Goal: Information Seeking & Learning: Learn about a topic

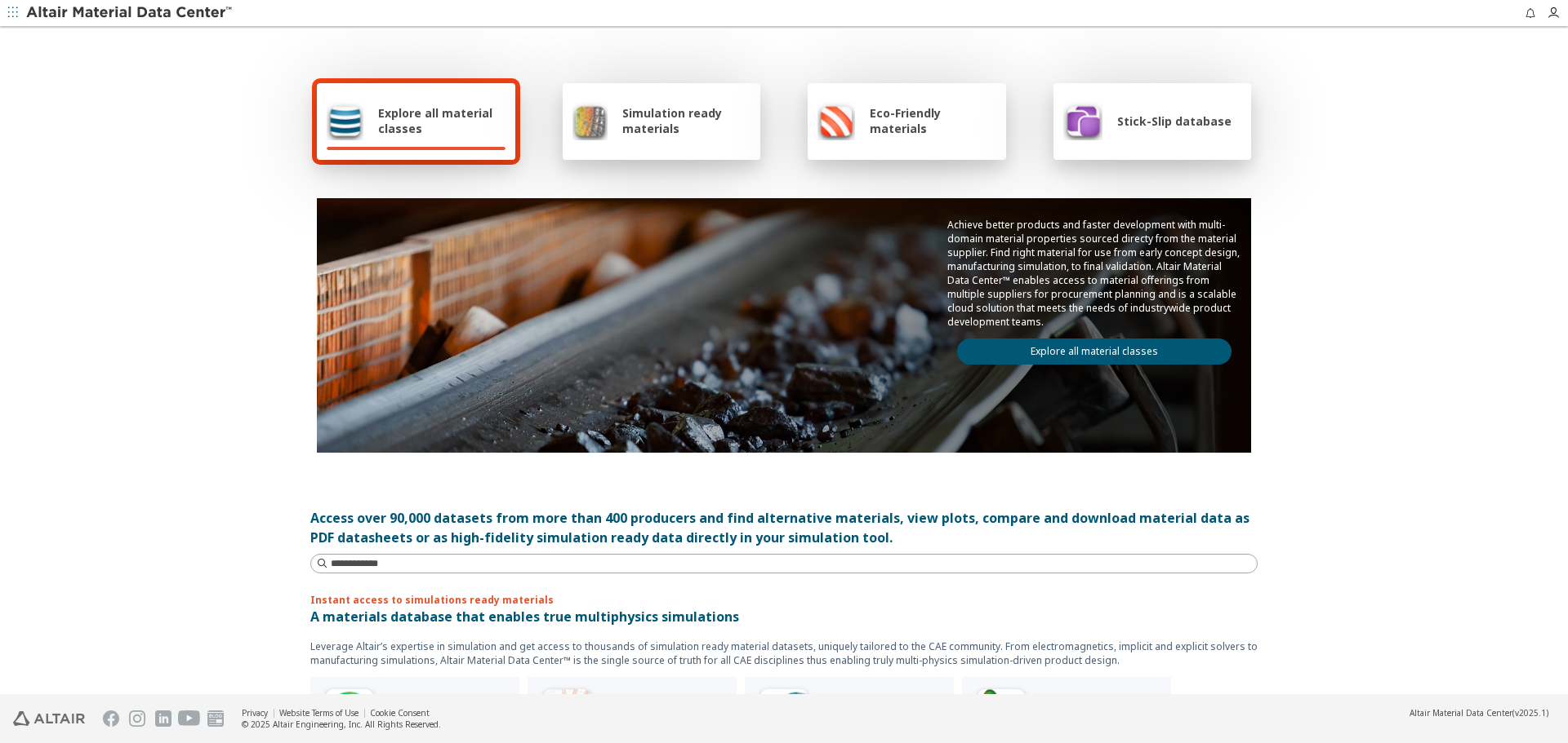
click at [1072, 359] on link "Explore all material classes" at bounding box center [1094, 352] width 274 height 26
click at [1068, 358] on link "Explore all material classes" at bounding box center [1094, 352] width 274 height 26
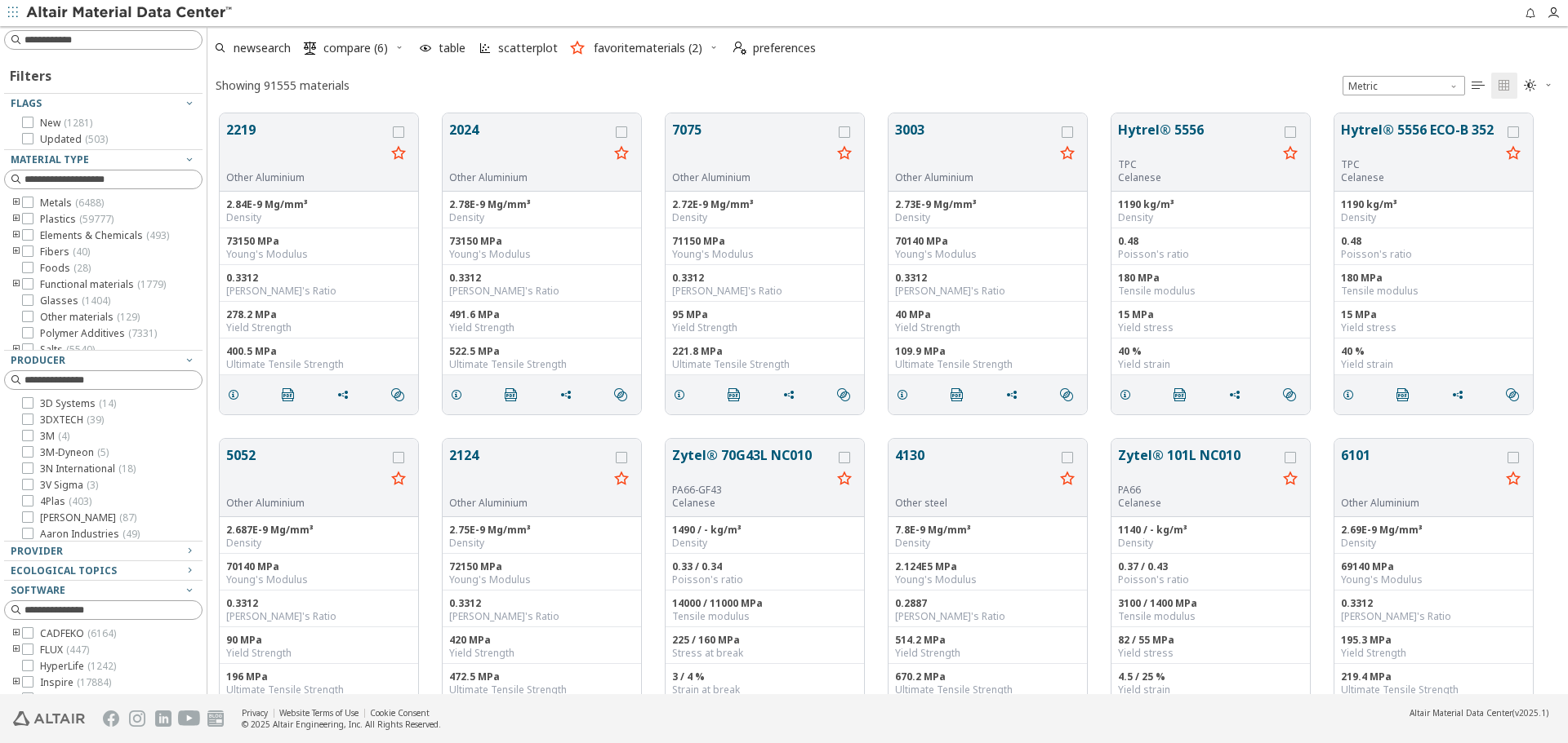
scroll to position [13, 13]
click at [437, 48] on icon "button" at bounding box center [434, 47] width 9 height 9
click at [444, 78] on span "Clear Selections" at bounding box center [414, 80] width 113 height 26
click at [486, 83] on div "Showing 91555 materials Metric   " at bounding box center [888, 86] width 1361 height 32
click at [709, 46] on icon "button" at bounding box center [713, 47] width 9 height 9
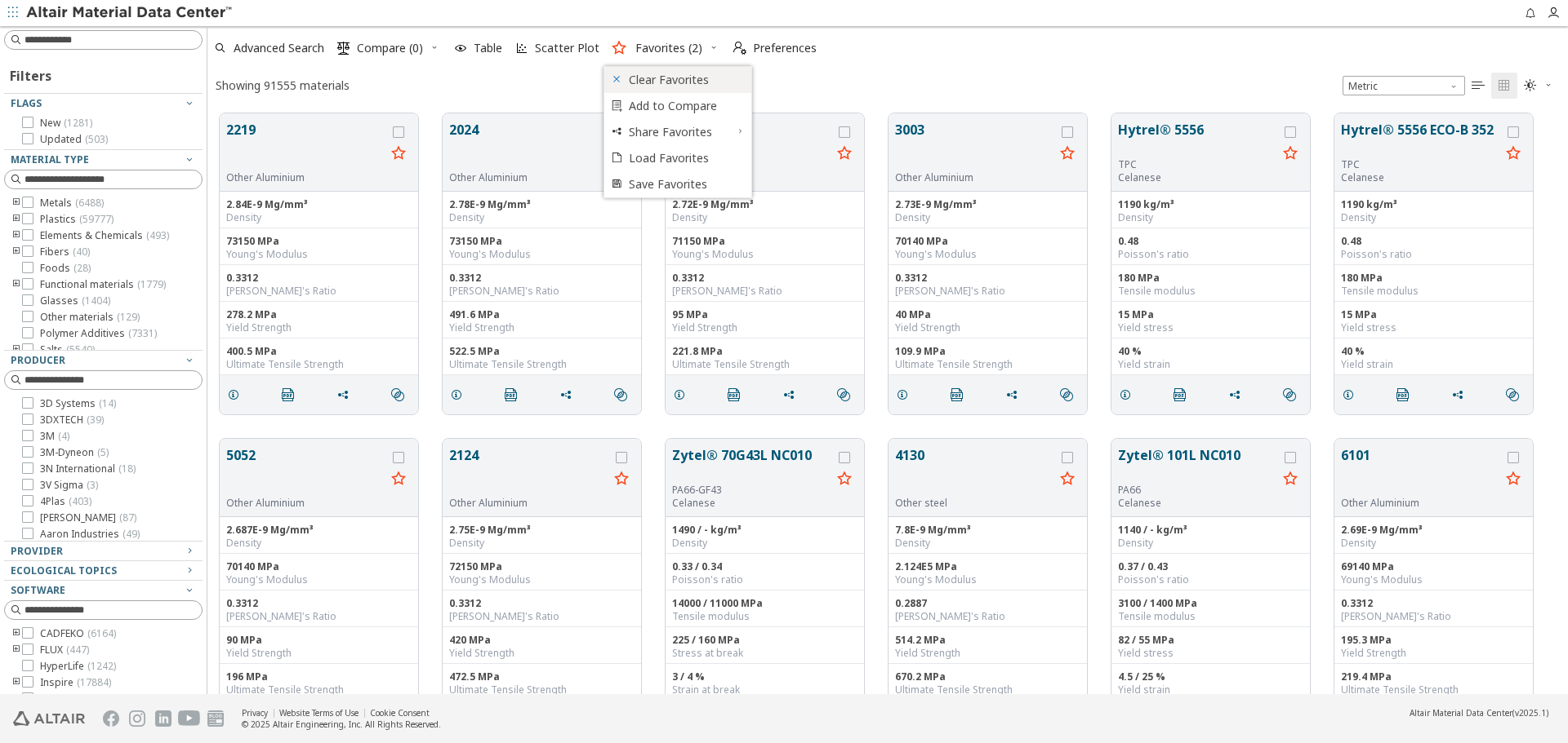
click at [695, 76] on span "Clear Favorites" at bounding box center [685, 80] width 113 height 26
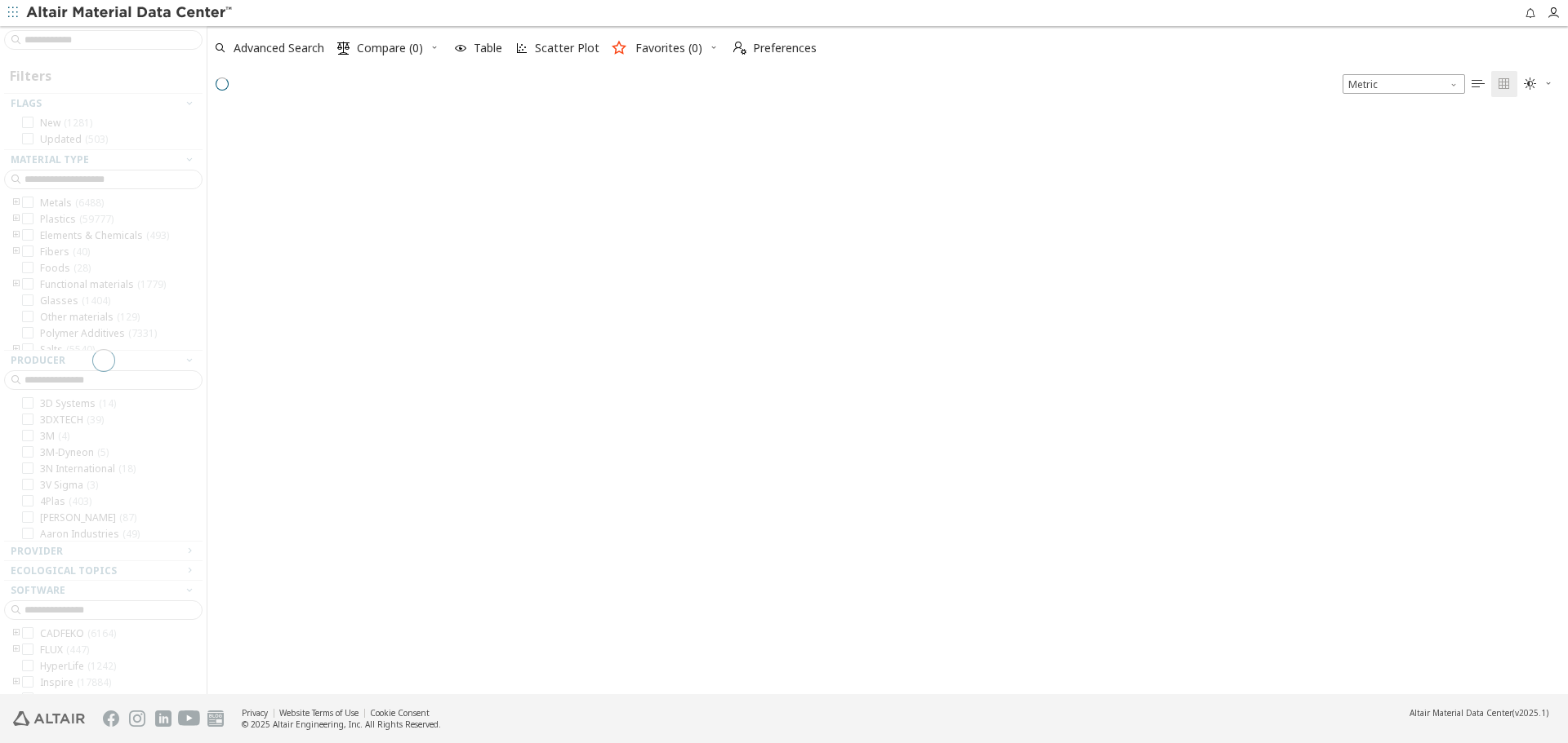
scroll to position [584, 1348]
click at [710, 46] on icon "button" at bounding box center [713, 47] width 9 height 9
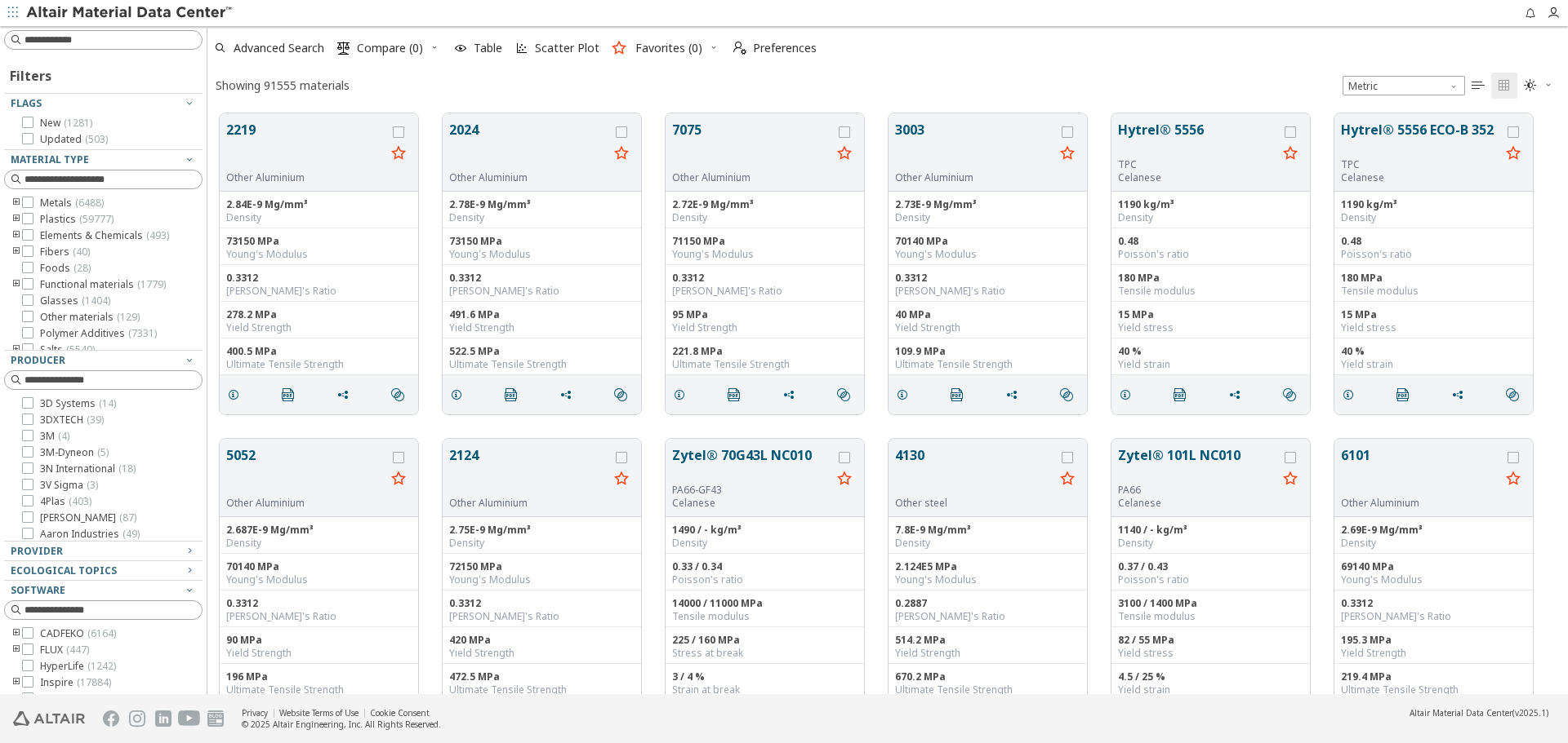
click at [685, 156] on button "7075" at bounding box center [751, 145] width 159 height 52
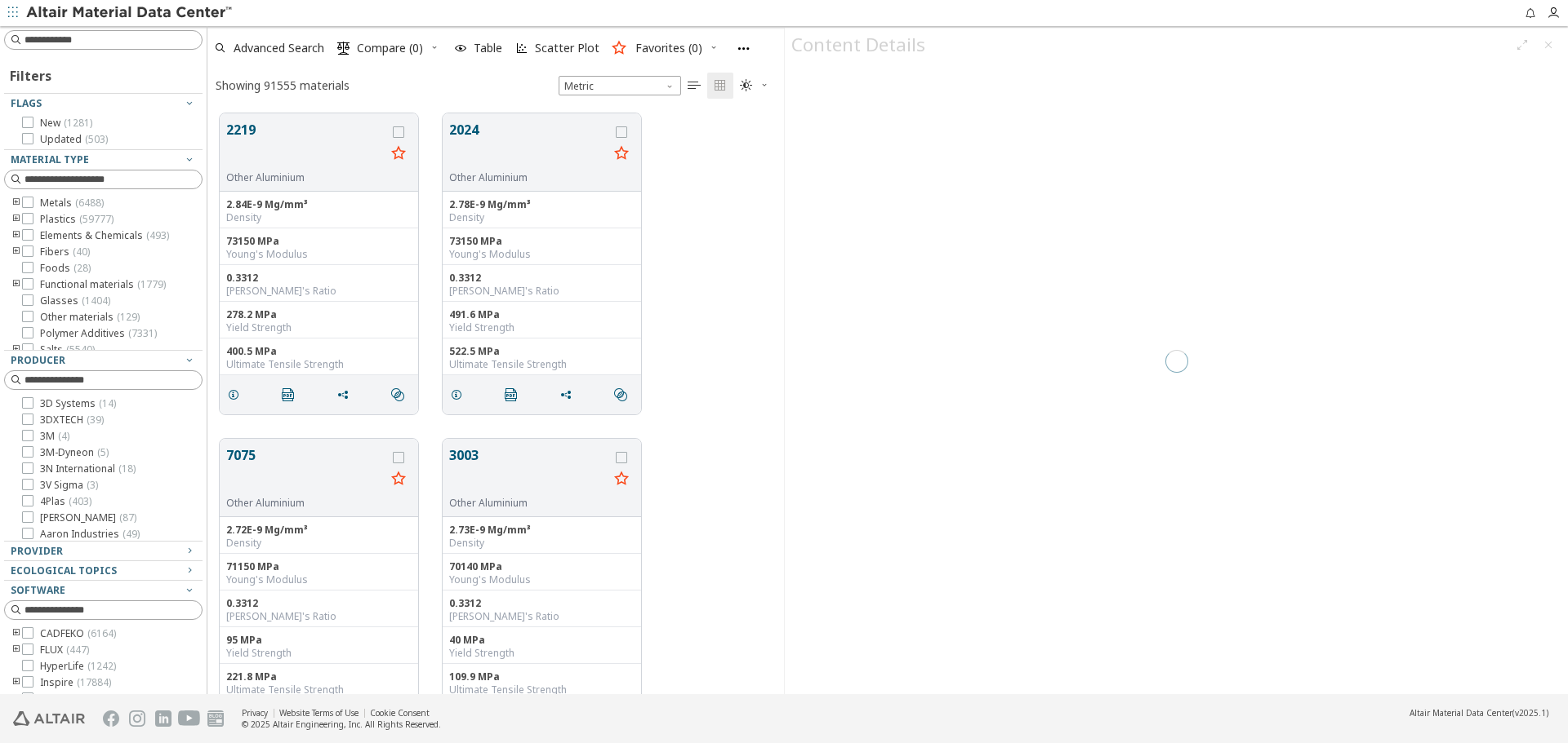
click at [1551, 46] on div at bounding box center [1176, 361] width 783 height 667
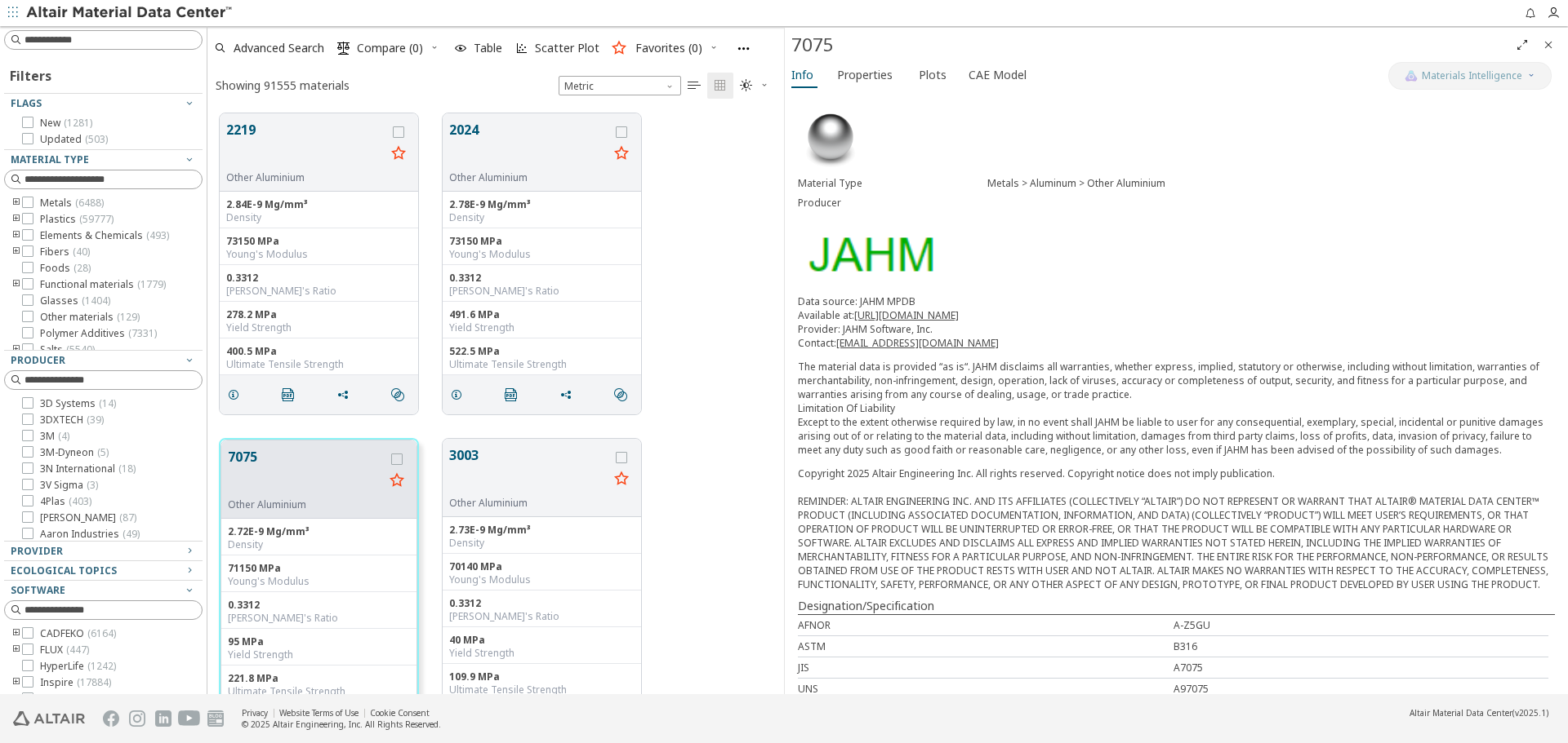
click at [1545, 44] on icon "Close" at bounding box center [1548, 45] width 13 height 13
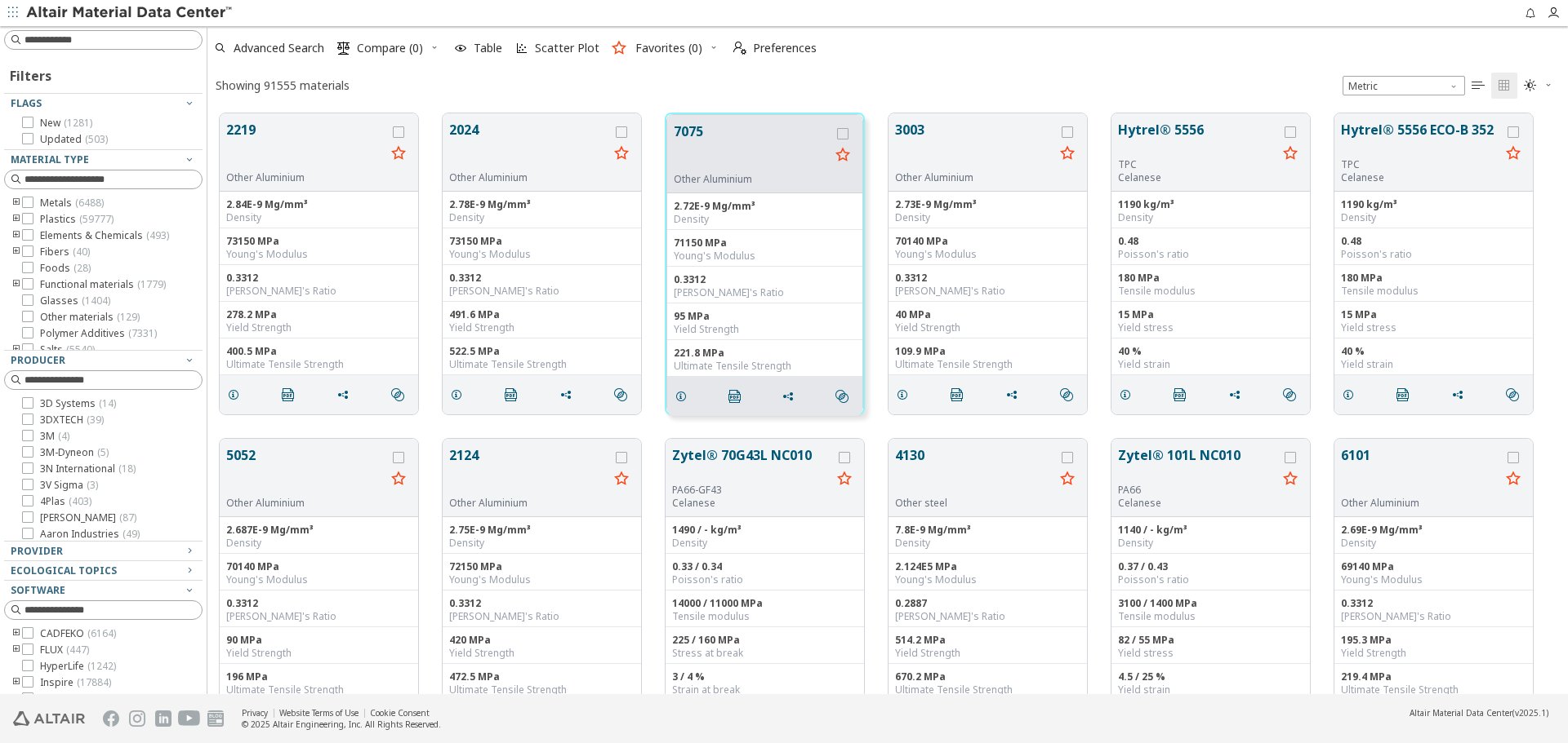
scroll to position [581, 1348]
click at [711, 49] on icon "button" at bounding box center [713, 47] width 9 height 9
click at [694, 166] on span "Load Favorites" at bounding box center [685, 158] width 113 height 26
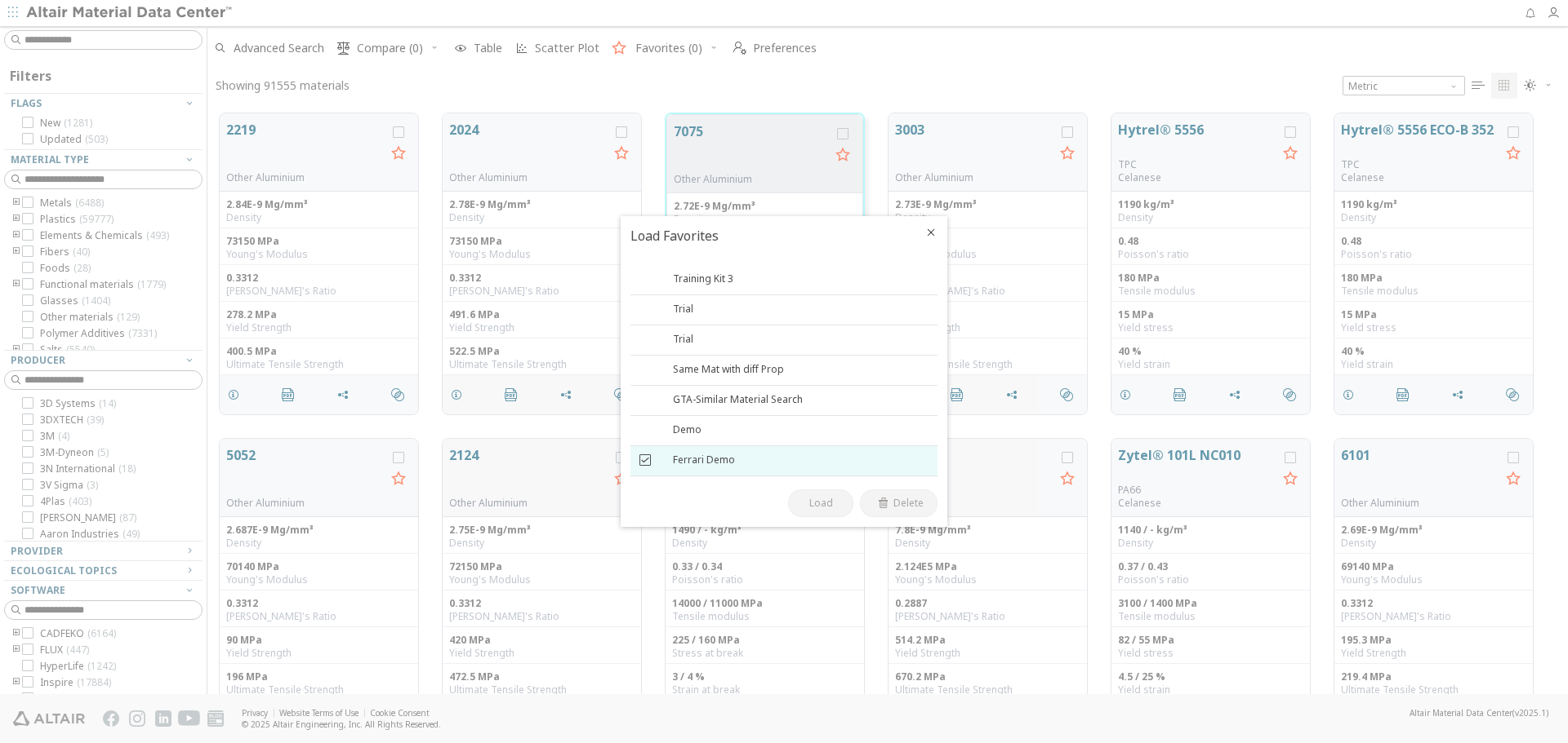
click at [649, 461] on icon at bounding box center [645, 460] width 11 height 11
click at [700, 462] on div "Ferrari Demo" at bounding box center [798, 460] width 252 height 16
click at [825, 510] on button "Load" at bounding box center [820, 503] width 65 height 27
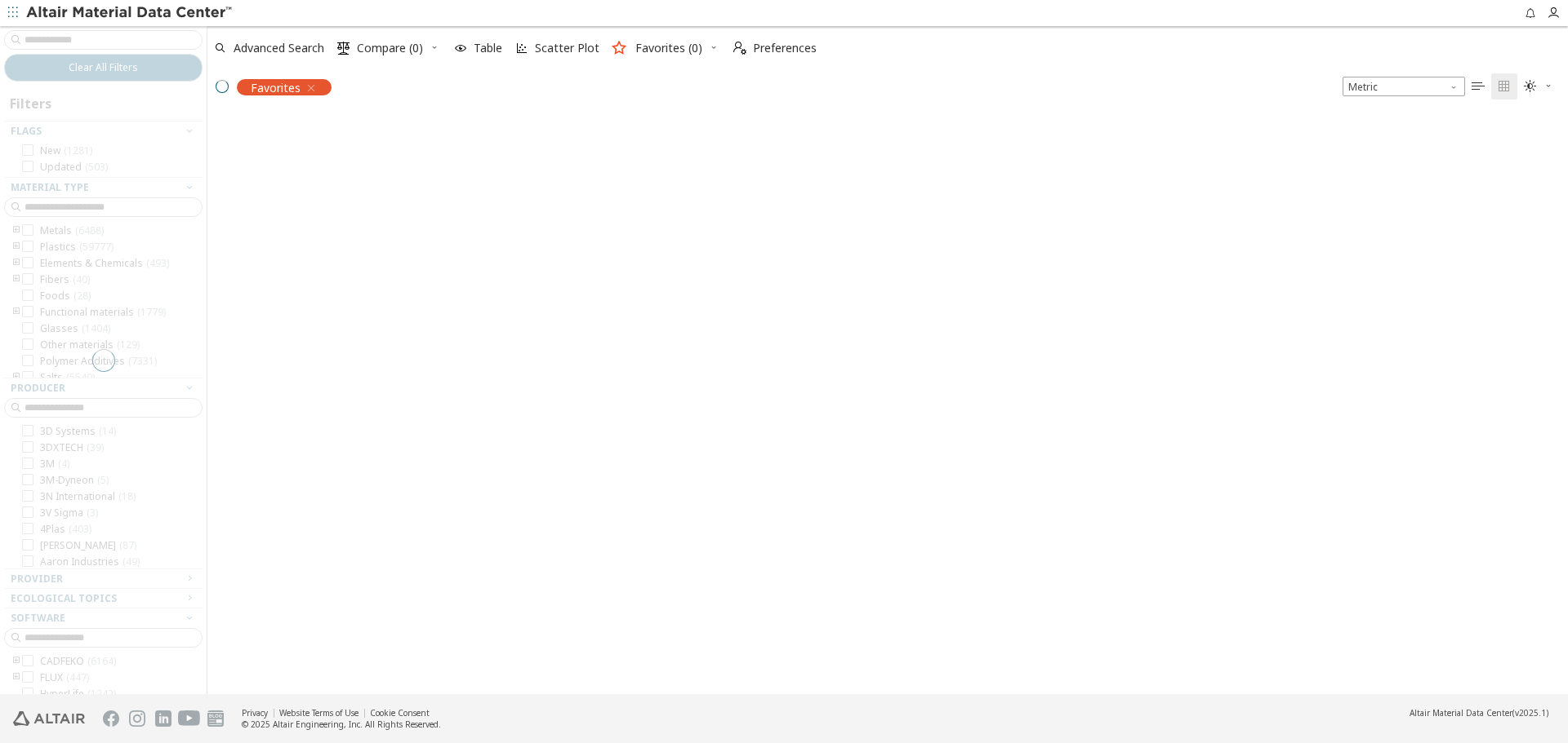
scroll to position [578, 1348]
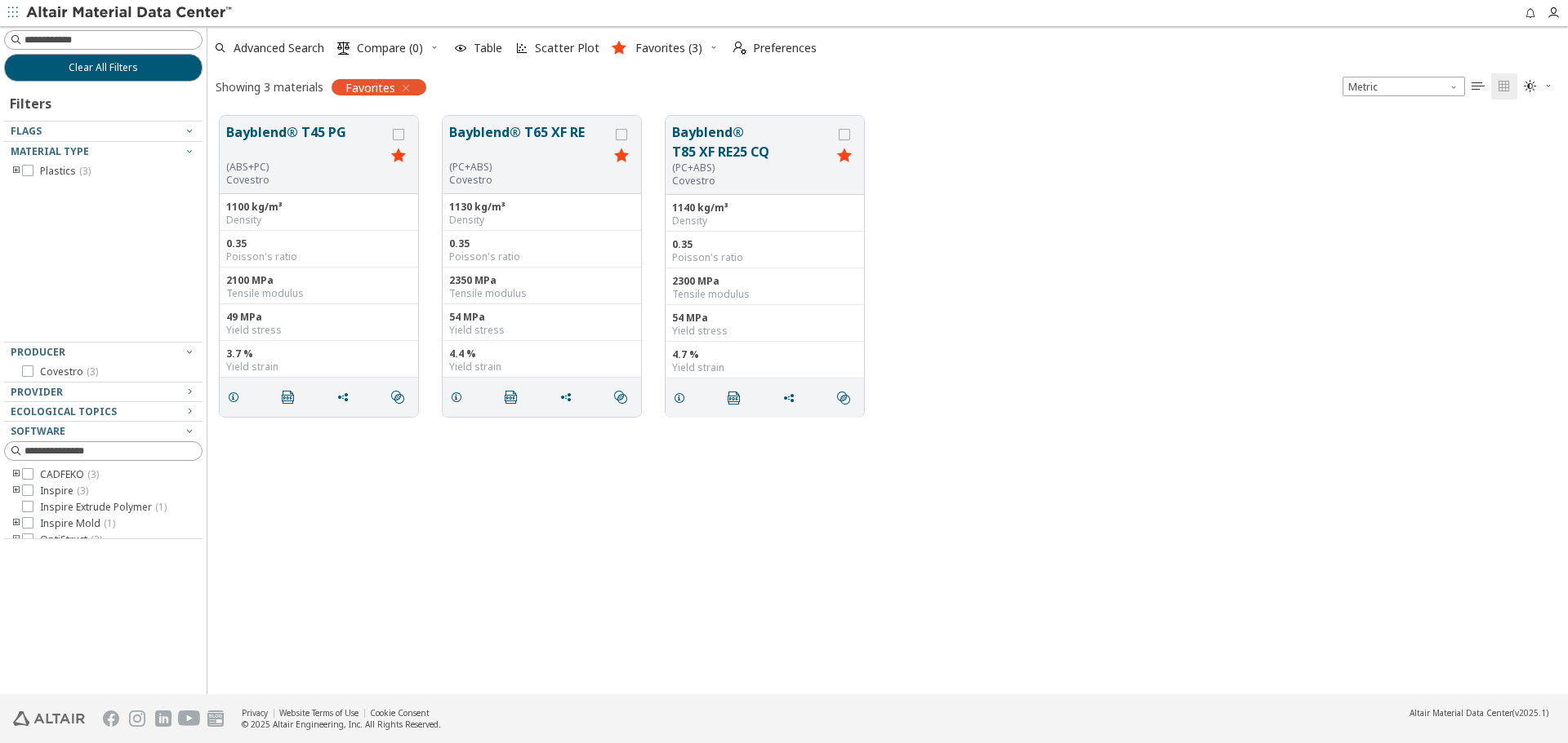
click at [711, 44] on icon "button" at bounding box center [713, 47] width 9 height 9
click at [688, 192] on span "Save Favorites" at bounding box center [685, 185] width 113 height 26
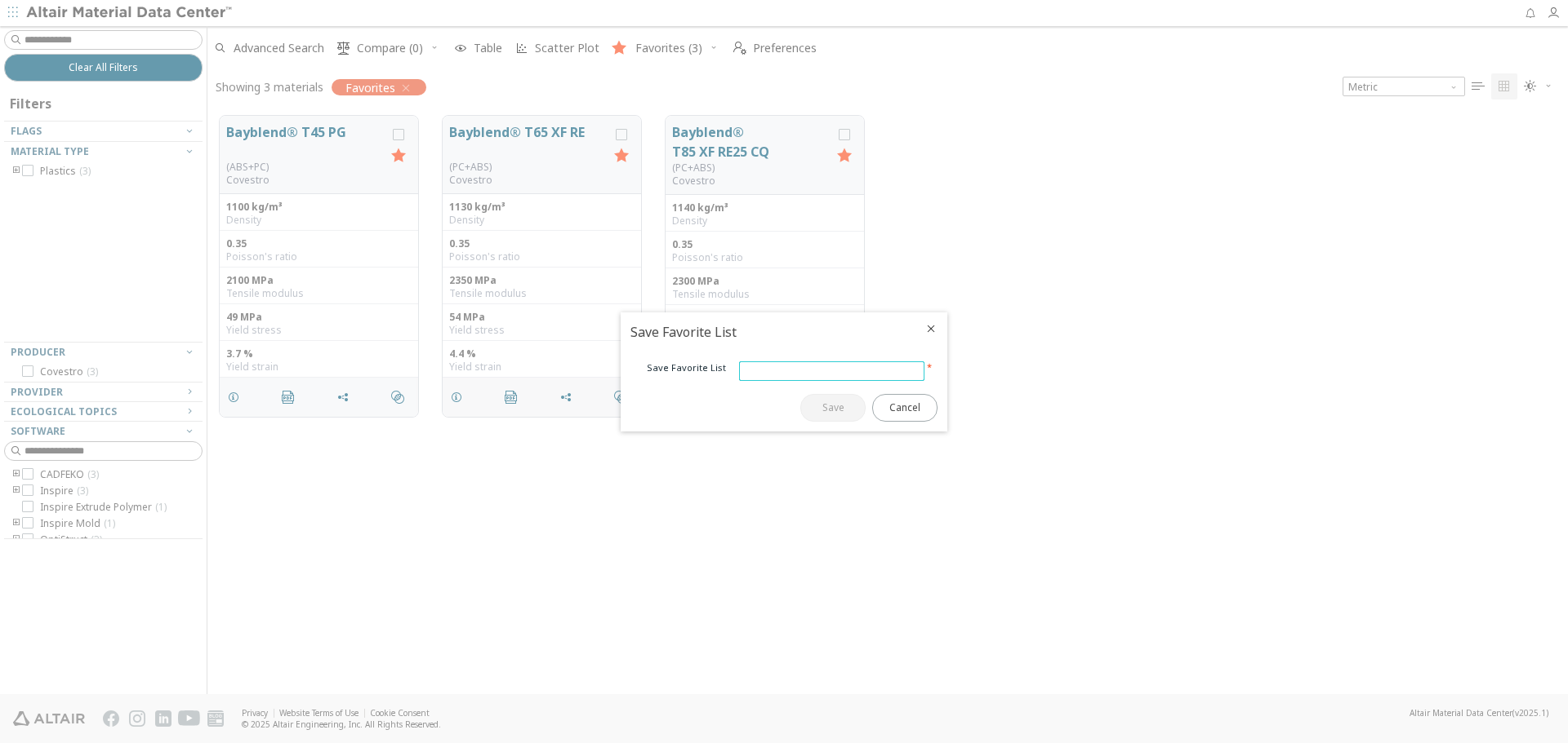
click at [771, 369] on input "text" at bounding box center [831, 371] width 184 height 18
type input "**********"
click at [825, 401] on span "Save" at bounding box center [833, 408] width 22 height 13
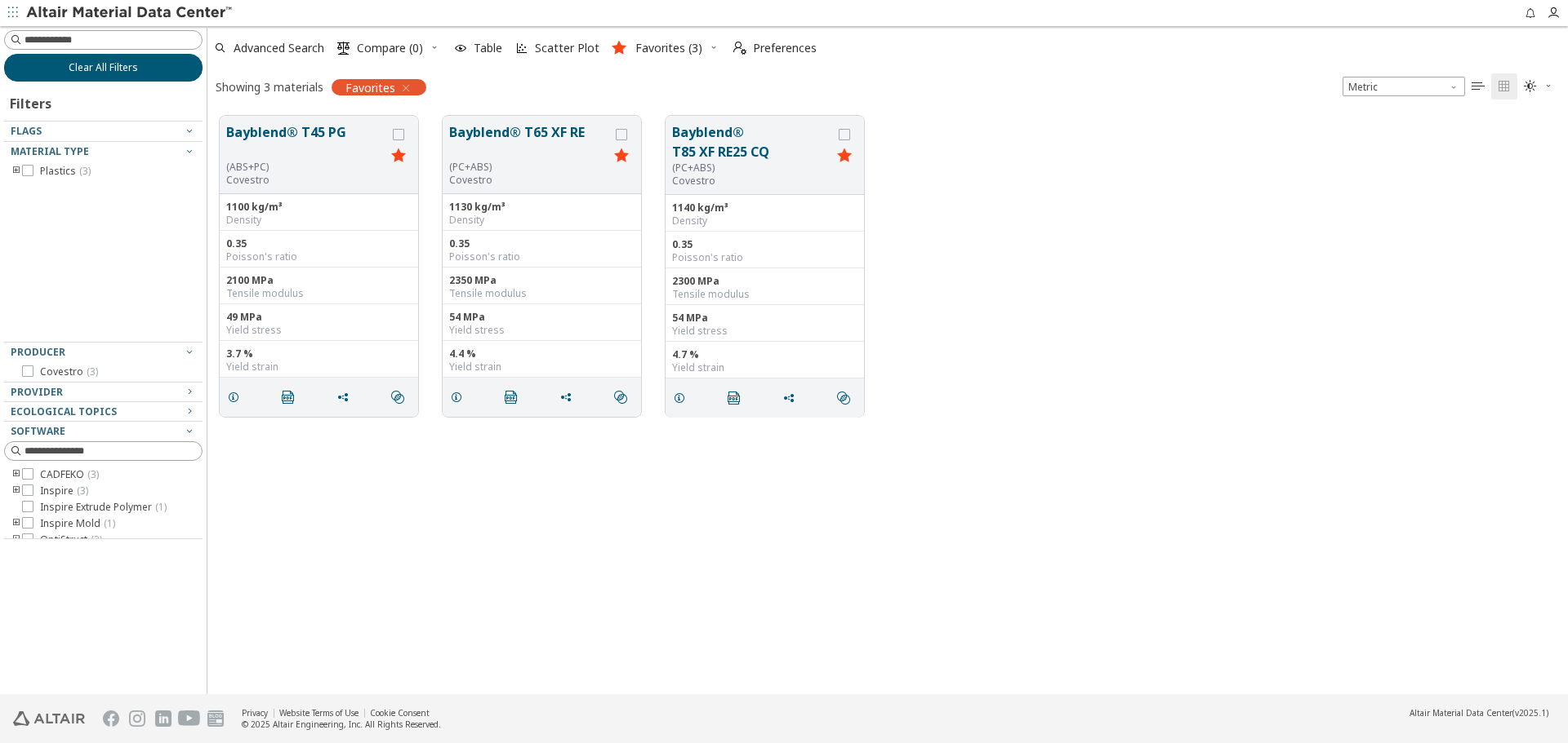
click at [179, 76] on button "Clear All Filters" at bounding box center [103, 67] width 199 height 27
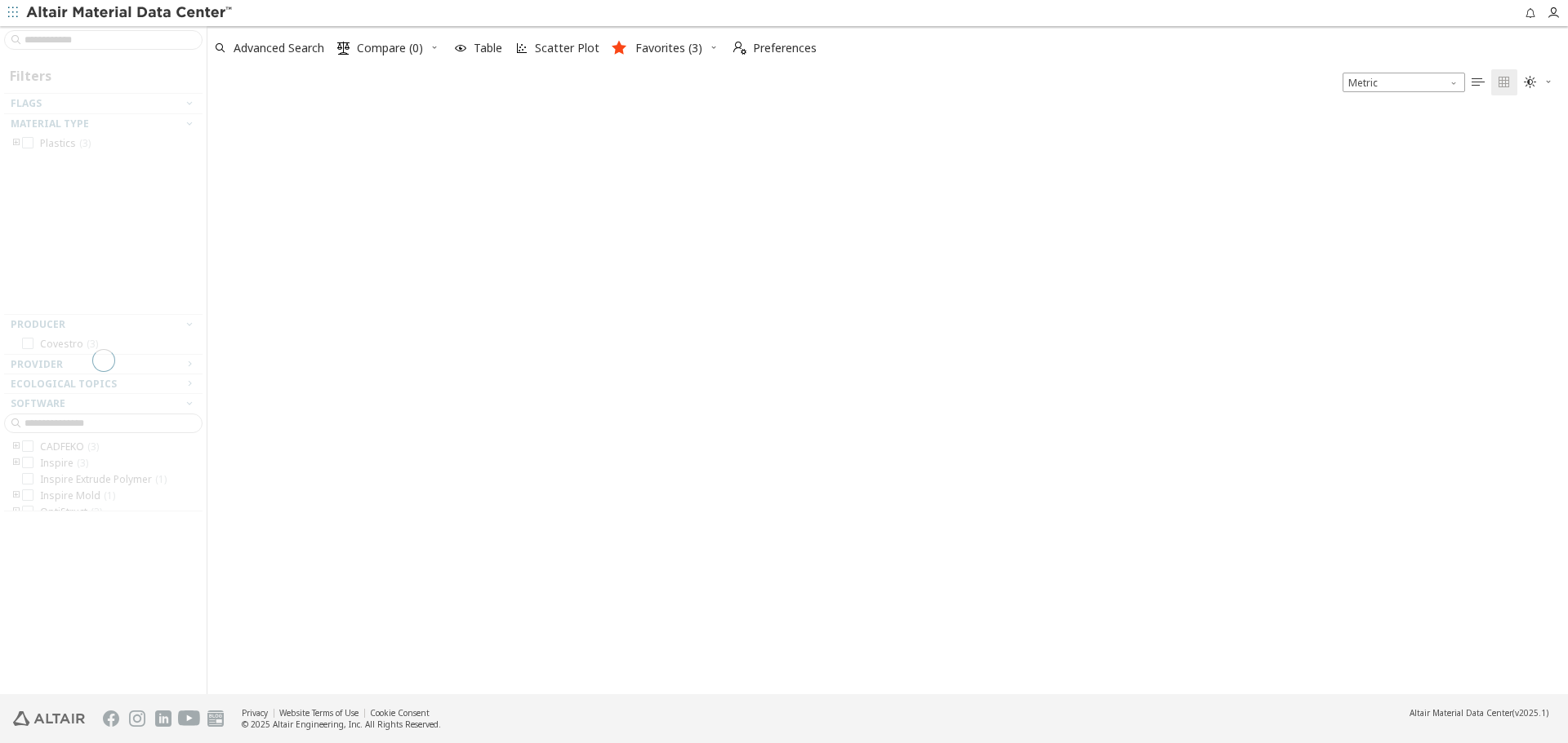
scroll to position [587, 1348]
click at [709, 52] on icon "button" at bounding box center [713, 47] width 9 height 9
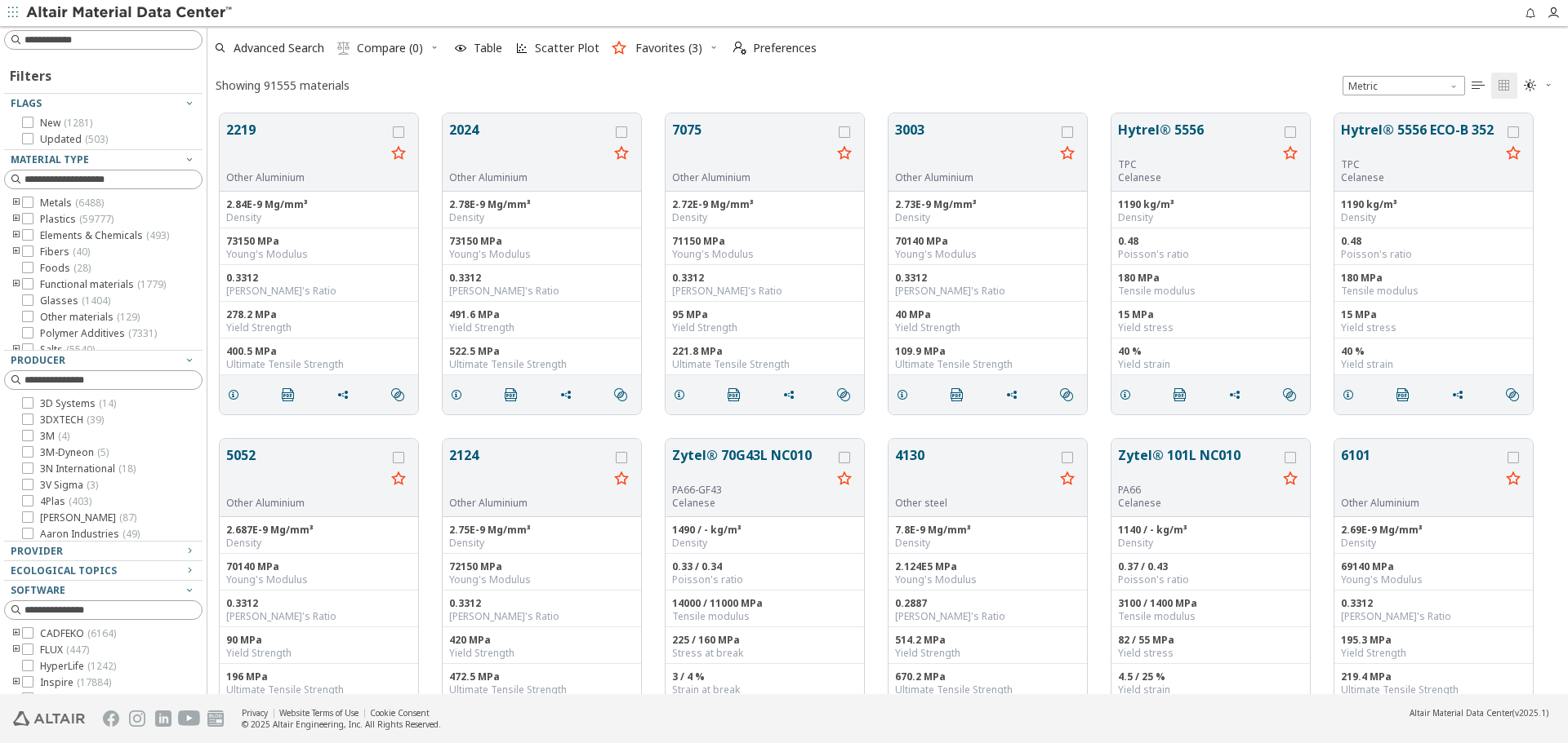
scroll to position [581, 1348]
click at [703, 79] on div "Showing 91555 materials Metric   " at bounding box center [888, 86] width 1361 height 32
click at [712, 46] on icon "button" at bounding box center [713, 47] width 9 height 9
click at [699, 74] on span "Clear Favorites" at bounding box center [685, 80] width 113 height 26
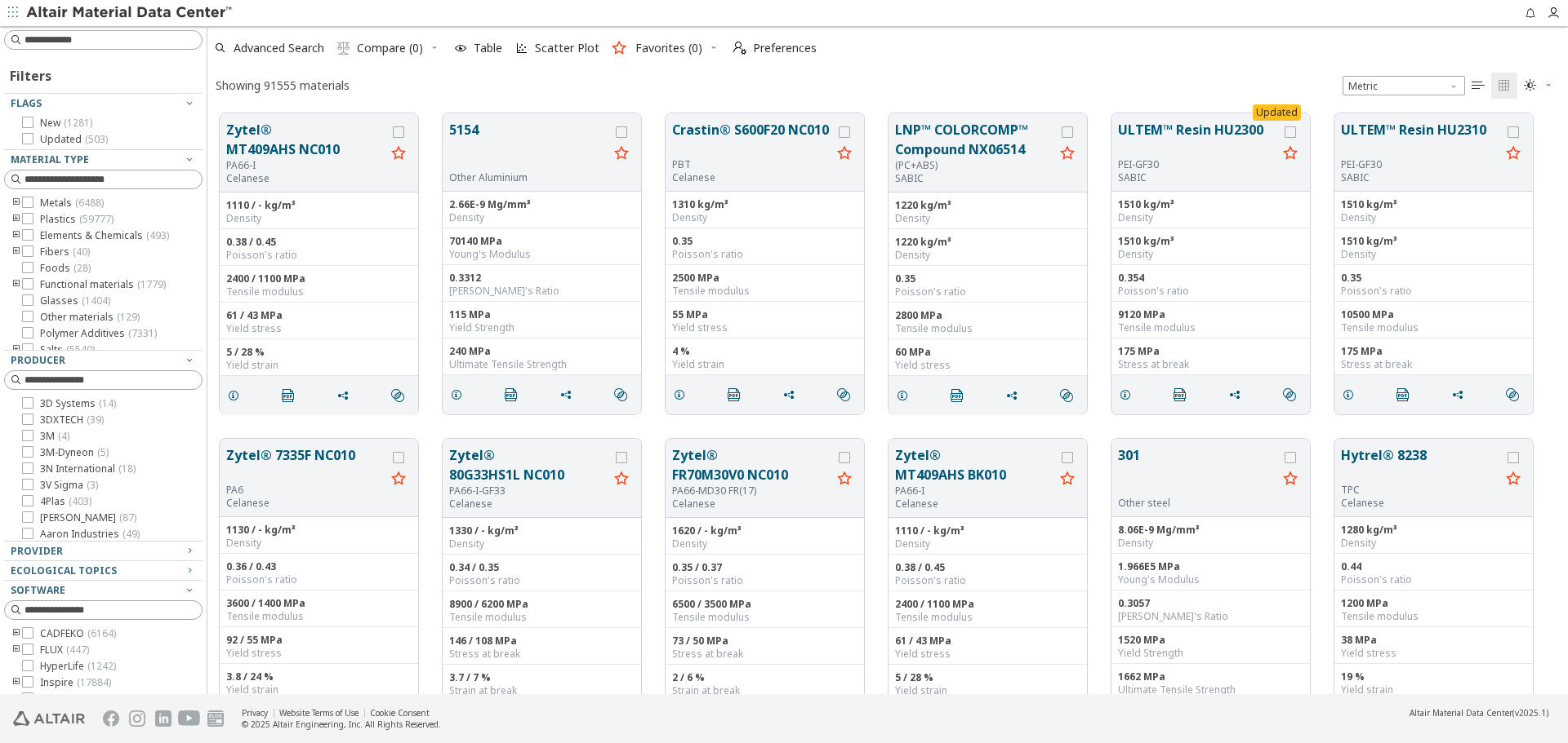
click at [710, 48] on icon "button" at bounding box center [713, 47] width 9 height 9
click at [694, 156] on span "Load Favorites" at bounding box center [685, 158] width 113 height 26
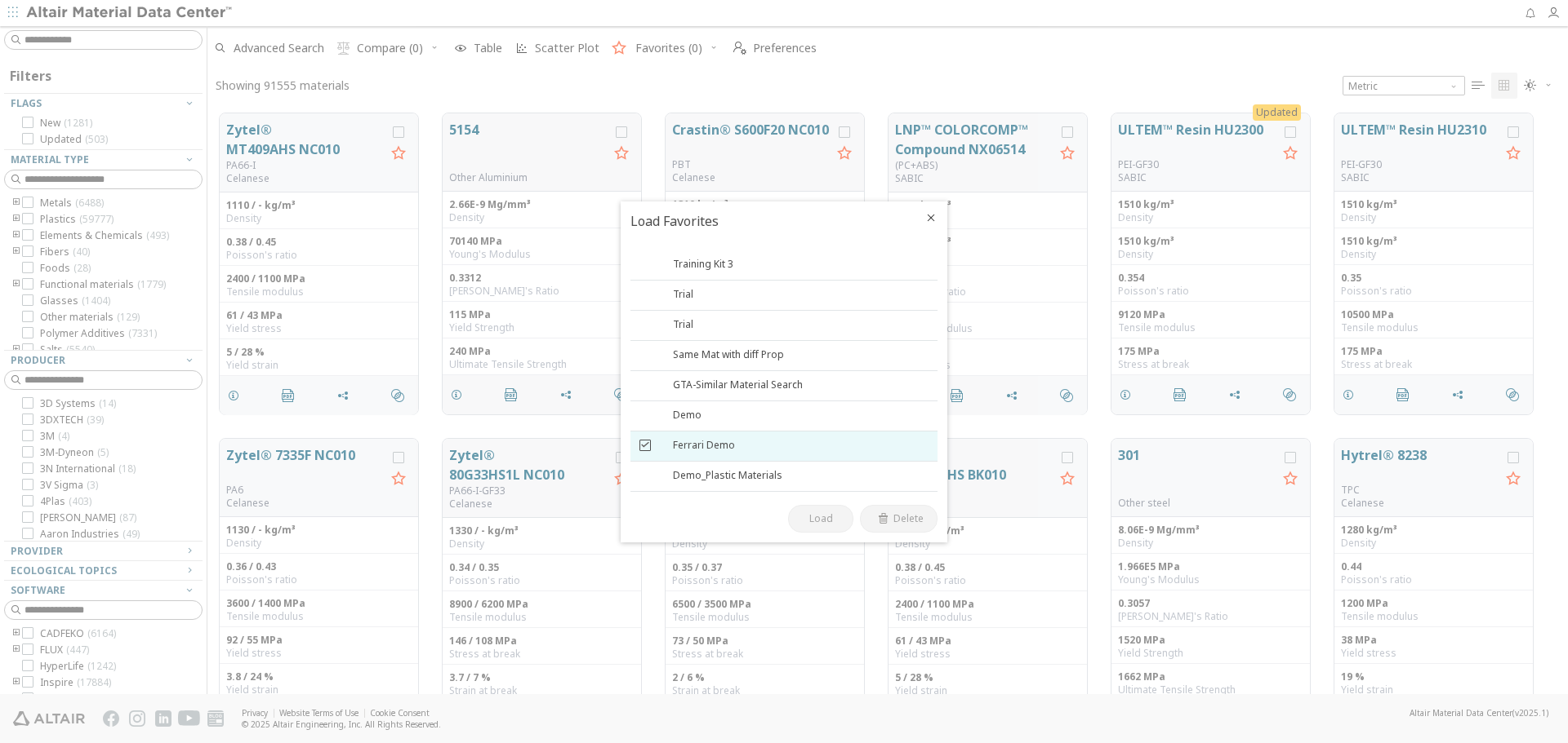
click at [645, 444] on icon at bounding box center [645, 444] width 11 height 11
click at [911, 523] on span "Delete" at bounding box center [908, 519] width 30 height 13
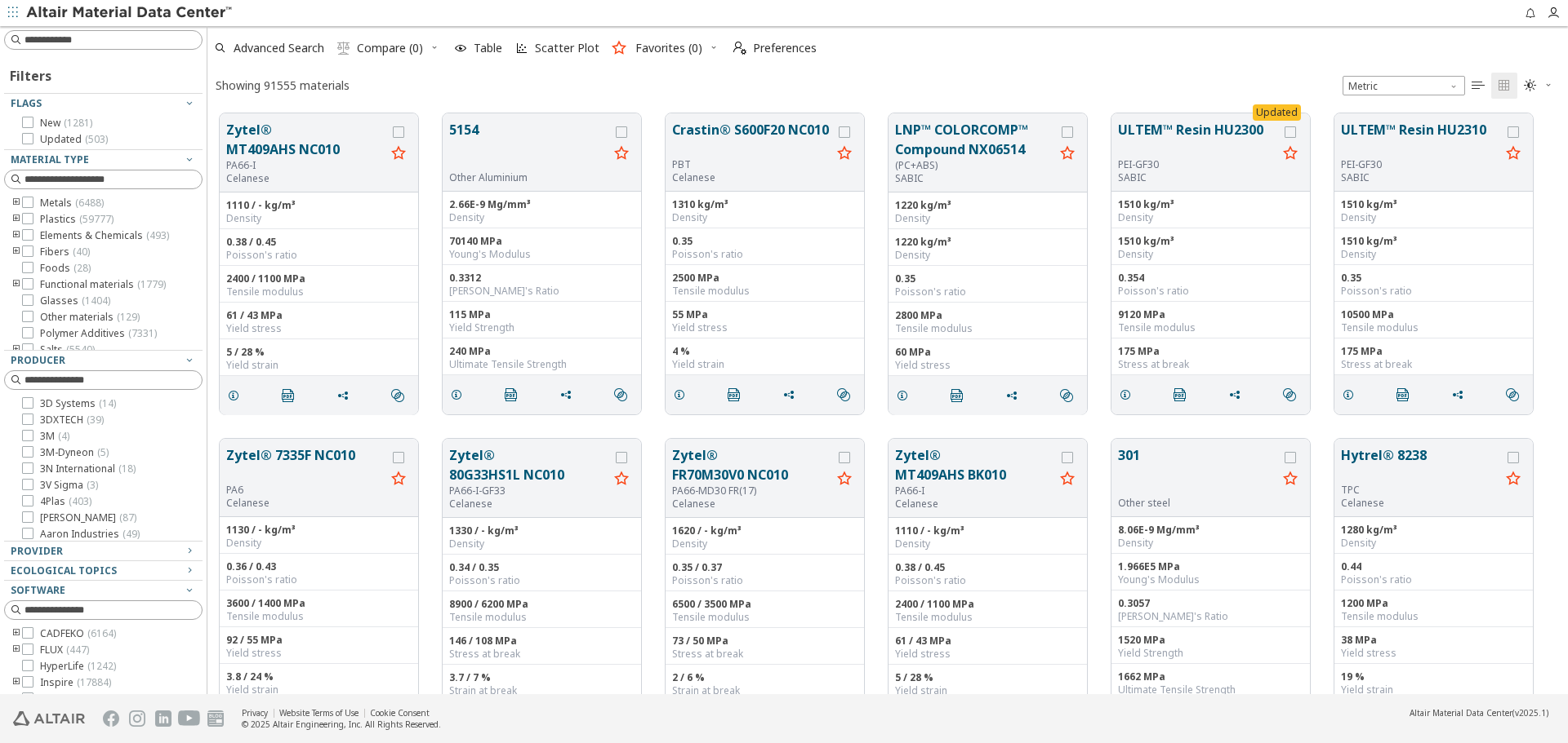
click at [710, 42] on icon "button" at bounding box center [713, 47] width 9 height 9
click at [708, 158] on span "Load Favorites" at bounding box center [685, 158] width 113 height 26
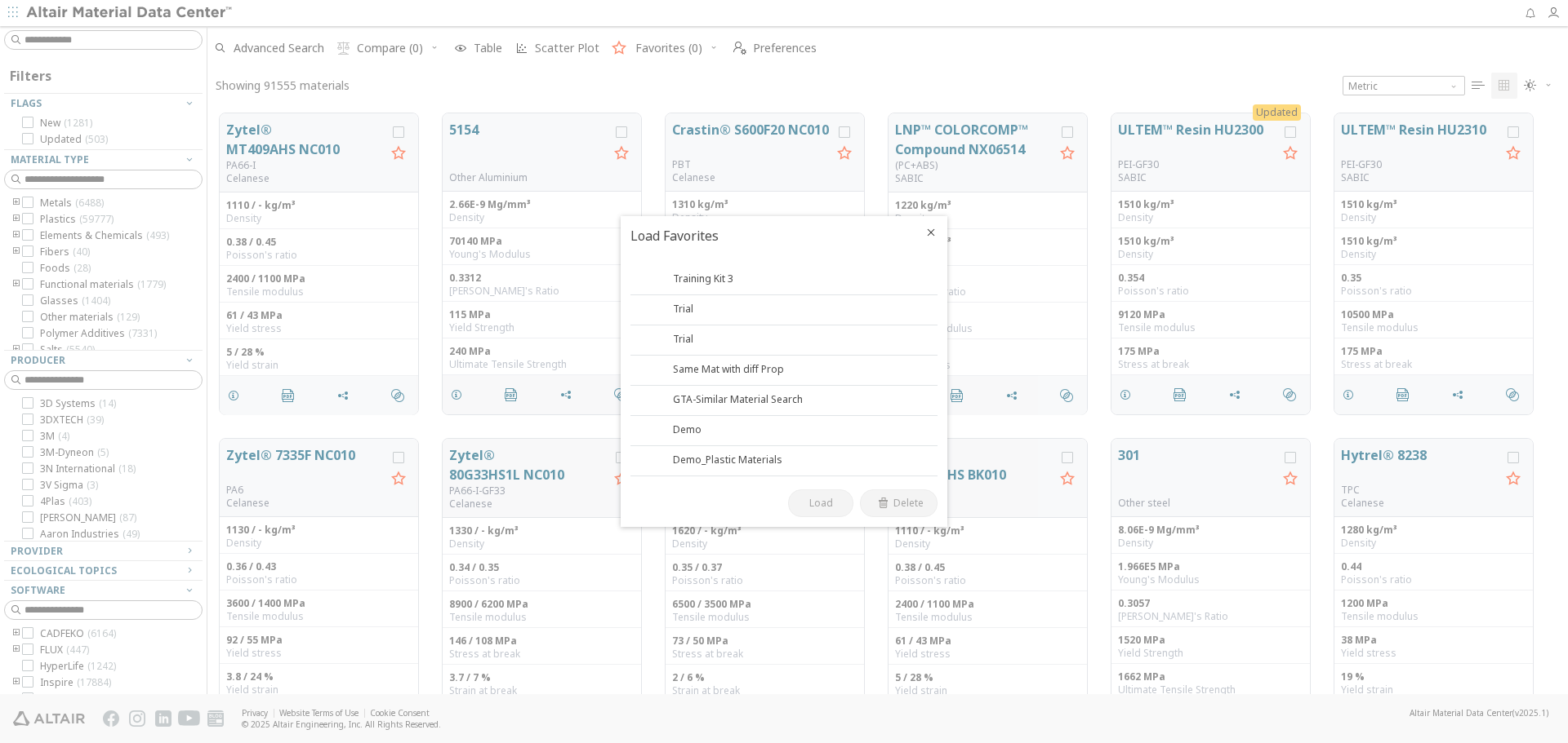
click at [927, 233] on icon "Close" at bounding box center [931, 233] width 13 height 13
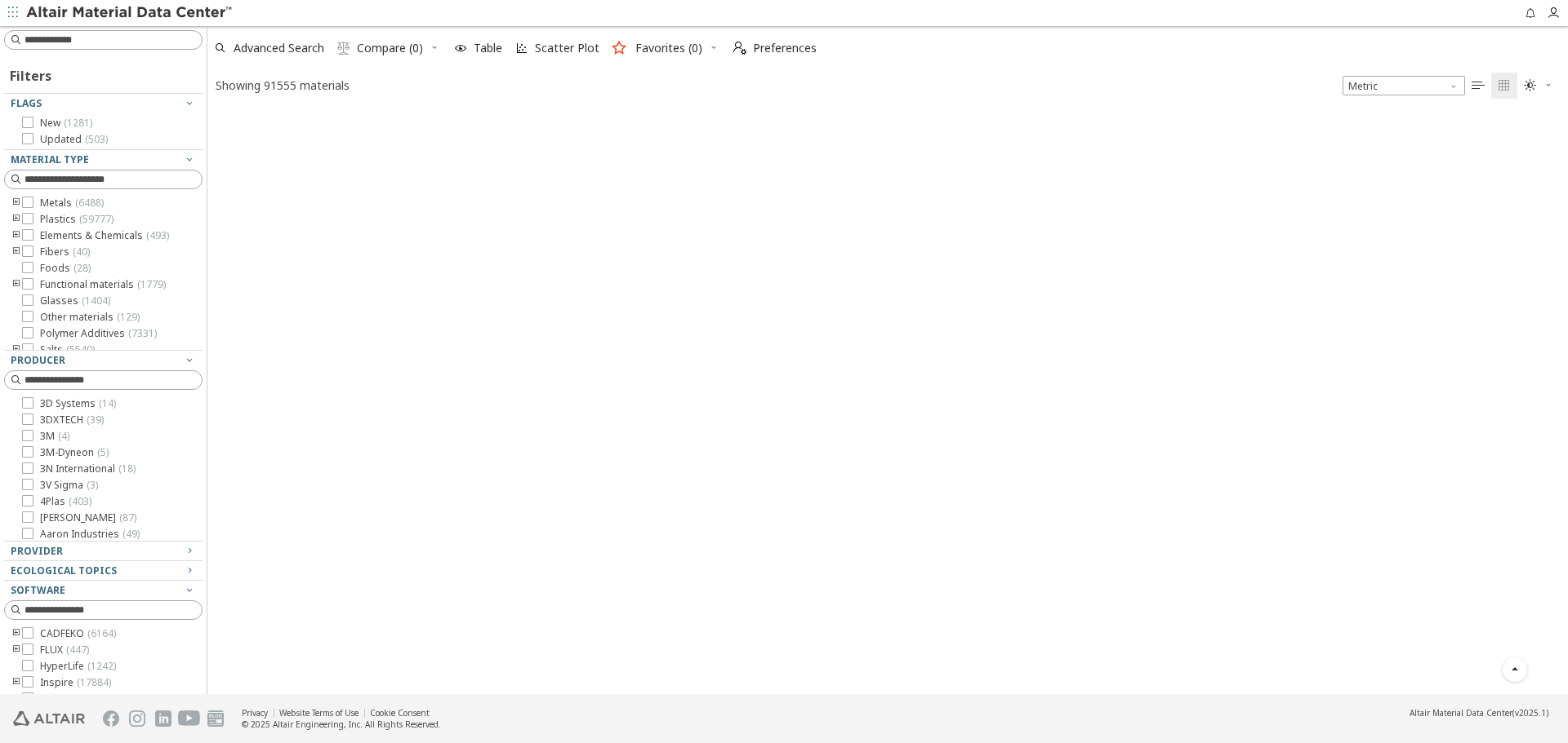
scroll to position [0, 0]
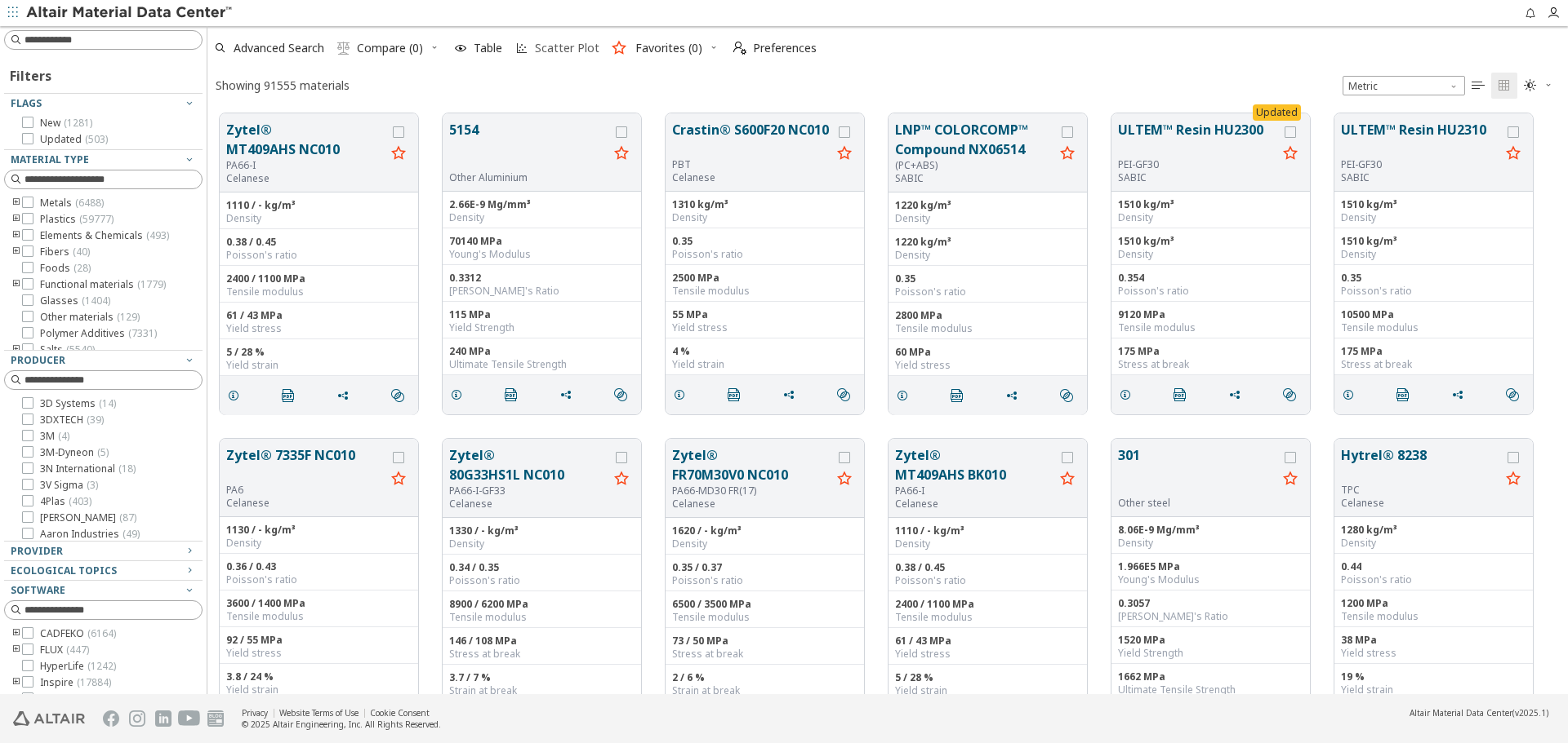
click at [557, 59] on span "Scatter Plot" at bounding box center [557, 48] width 90 height 36
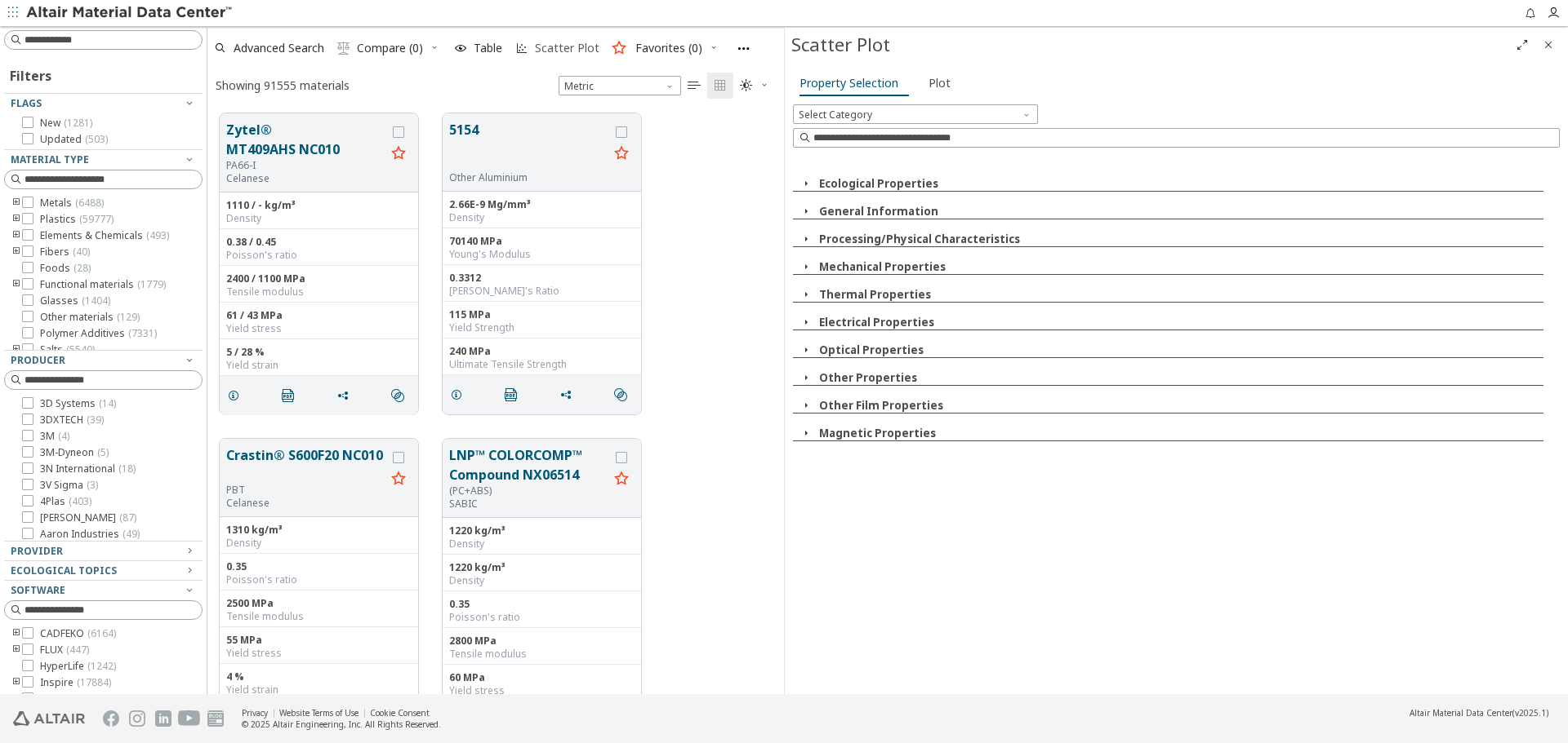
scroll to position [581, 564]
click at [1553, 49] on icon "Close" at bounding box center [1548, 45] width 13 height 13
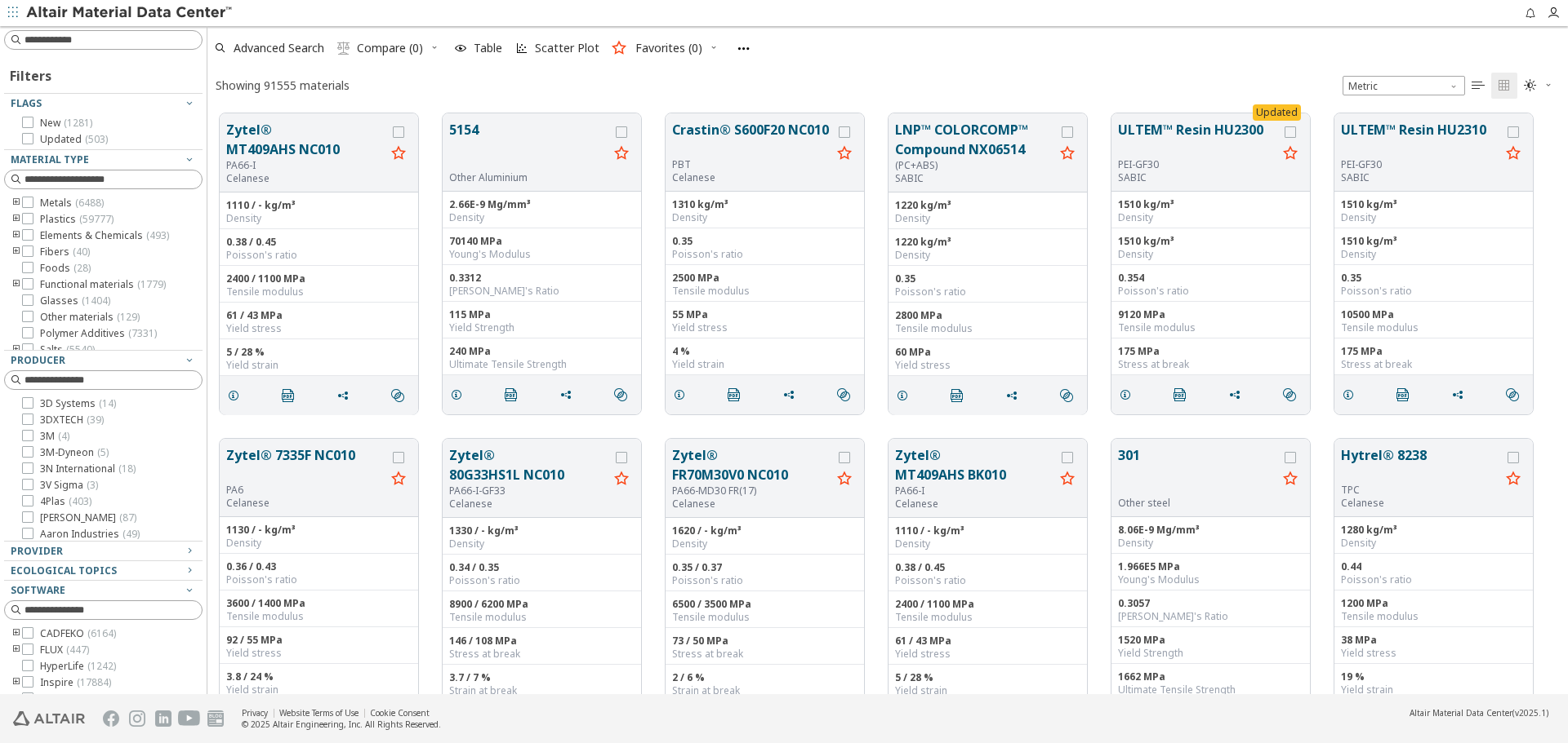
scroll to position [581, 1348]
click at [63, 221] on span "Plastics ( 59777 )" at bounding box center [76, 219] width 74 height 13
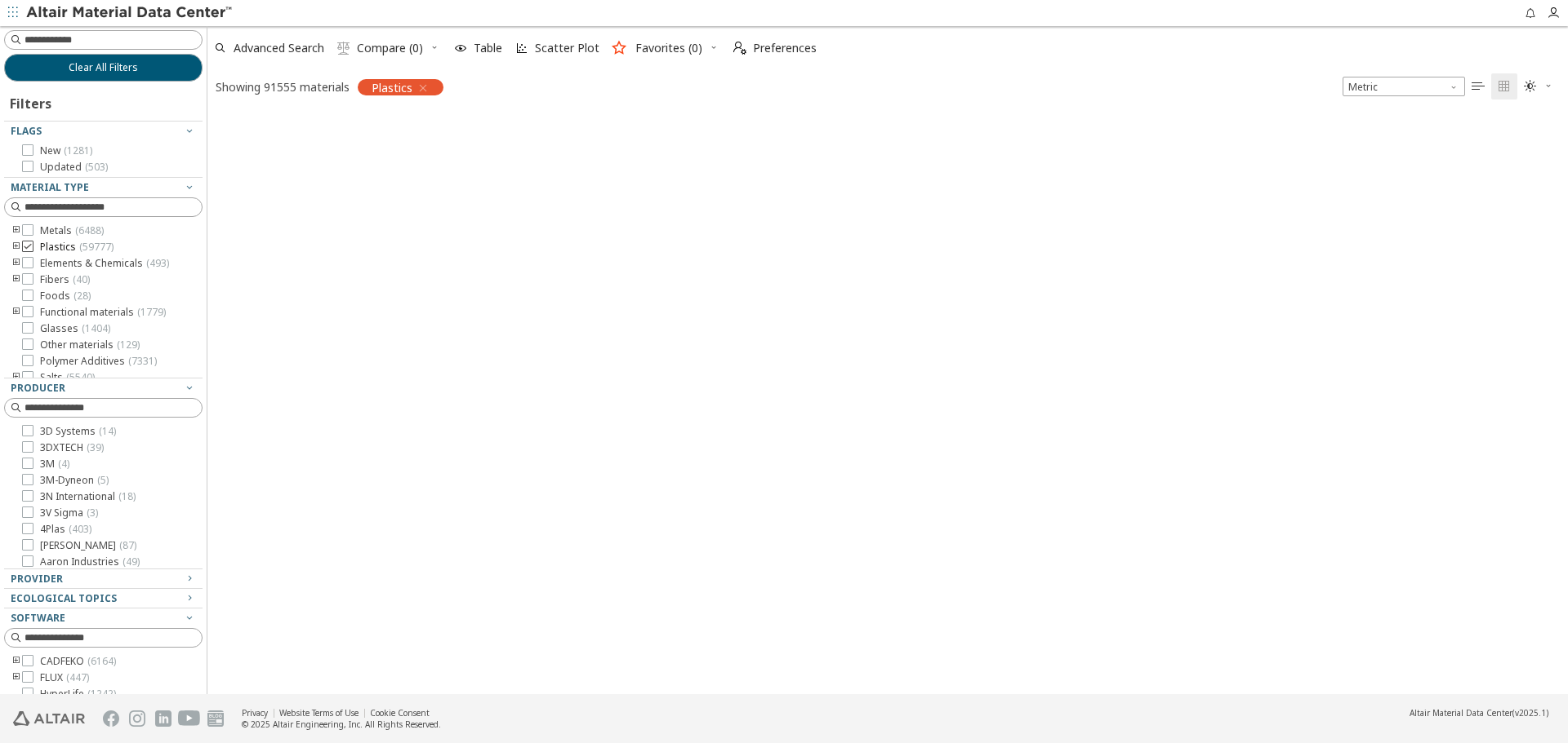
scroll to position [578, 1348]
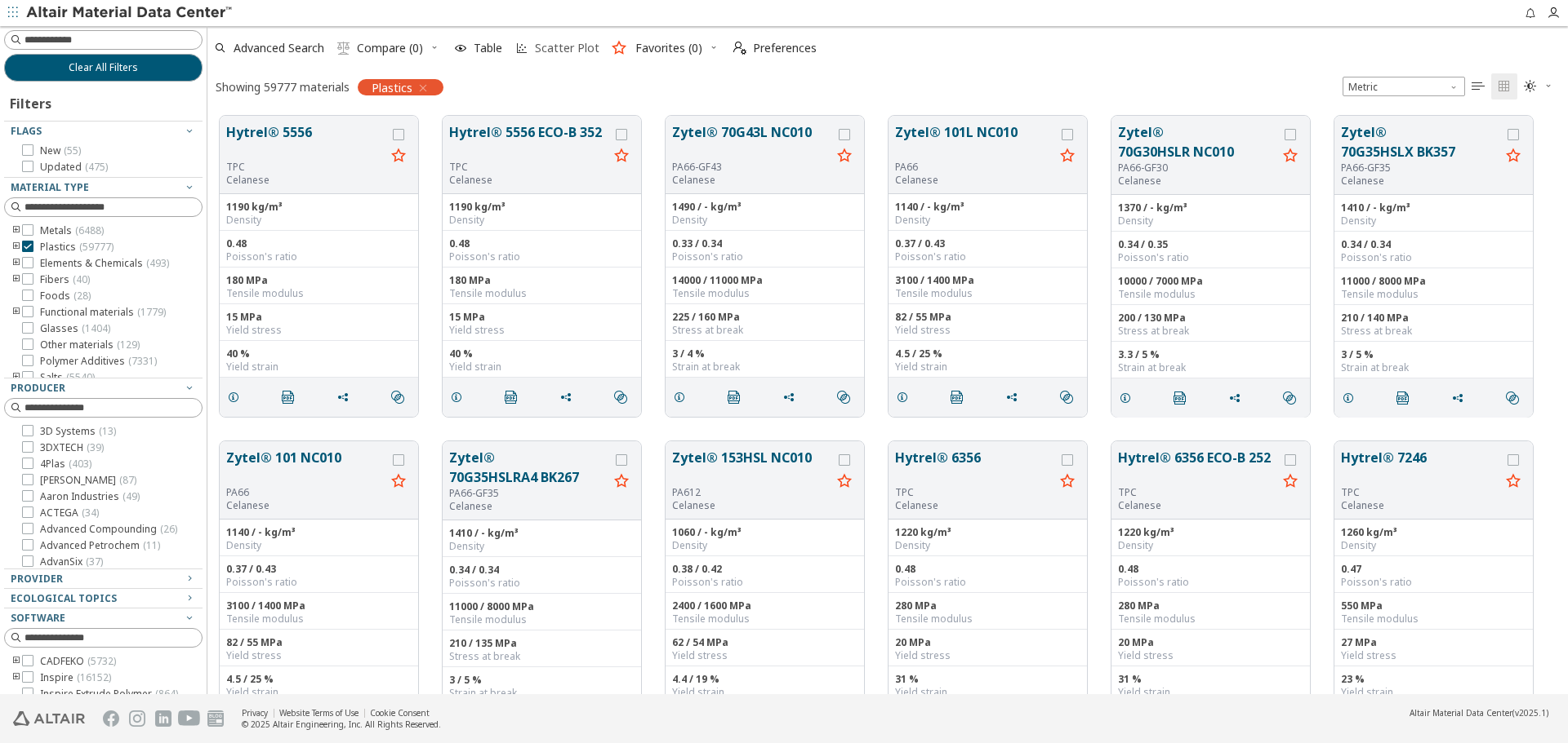
click at [537, 51] on span "Scatter Plot" at bounding box center [567, 48] width 64 height 11
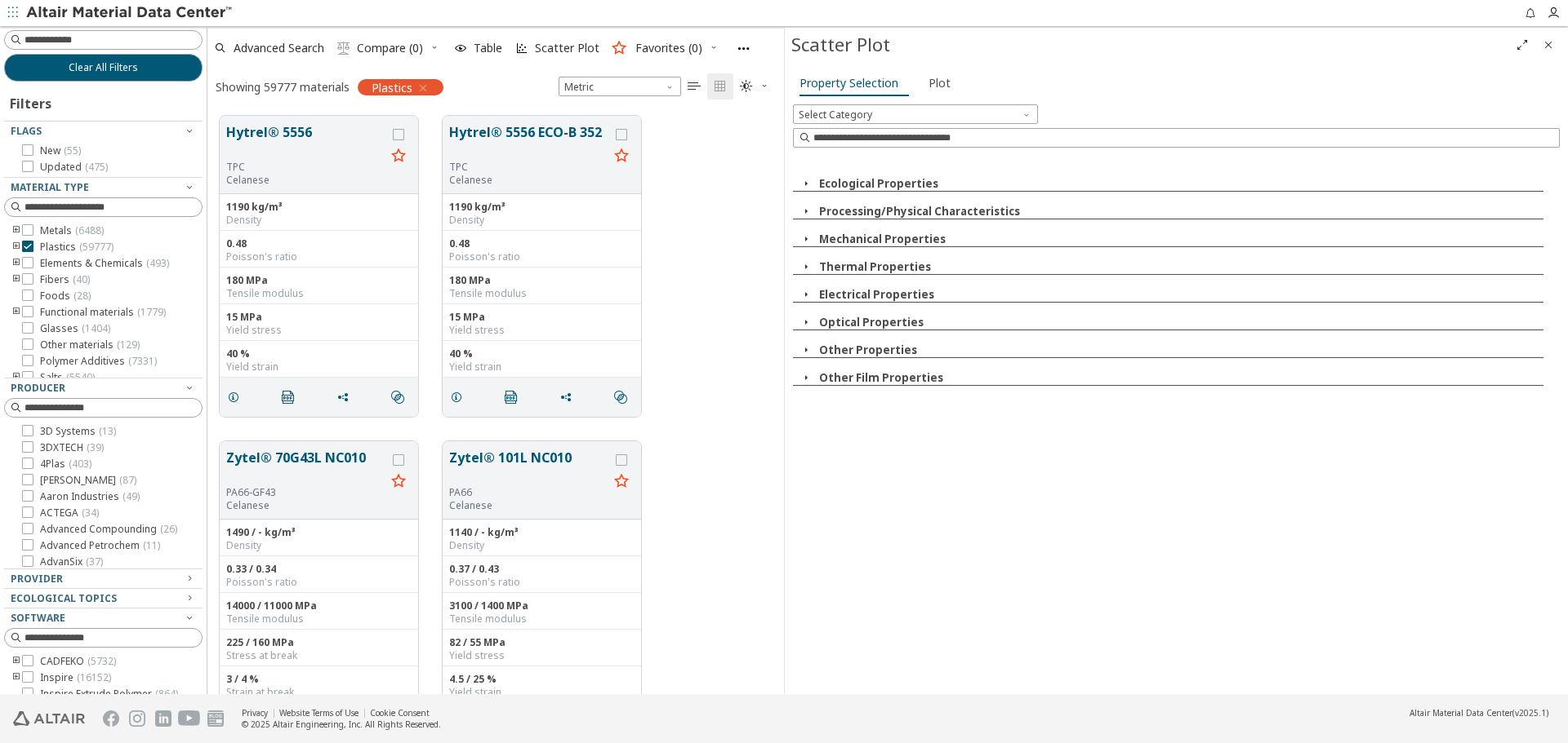
click at [892, 185] on button "Ecological Properties" at bounding box center [878, 184] width 120 height 15
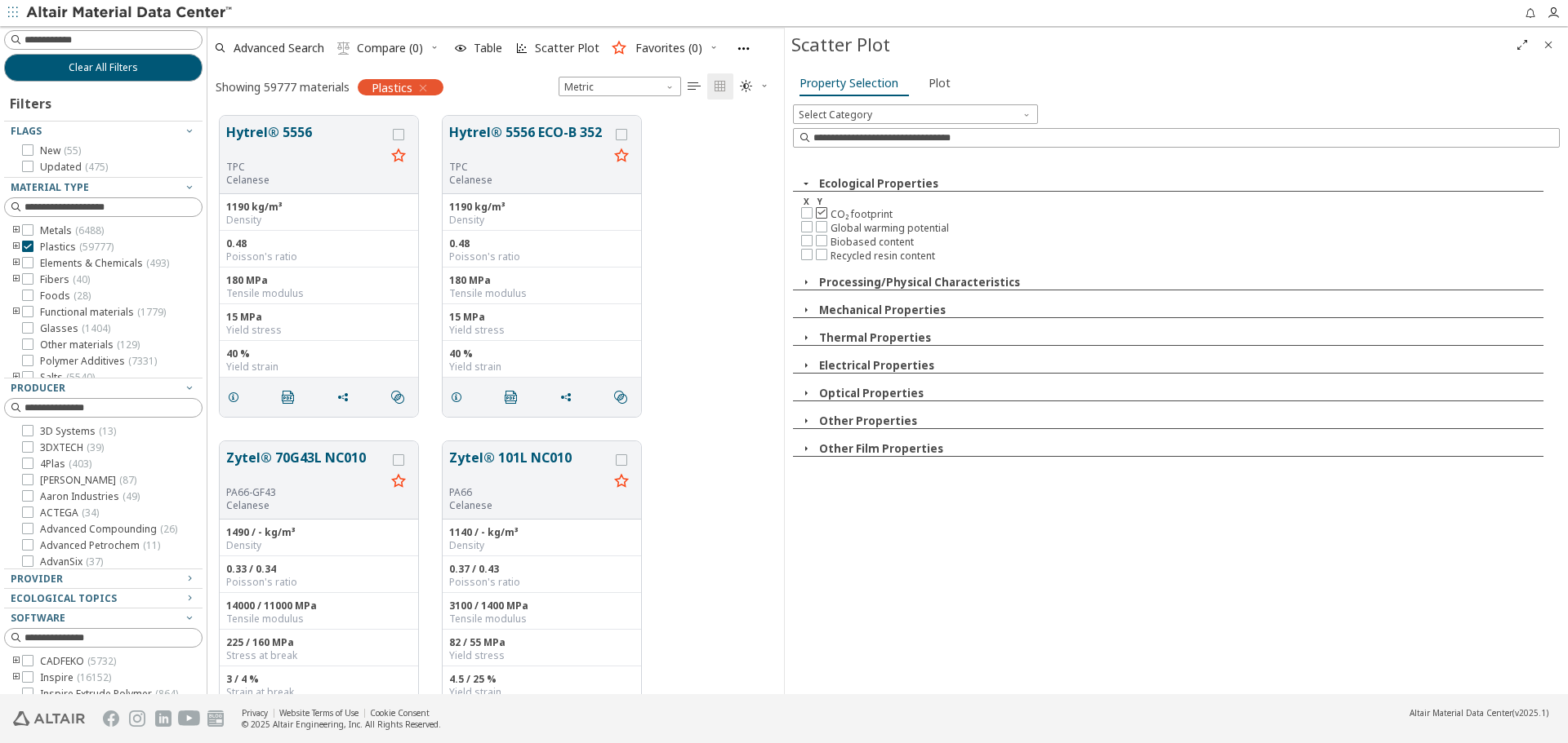
click at [823, 215] on icon at bounding box center [822, 212] width 11 height 11
click at [866, 311] on button "Mechanical Properties" at bounding box center [882, 310] width 126 height 15
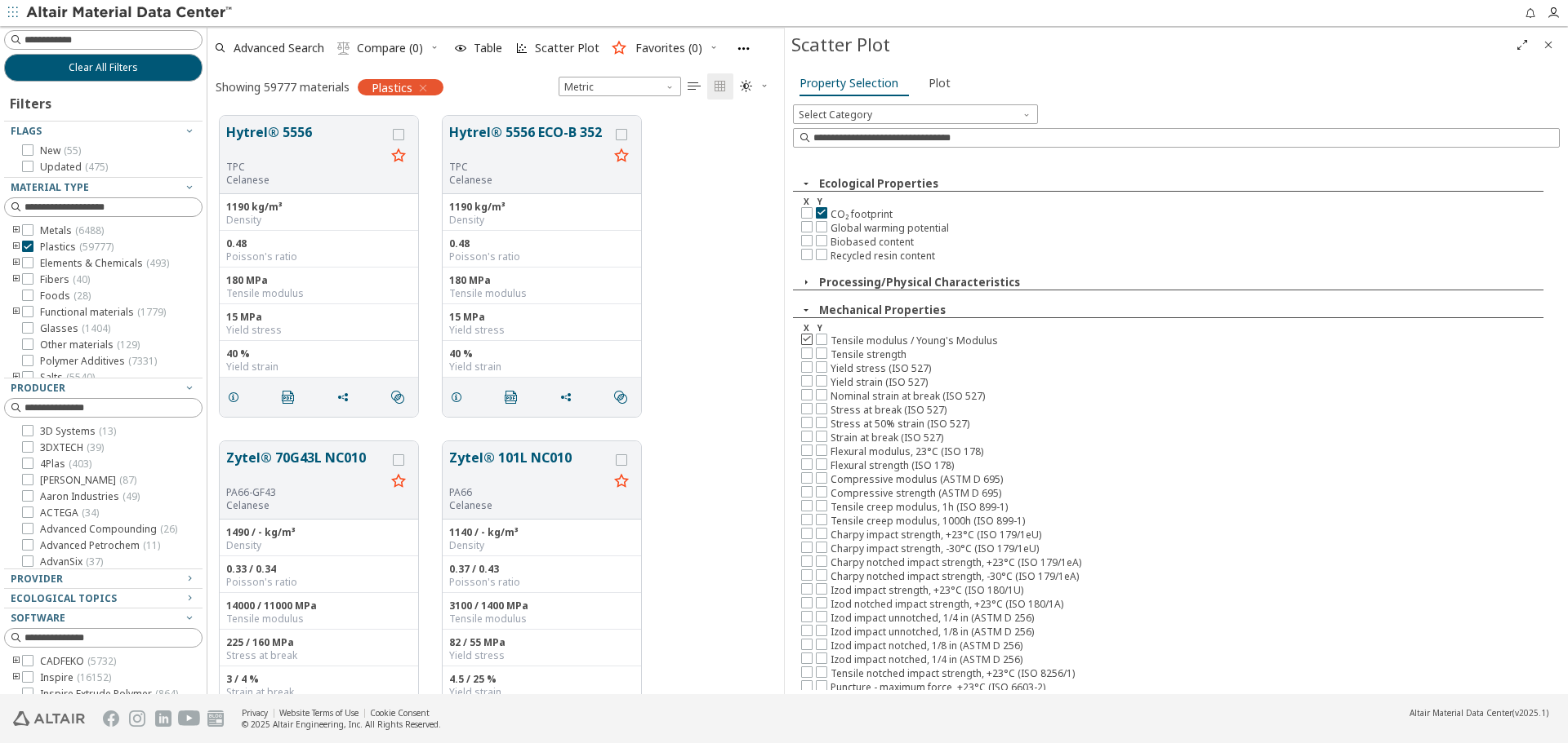
click at [810, 339] on icon at bounding box center [807, 339] width 11 height 11
click at [947, 81] on button "Plot" at bounding box center [939, 84] width 37 height 26
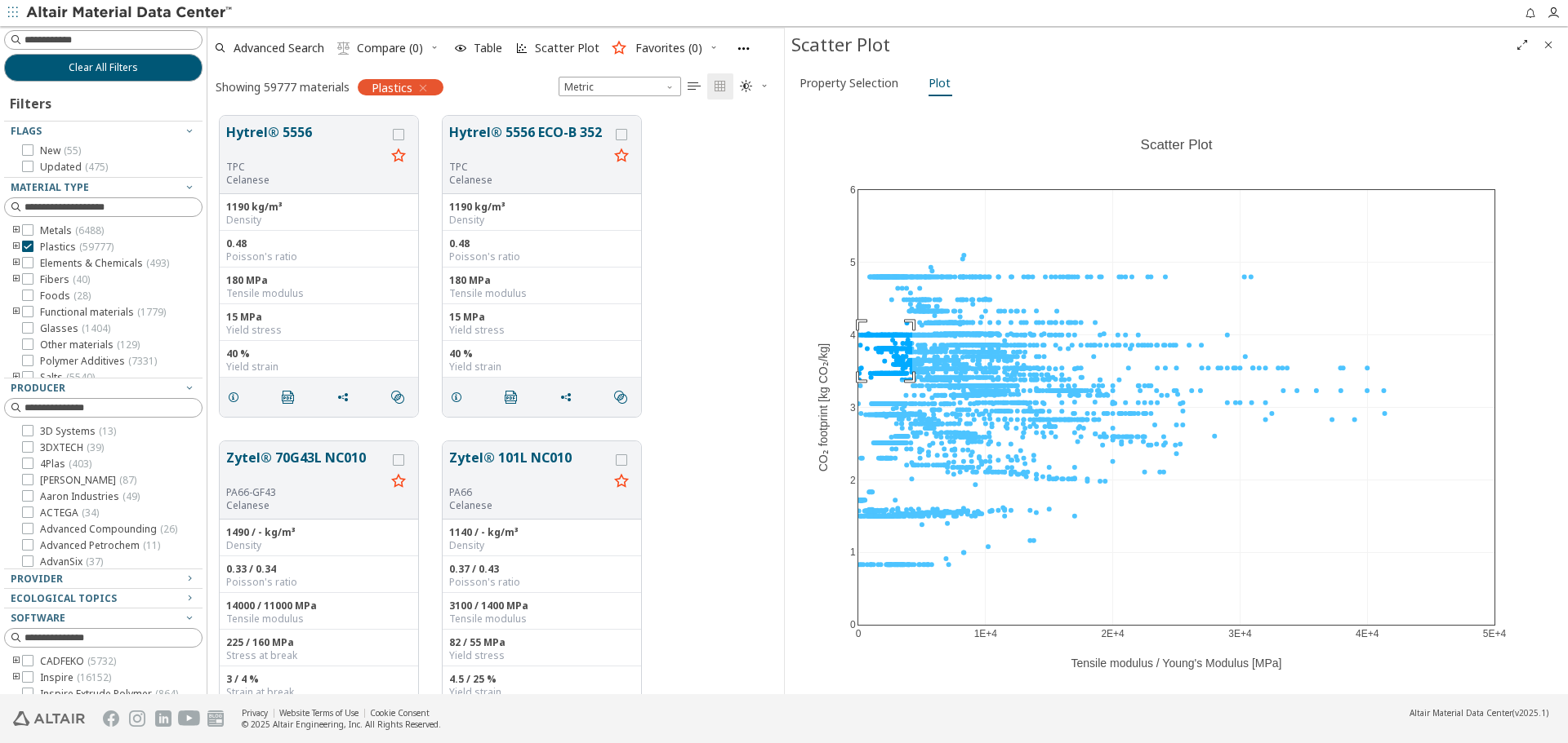
drag, startPoint x: 859, startPoint y: 322, endPoint x: 912, endPoint y: 380, distance: 78.6
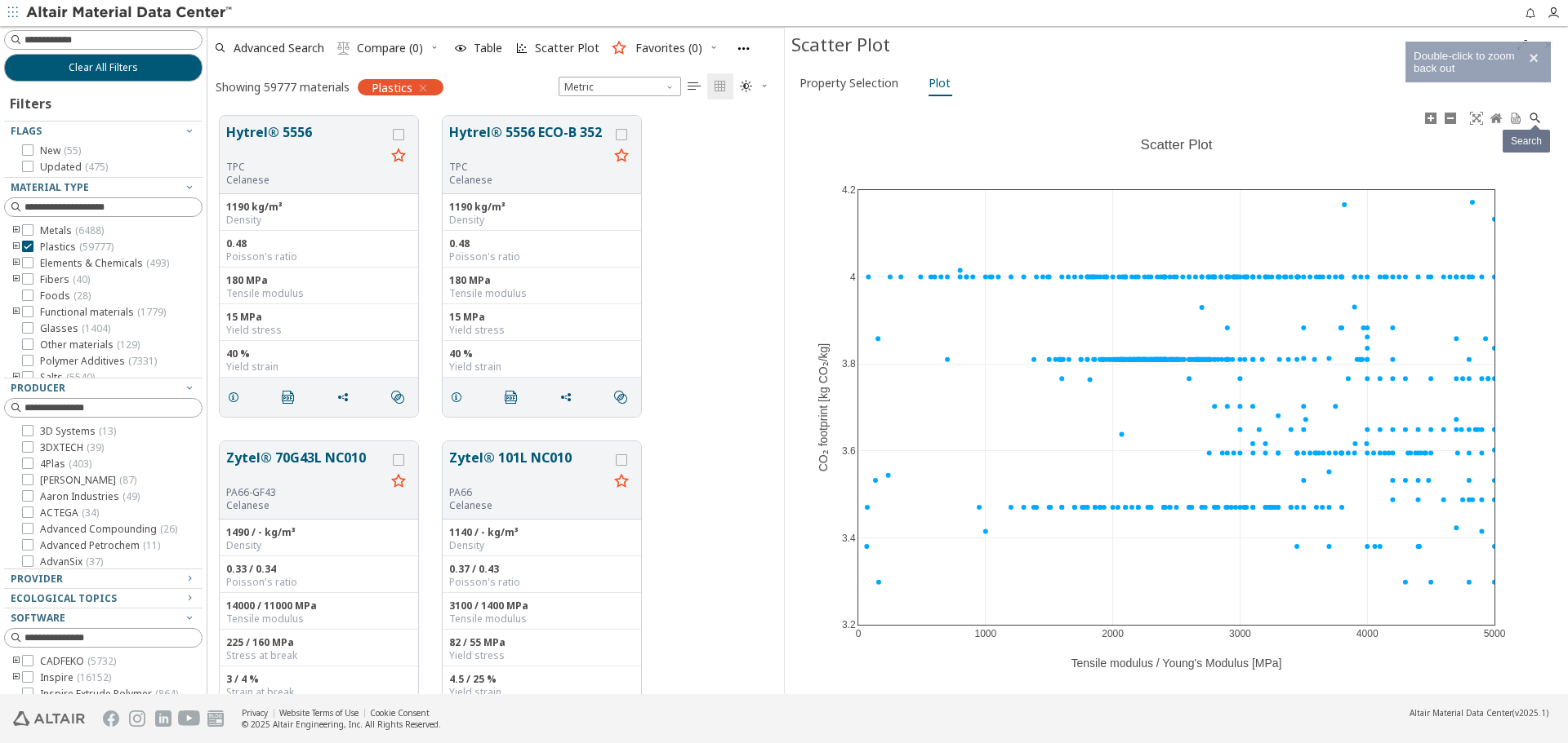
click at [1536, 120] on icon at bounding box center [1534, 118] width 10 height 10
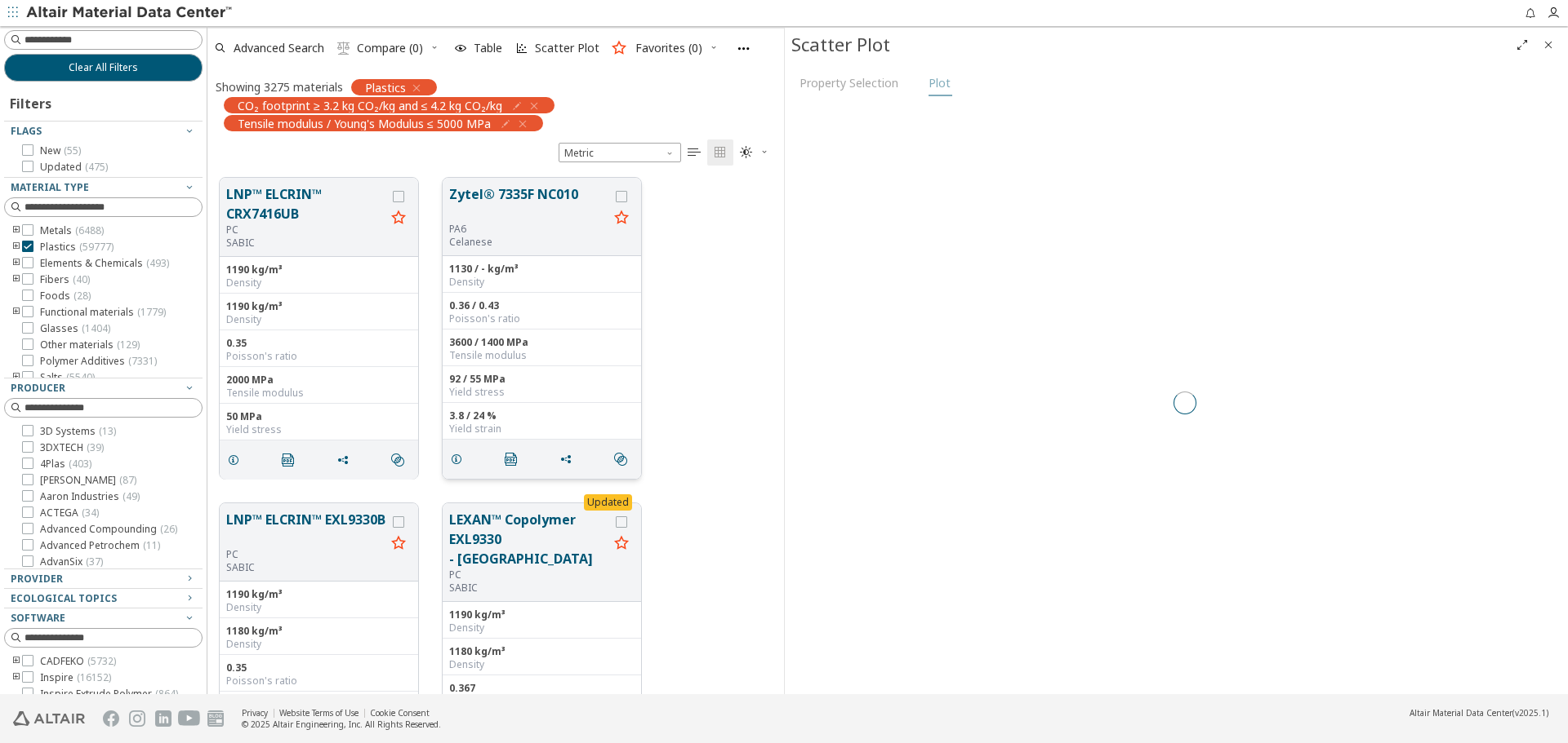
scroll to position [517, 564]
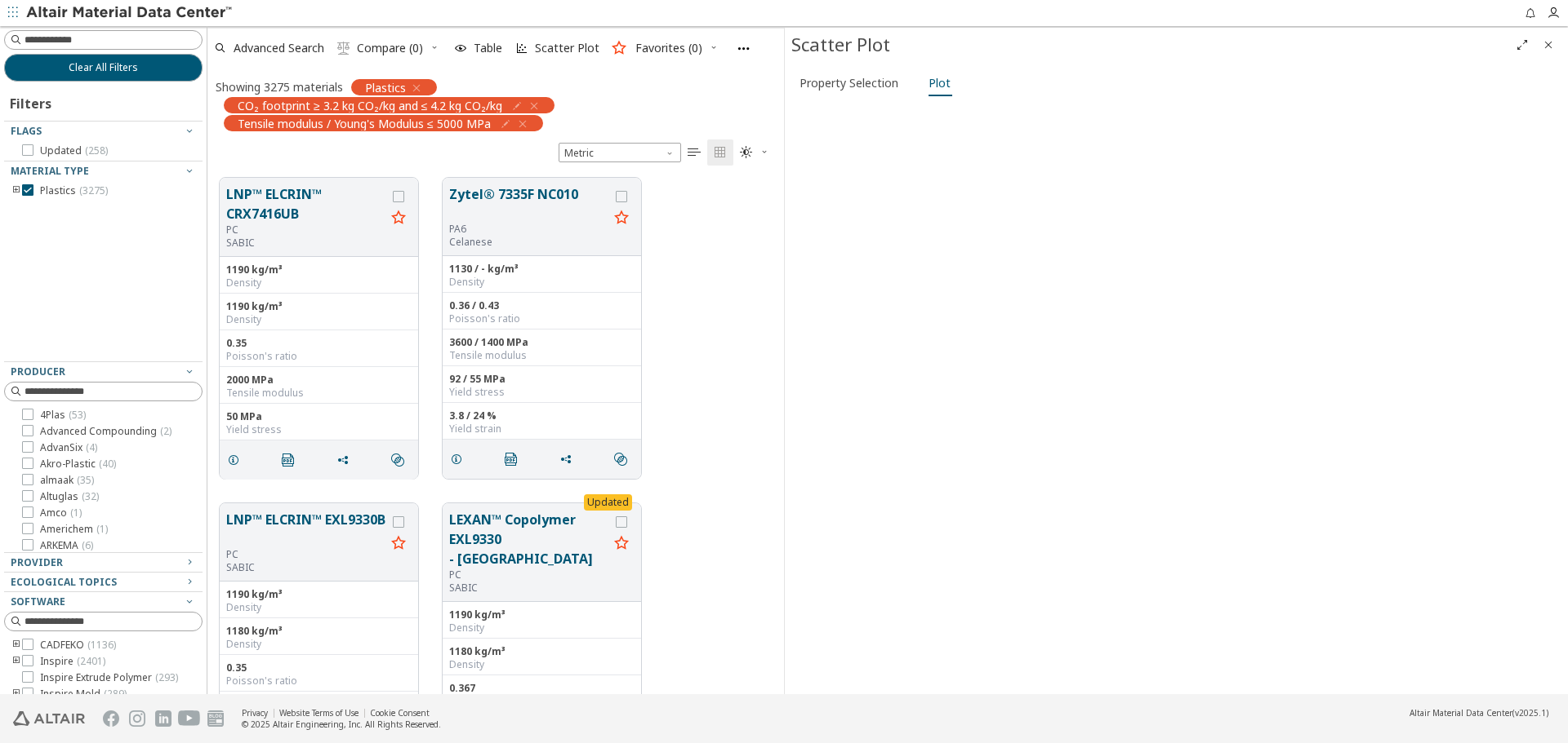
click at [1547, 43] on icon "Close" at bounding box center [1548, 45] width 13 height 13
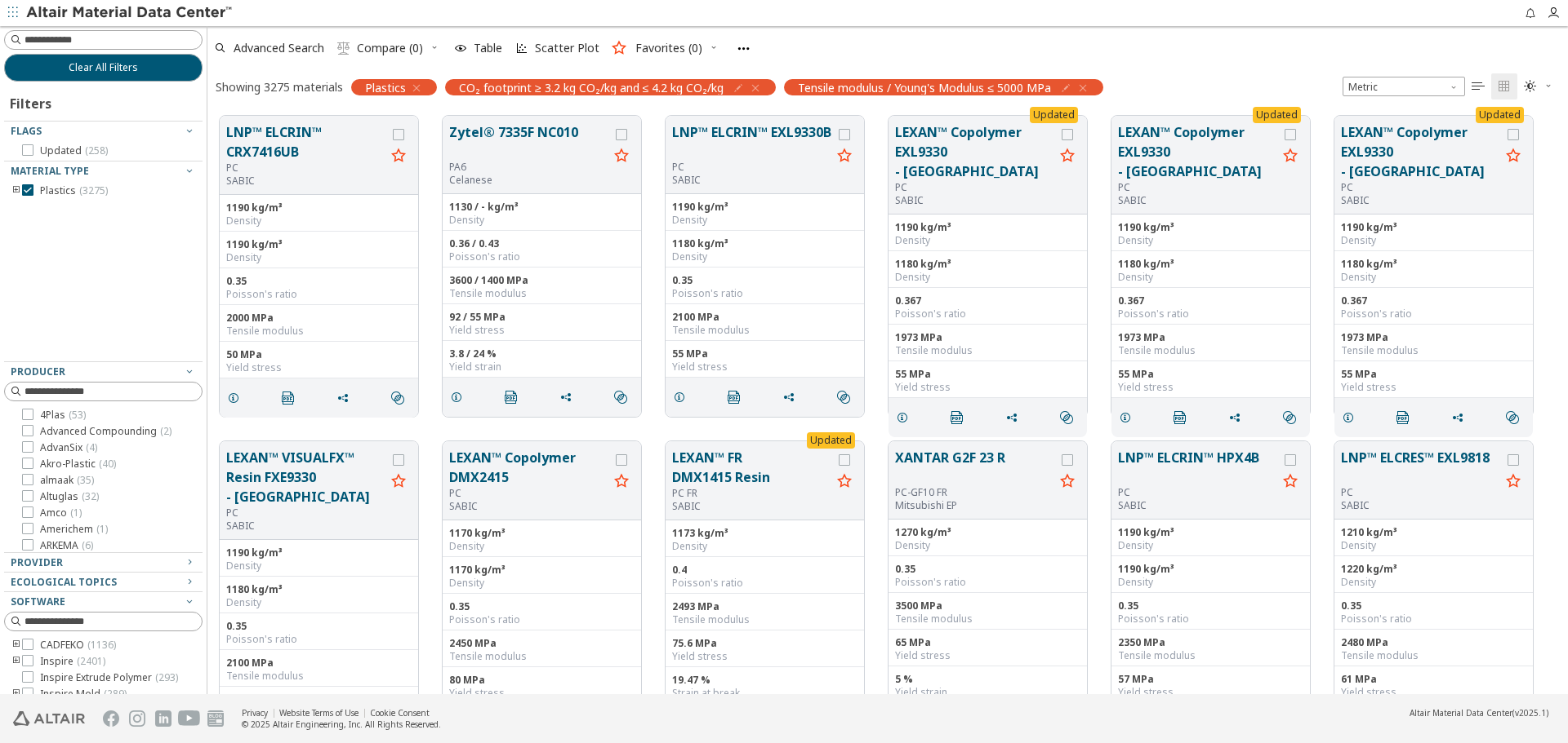
scroll to position [578, 1348]
click at [761, 89] on icon "button" at bounding box center [756, 89] width 13 height 13
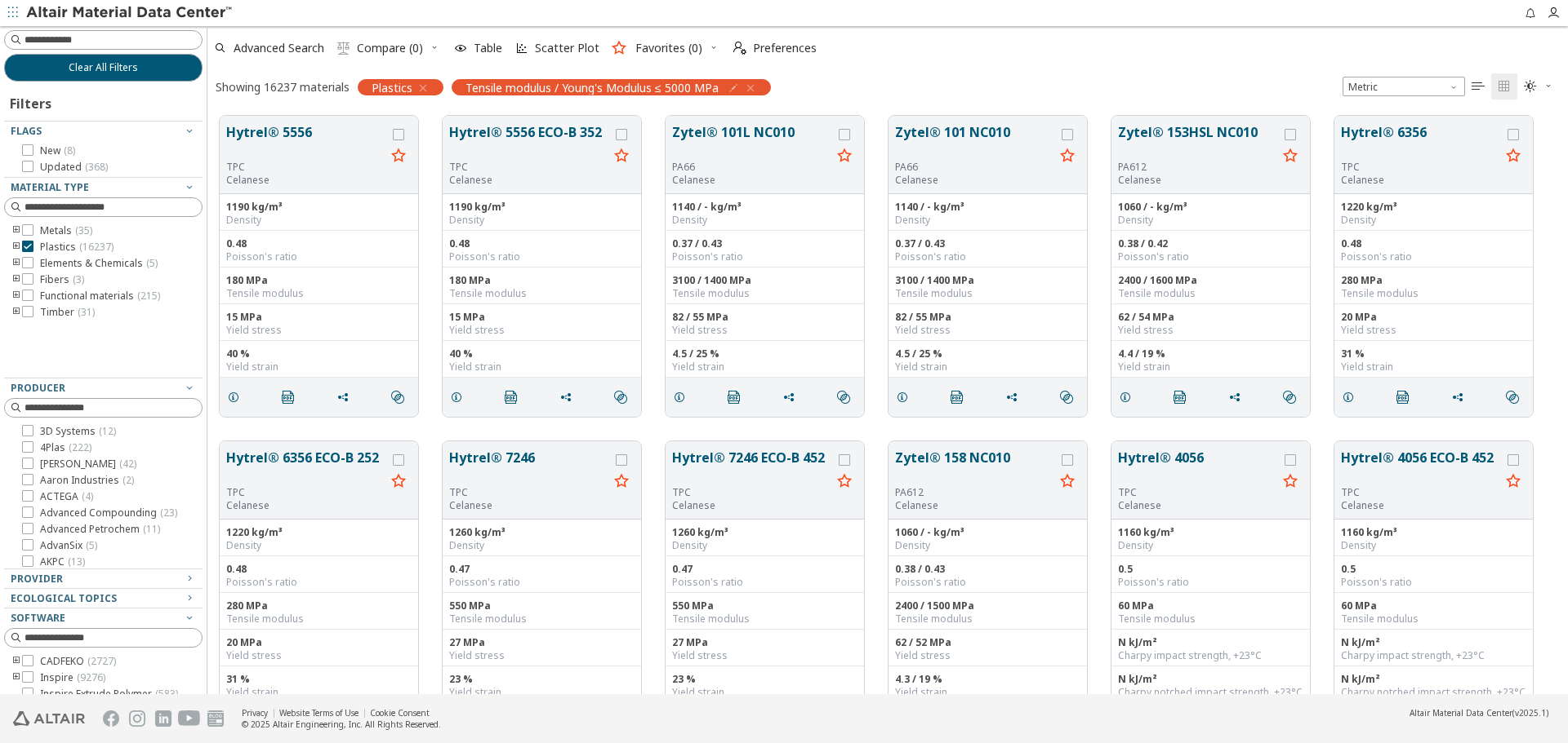
click at [753, 89] on icon "button" at bounding box center [750, 89] width 13 height 13
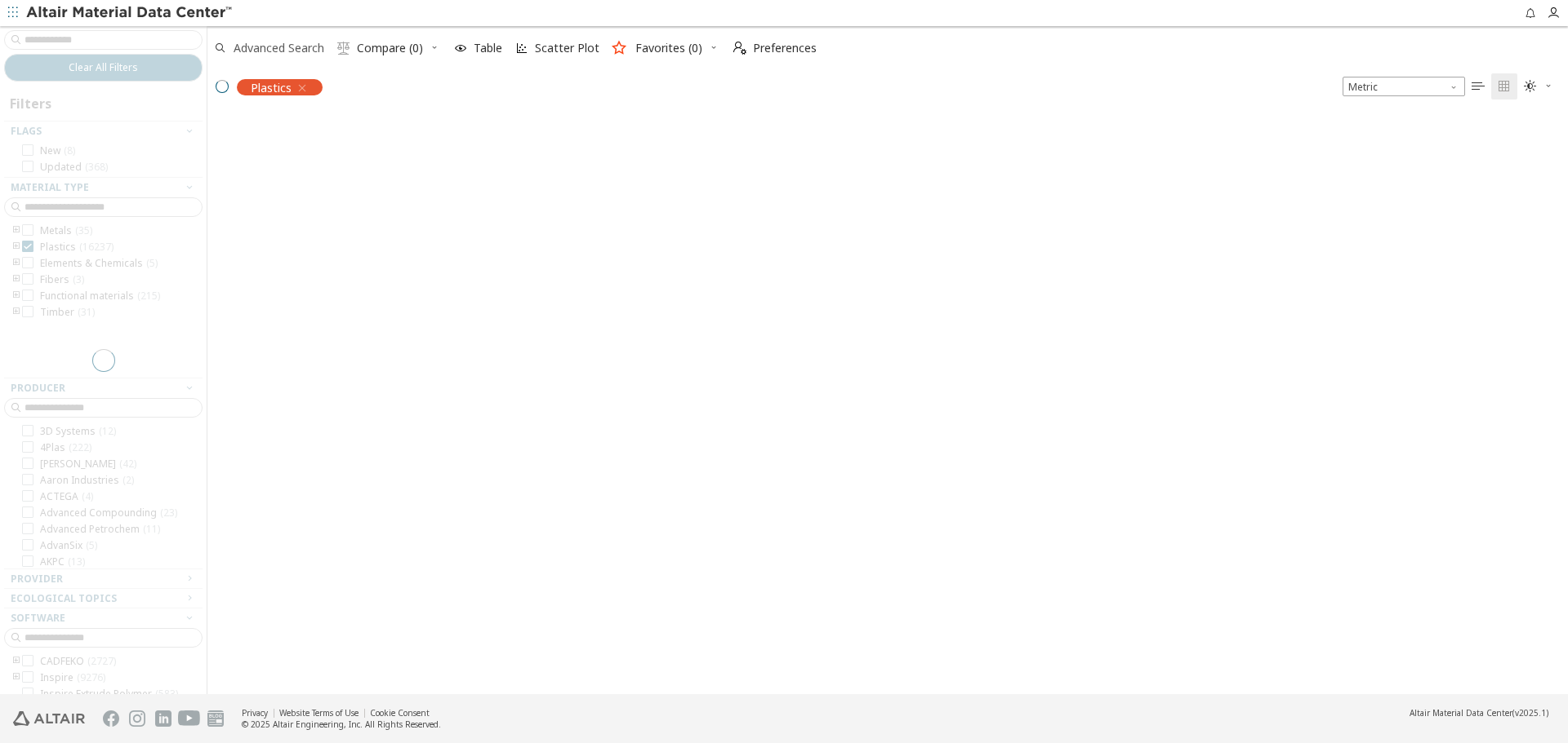
click at [286, 51] on span "Advanced Search" at bounding box center [279, 48] width 90 height 11
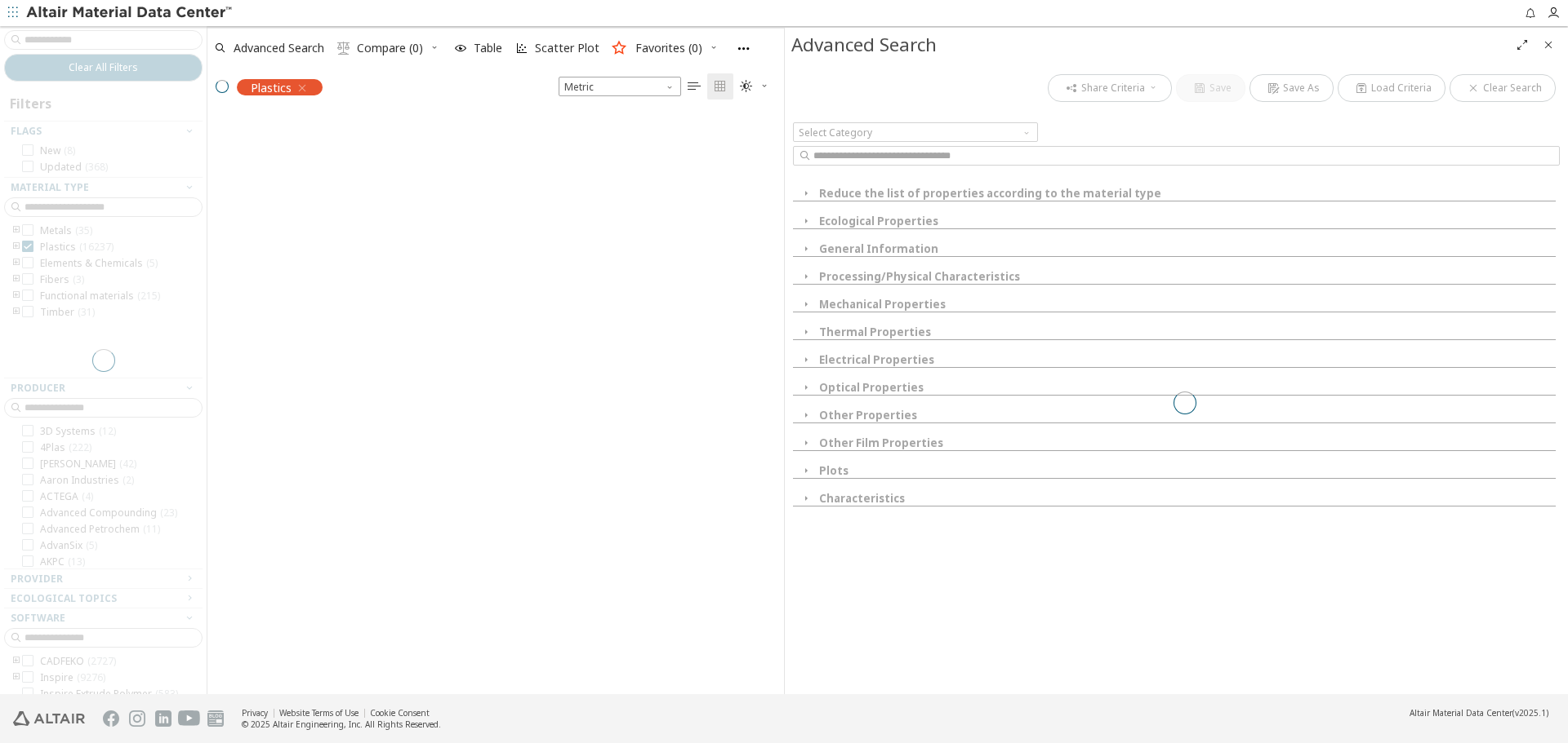
click at [1546, 42] on icon "Close" at bounding box center [1548, 45] width 13 height 13
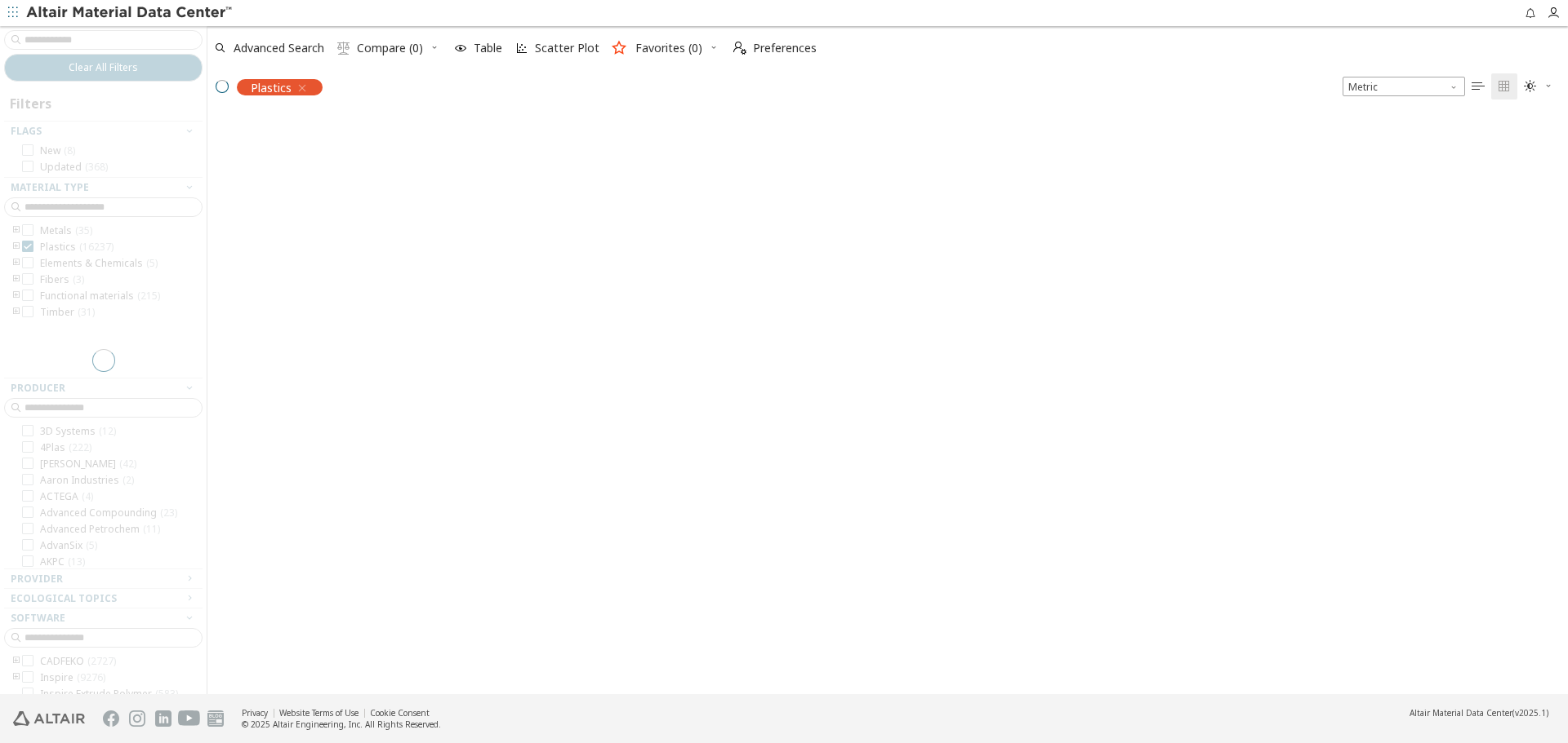
scroll to position [578, 1348]
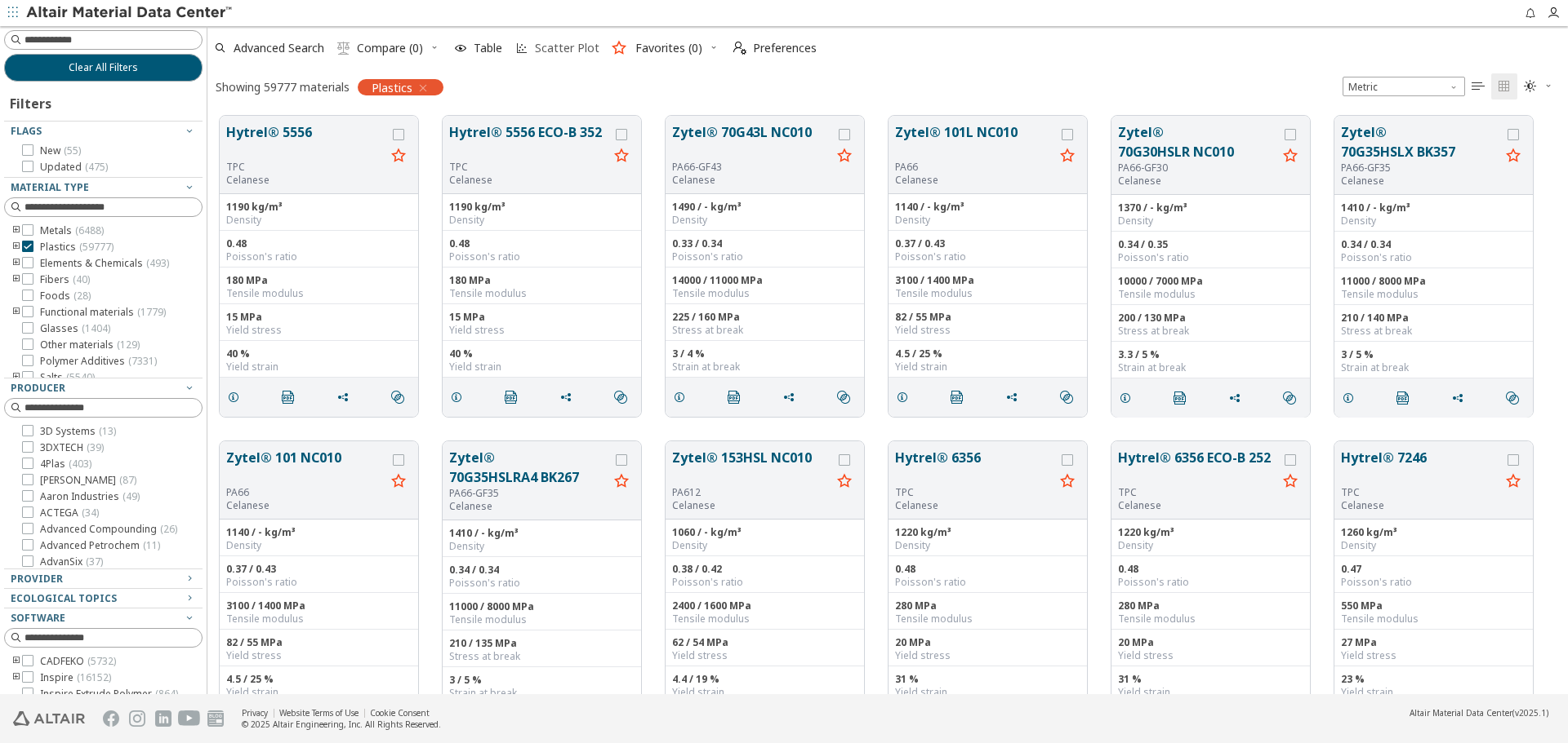
click at [532, 49] on span "Scatter Plot" at bounding box center [566, 48] width 71 height 11
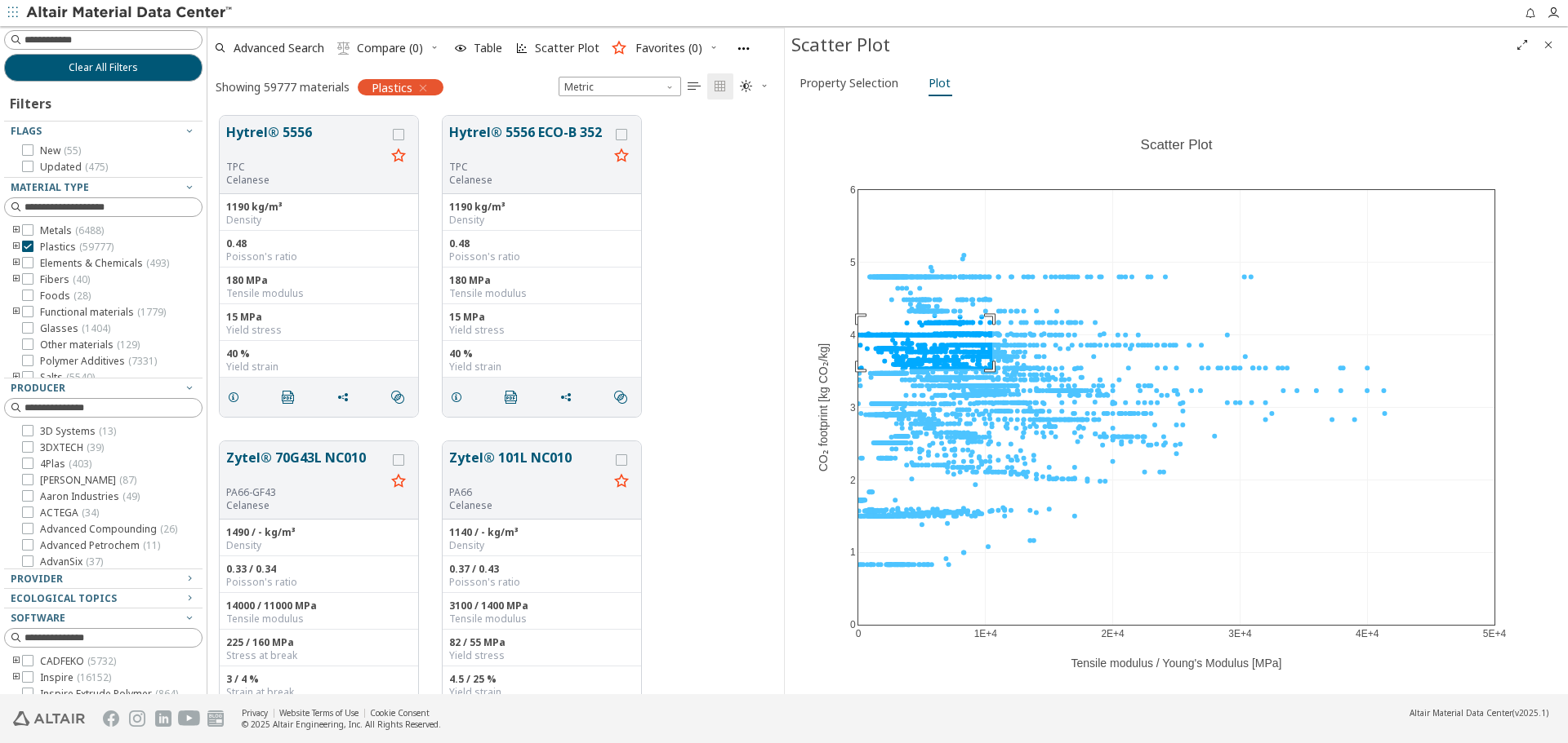
drag, startPoint x: 858, startPoint y: 316, endPoint x: 992, endPoint y: 369, distance: 144.1
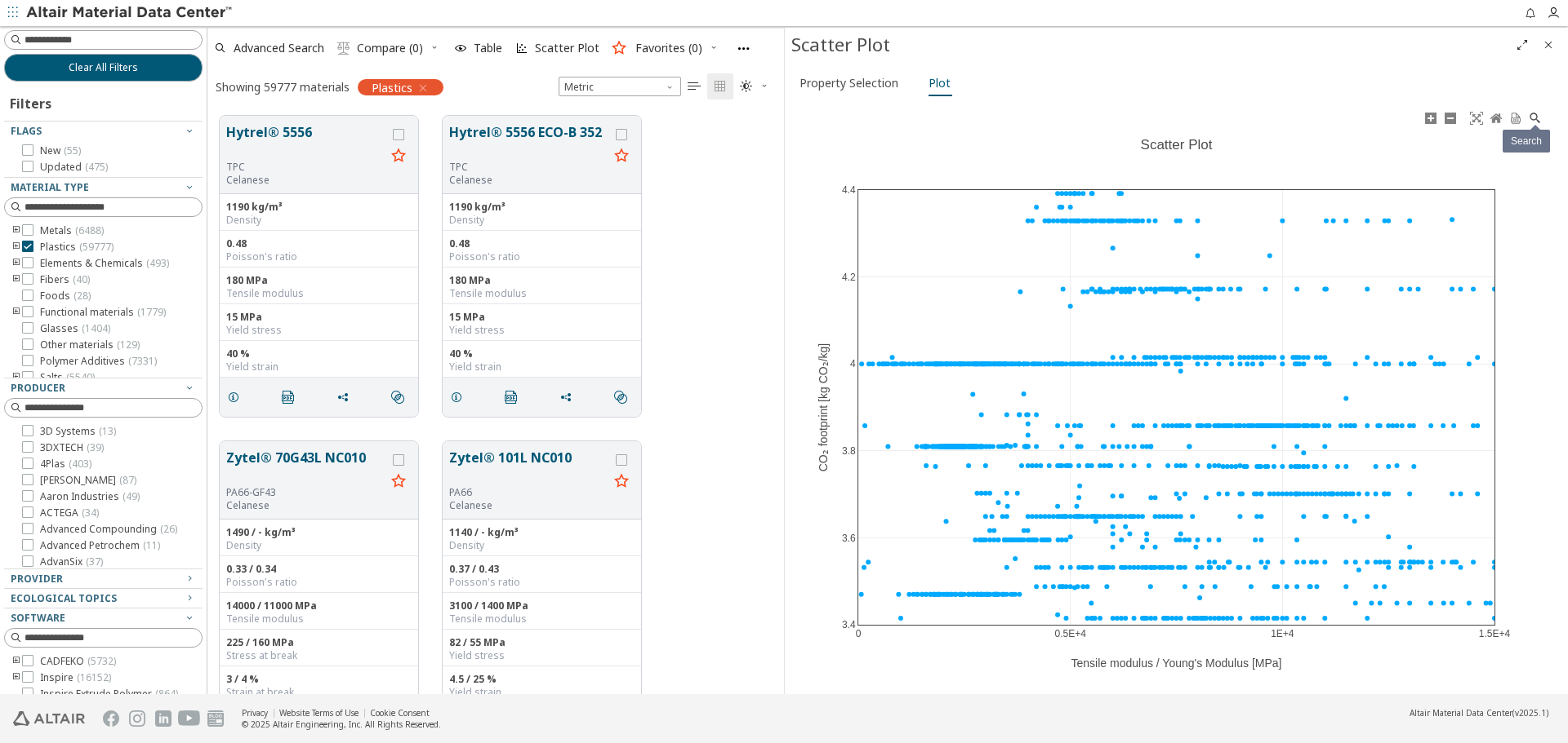
click at [1539, 119] on icon at bounding box center [1535, 119] width 13 height 13
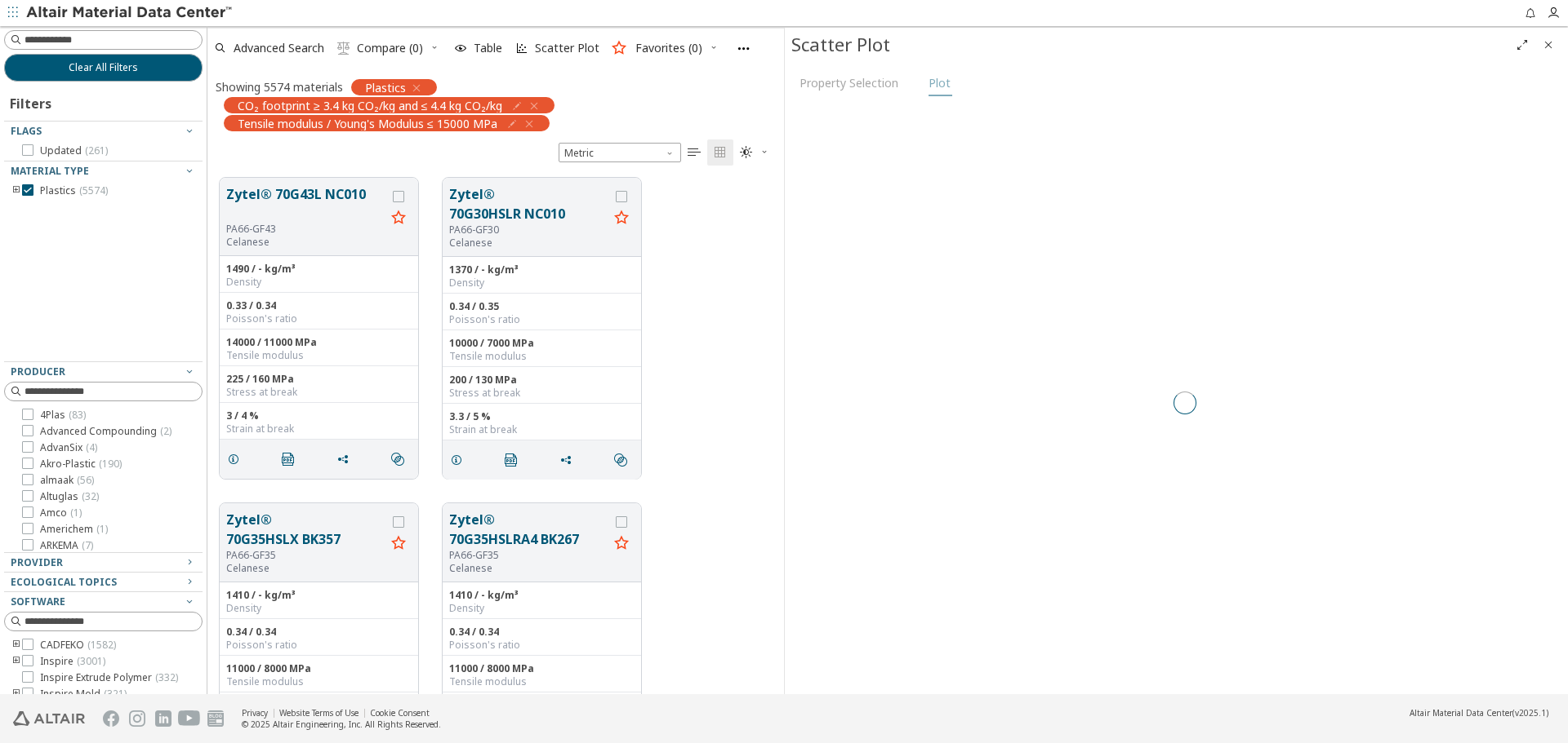
scroll to position [517, 564]
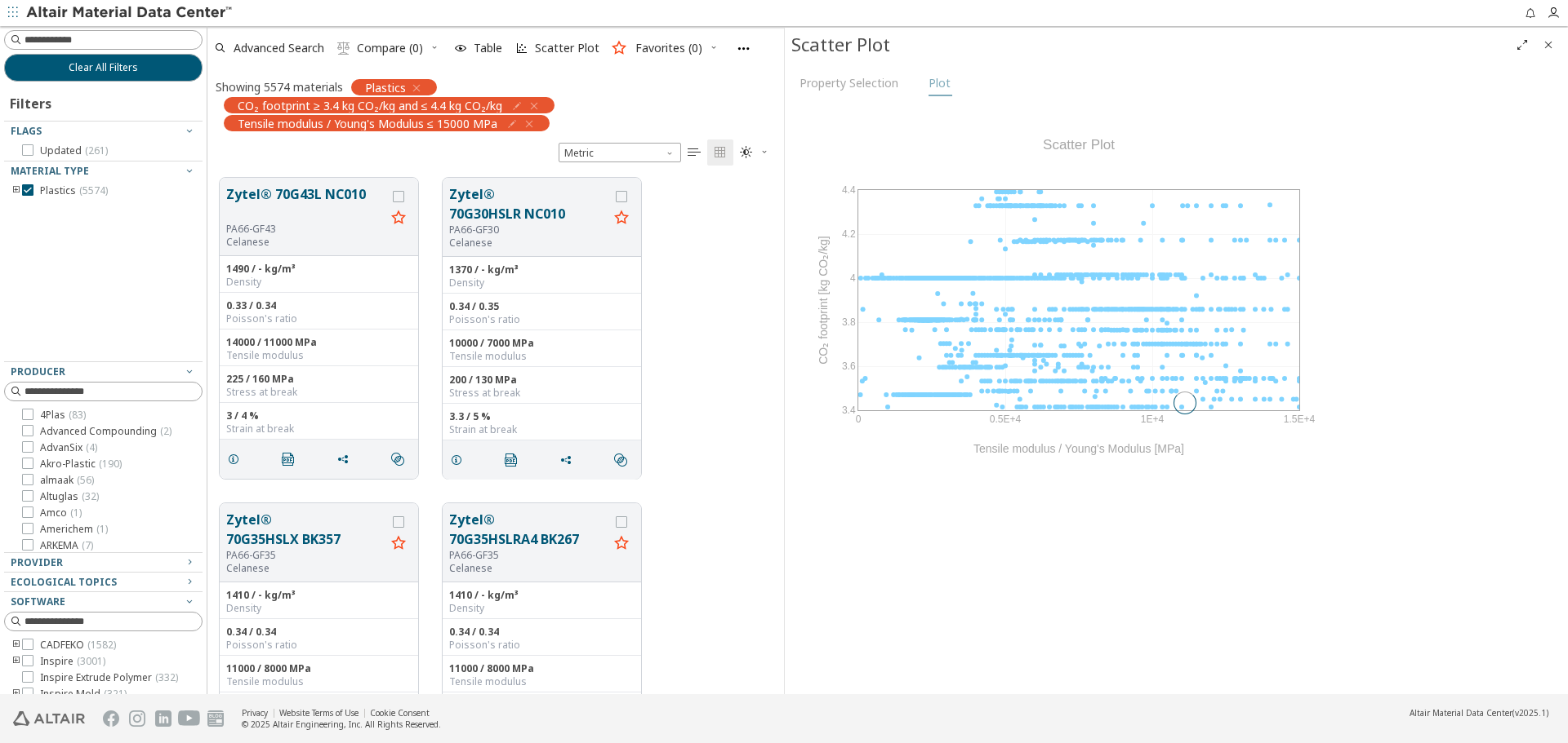
click at [1546, 45] on icon "Close" at bounding box center [1548, 45] width 13 height 13
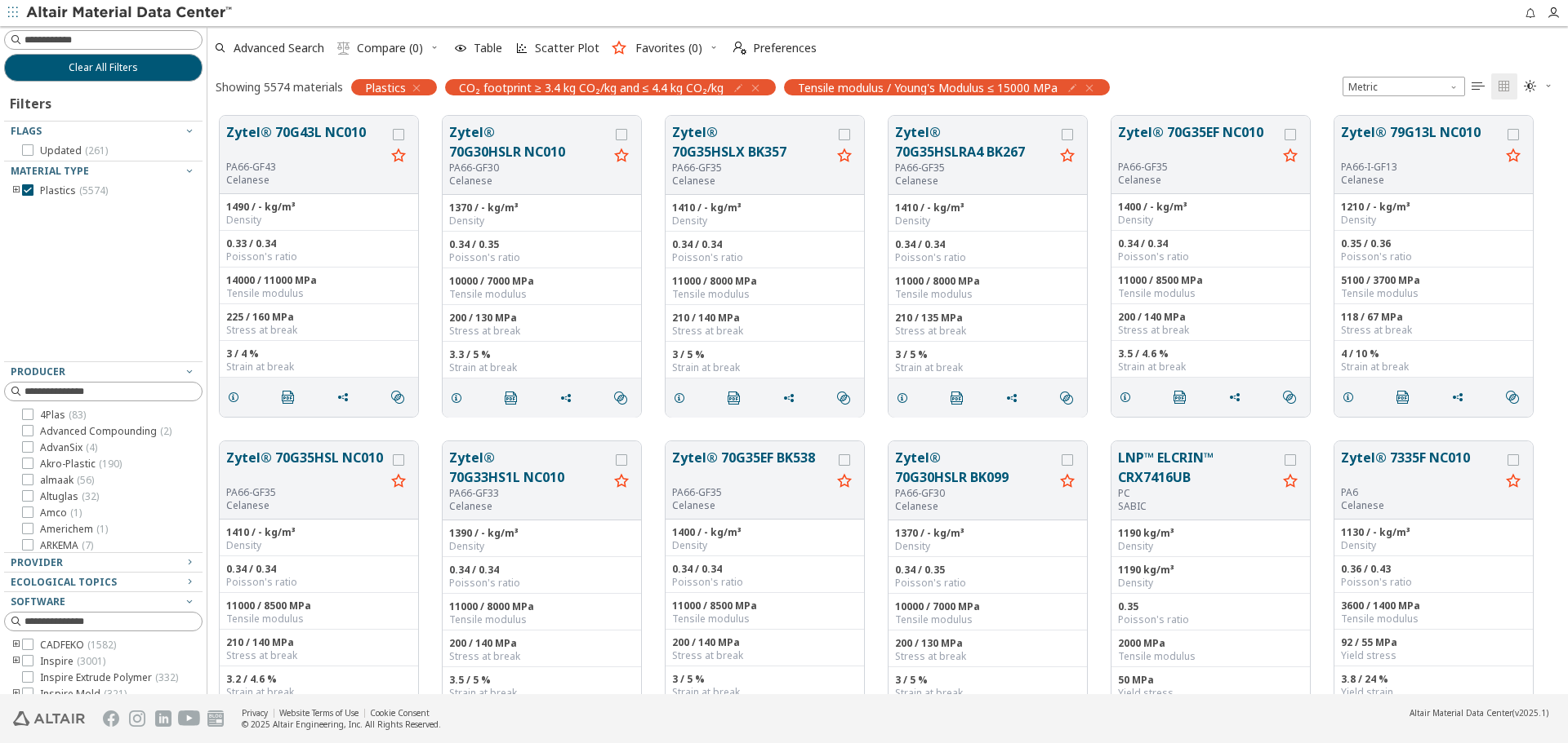
scroll to position [578, 1348]
click at [236, 47] on span "Advanced Search" at bounding box center [279, 48] width 90 height 11
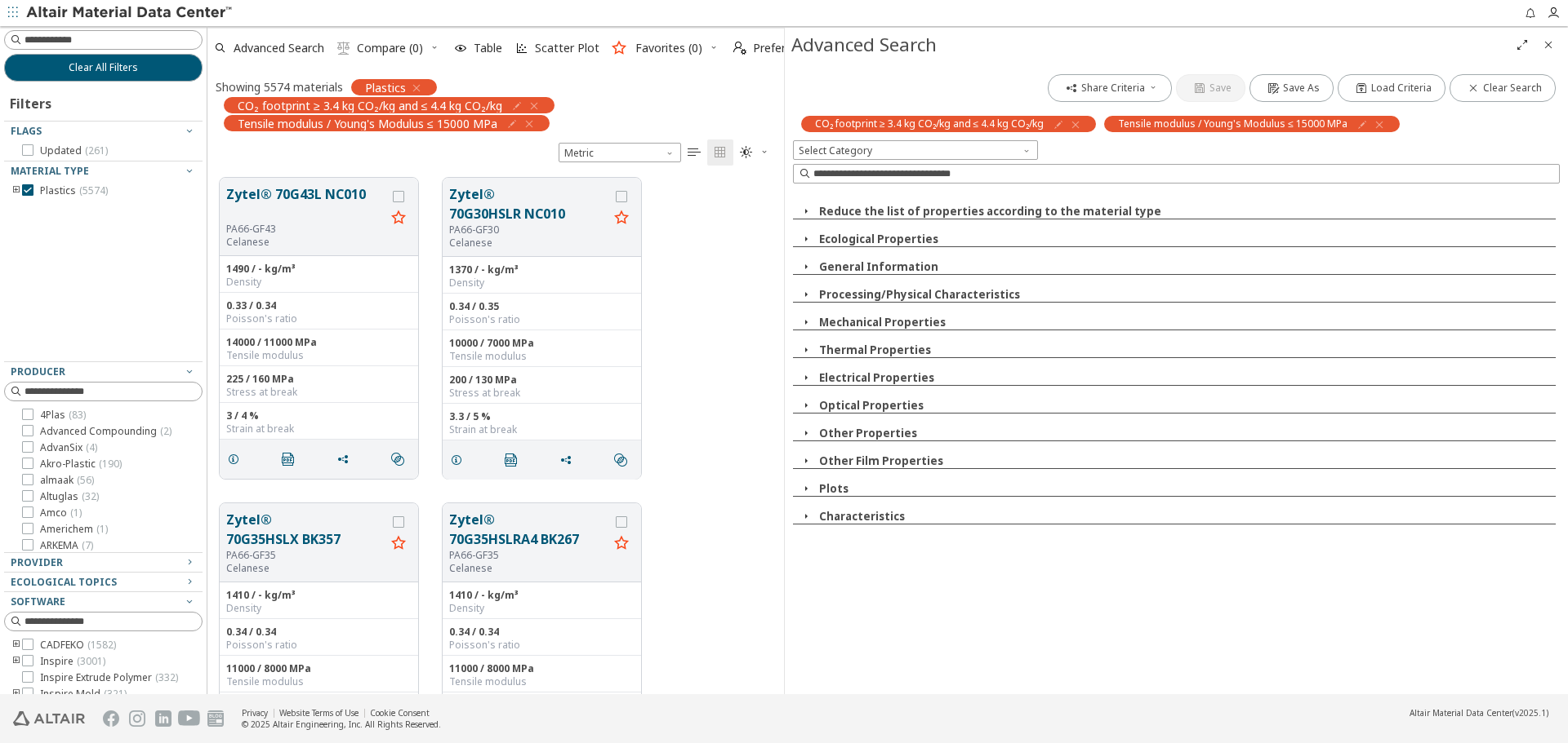
scroll to position [517, 564]
click at [1050, 176] on input at bounding box center [1185, 173] width 745 height 16
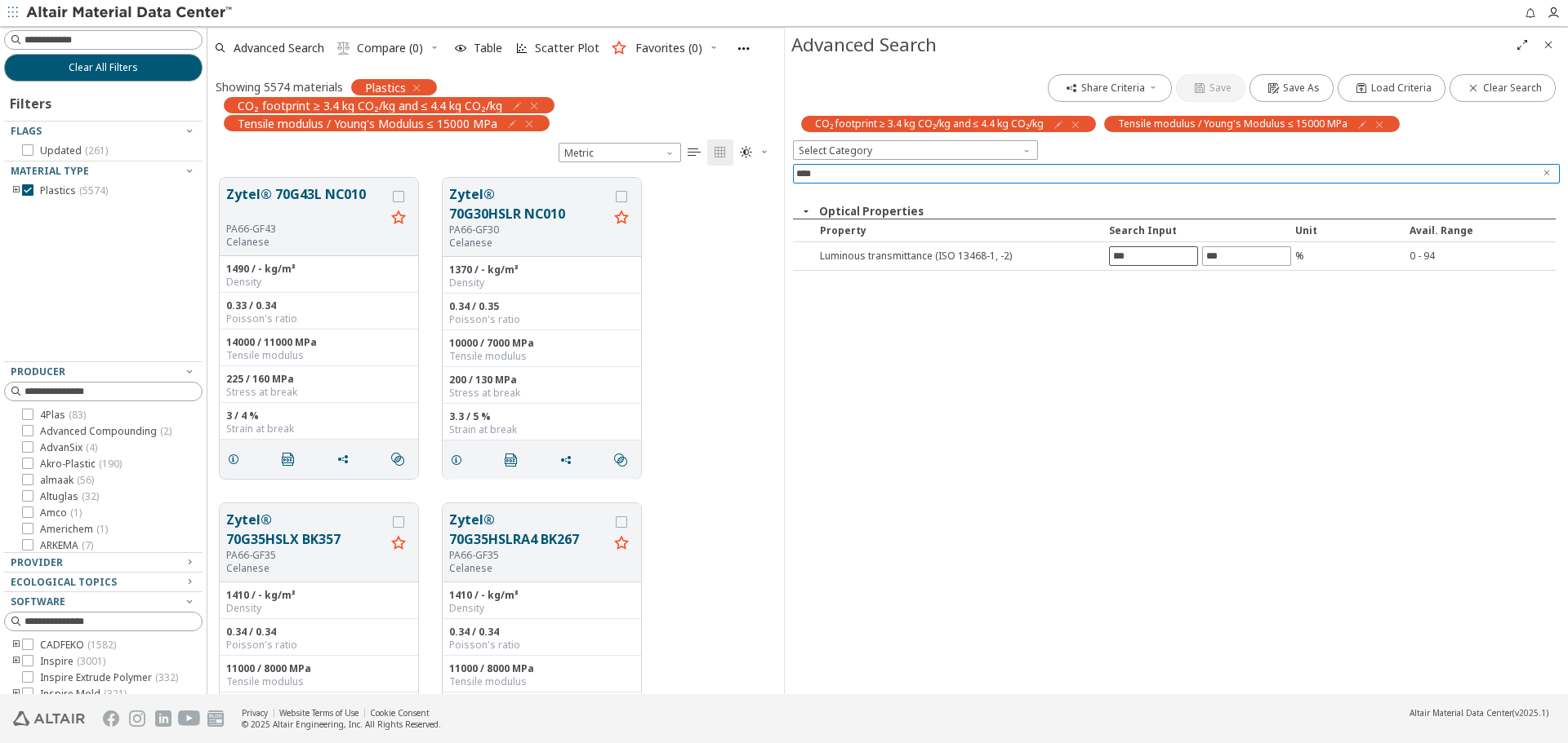
type input "****"
click at [1129, 250] on input "text" at bounding box center [1153, 256] width 88 height 18
type input "**"
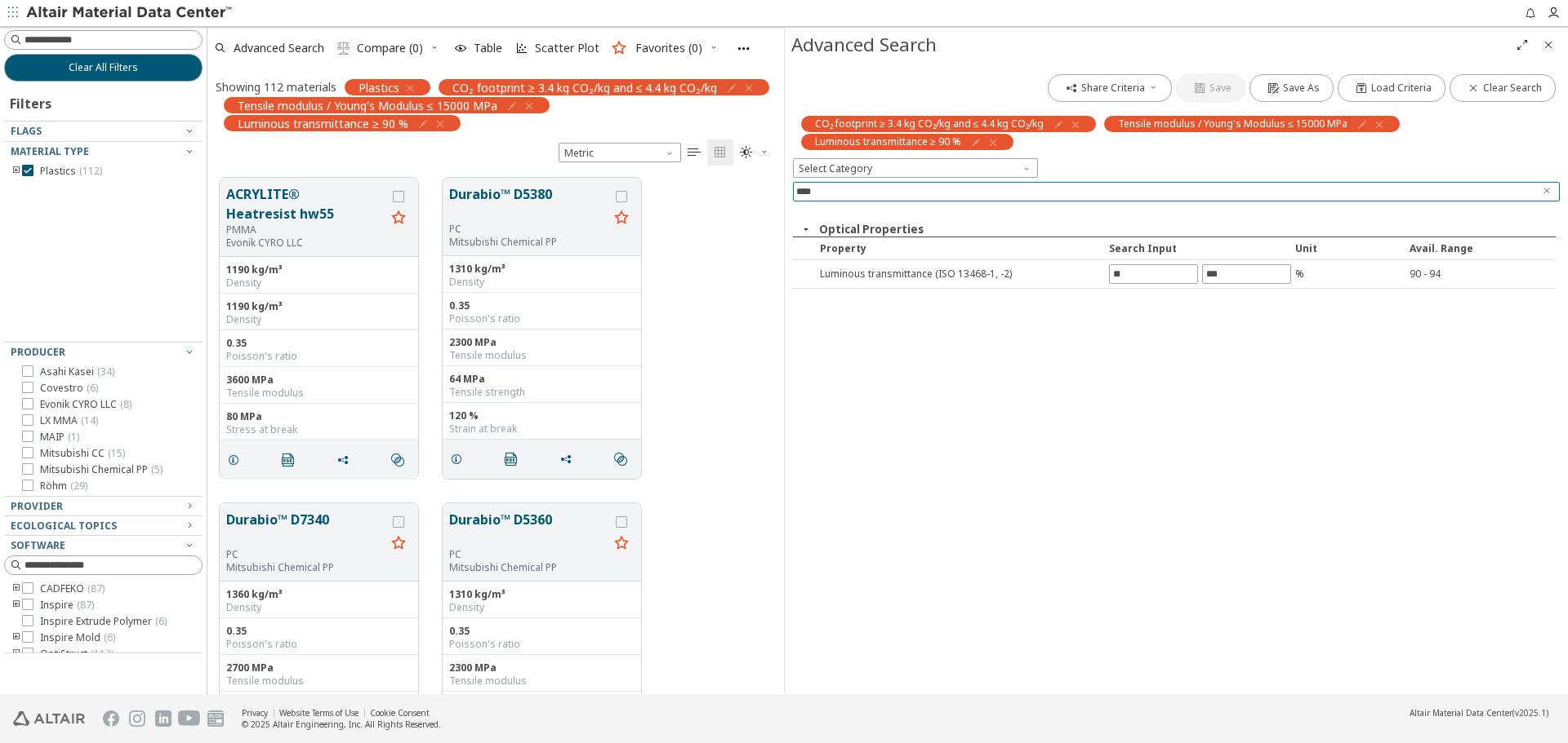
click at [1545, 187] on icon "Clear text" at bounding box center [1546, 191] width 9 height 9
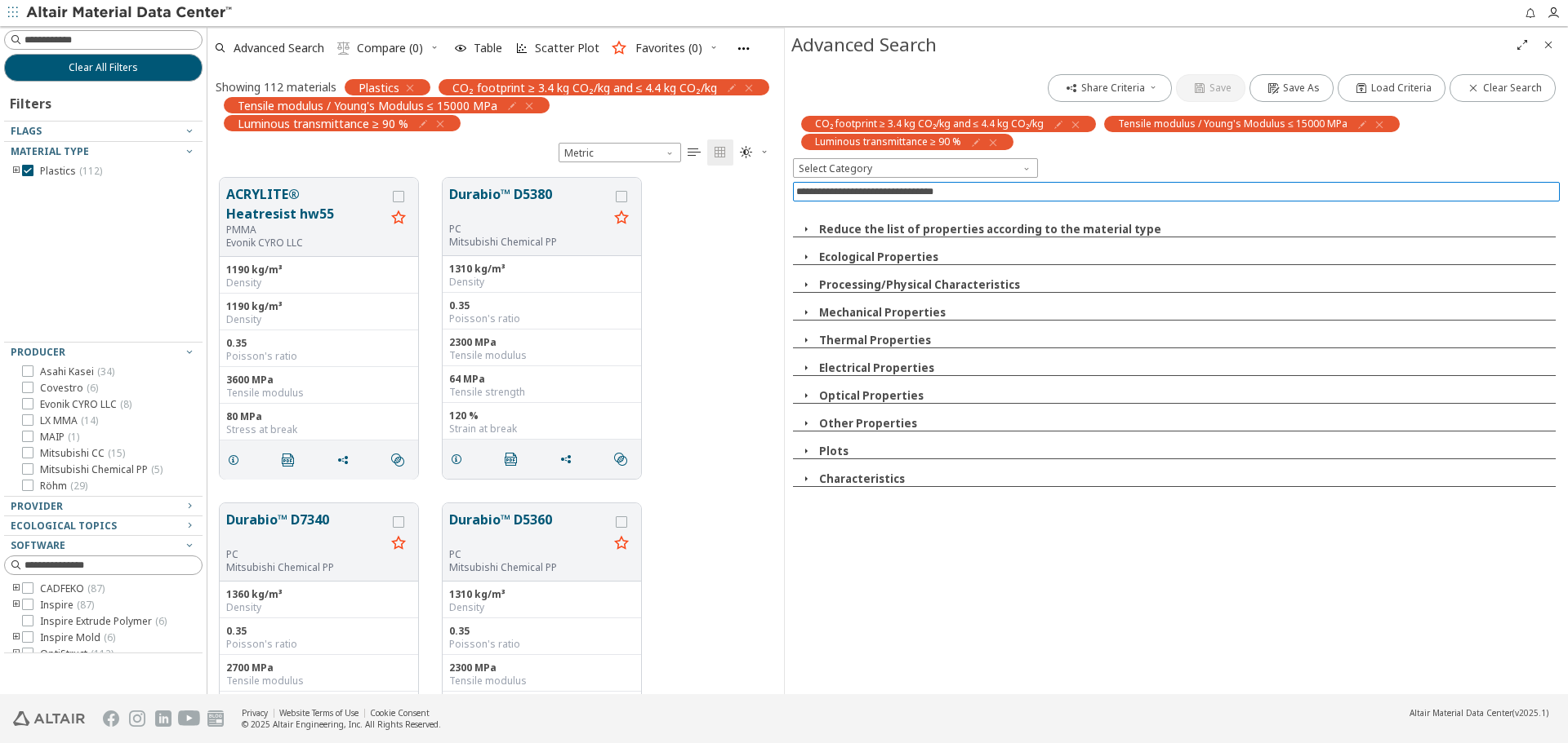
click at [1298, 191] on input at bounding box center [1178, 191] width 763 height 18
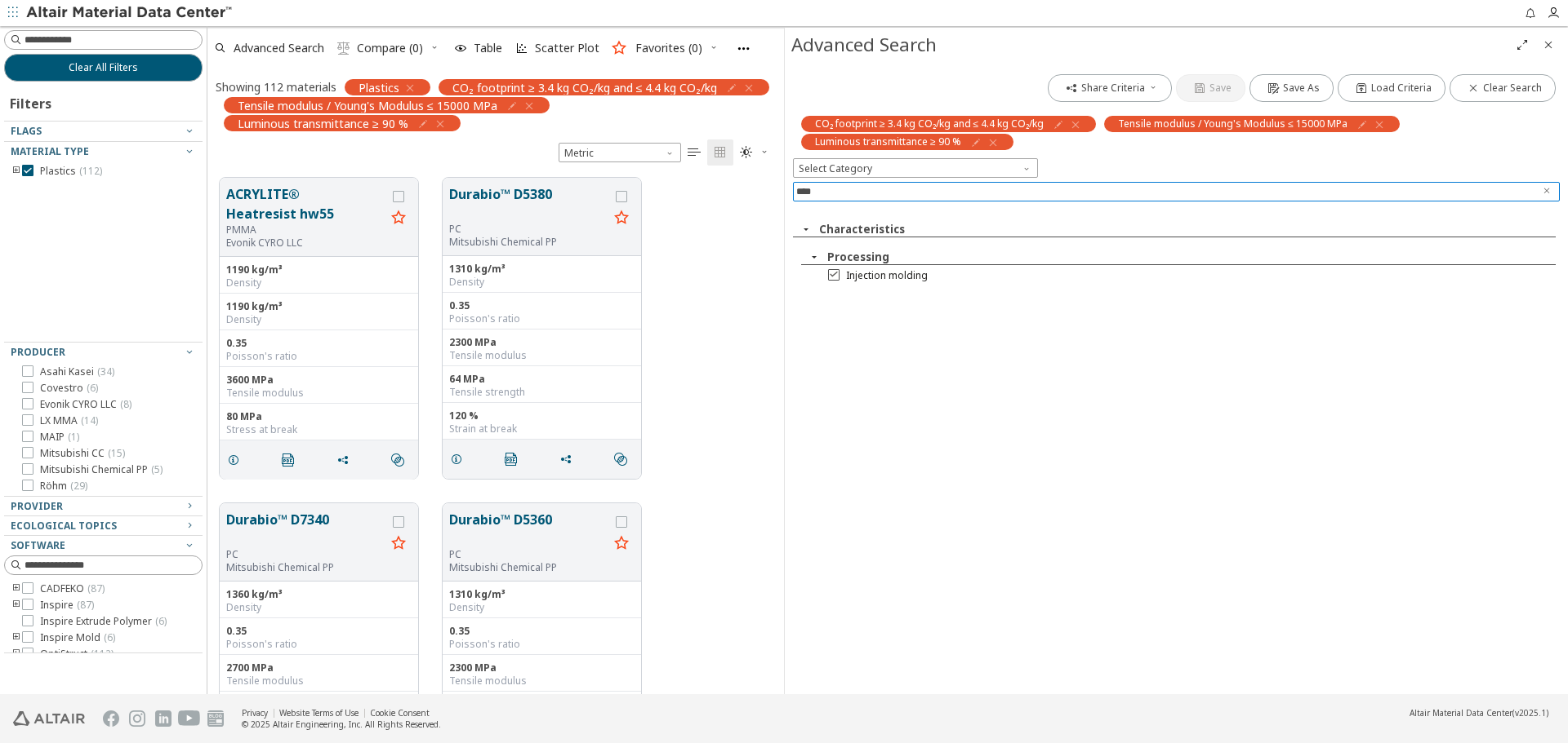
type input "****"
click at [908, 272] on span "Injection molding" at bounding box center [887, 276] width 82 height 13
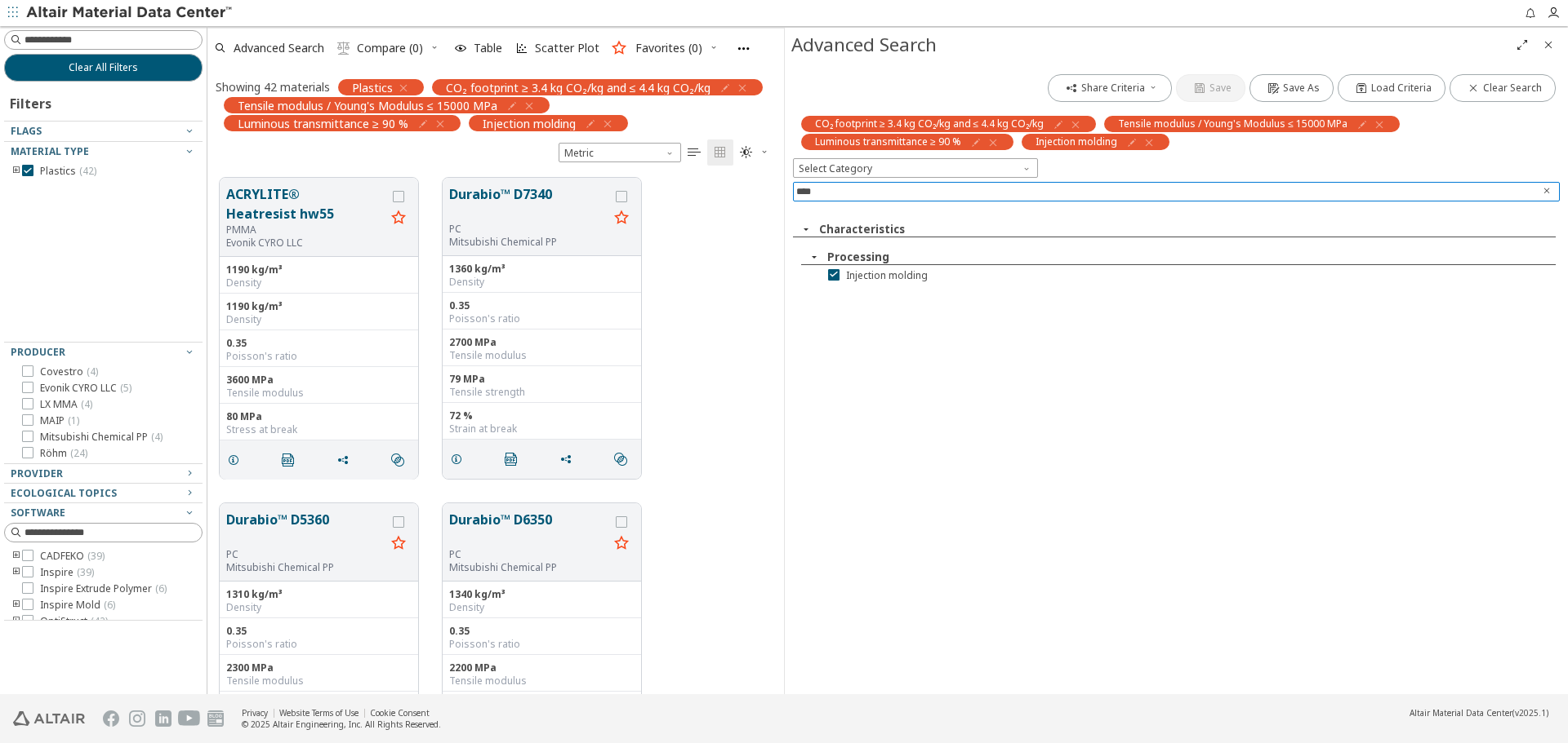
click at [1545, 191] on icon "Clear text" at bounding box center [1546, 191] width 9 height 9
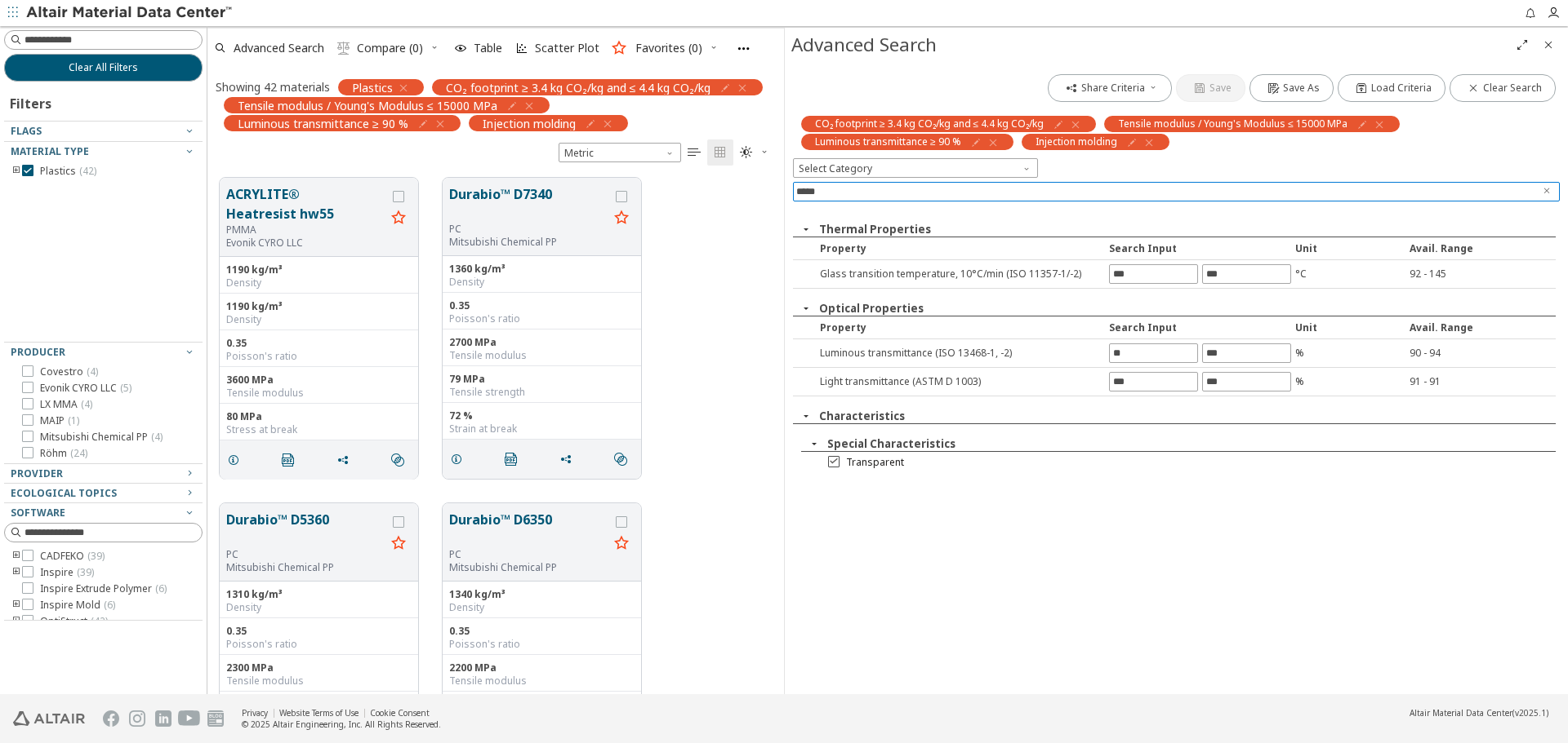
type input "*****"
click at [888, 458] on span "Transparent" at bounding box center [875, 462] width 58 height 13
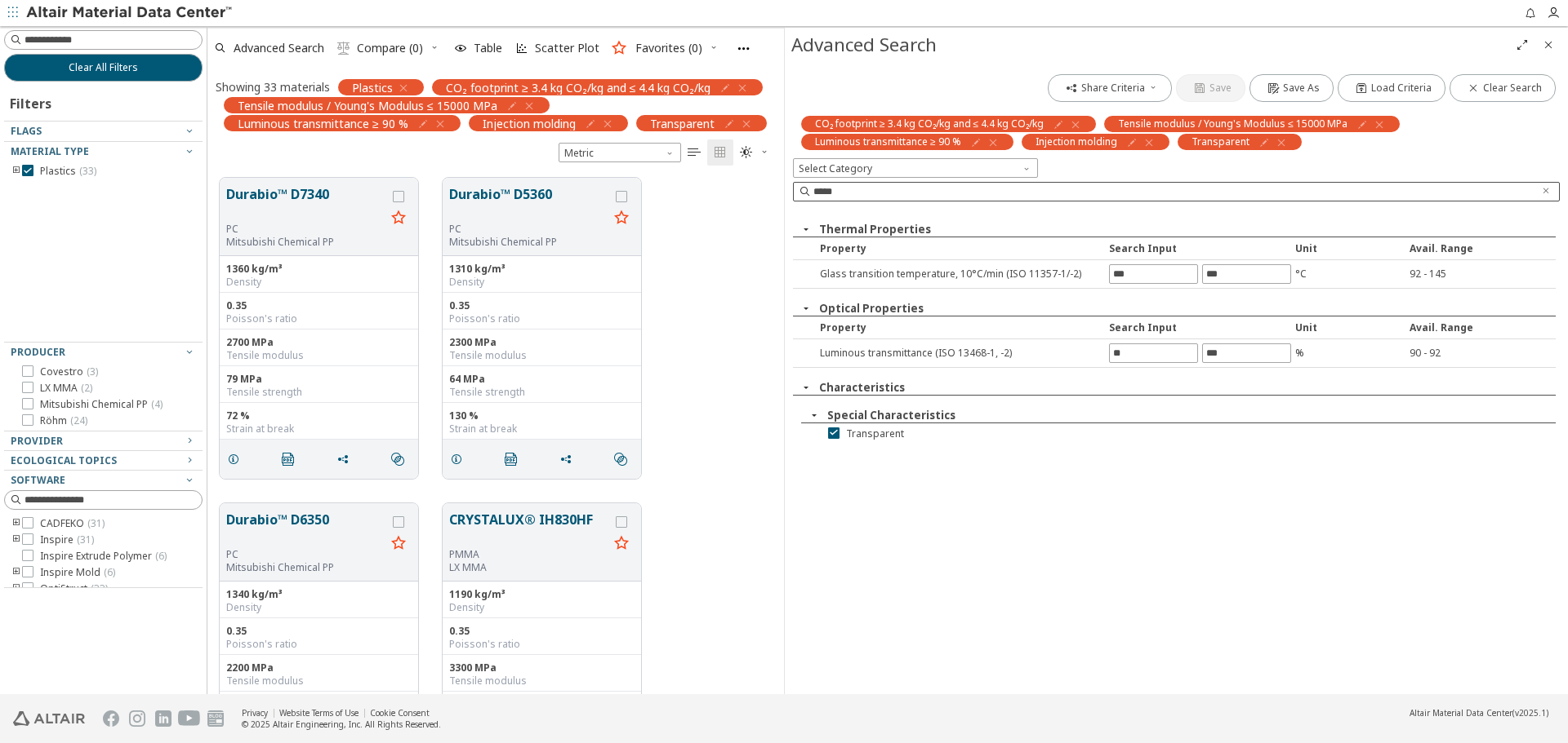
click at [1549, 45] on icon "Close" at bounding box center [1548, 45] width 13 height 13
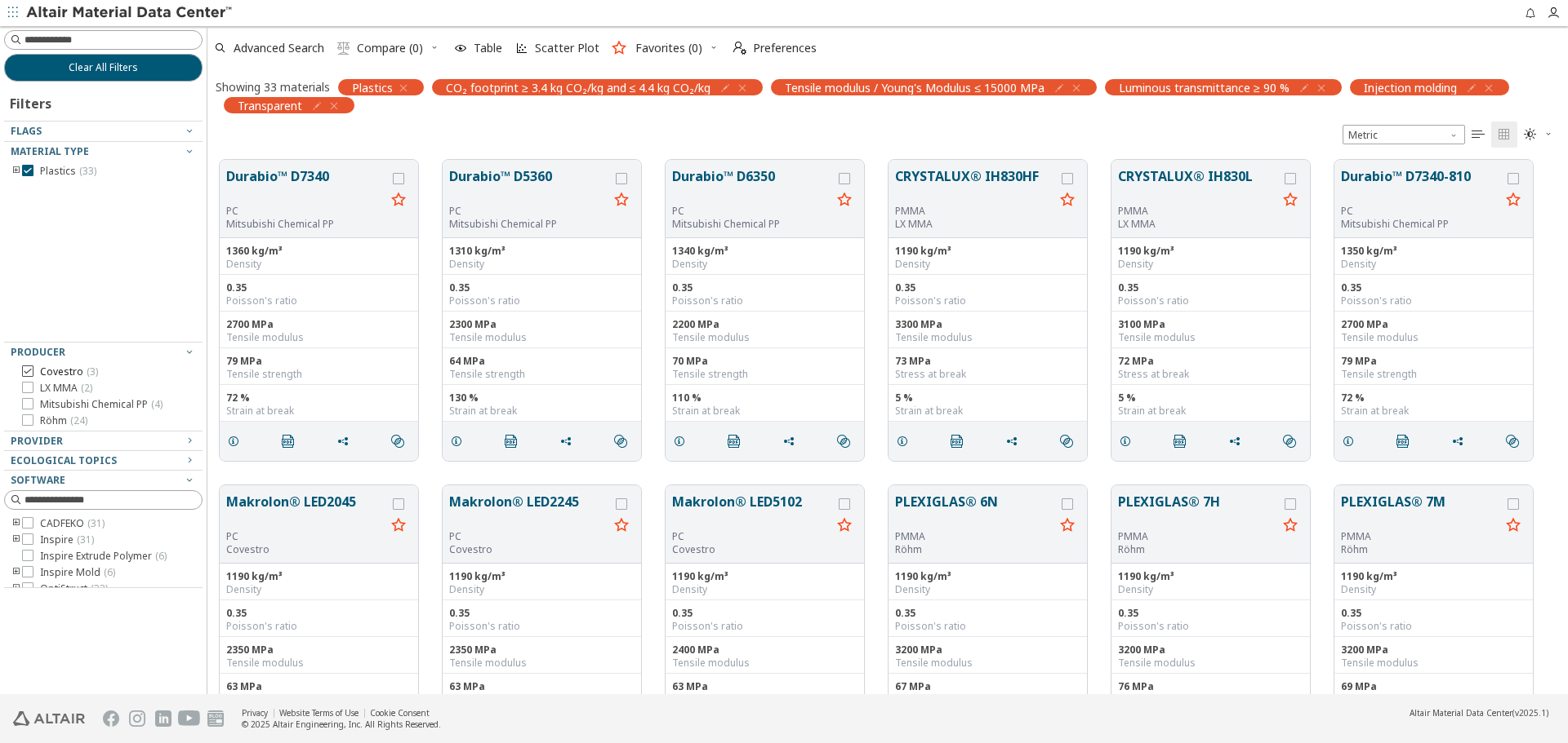
click at [88, 366] on span "( 3 )" at bounding box center [92, 371] width 11 height 14
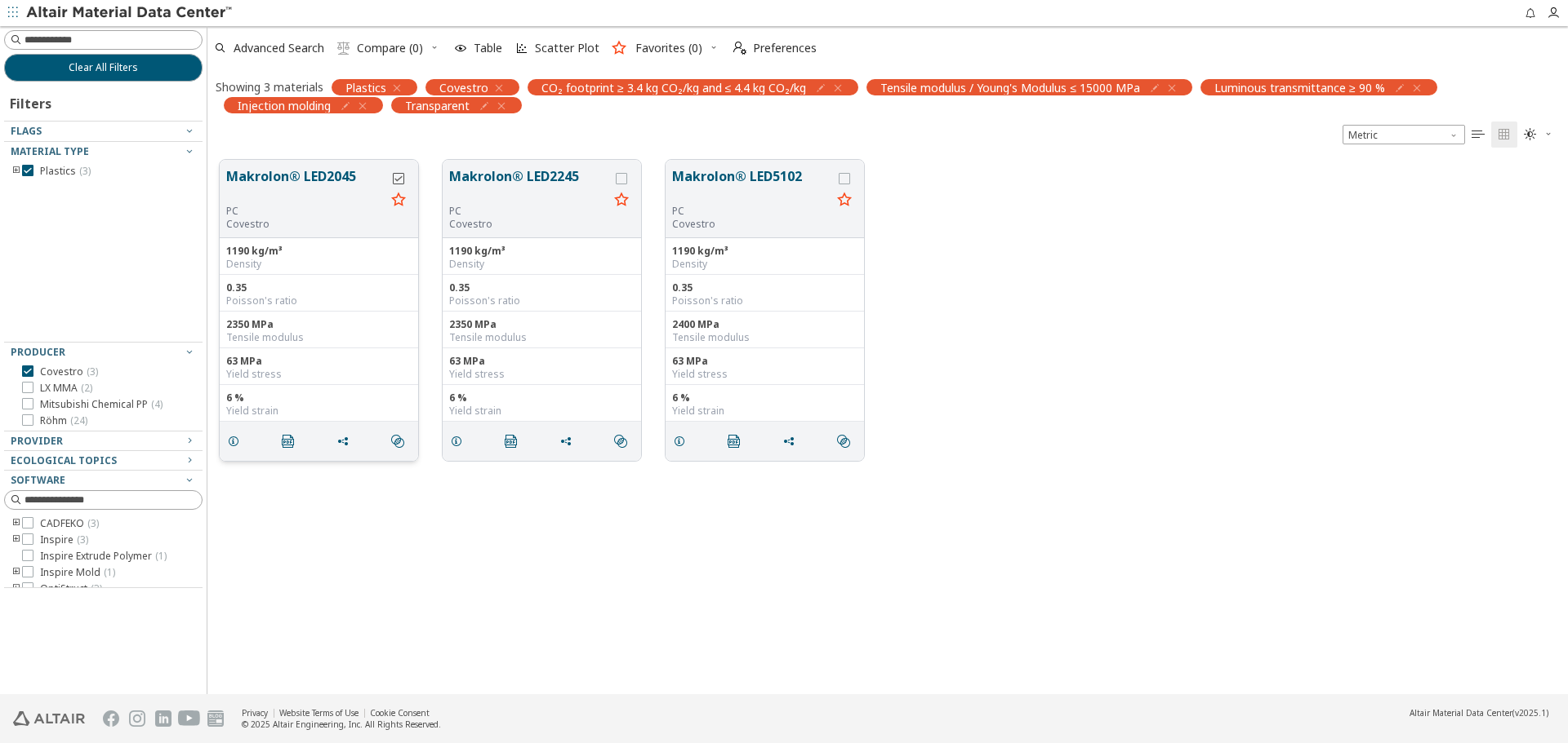
click at [400, 183] on icon "grid" at bounding box center [399, 179] width 11 height 11
click at [621, 175] on icon "grid" at bounding box center [621, 179] width 11 height 11
click at [849, 176] on div "grid" at bounding box center [844, 179] width 11 height 11
click at [407, 36] on span " Compare (3)" at bounding box center [380, 48] width 92 height 36
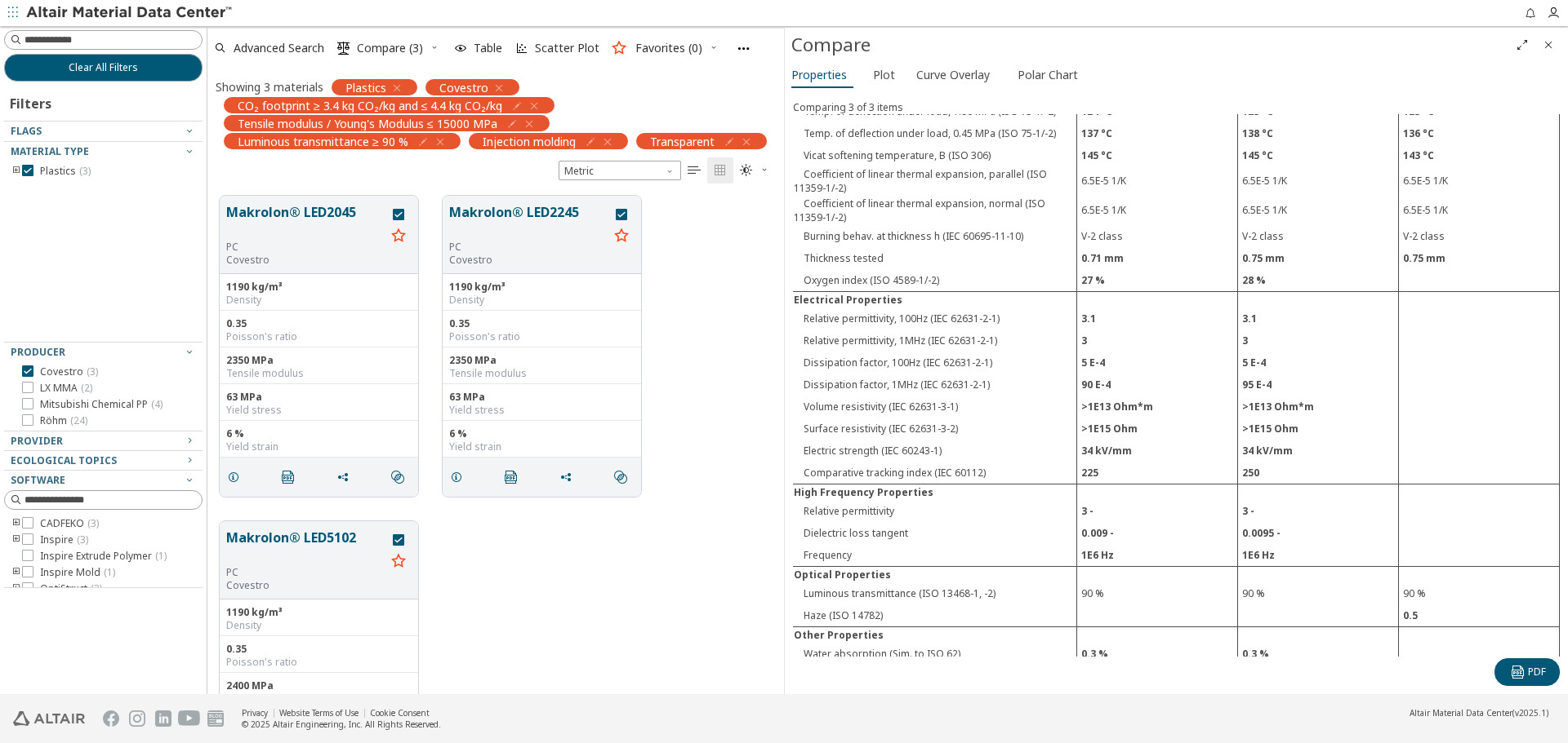
scroll to position [897, 0]
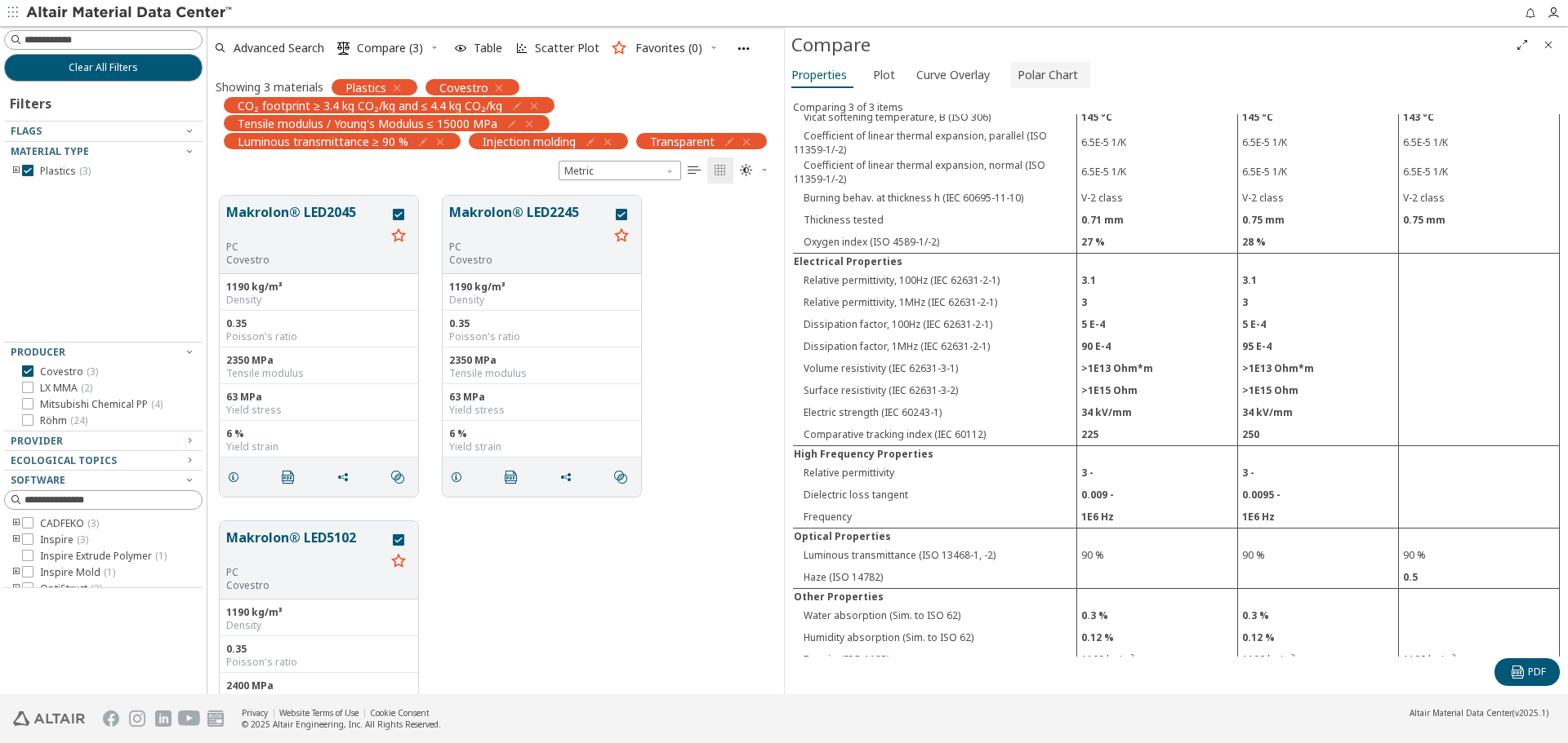
click at [1057, 76] on span "Polar Chart" at bounding box center [1048, 75] width 60 height 26
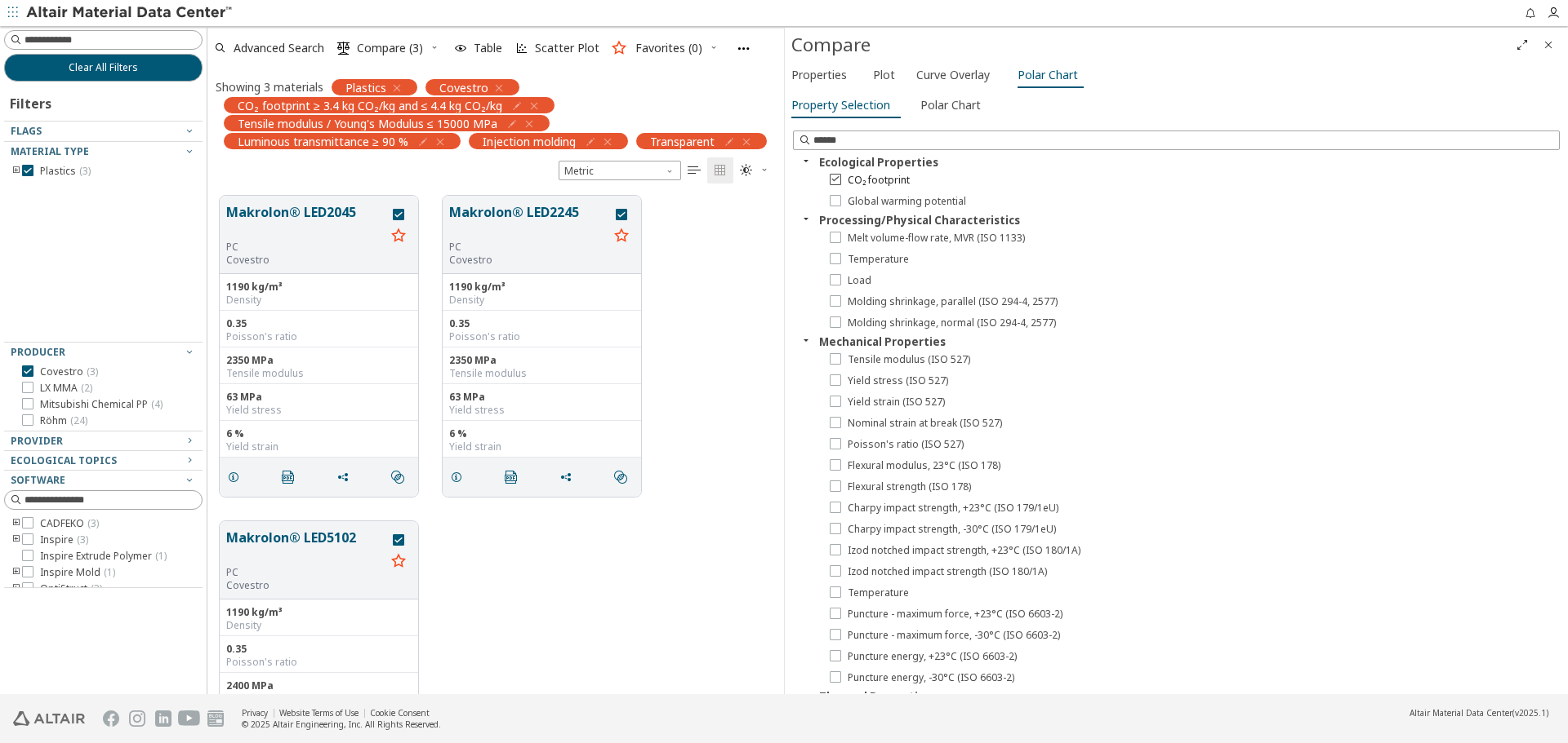
click at [887, 175] on span "CO₂ footprint" at bounding box center [878, 181] width 62 height 13
click at [913, 358] on span "Tensile modulus (ISO 527)" at bounding box center [908, 360] width 122 height 13
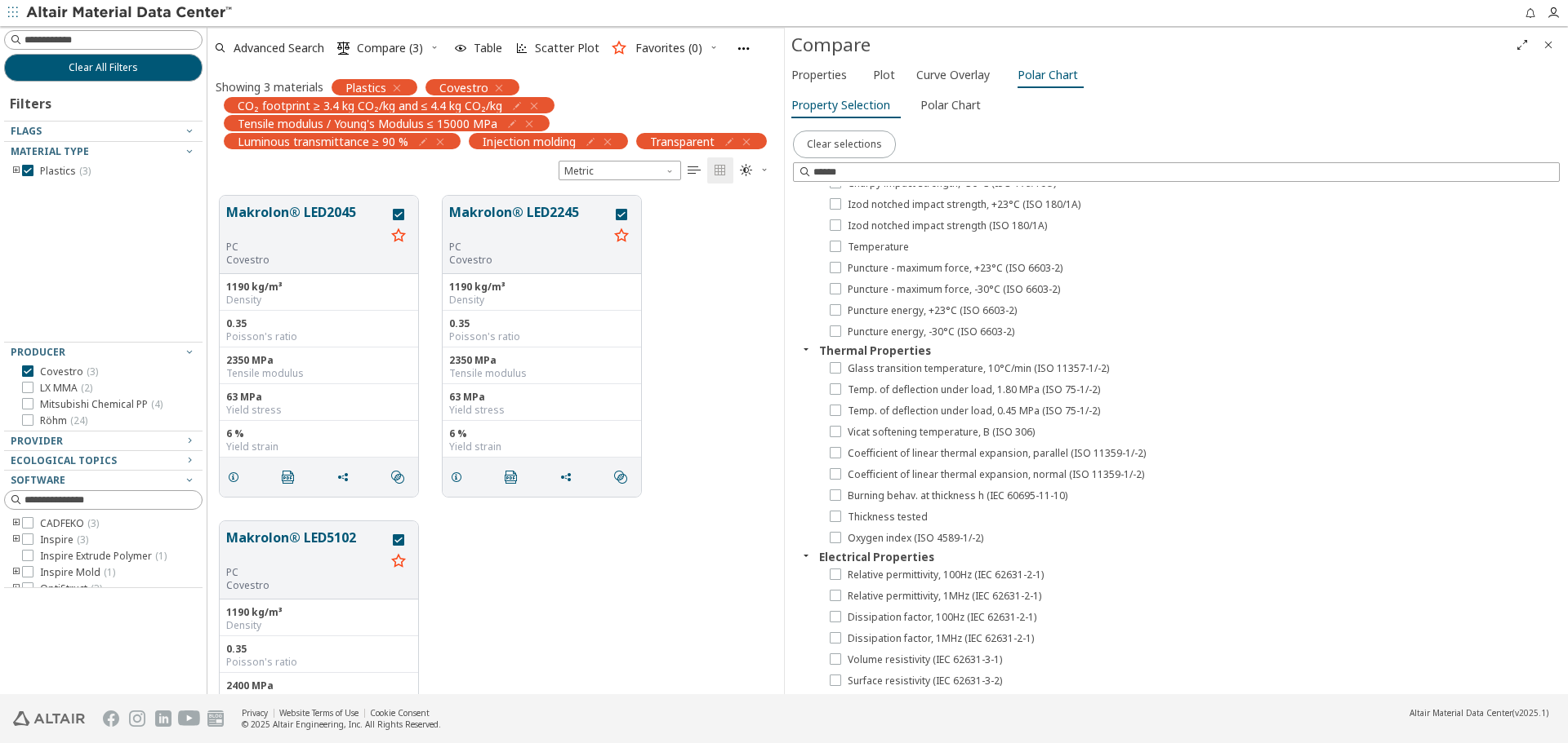
scroll to position [408, 0]
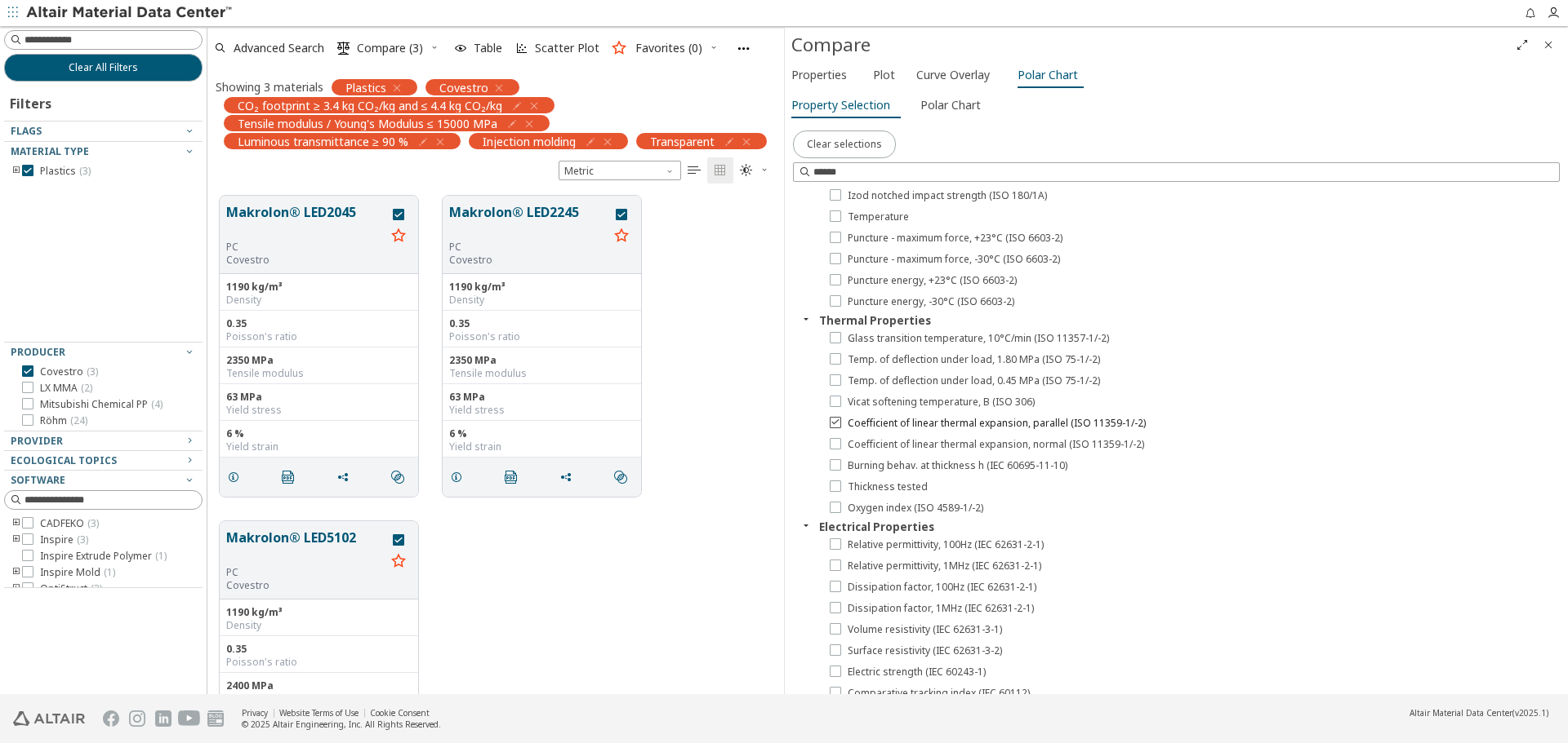
click at [933, 421] on span "Coefficient of linear thermal expansion, parallel (ISO 11359-1/-2)" at bounding box center [996, 424] width 298 height 13
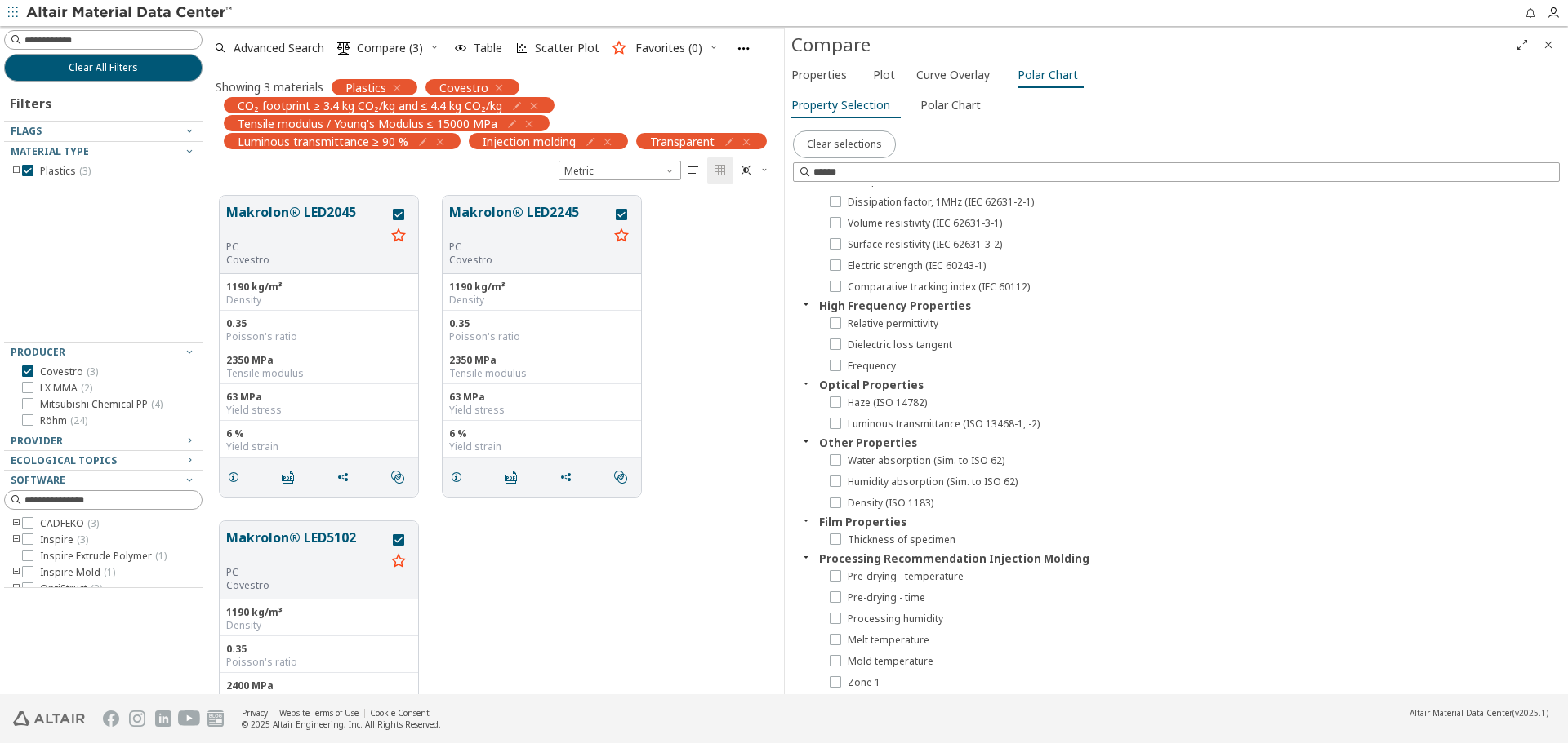
scroll to position [816, 0]
click at [933, 421] on span "Luminous transmittance (ISO 13468-1, -2)" at bounding box center [943, 423] width 192 height 13
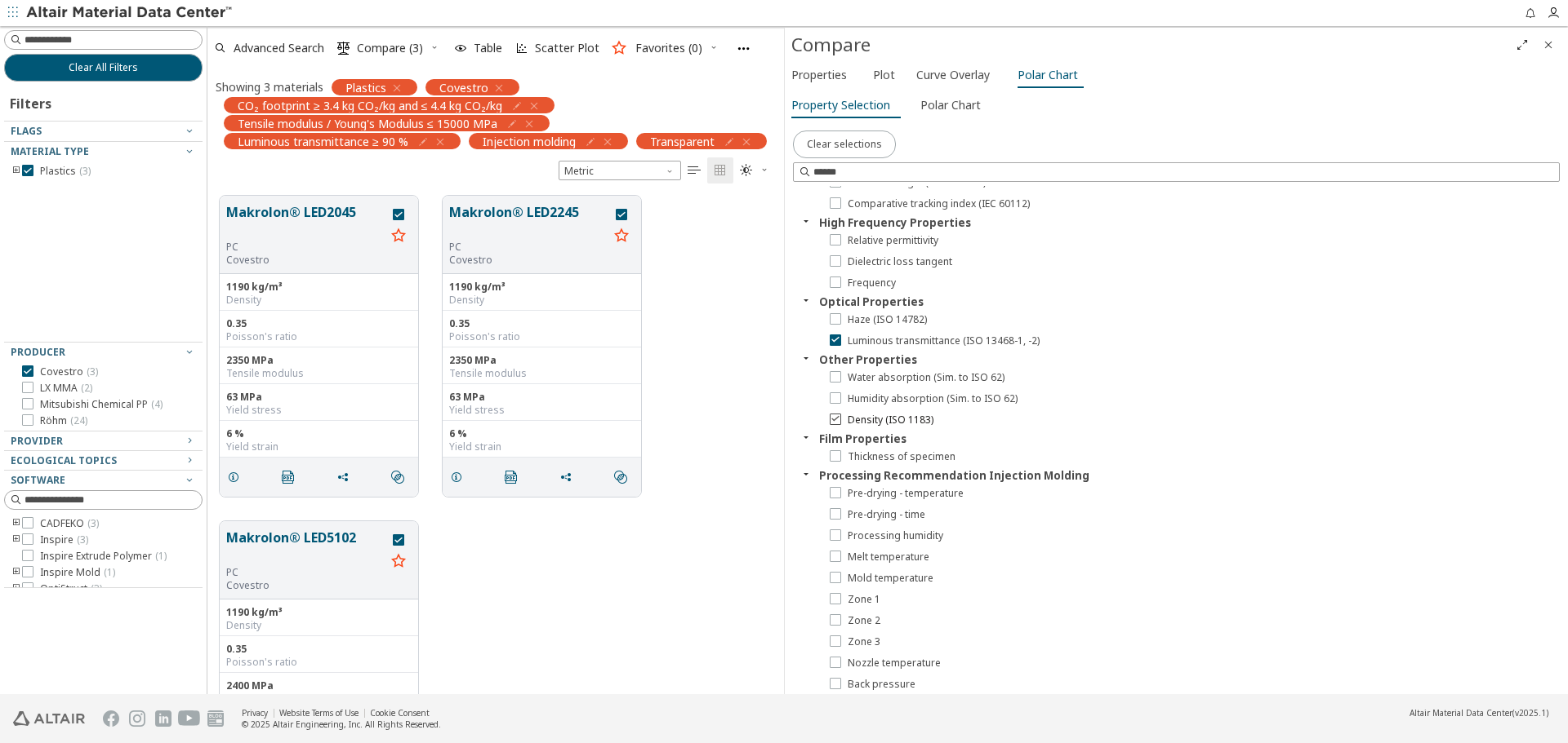
click at [927, 423] on span "Density (ISO 1183)" at bounding box center [890, 420] width 86 height 13
click at [958, 113] on span "Polar Chart" at bounding box center [951, 105] width 60 height 26
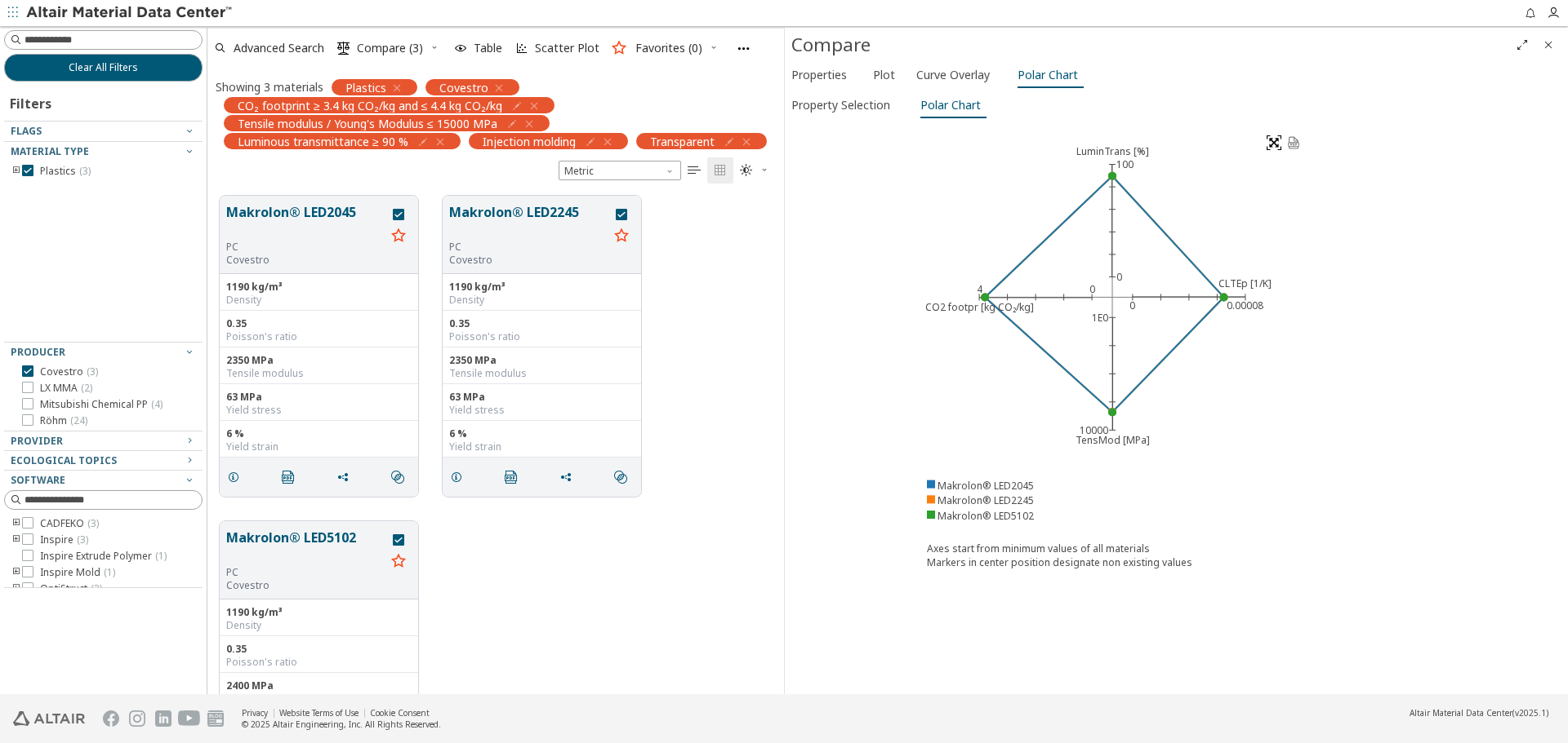
click at [1272, 146] on image at bounding box center [1274, 143] width 15 height 15
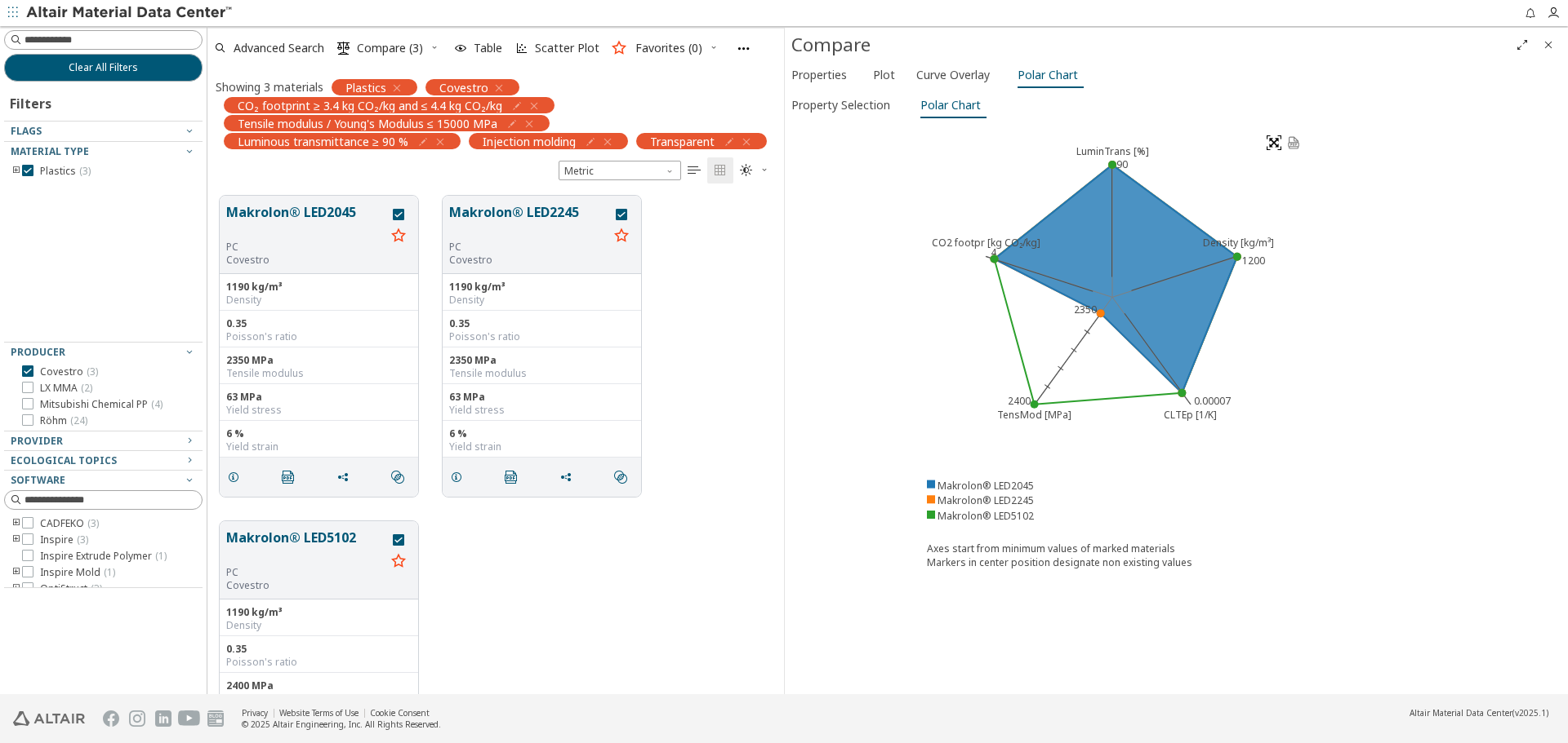
click at [1276, 142] on image at bounding box center [1274, 143] width 15 height 15
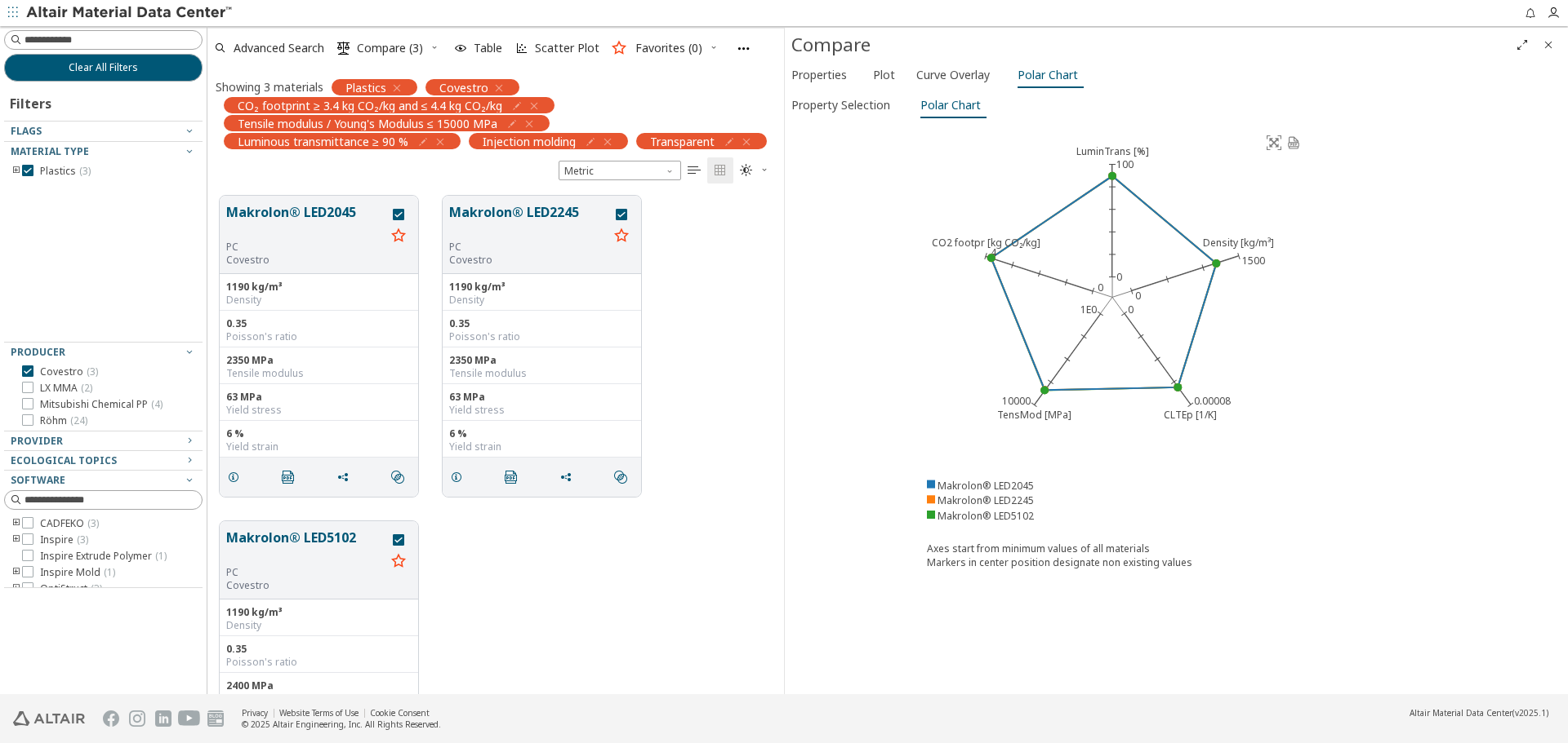
click at [1276, 142] on image at bounding box center [1274, 143] width 15 height 15
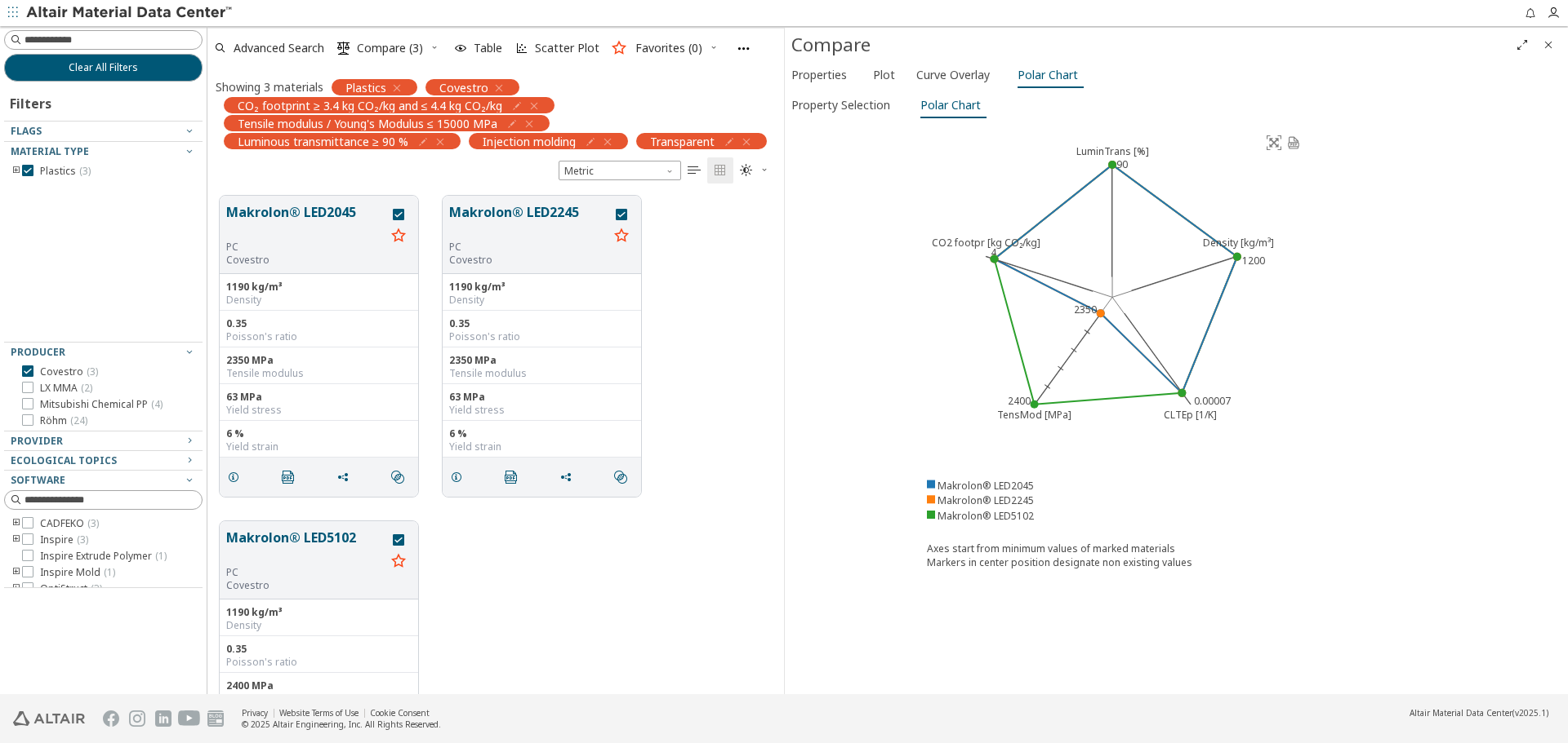
click at [1276, 142] on image at bounding box center [1274, 143] width 15 height 15
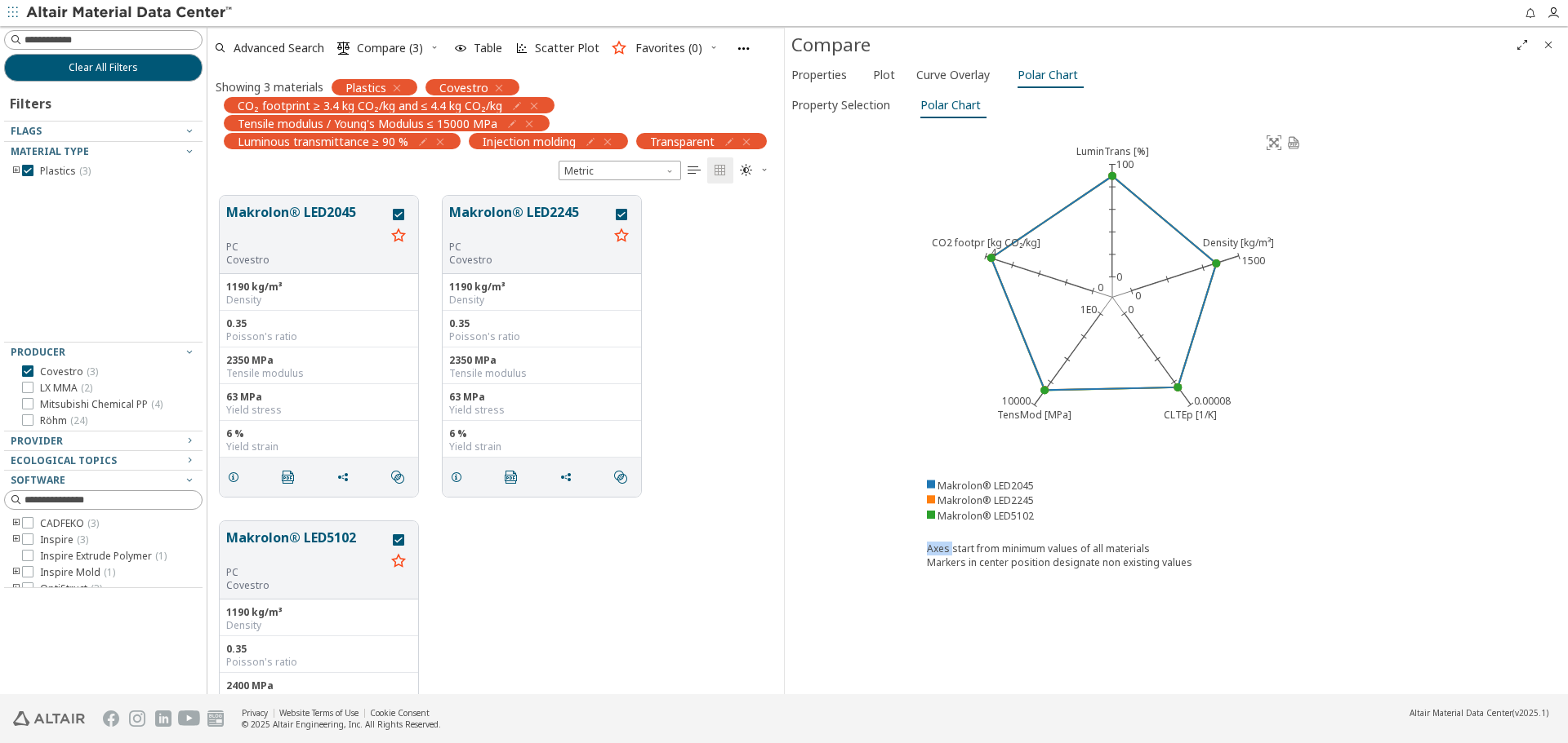
click at [1276, 142] on image at bounding box center [1274, 143] width 15 height 15
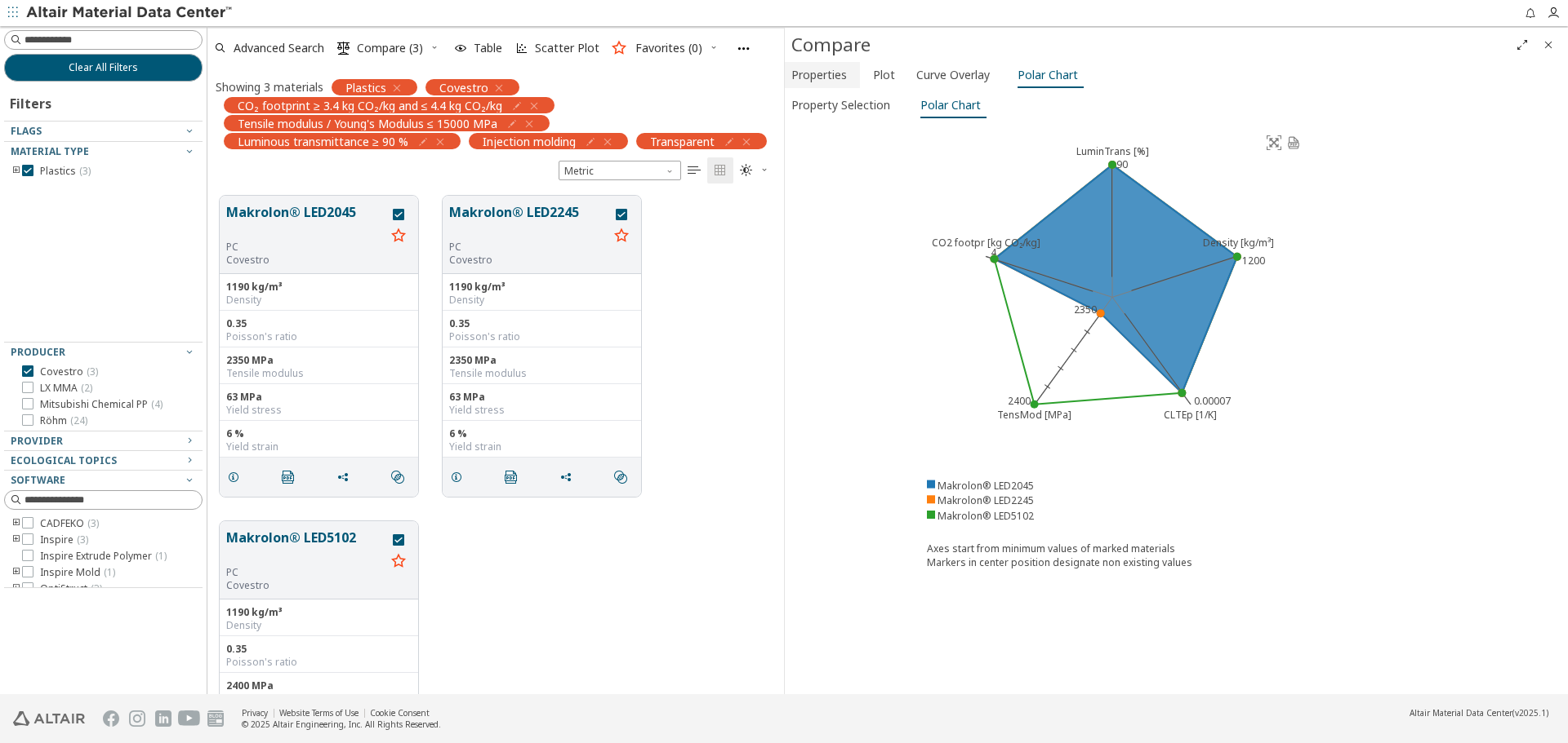
click at [829, 76] on span "Properties" at bounding box center [819, 75] width 56 height 26
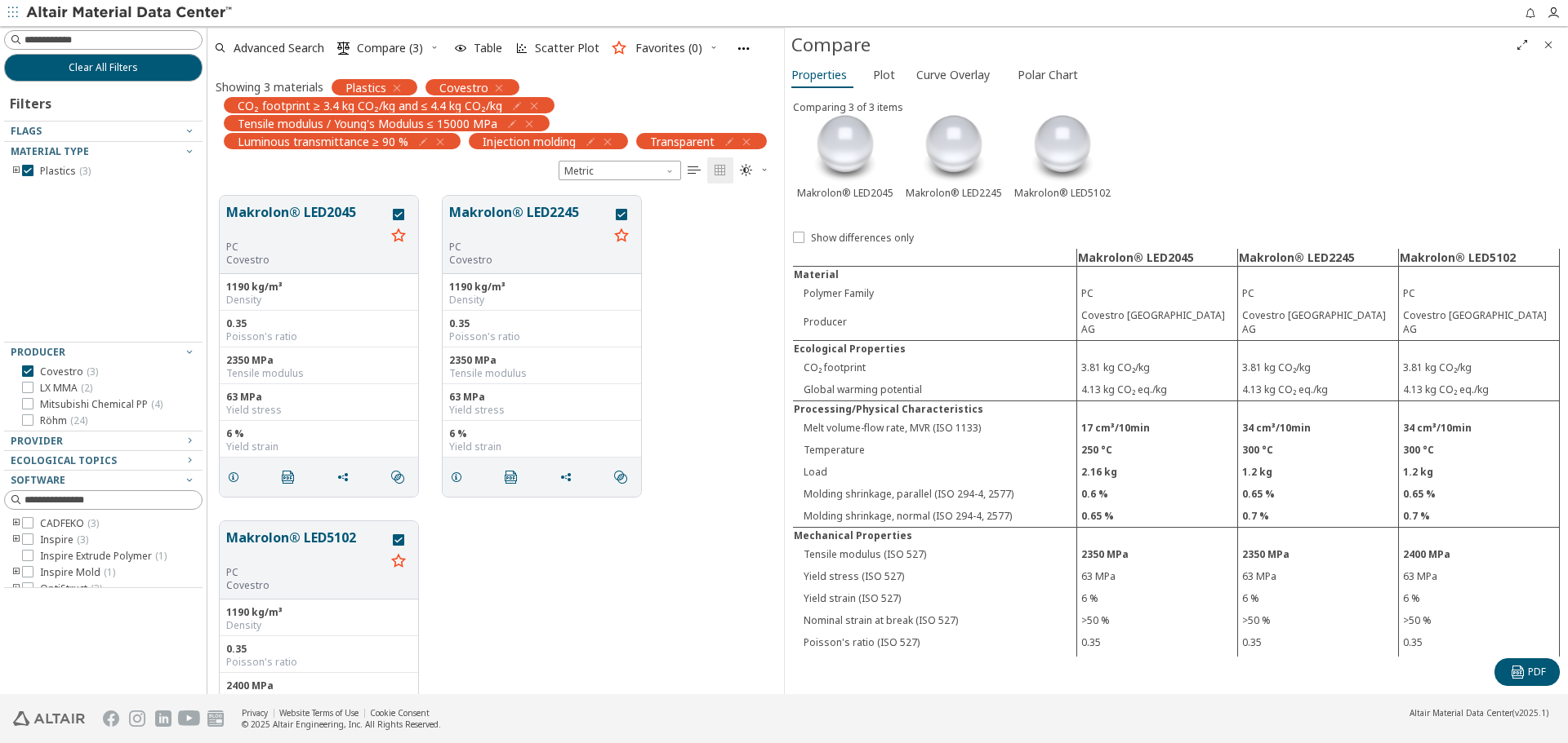
scroll to position [0, 0]
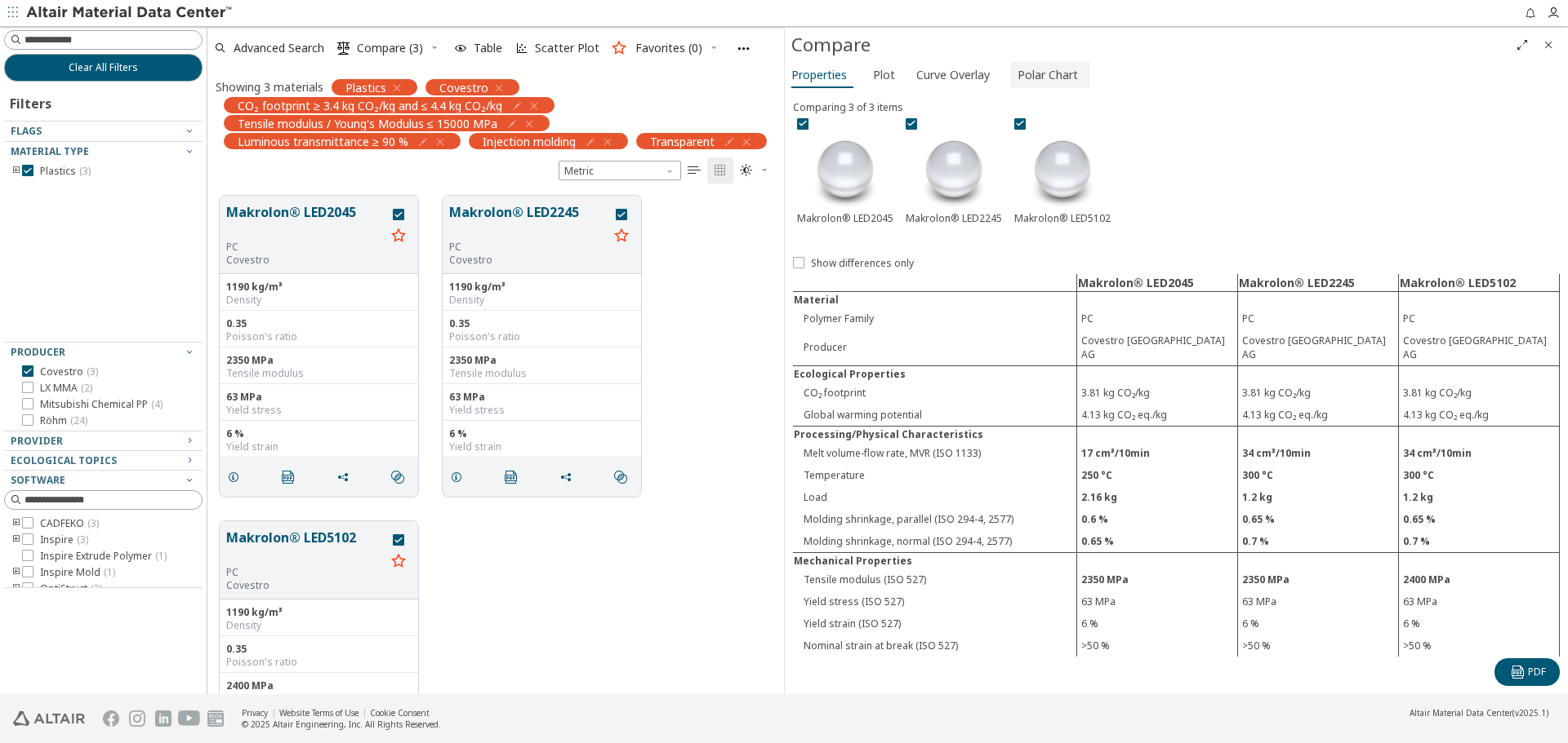
click at [1067, 83] on span "Polar Chart" at bounding box center [1048, 75] width 60 height 26
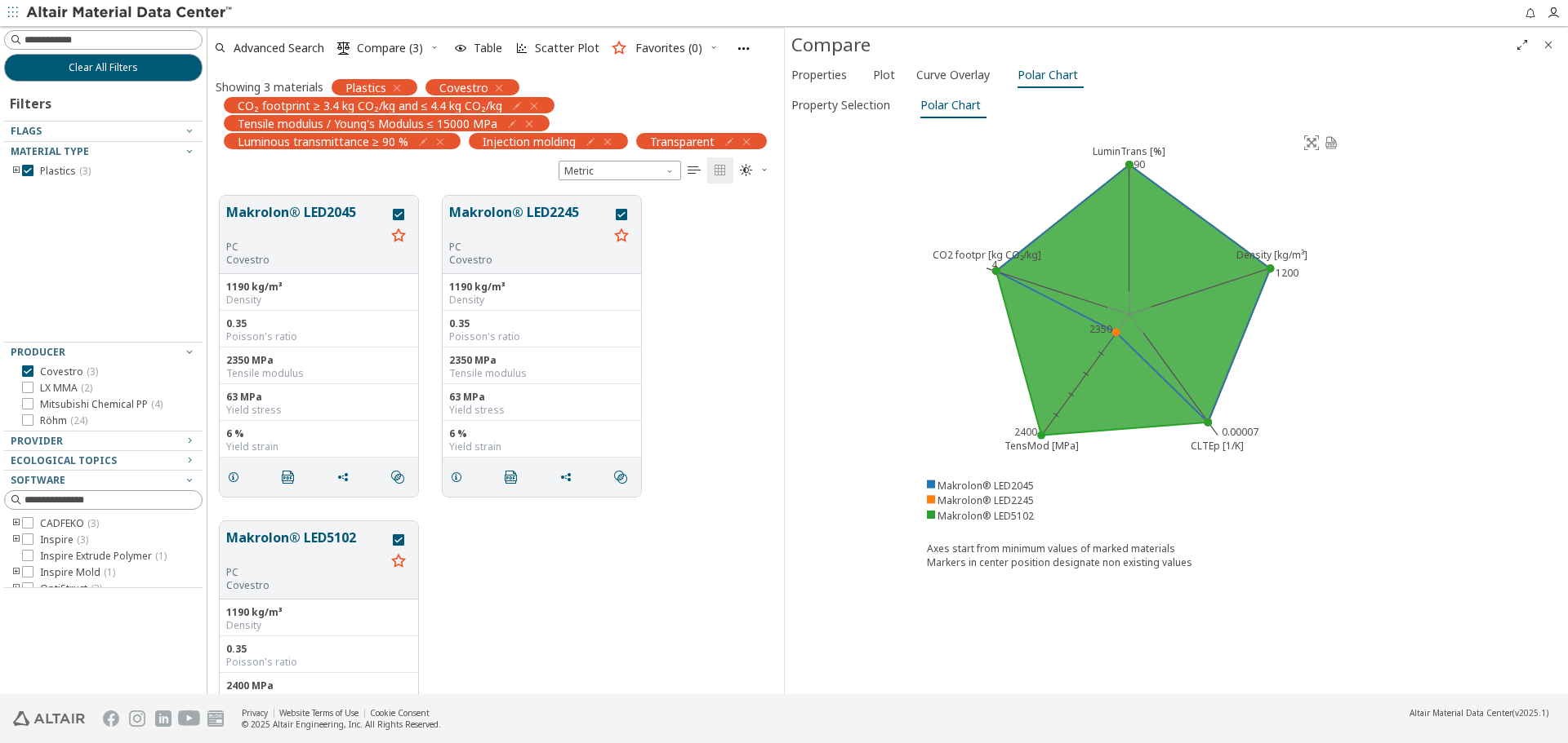
click at [1550, 44] on icon "Close" at bounding box center [1548, 45] width 13 height 13
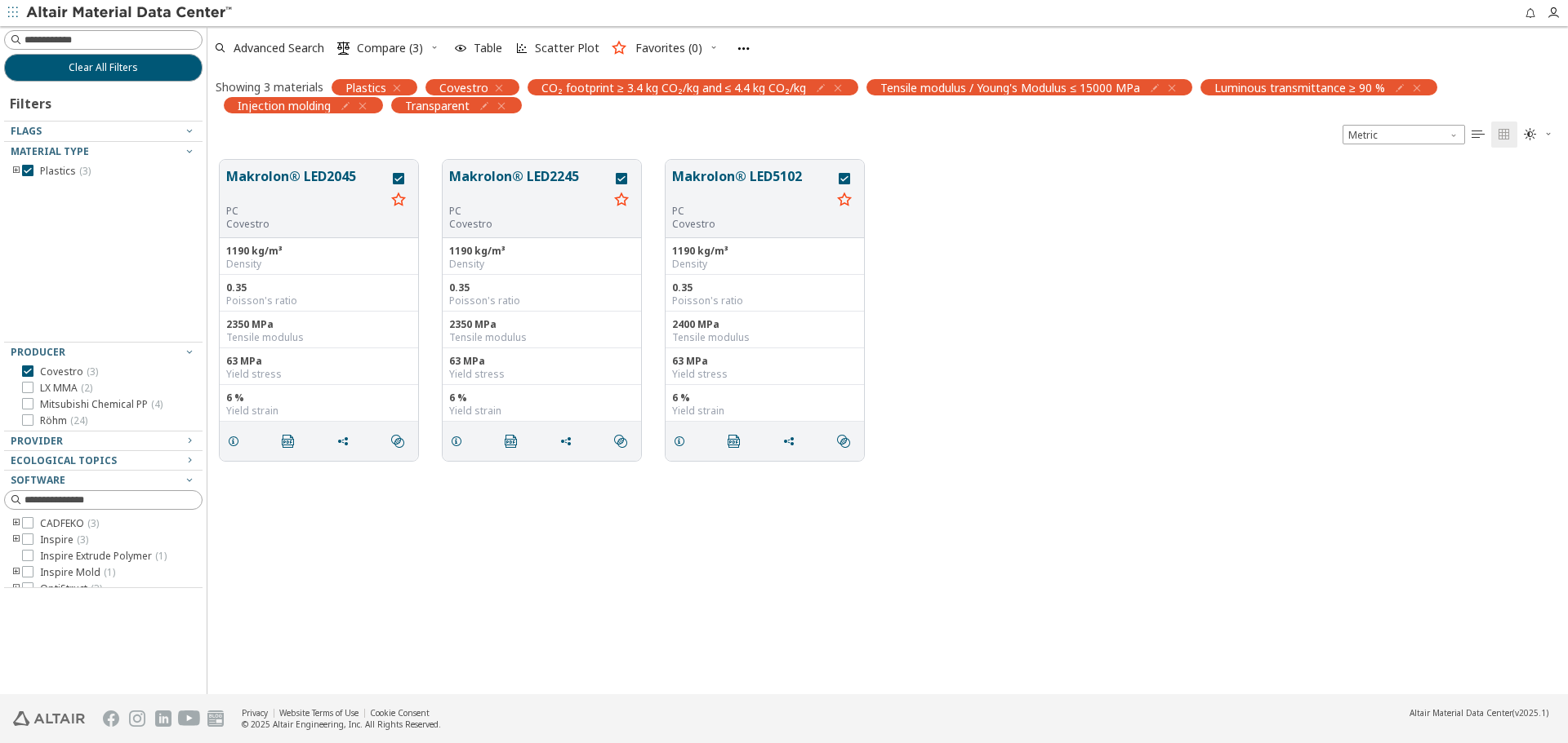
scroll to position [535, 1348]
click at [677, 441] on icon "grid" at bounding box center [679, 442] width 13 height 13
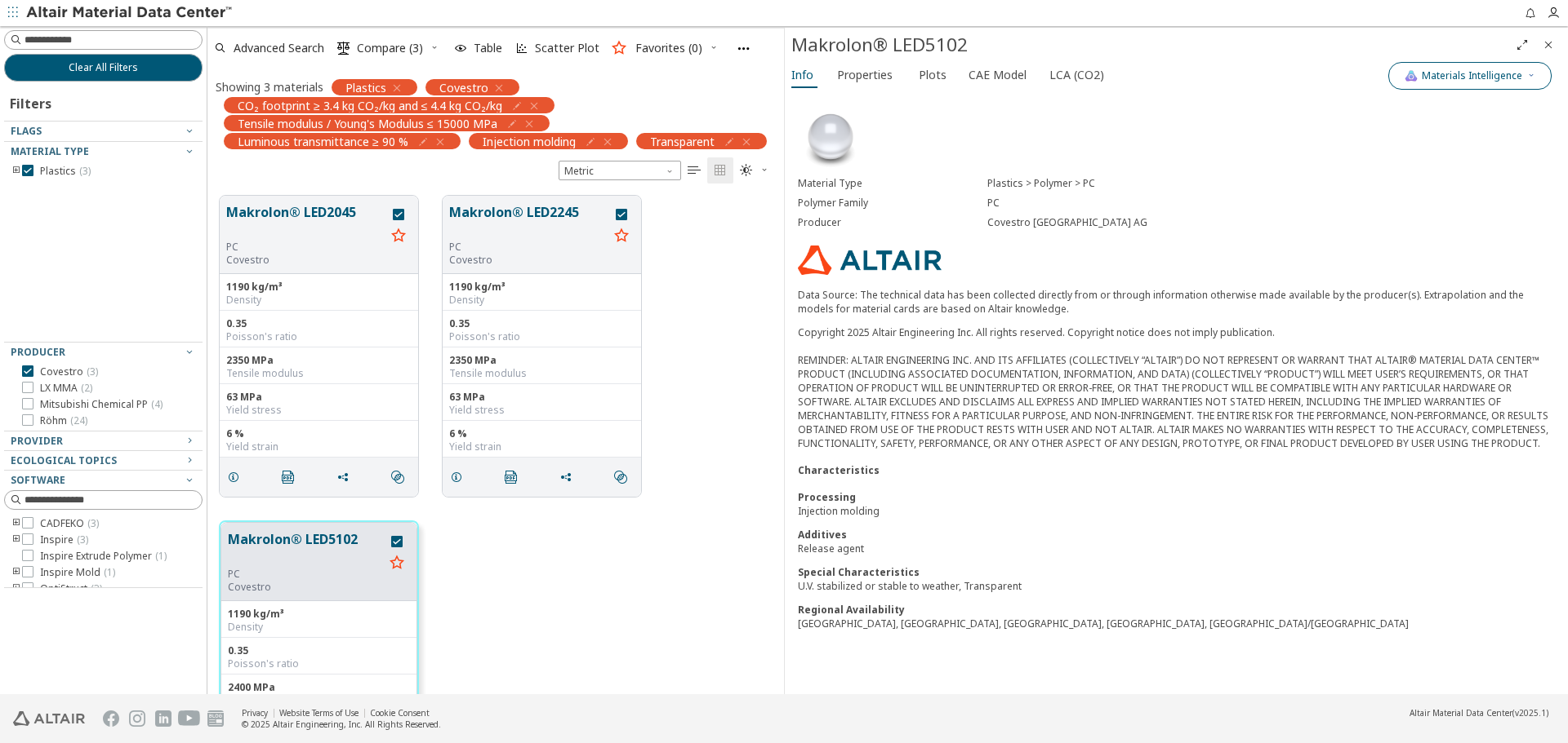
click at [1511, 77] on span "Materials Intelligence" at bounding box center [1472, 76] width 101 height 13
click at [1402, 152] on span "button" at bounding box center [1407, 151] width 9 height 9
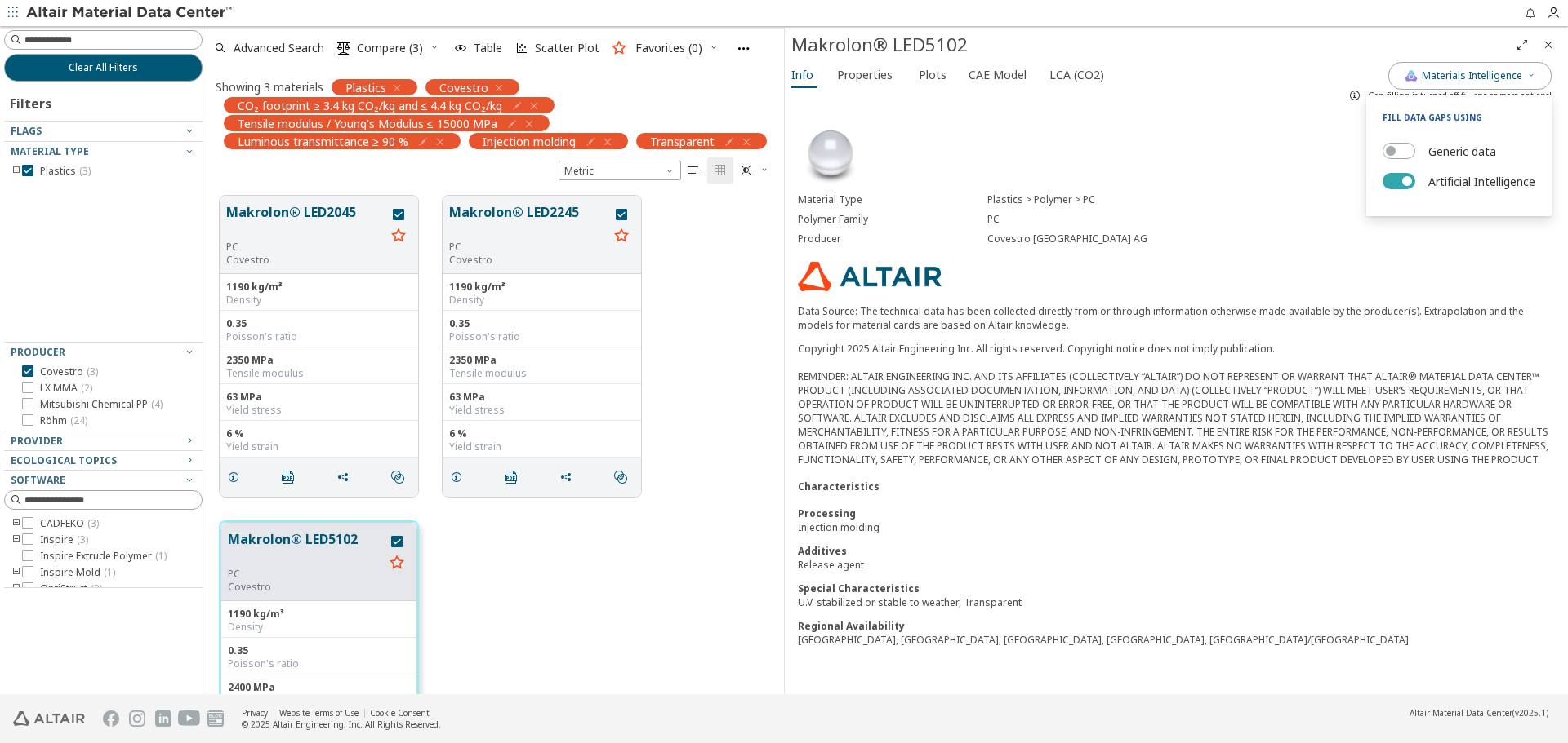
click at [1397, 184] on button "Artificial Intelligence" at bounding box center [1398, 181] width 33 height 16
click at [1279, 421] on div "Copyright 2025 Altair Engineering Inc. All rights reserved. Copyright notice do…" at bounding box center [1176, 404] width 757 height 125
click at [847, 78] on span "Properties" at bounding box center [864, 75] width 56 height 26
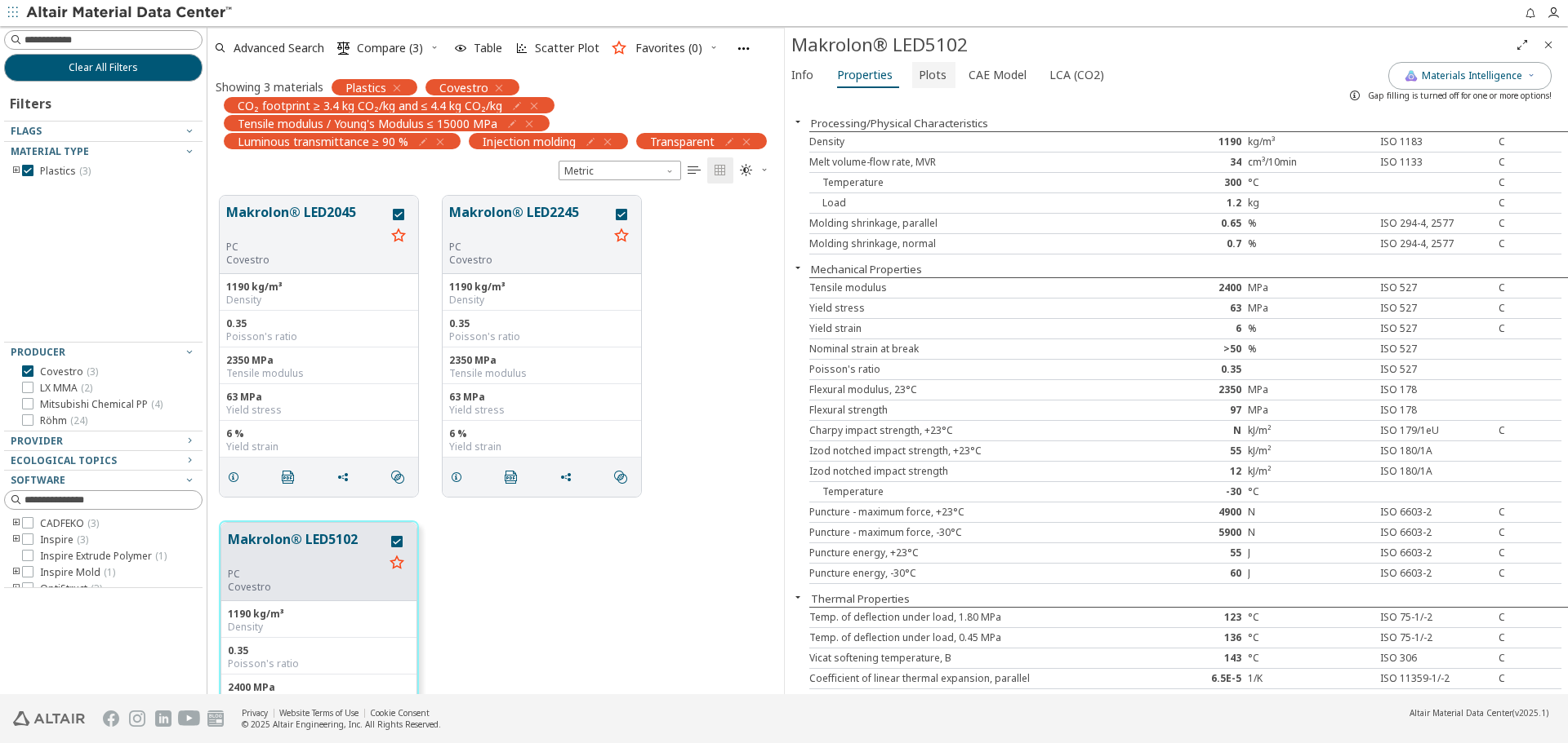
click at [925, 80] on span "Plots" at bounding box center [932, 75] width 27 height 26
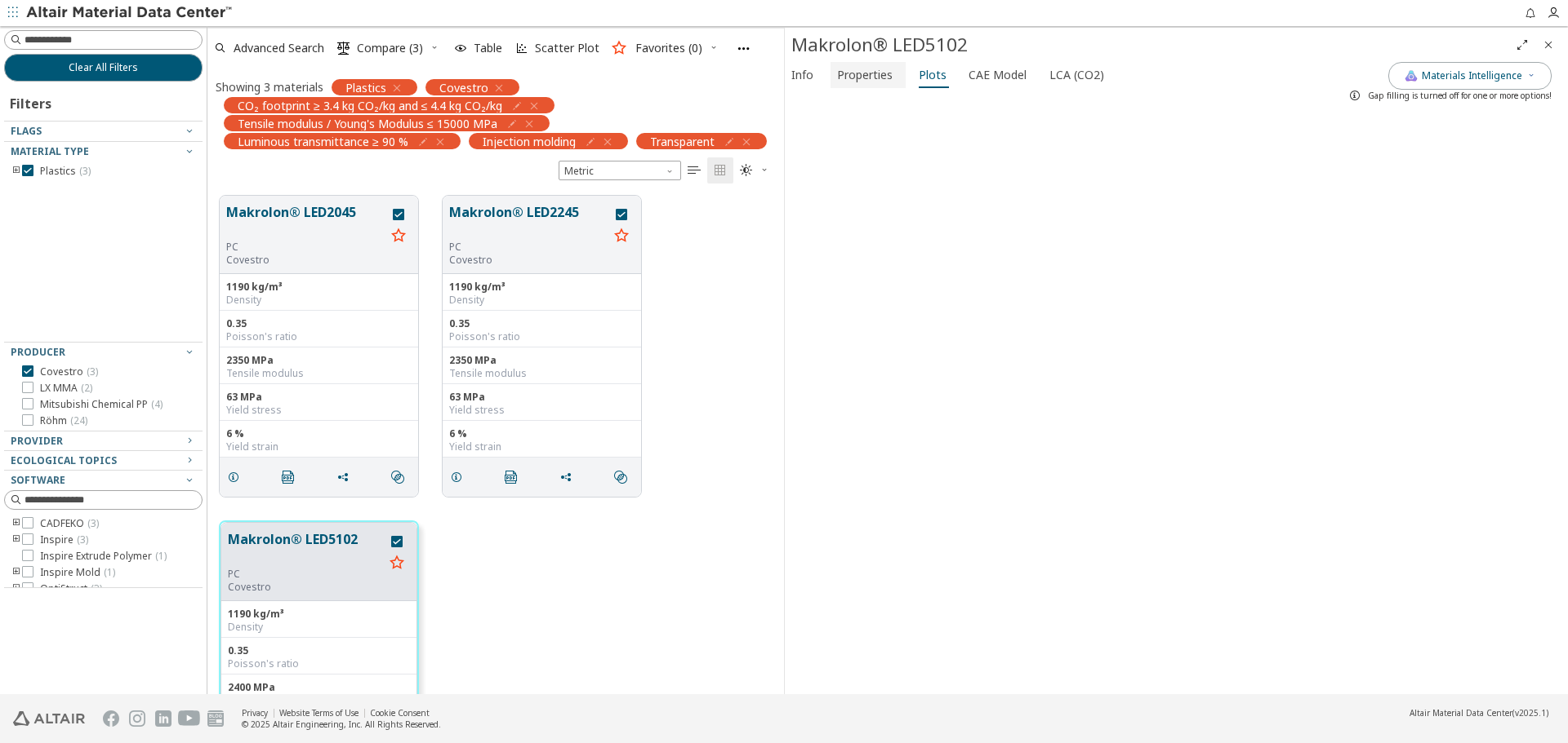
click at [838, 84] on span "Properties" at bounding box center [864, 75] width 56 height 26
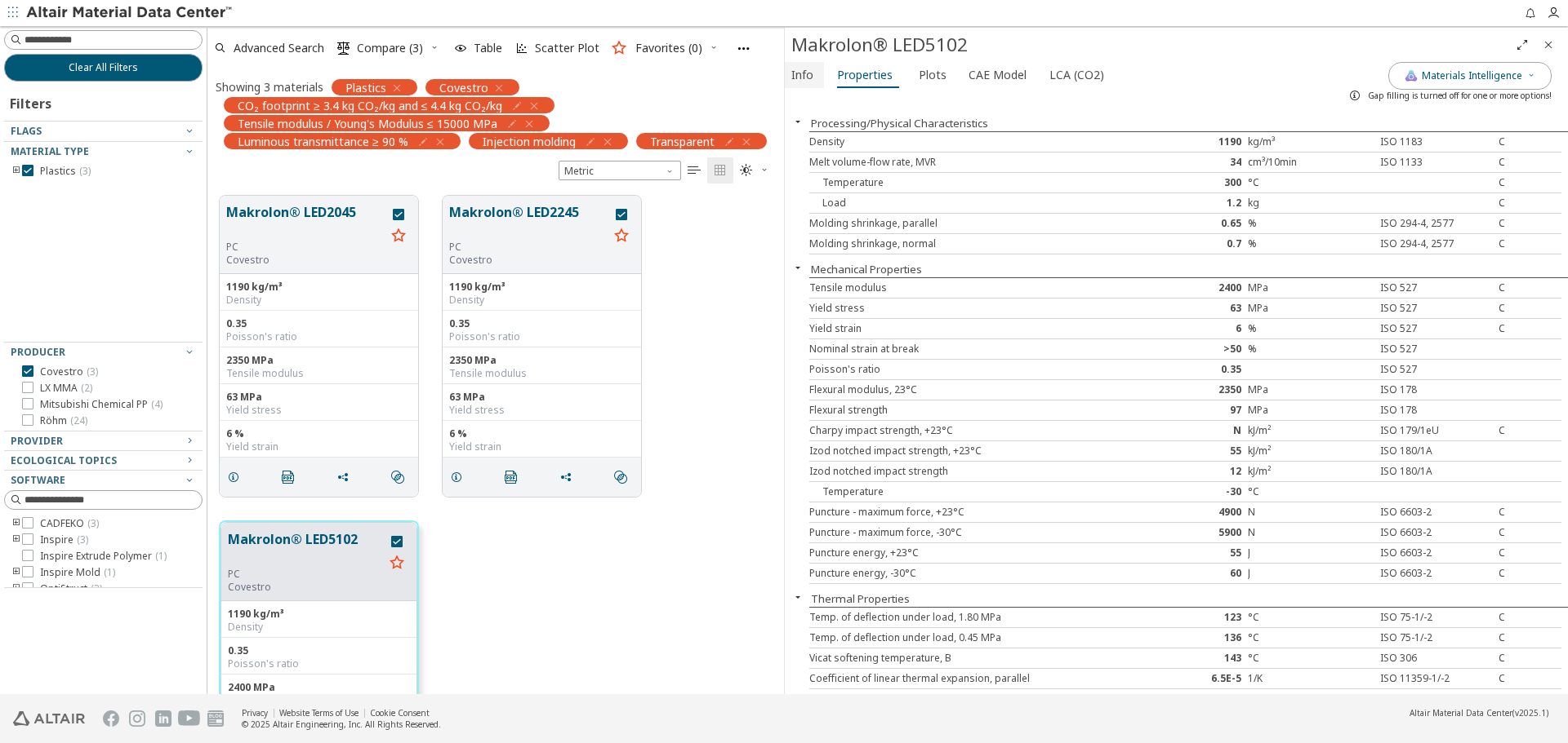
click at [818, 83] on button "Info" at bounding box center [805, 75] width 40 height 26
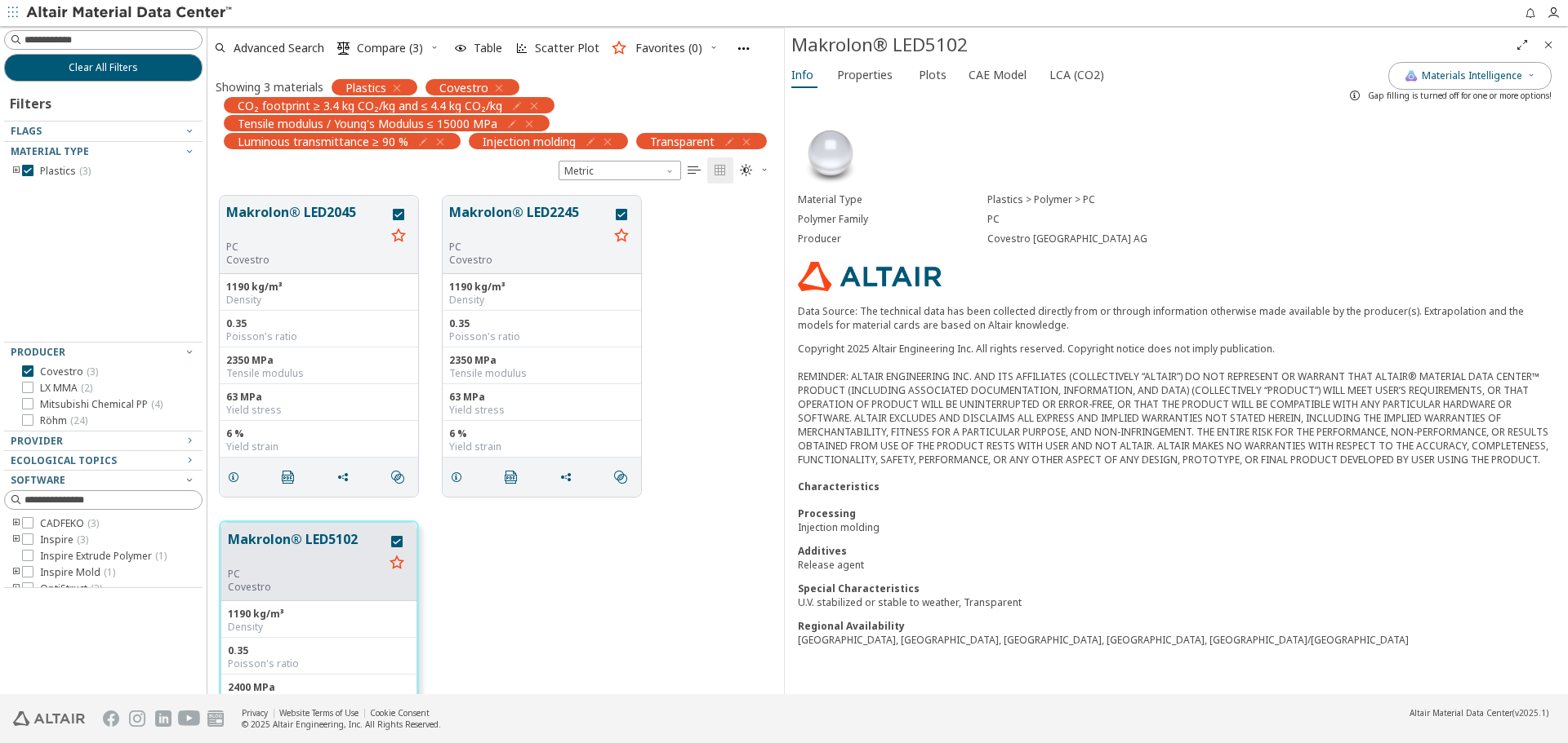
click at [1545, 45] on icon "Close" at bounding box center [1548, 45] width 13 height 13
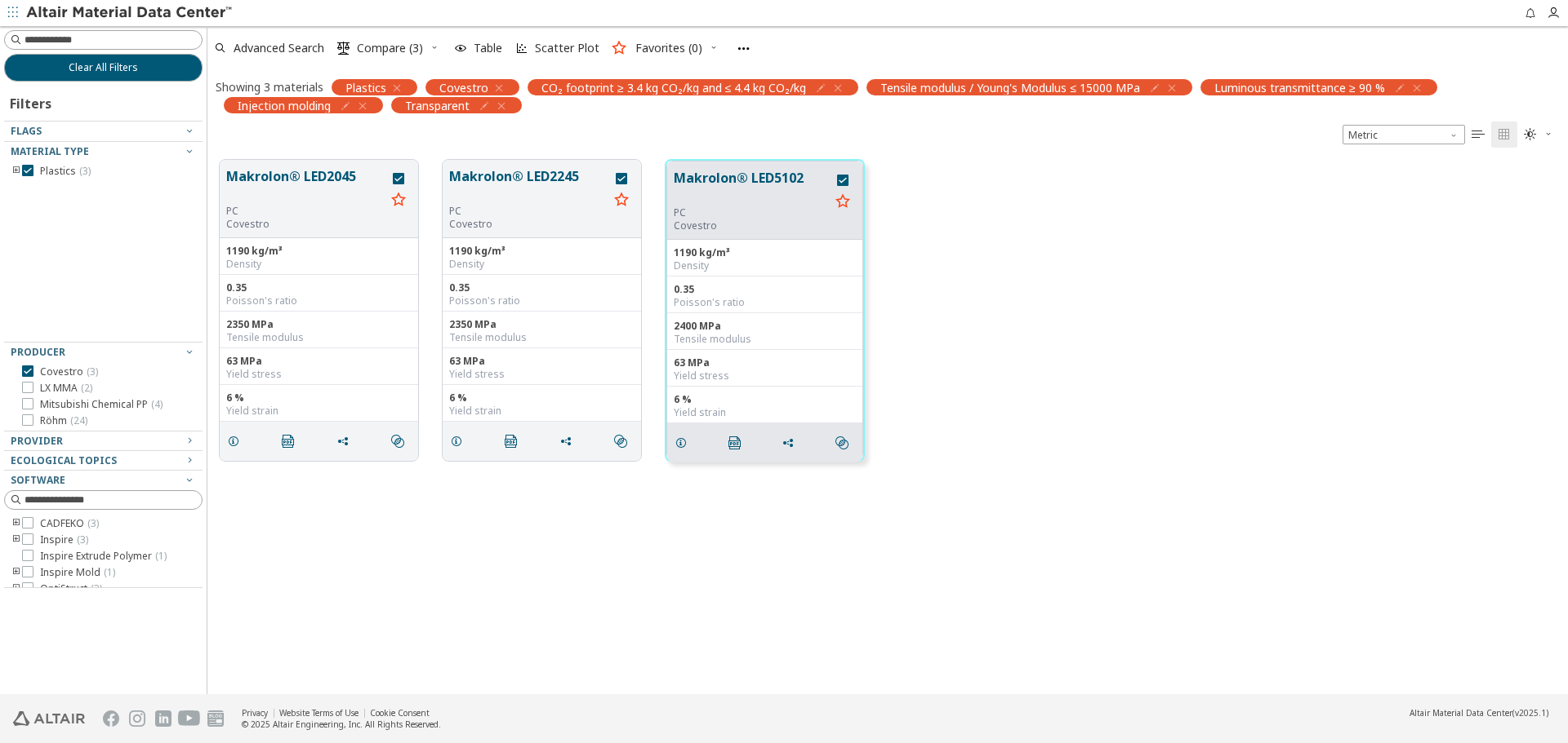
scroll to position [535, 1348]
click at [187, 70] on button "Clear All Filters" at bounding box center [103, 67] width 199 height 27
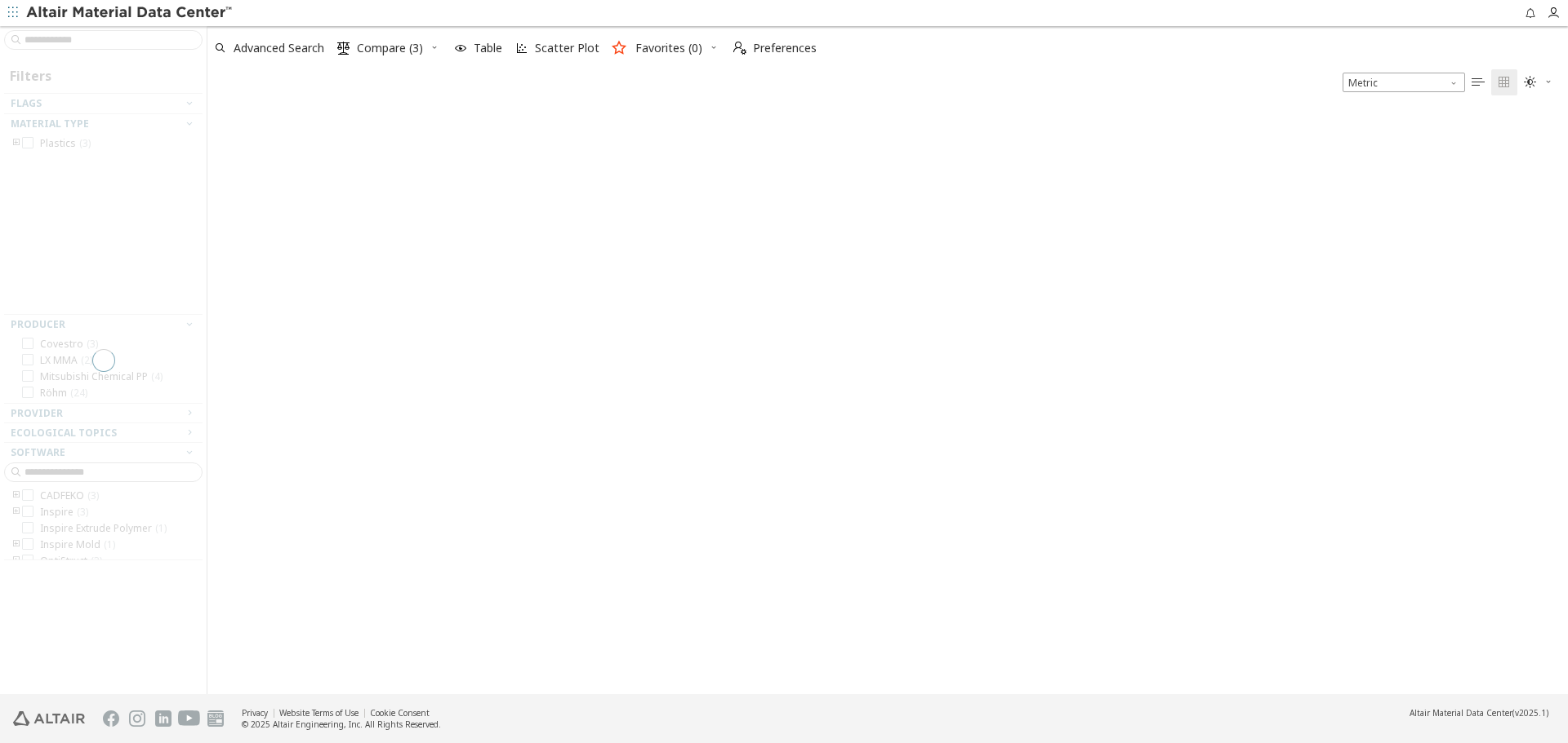
scroll to position [587, 1348]
click at [434, 46] on icon "button" at bounding box center [434, 47] width 9 height 9
click at [430, 73] on span "Clear Selections" at bounding box center [414, 80] width 113 height 26
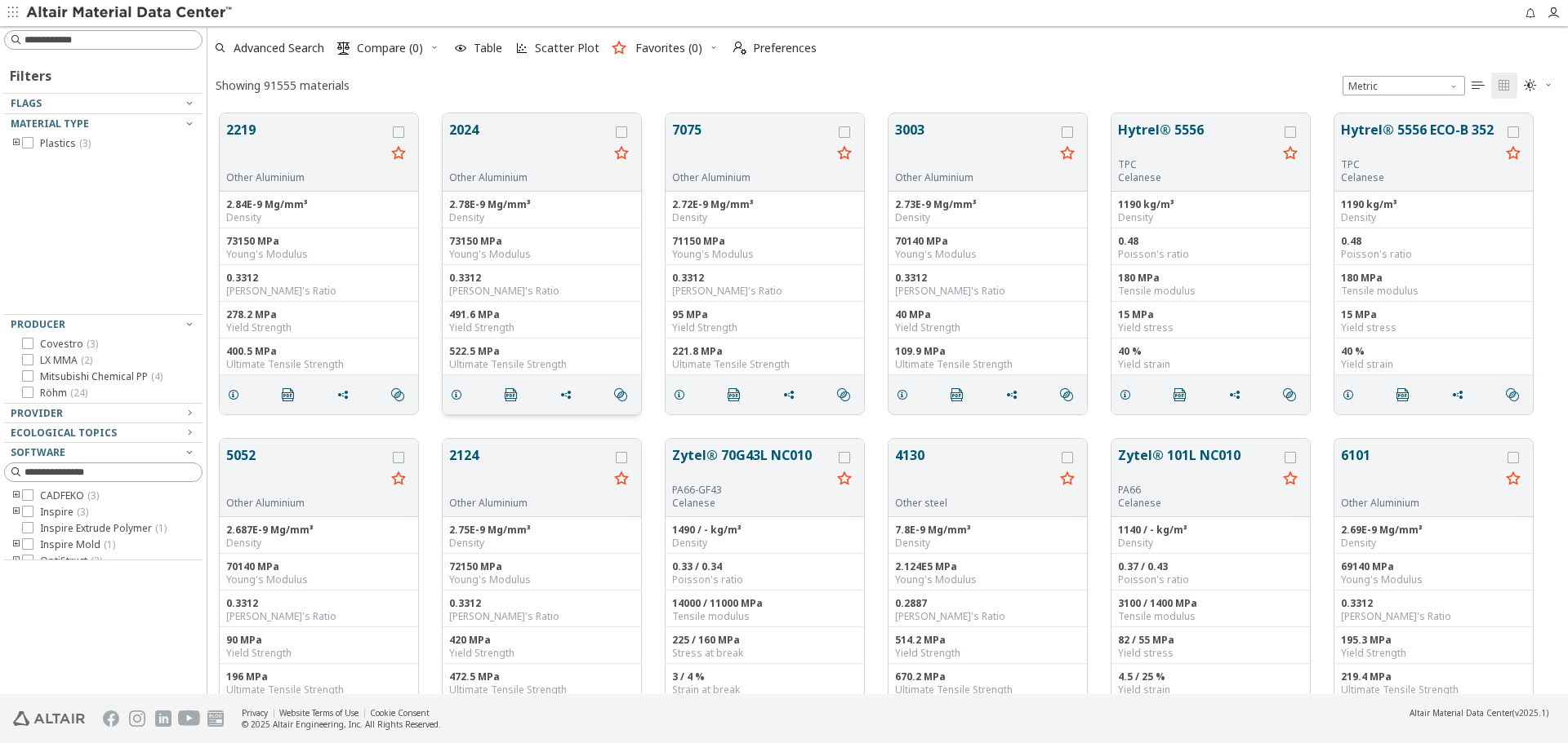
scroll to position [581, 1348]
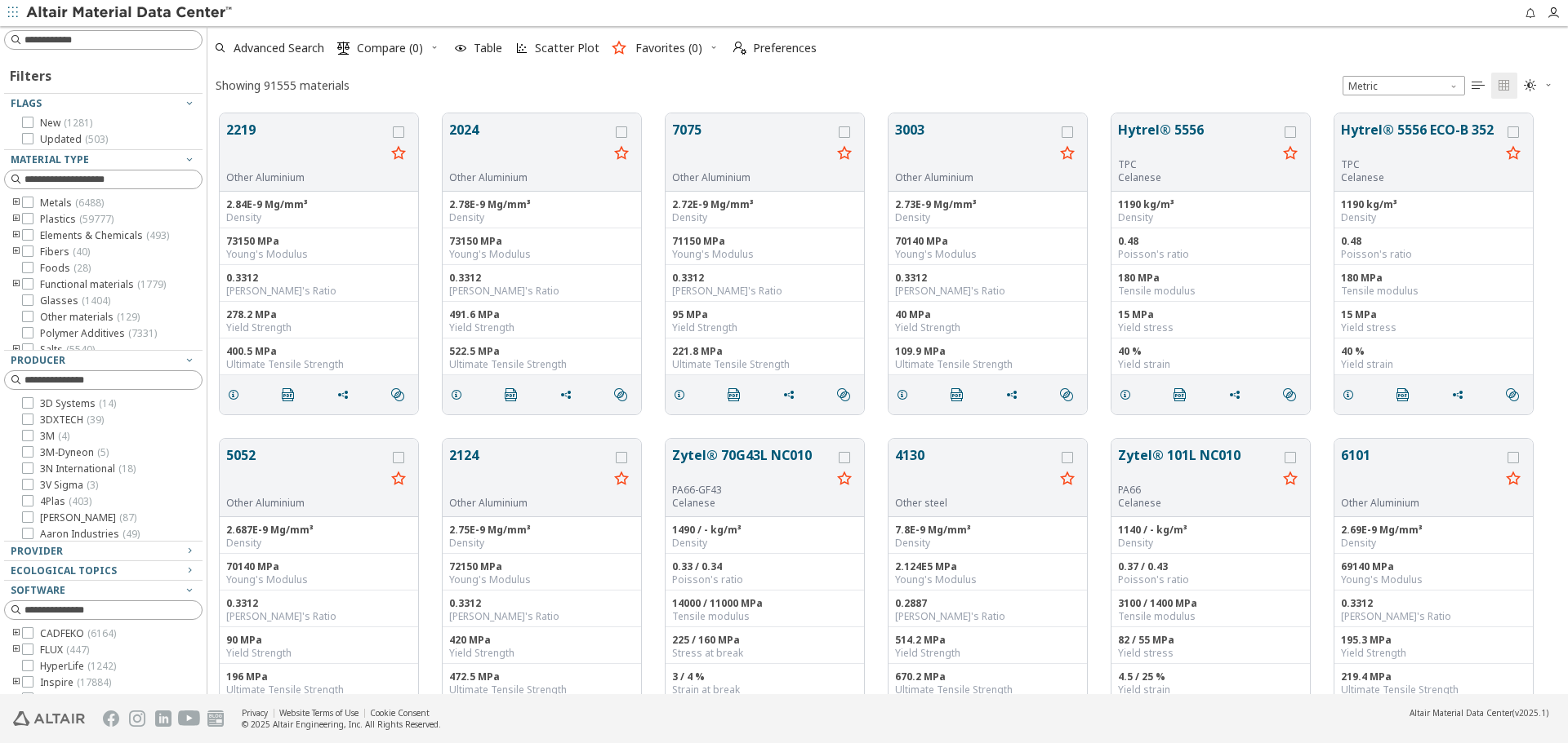
click at [1551, 88] on icon "button" at bounding box center [1548, 85] width 9 height 9
click at [1447, 80] on span "Metric" at bounding box center [1404, 86] width 122 height 20
click at [1447, 83] on span "Metric" at bounding box center [1404, 86] width 122 height 20
click at [1551, 88] on icon "button" at bounding box center [1548, 85] width 9 height 9
click at [1540, 109] on span "Light" at bounding box center [1485, 113] width 131 height 26
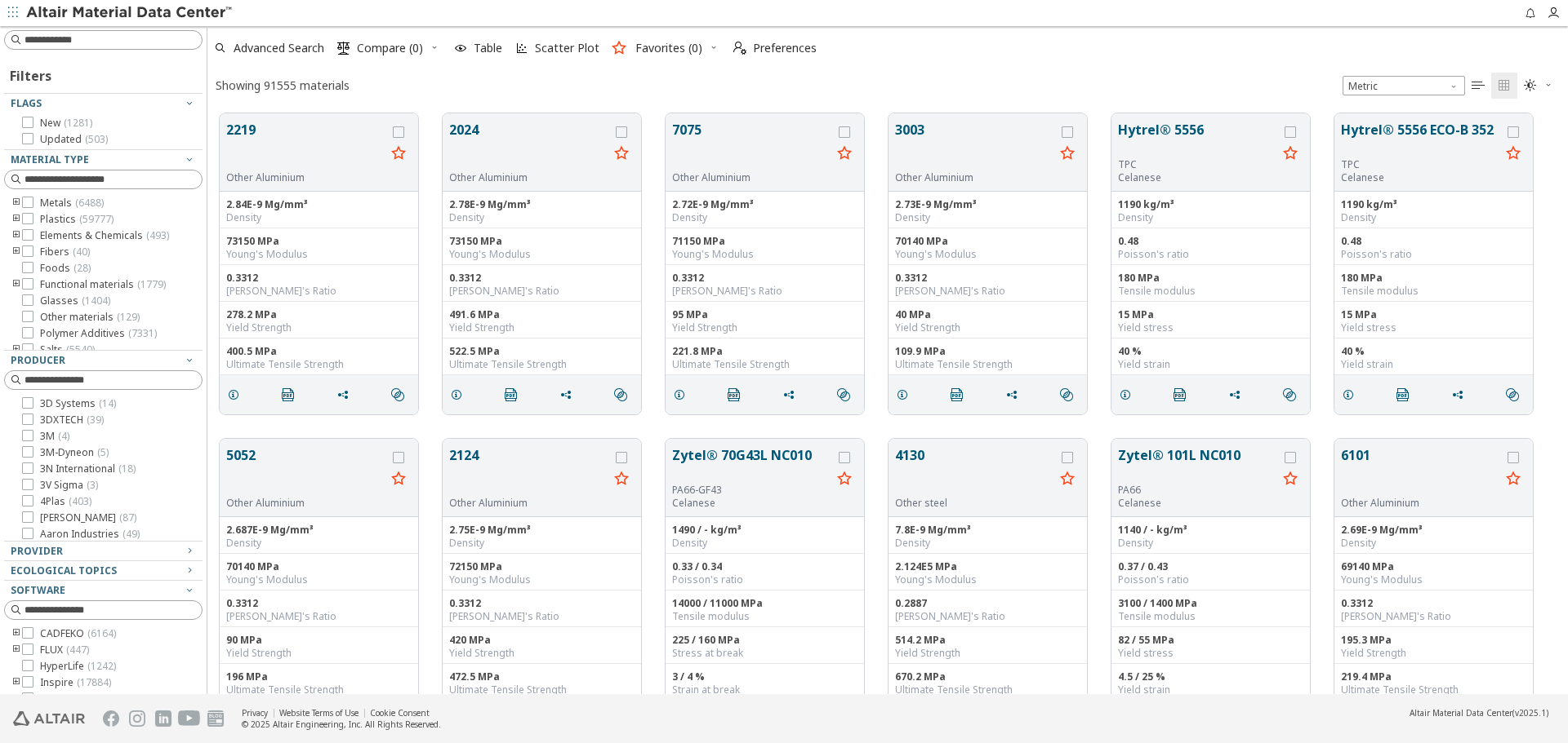
click at [1546, 83] on icon "button" at bounding box center [1548, 85] width 9 height 9
click at [1520, 132] on span "Light Blue" at bounding box center [1485, 138] width 131 height 26
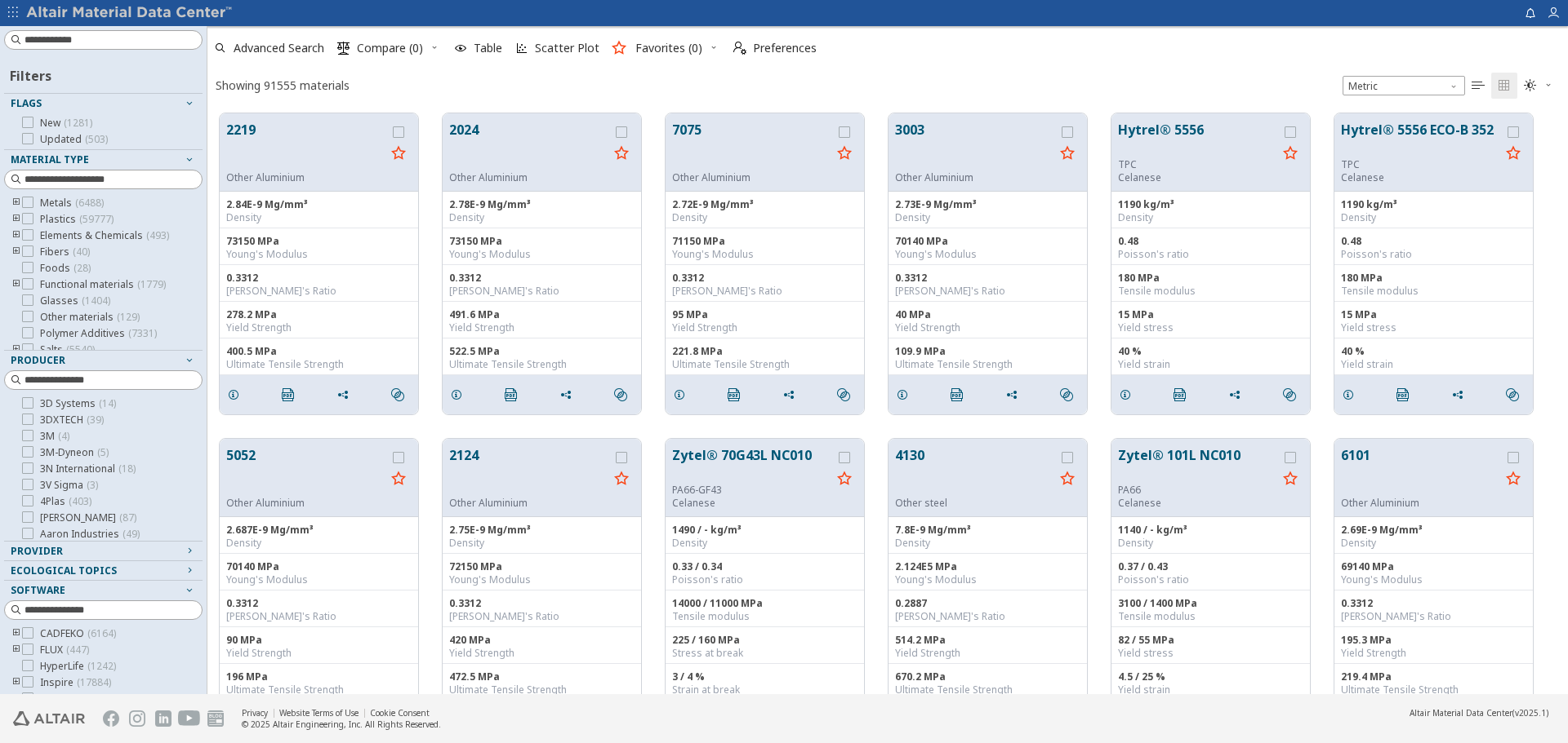
click at [1551, 89] on icon "button" at bounding box center [1548, 86] width 9 height 13
click at [1513, 159] on span "Dark" at bounding box center [1485, 165] width 131 height 26
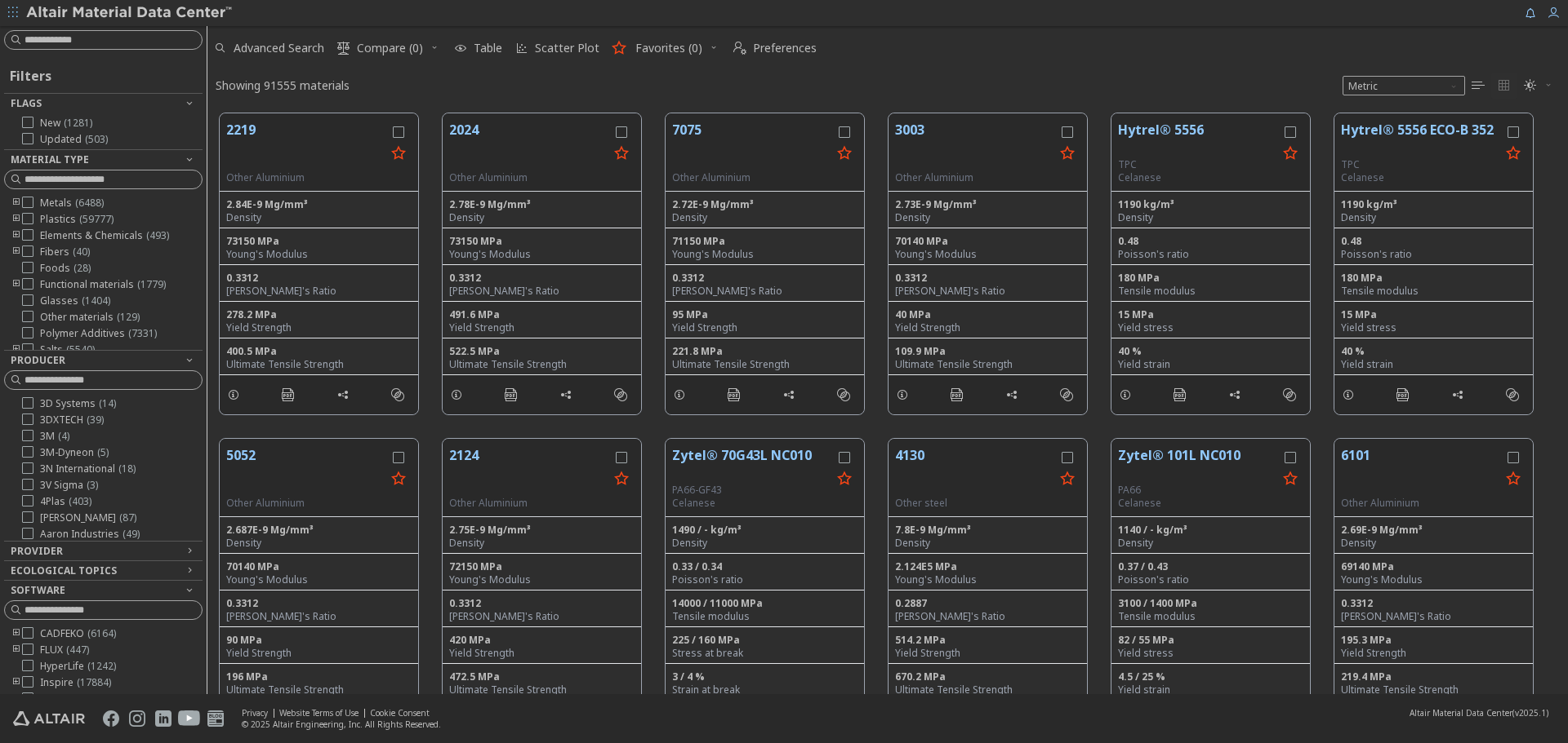
click at [1546, 84] on icon "button" at bounding box center [1548, 85] width 9 height 9
click at [1508, 107] on span "Light" at bounding box center [1485, 113] width 131 height 26
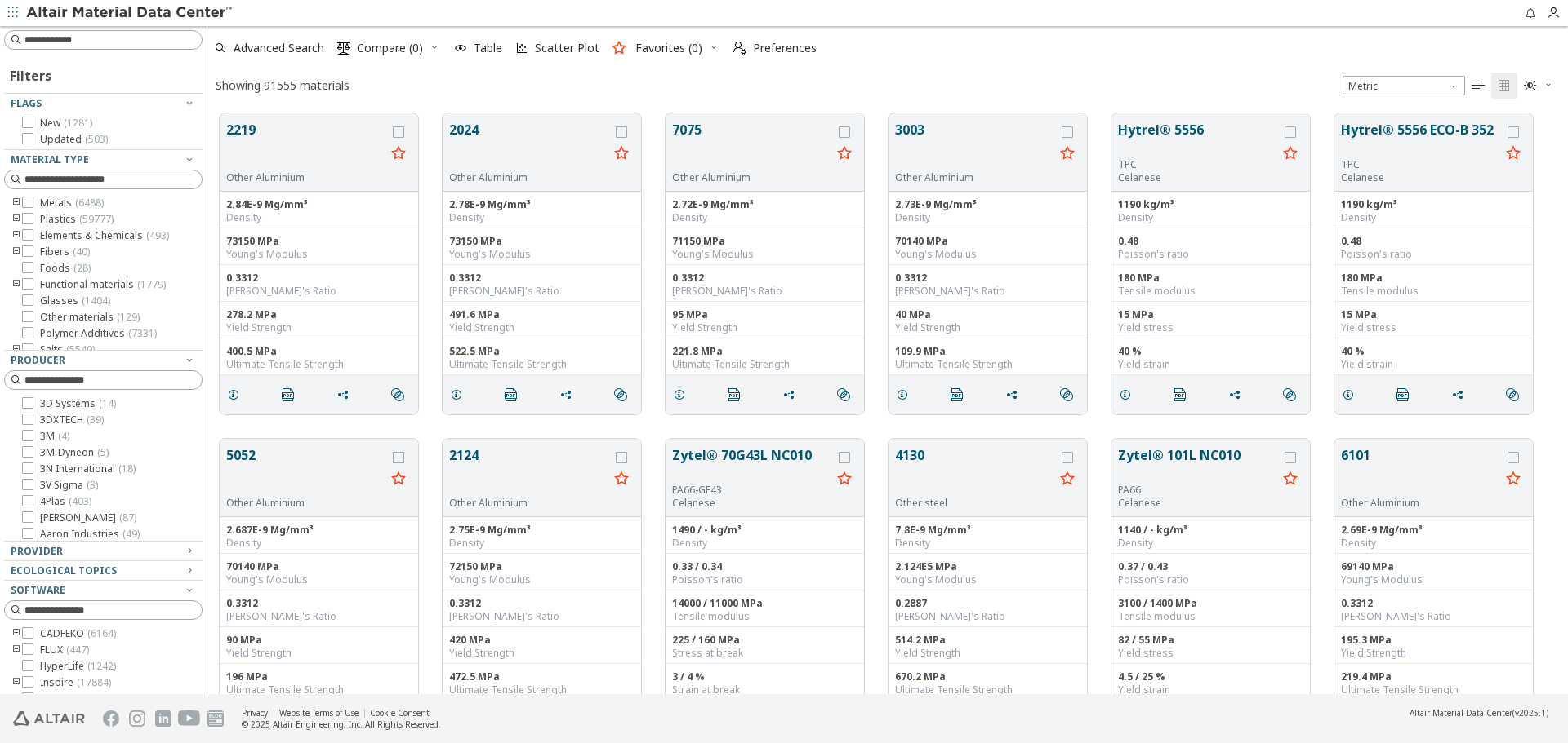
click at [1140, 89] on div "Showing 91555 materials Metric   " at bounding box center [888, 86] width 1361 height 32
click at [491, 43] on span "Table" at bounding box center [488, 48] width 28 height 11
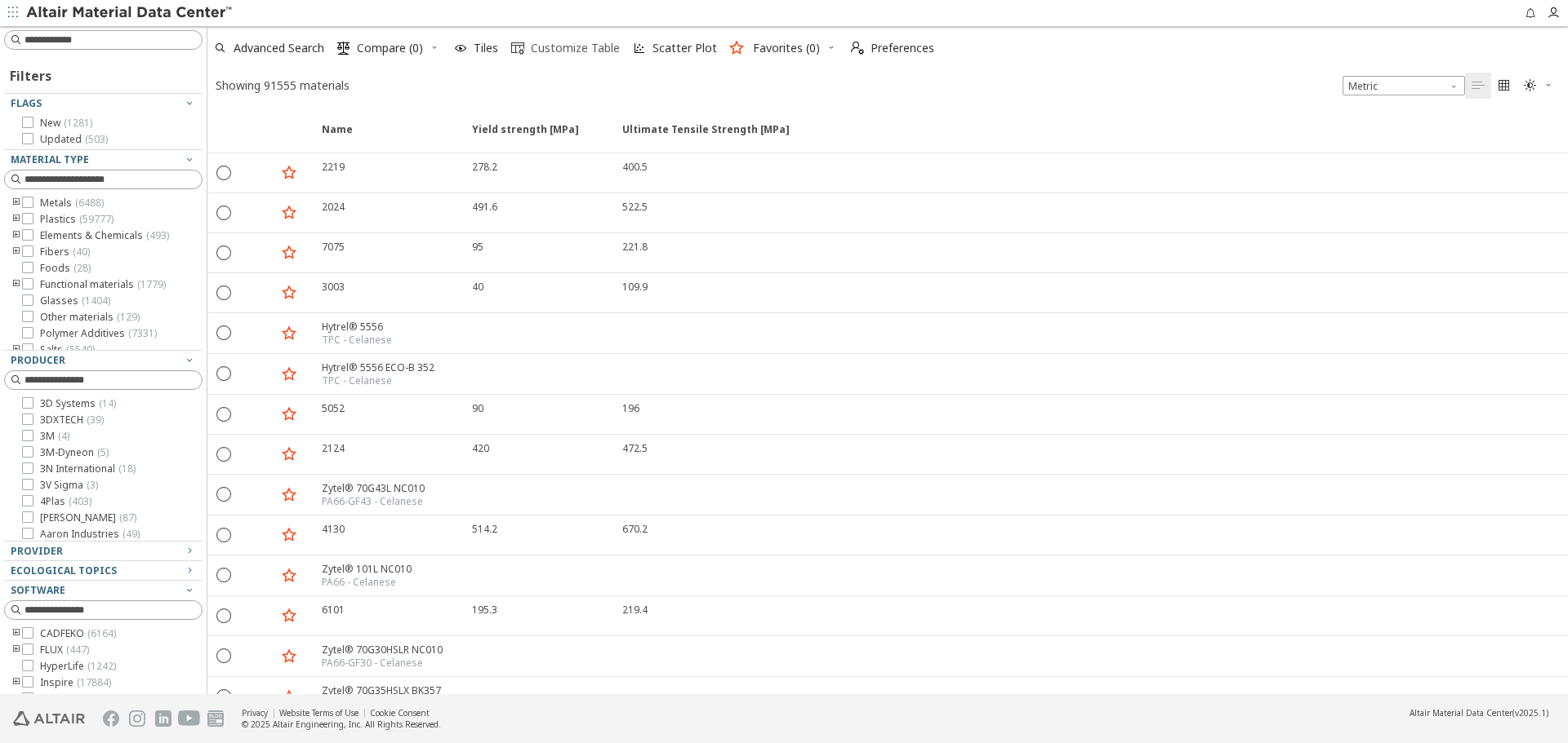
click at [551, 51] on span "Customize Table" at bounding box center [575, 48] width 89 height 11
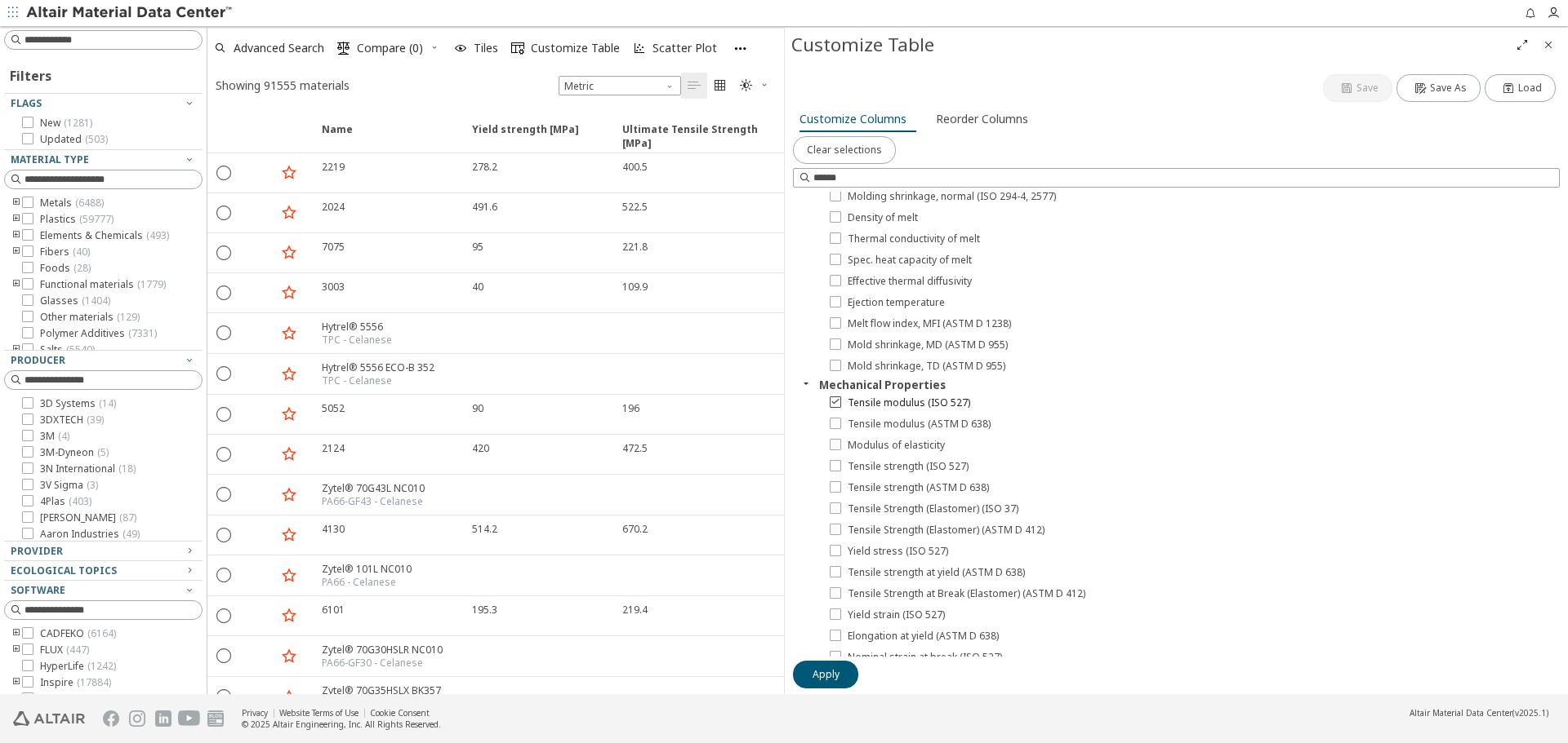
scroll to position [245, 0]
click at [935, 384] on span "Tensile modulus (ISO 527)" at bounding box center [908, 386] width 122 height 13
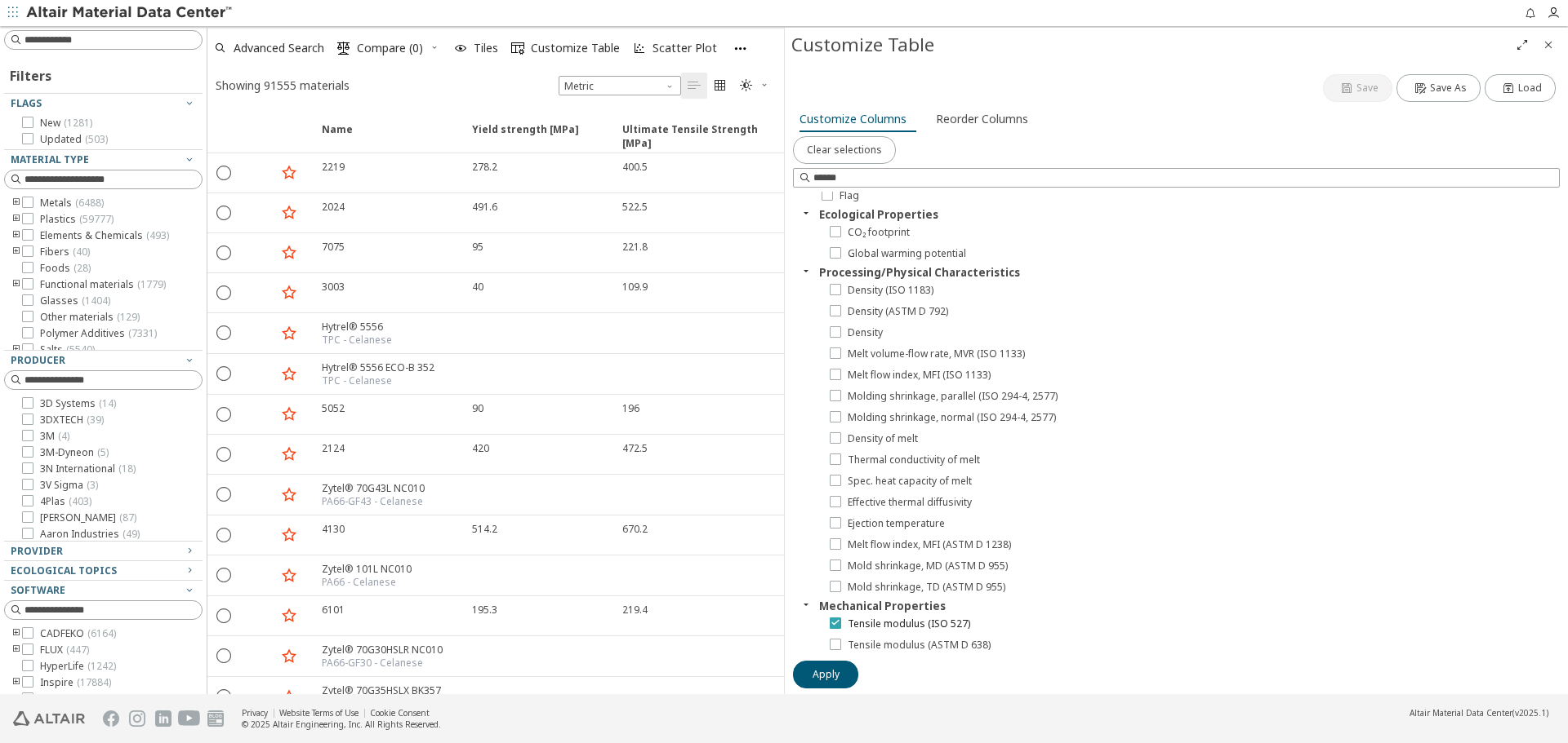
scroll to position [0, 0]
click at [1512, 90] on icon "button" at bounding box center [1509, 89] width 13 height 13
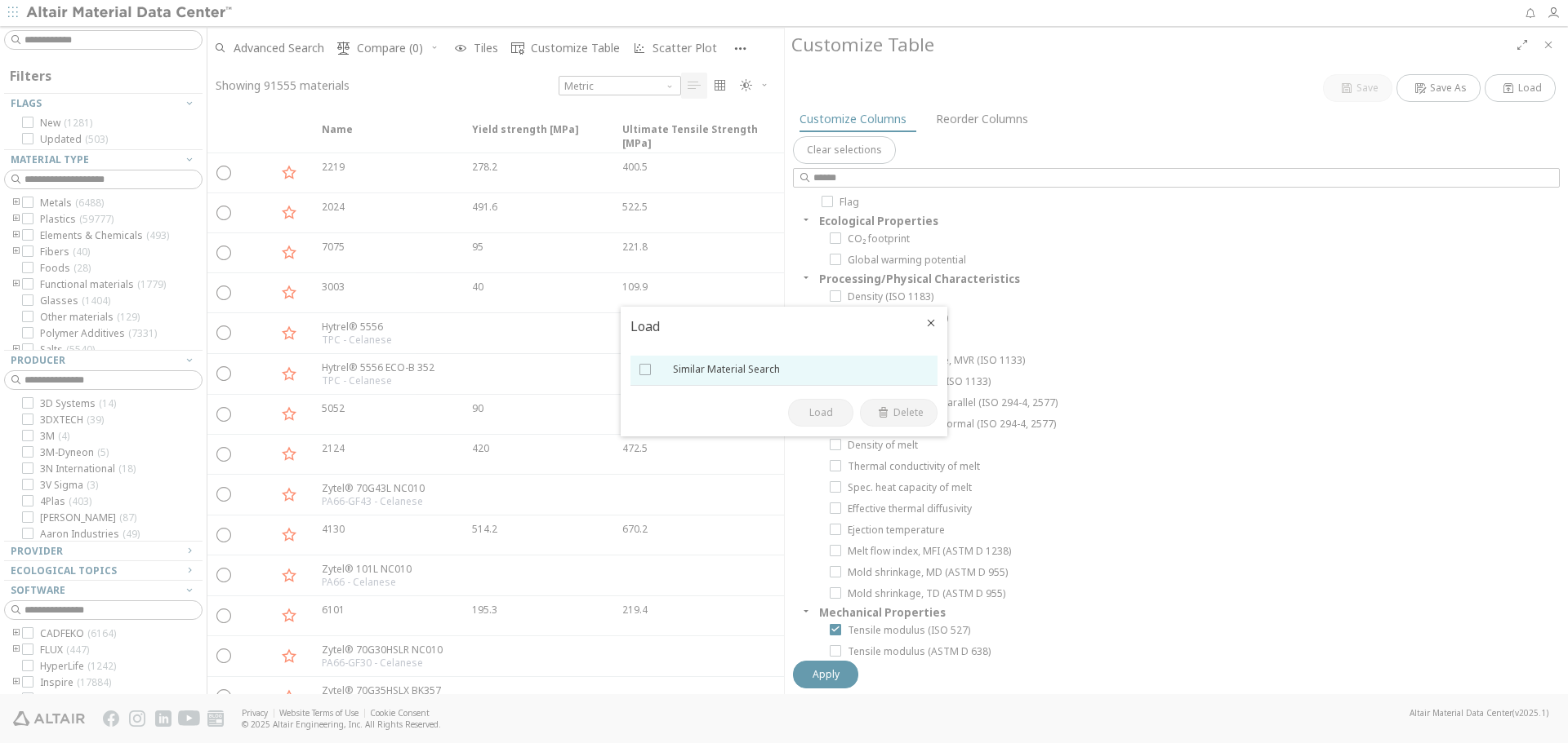
click at [639, 370] on div at bounding box center [646, 369] width 33 height 29
click at [806, 421] on button "Load" at bounding box center [820, 412] width 65 height 27
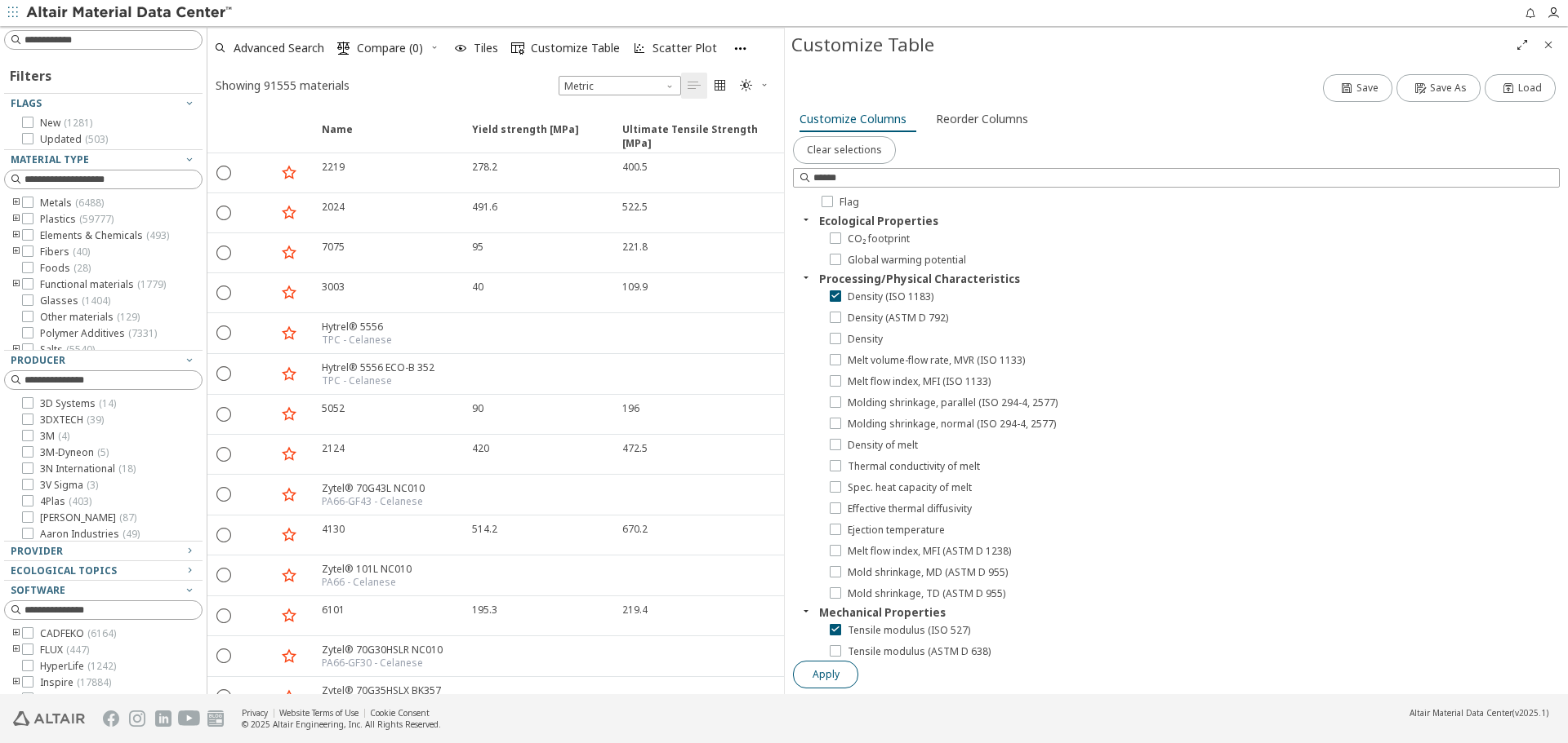
click at [839, 677] on button "Apply" at bounding box center [825, 674] width 65 height 27
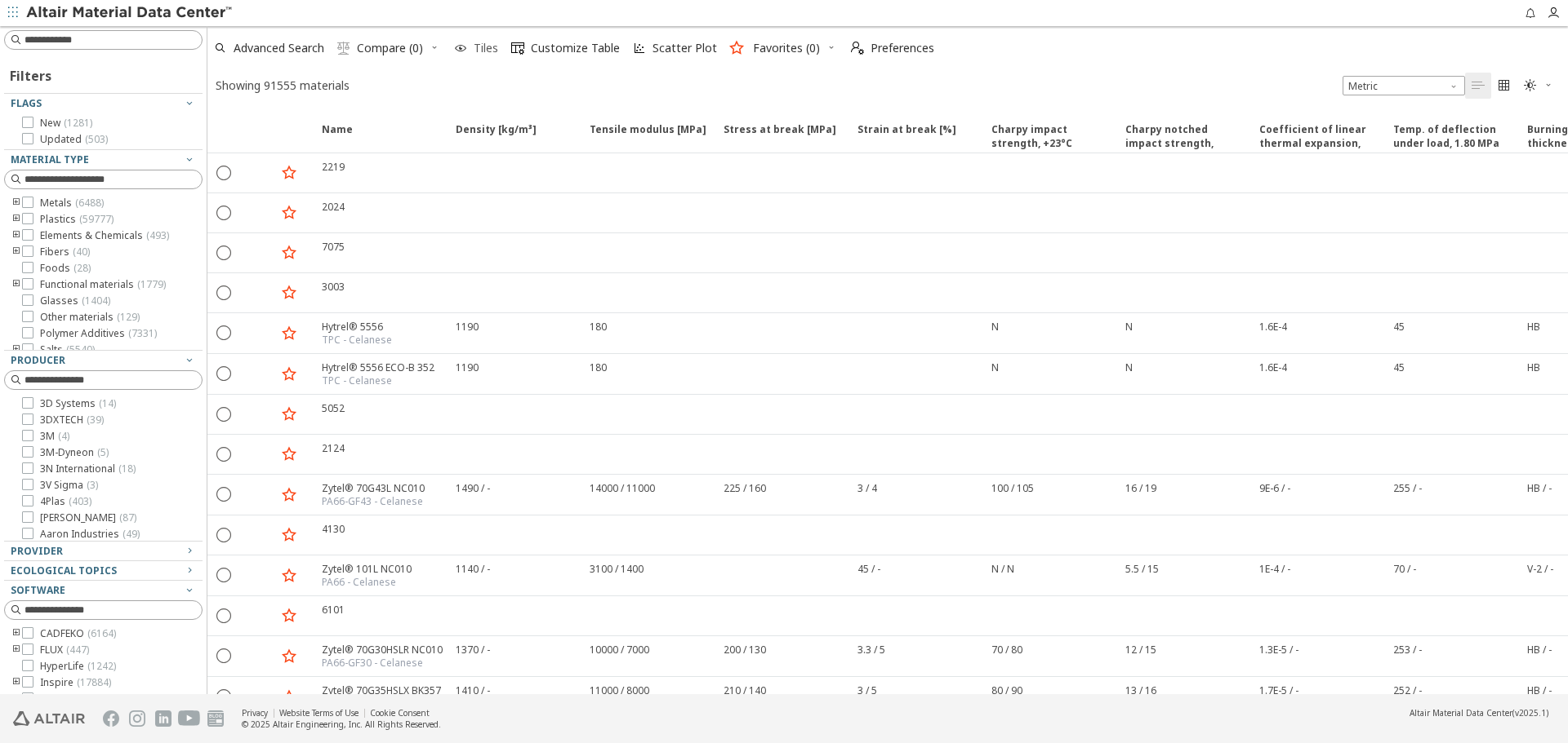
click at [473, 51] on span "Tiles" at bounding box center [485, 48] width 31 height 11
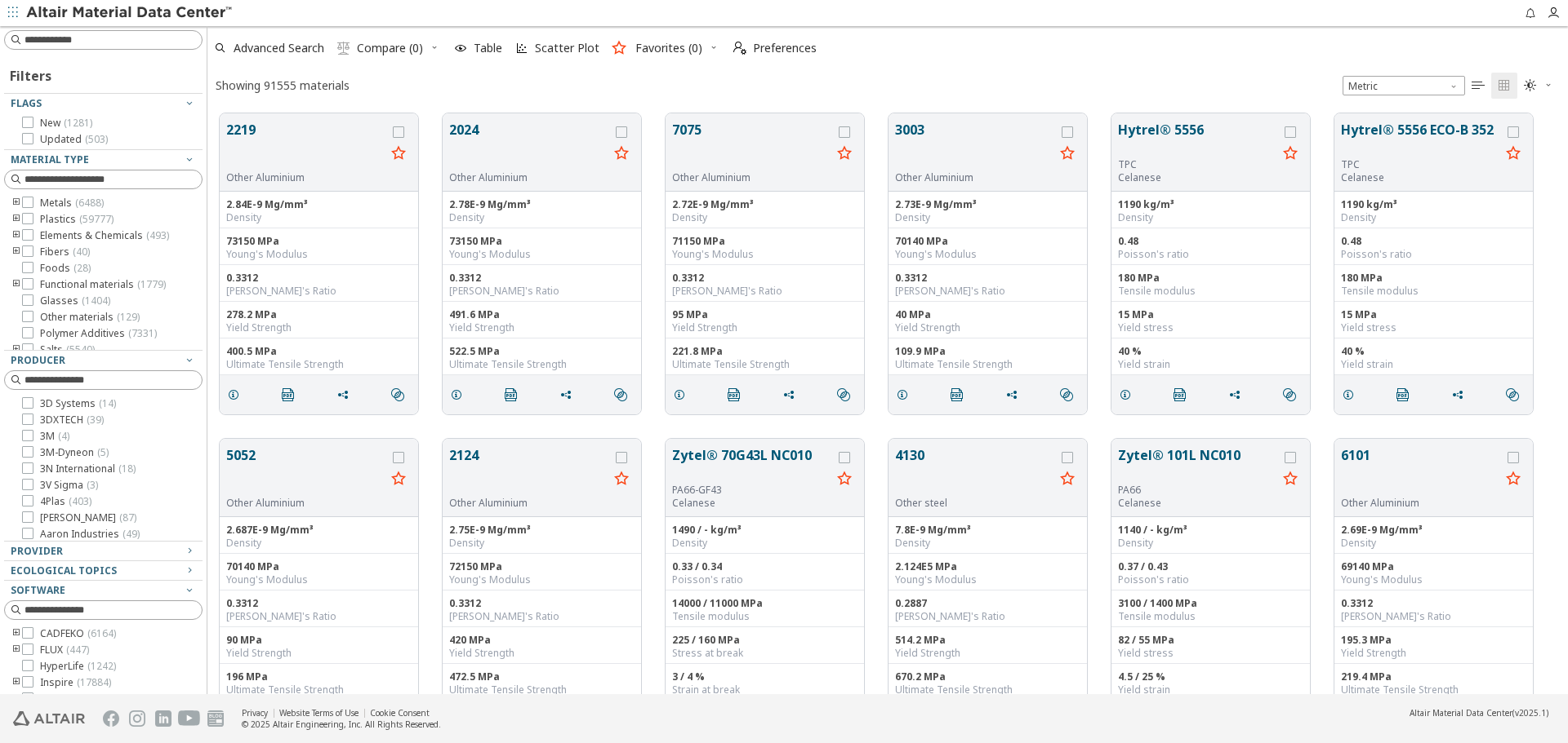
scroll to position [581, 1348]
click at [144, 41] on input at bounding box center [105, 40] width 195 height 18
type input "**********"
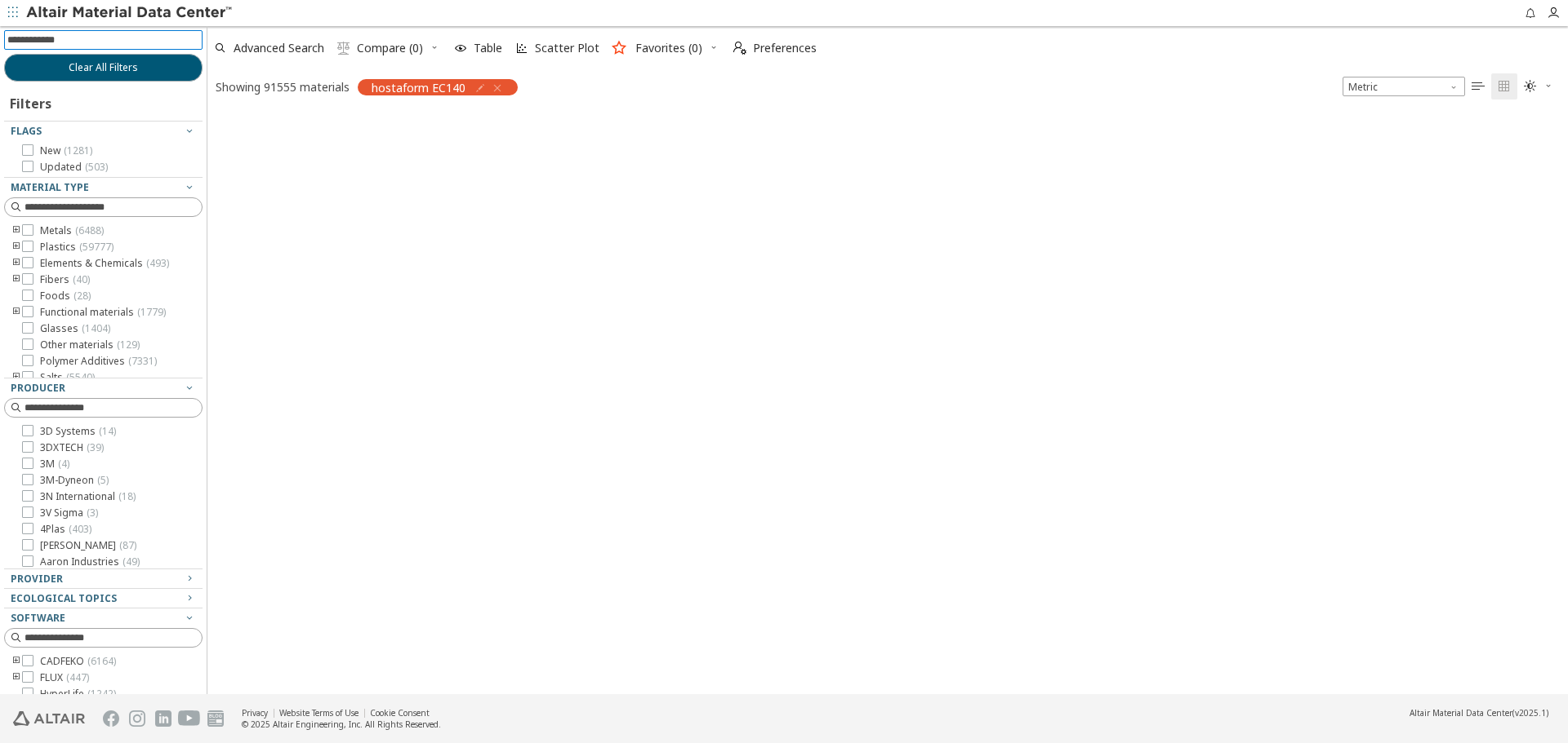
scroll to position [578, 1348]
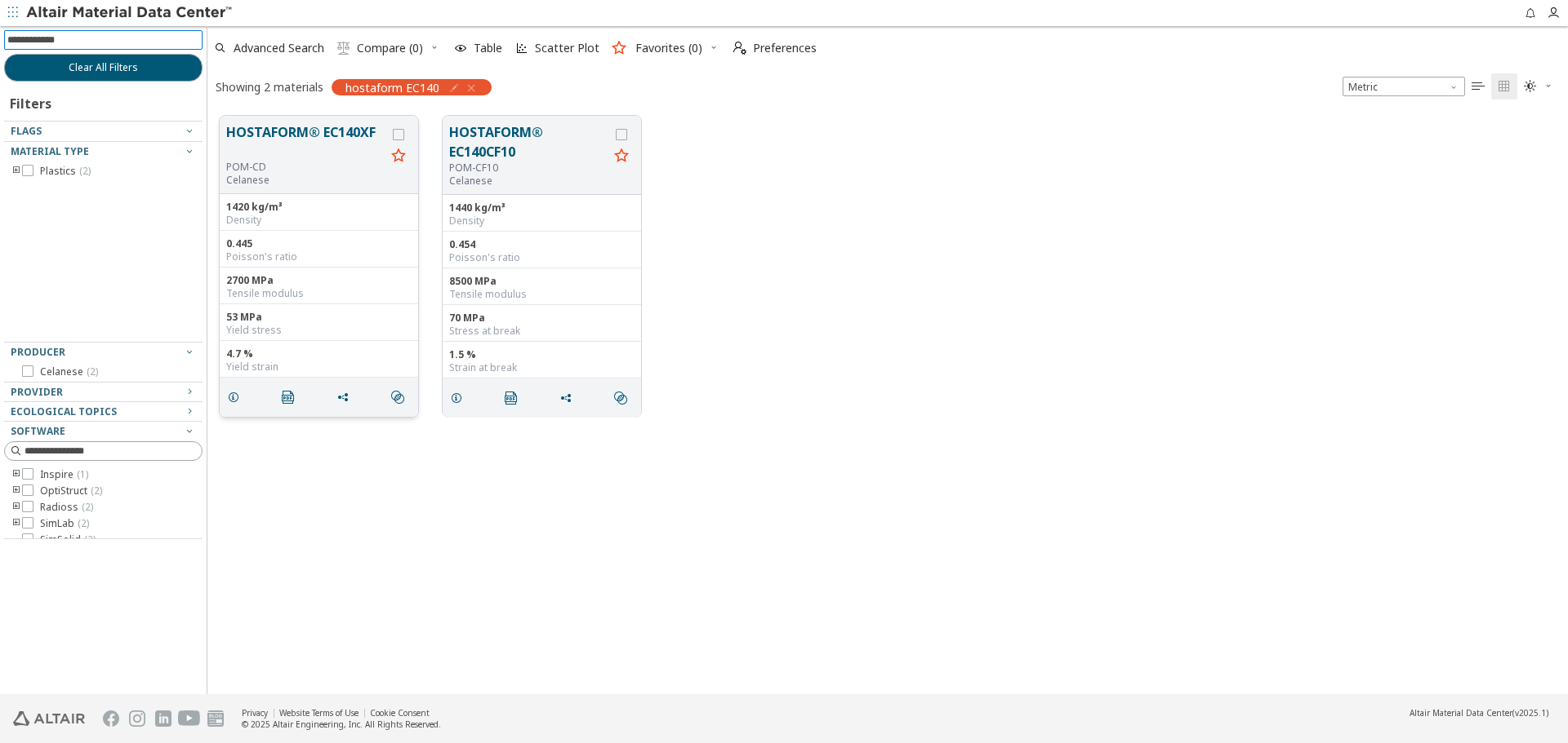
click at [291, 132] on button "HOSTAFORM® EC140XF" at bounding box center [305, 141] width 159 height 39
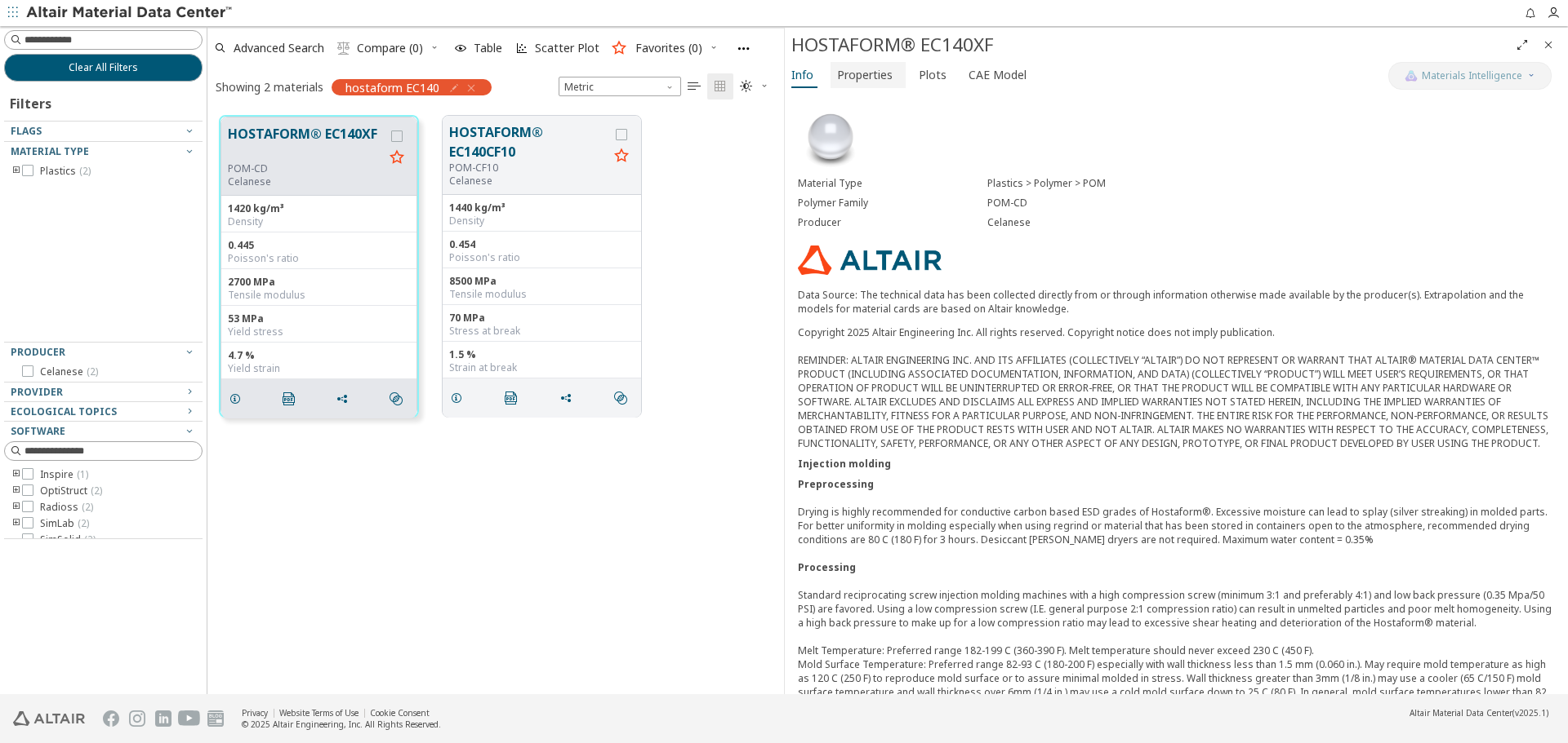
click at [858, 83] on span "Properties" at bounding box center [864, 75] width 56 height 26
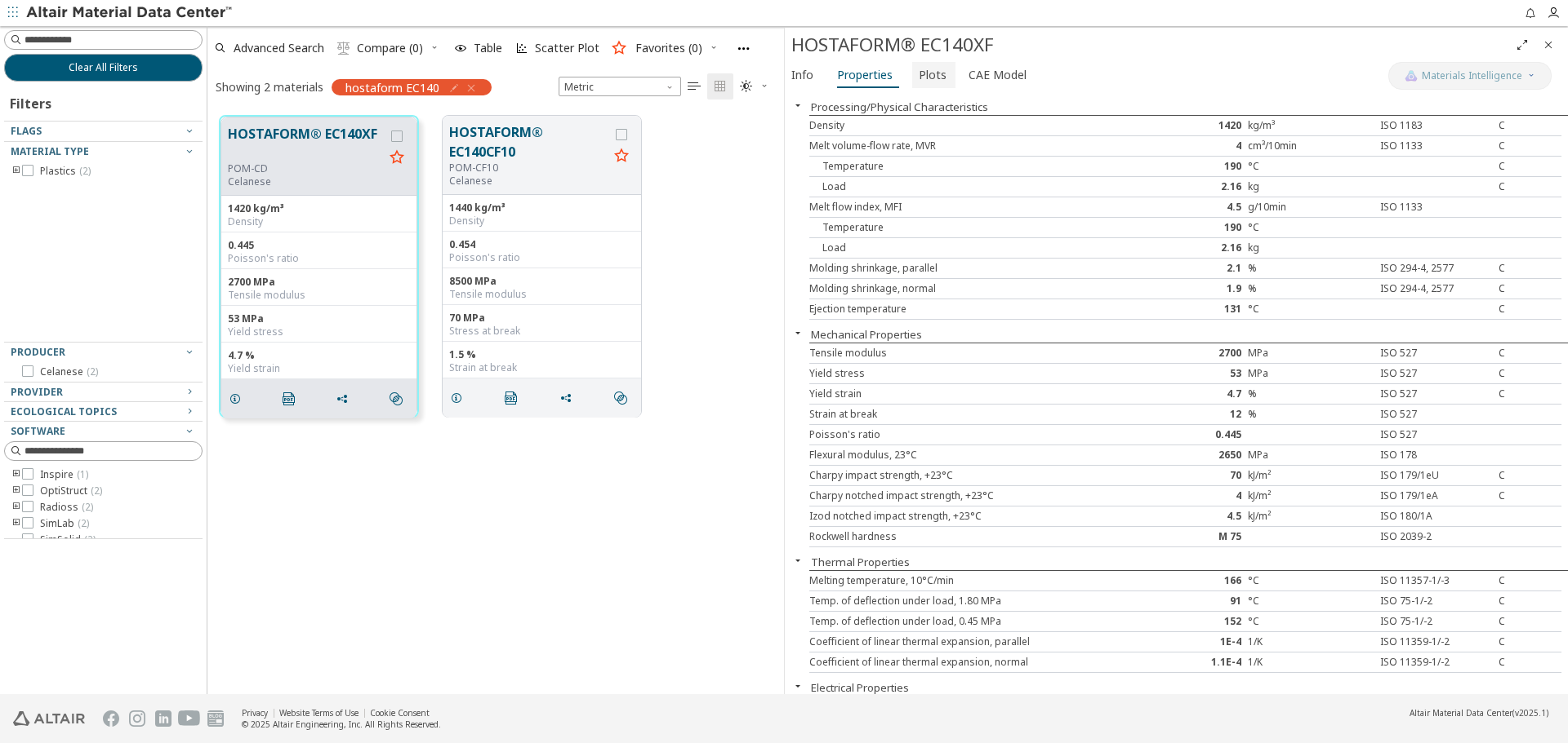
click at [919, 82] on span "Plots" at bounding box center [932, 75] width 27 height 26
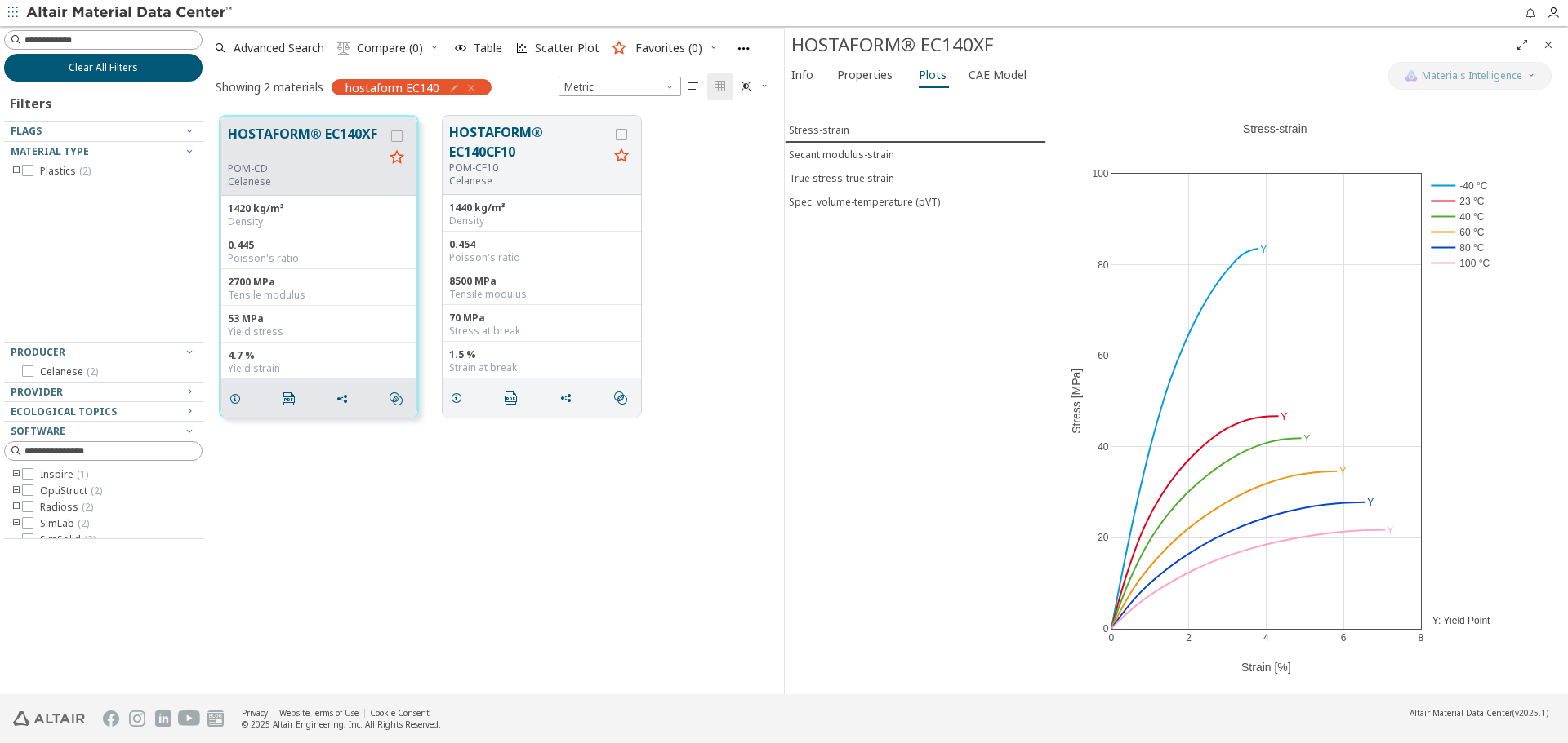
click at [106, 71] on span "Clear All Filters" at bounding box center [104, 68] width 70 height 13
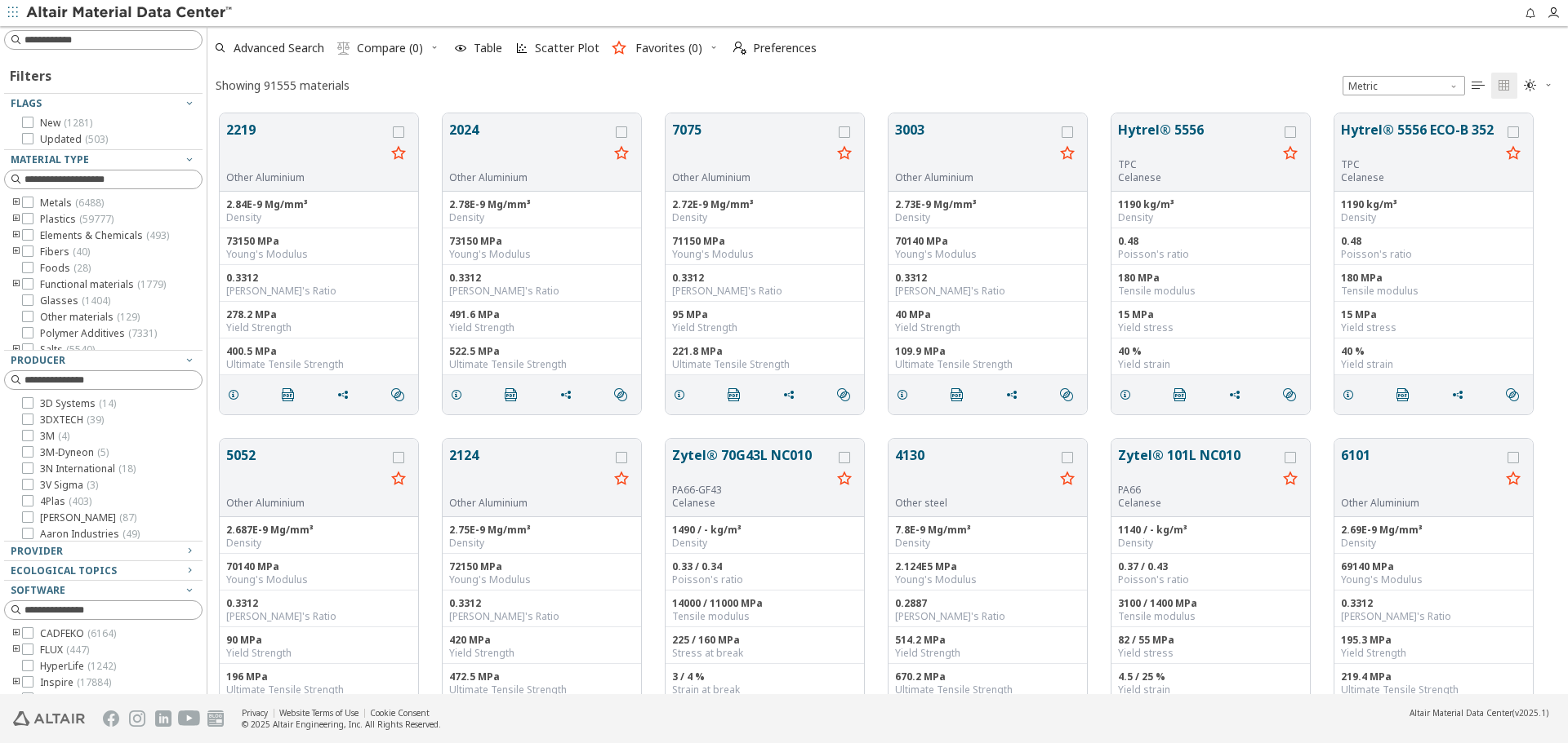
scroll to position [581, 1348]
click at [162, 38] on input at bounding box center [105, 40] width 195 height 18
type input "****"
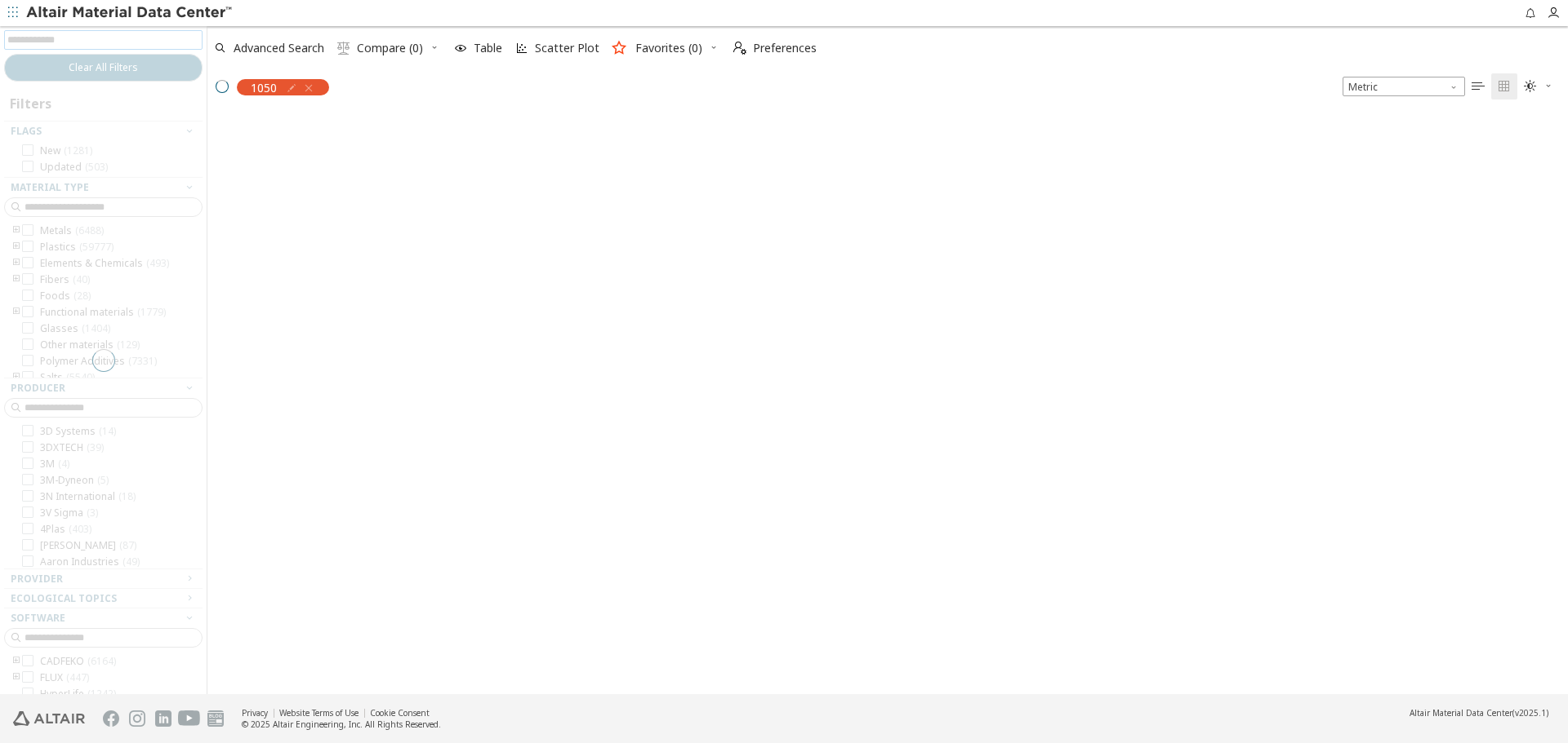
scroll to position [578, 1348]
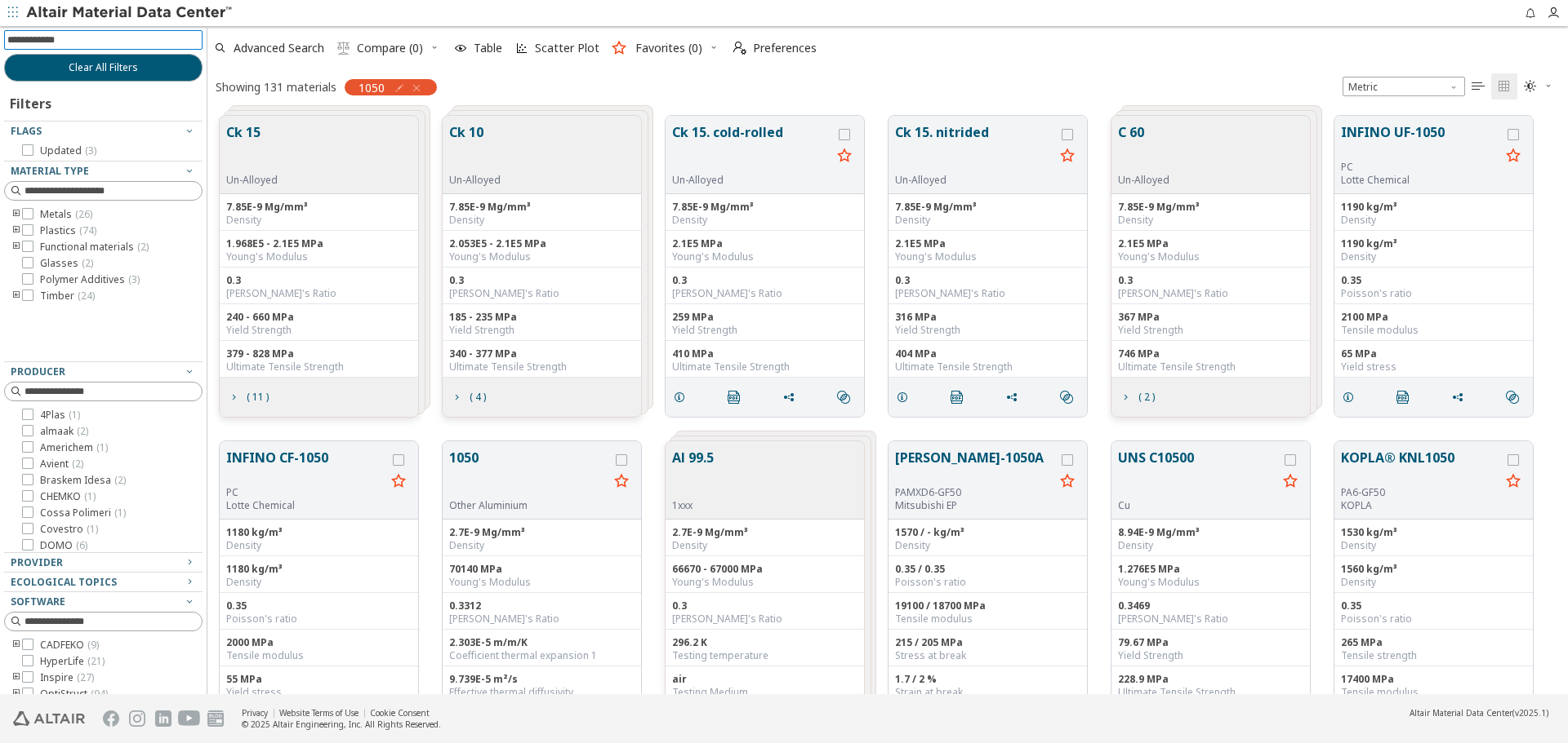
click at [16, 215] on icon "toogle group" at bounding box center [16, 215] width 11 height 13
click at [56, 229] on icon at bounding box center [52, 230] width 11 height 11
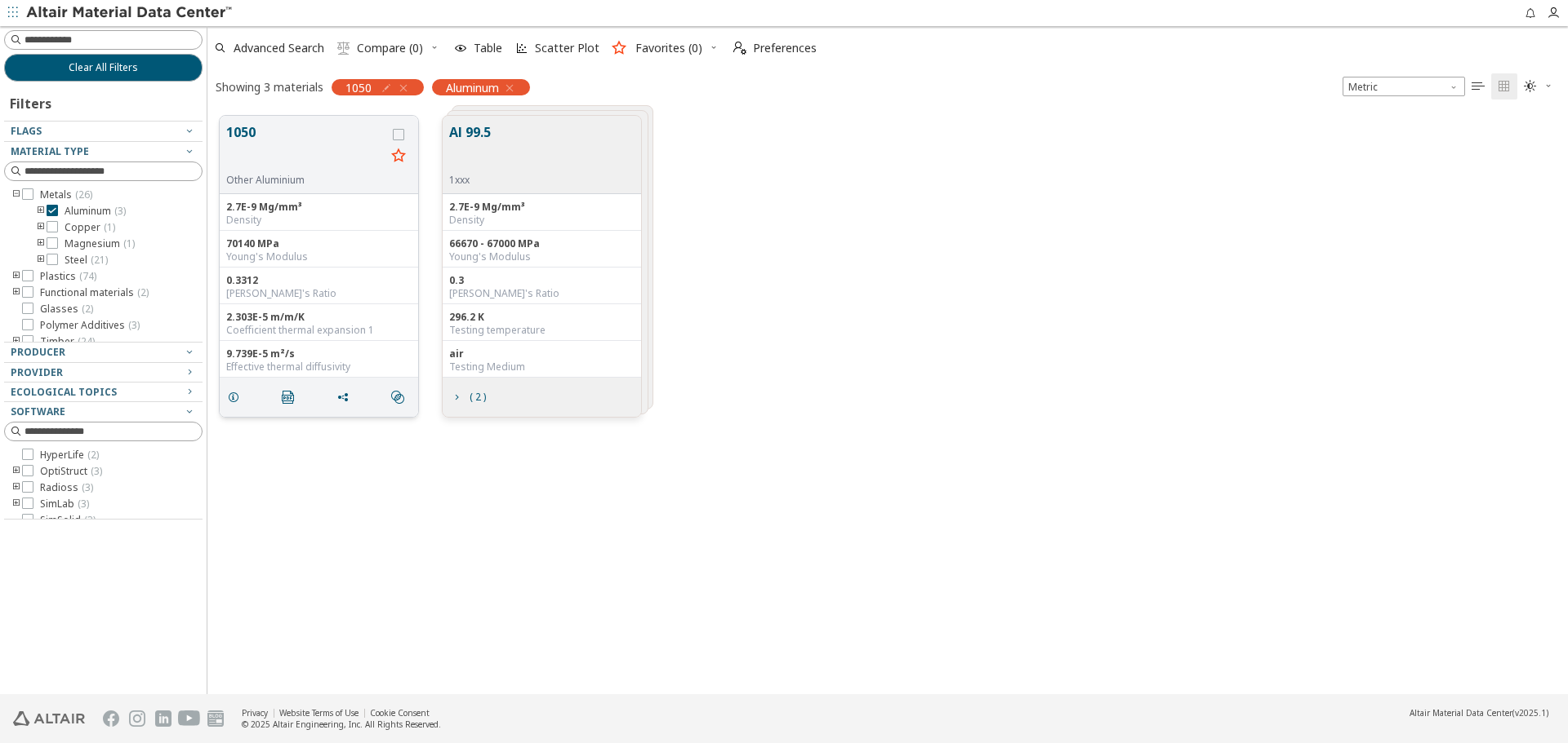
click at [274, 149] on button "1050" at bounding box center [305, 148] width 159 height 52
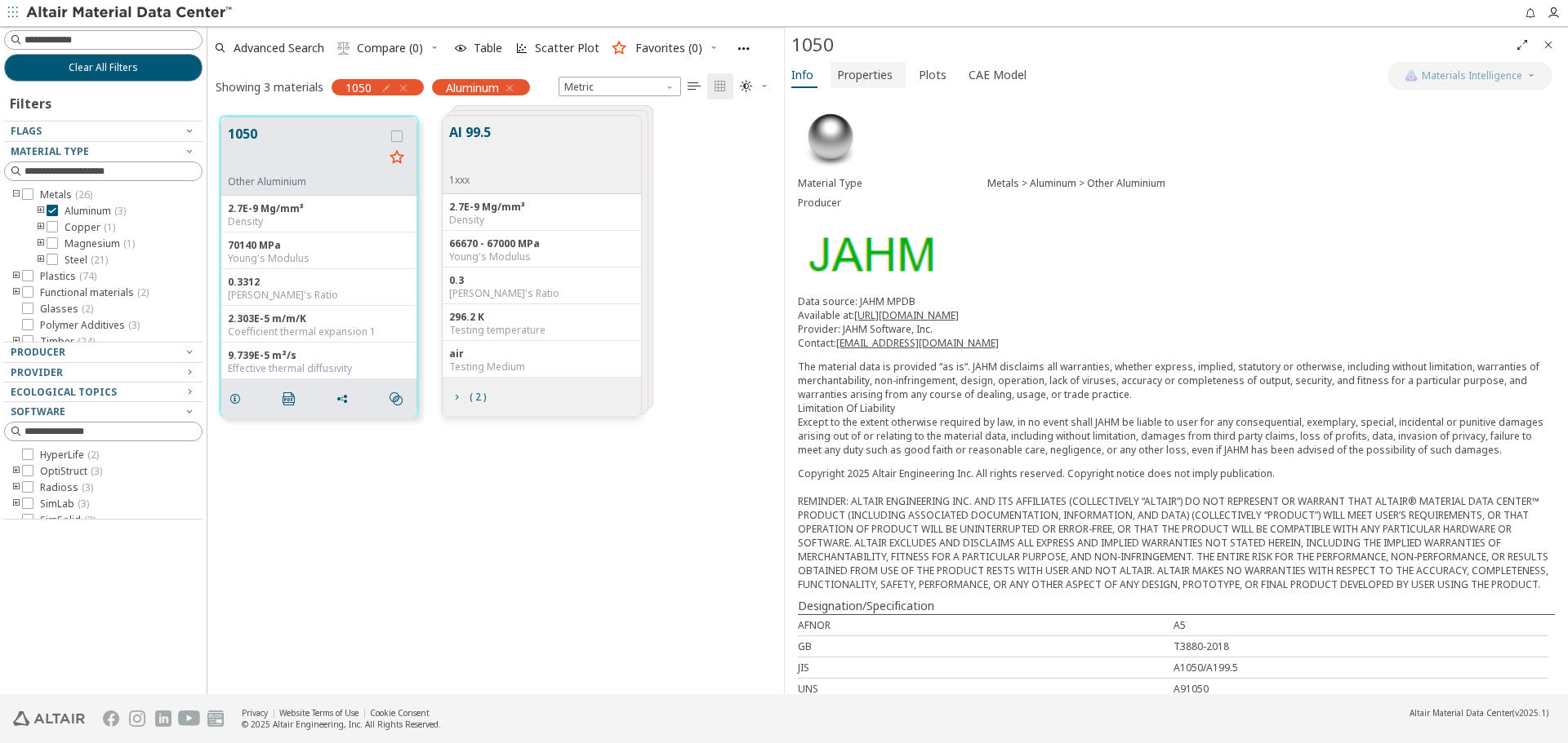
click at [858, 70] on span "Properties" at bounding box center [864, 75] width 56 height 26
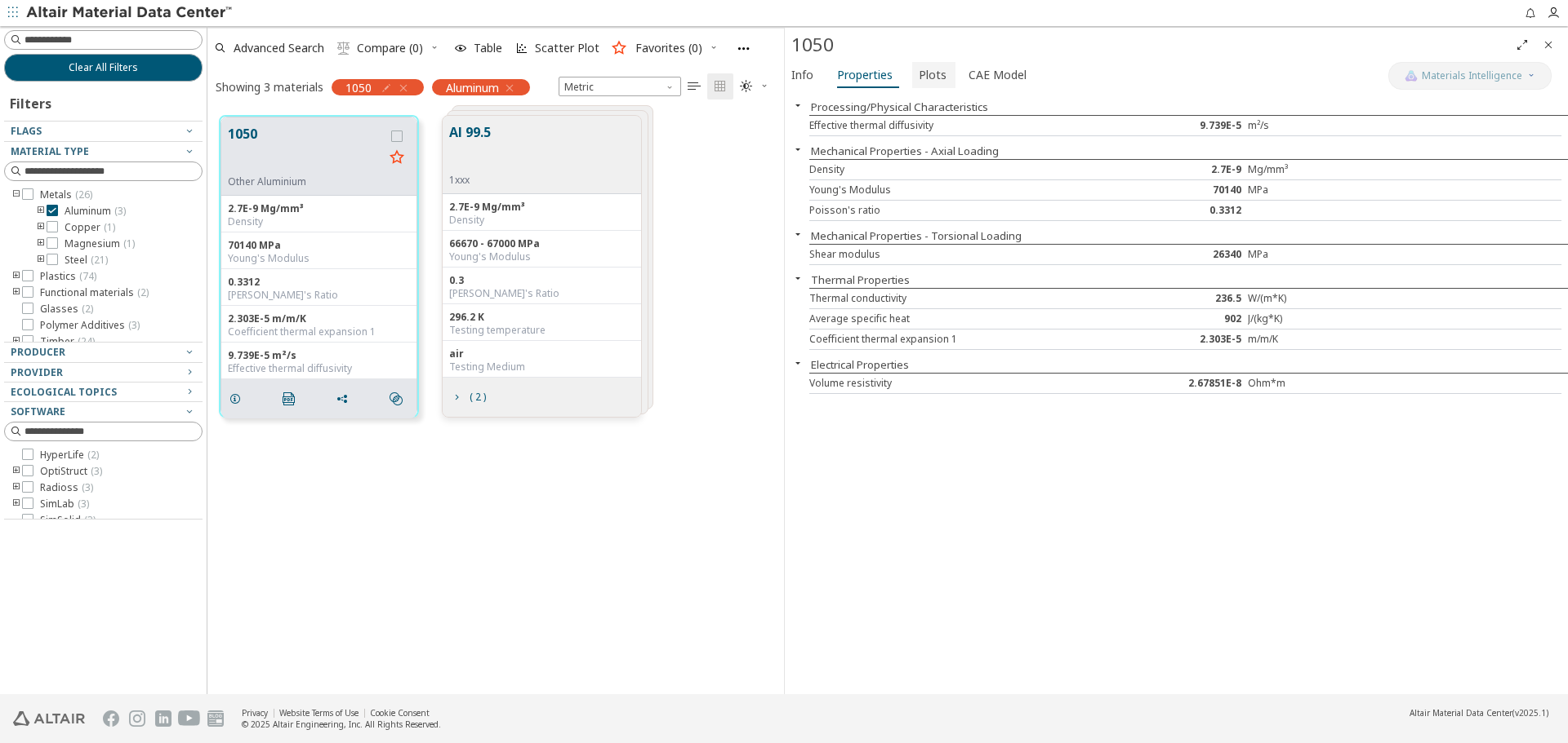
click at [924, 83] on span "Plots" at bounding box center [932, 75] width 27 height 26
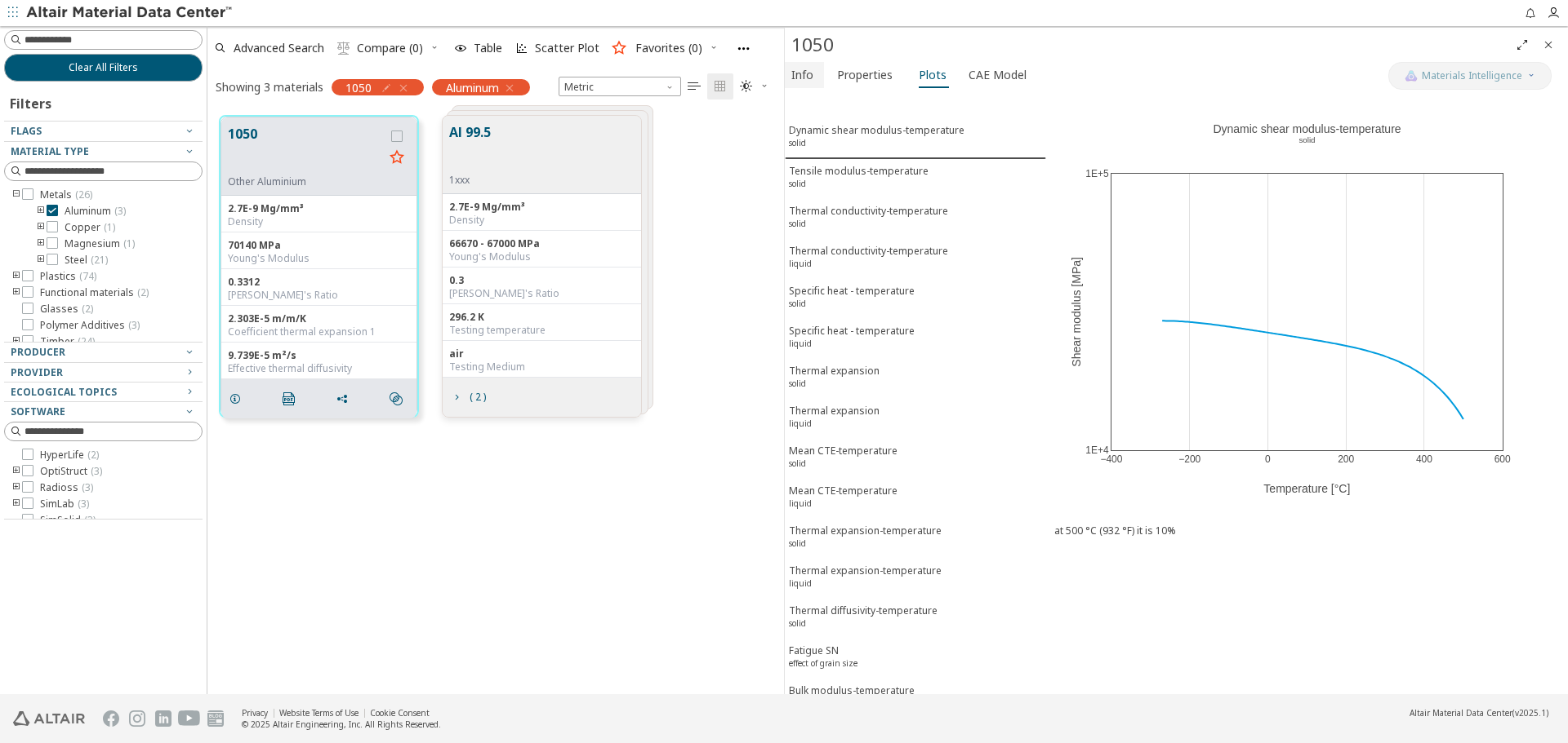
click at [821, 79] on button "Info" at bounding box center [805, 75] width 40 height 26
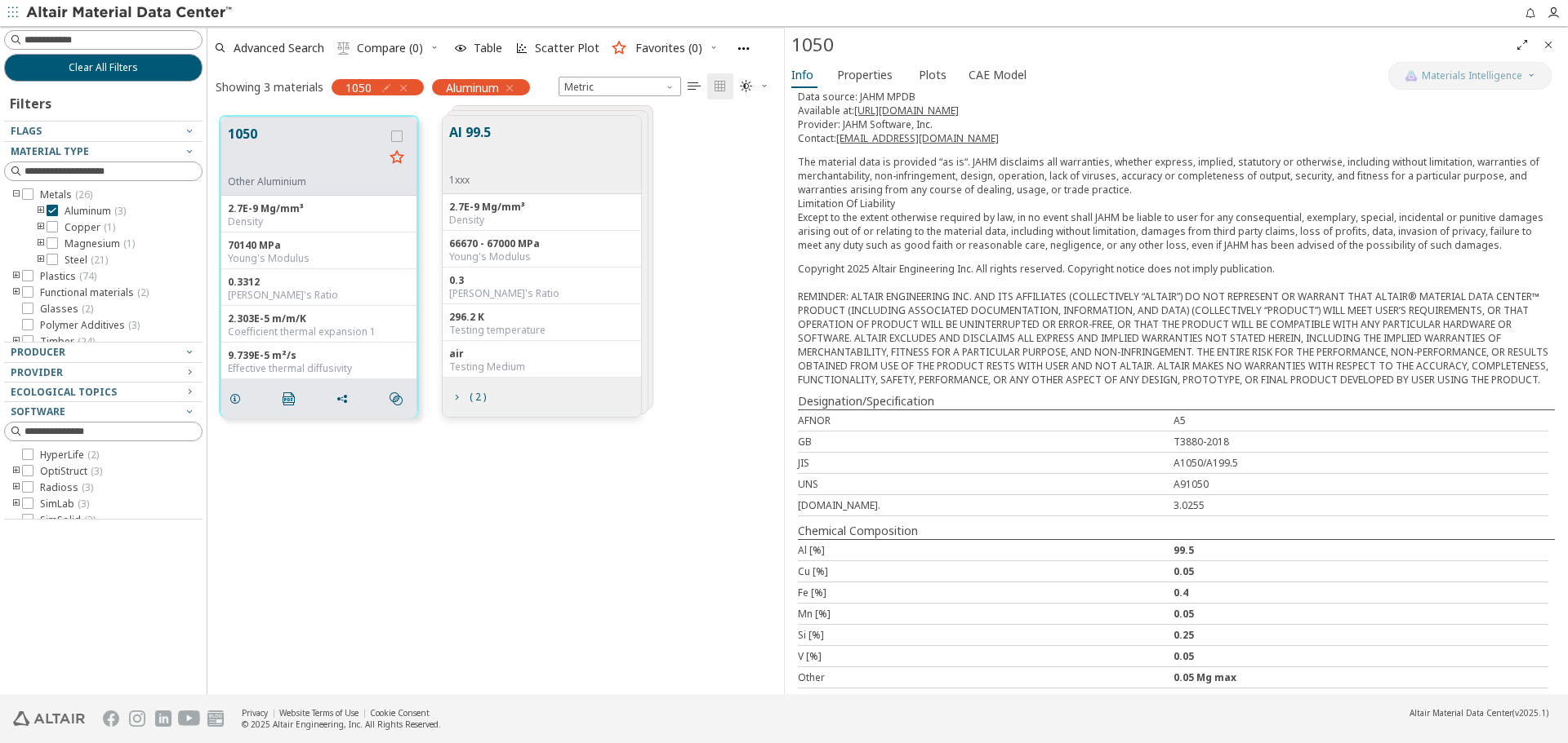
scroll to position [226, 0]
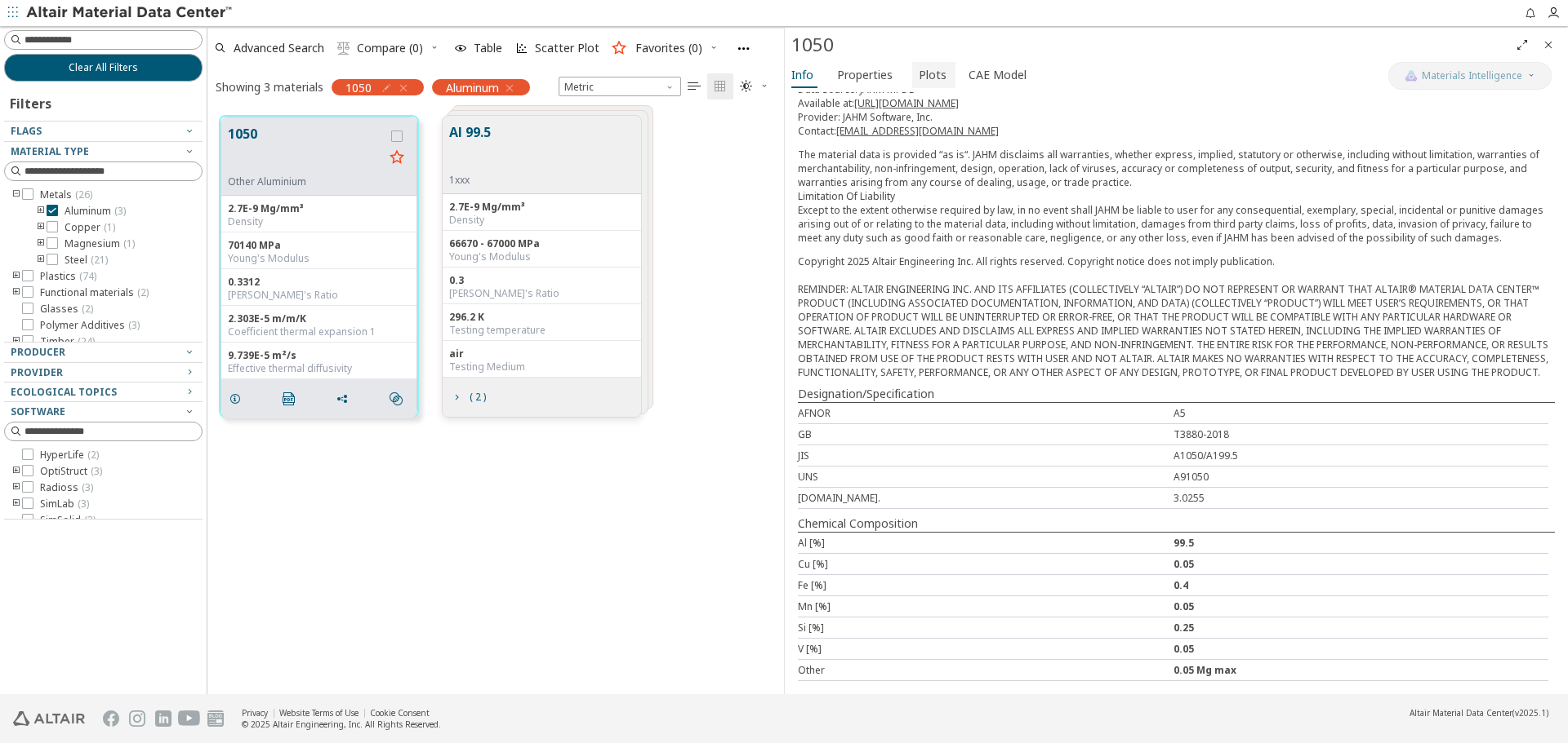
click at [936, 73] on span "Plots" at bounding box center [932, 75] width 27 height 26
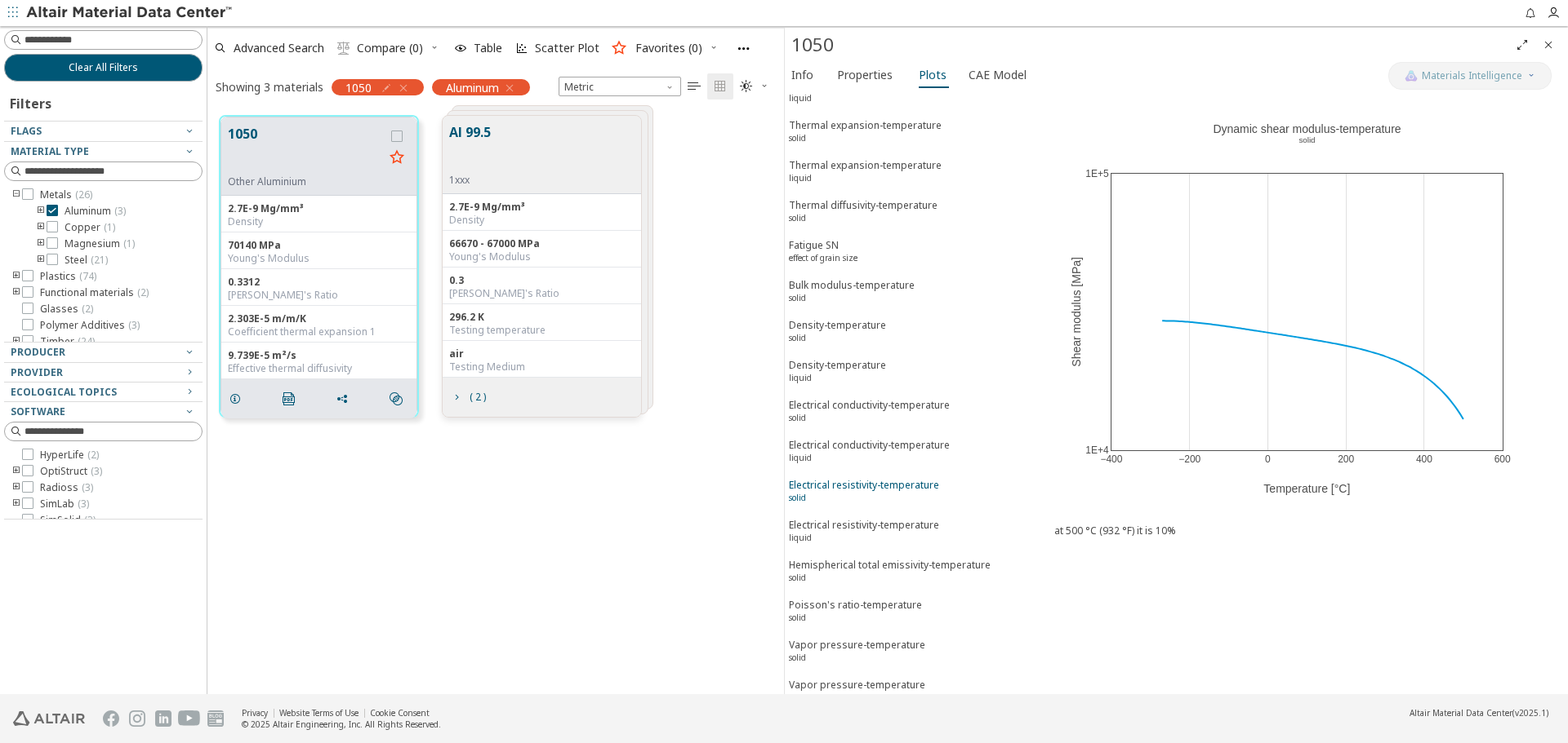
scroll to position [425, 0]
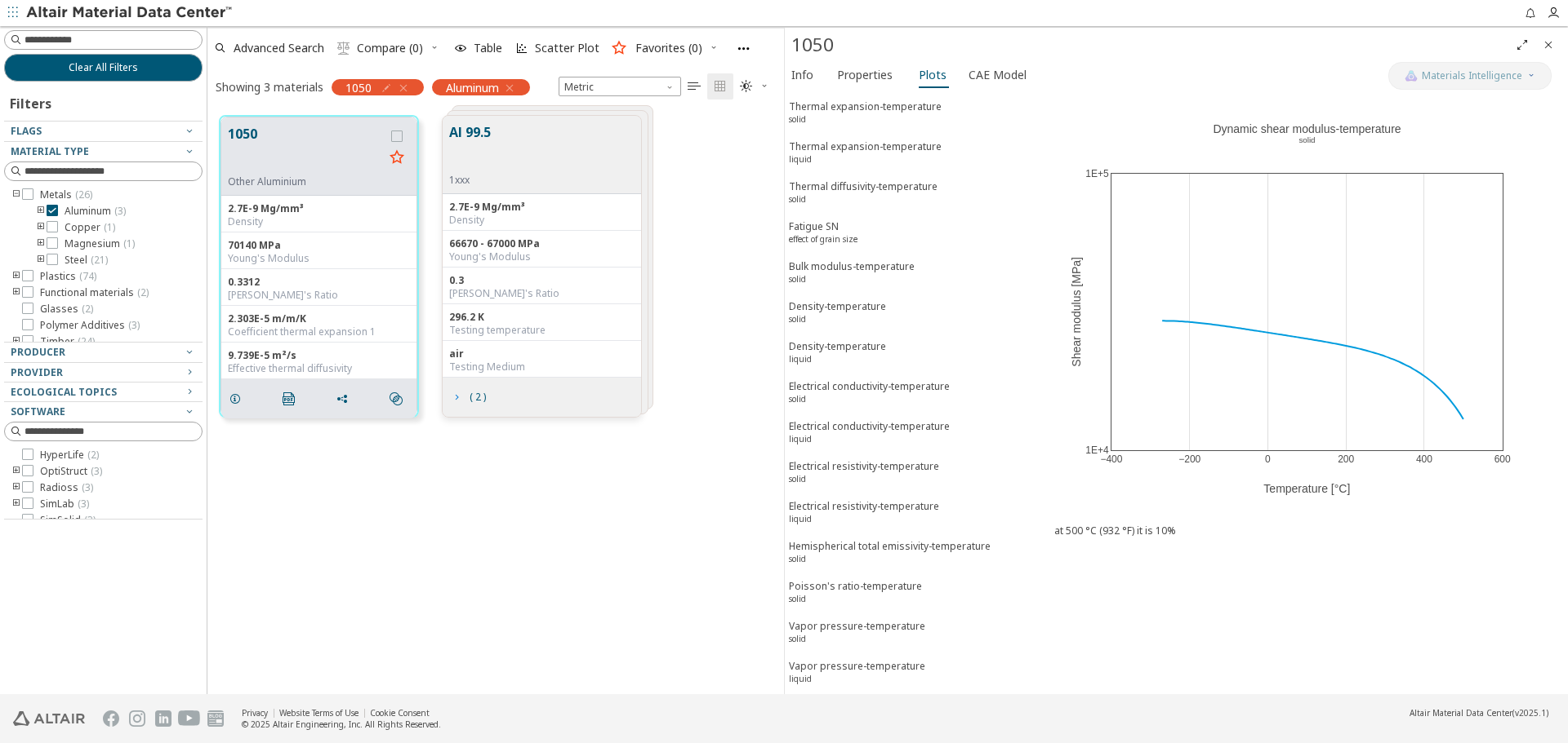
click at [468, 399] on span "( 2 )" at bounding box center [478, 397] width 23 height 9
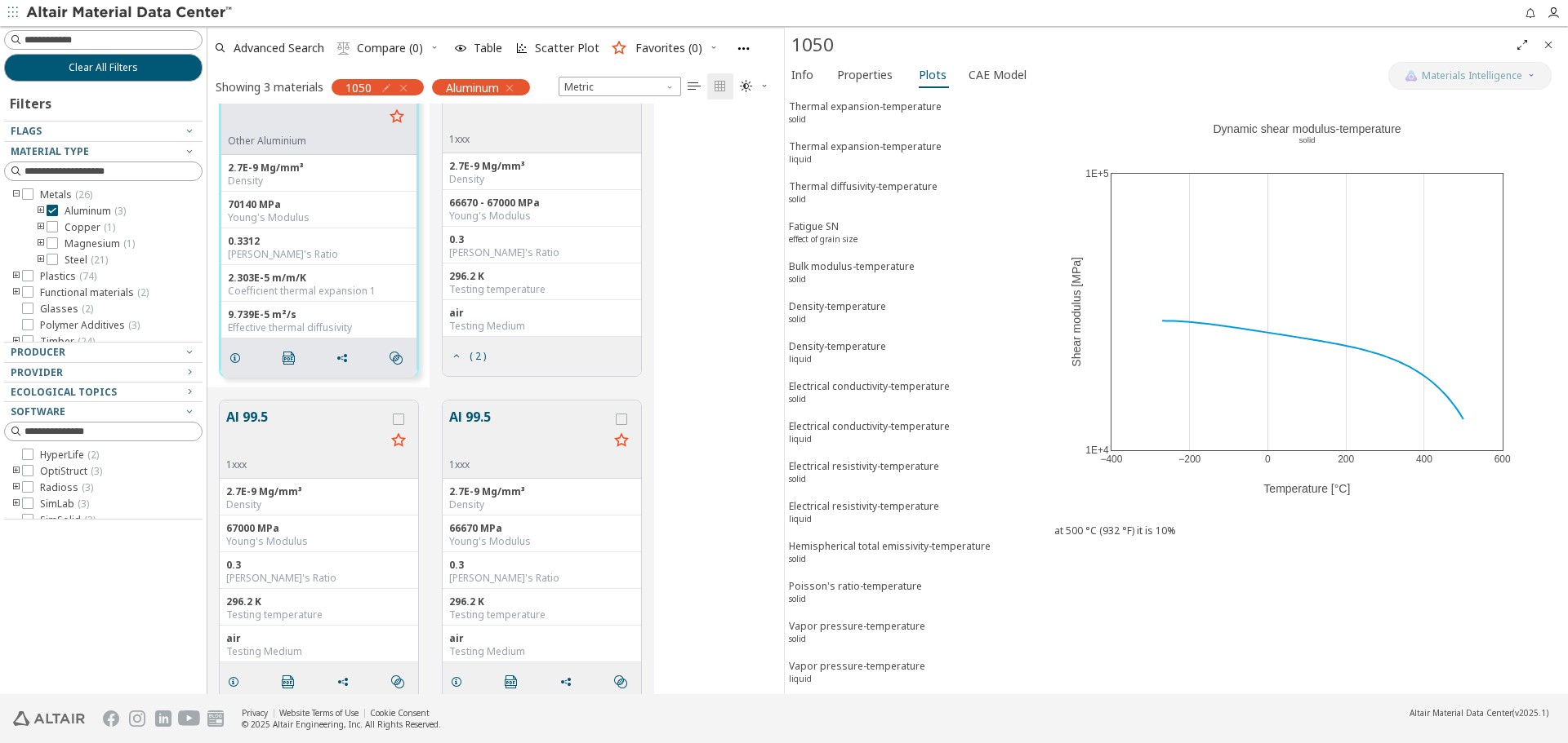
scroll to position [60, 0]
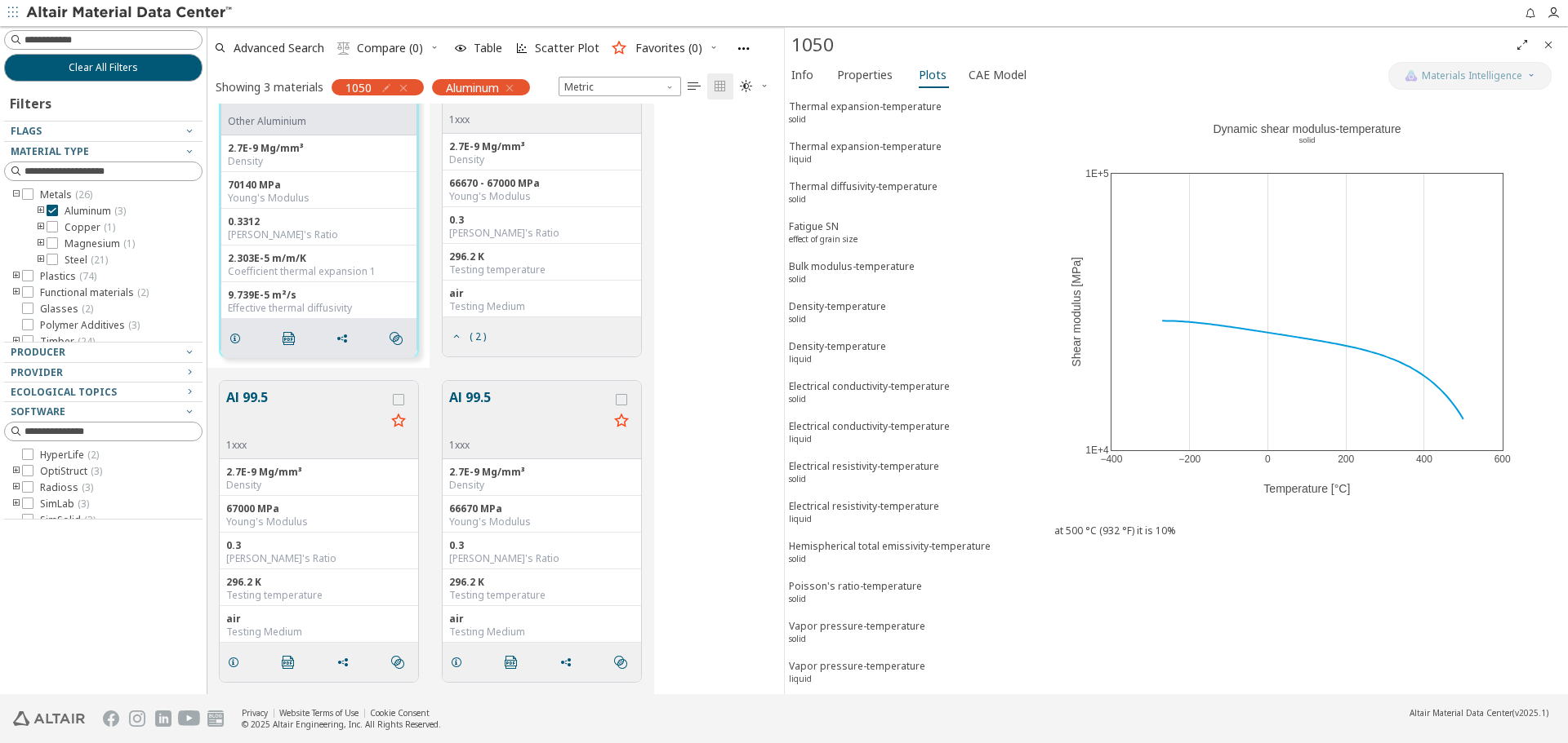
click at [242, 407] on button "Al 99.5" at bounding box center [305, 413] width 159 height 52
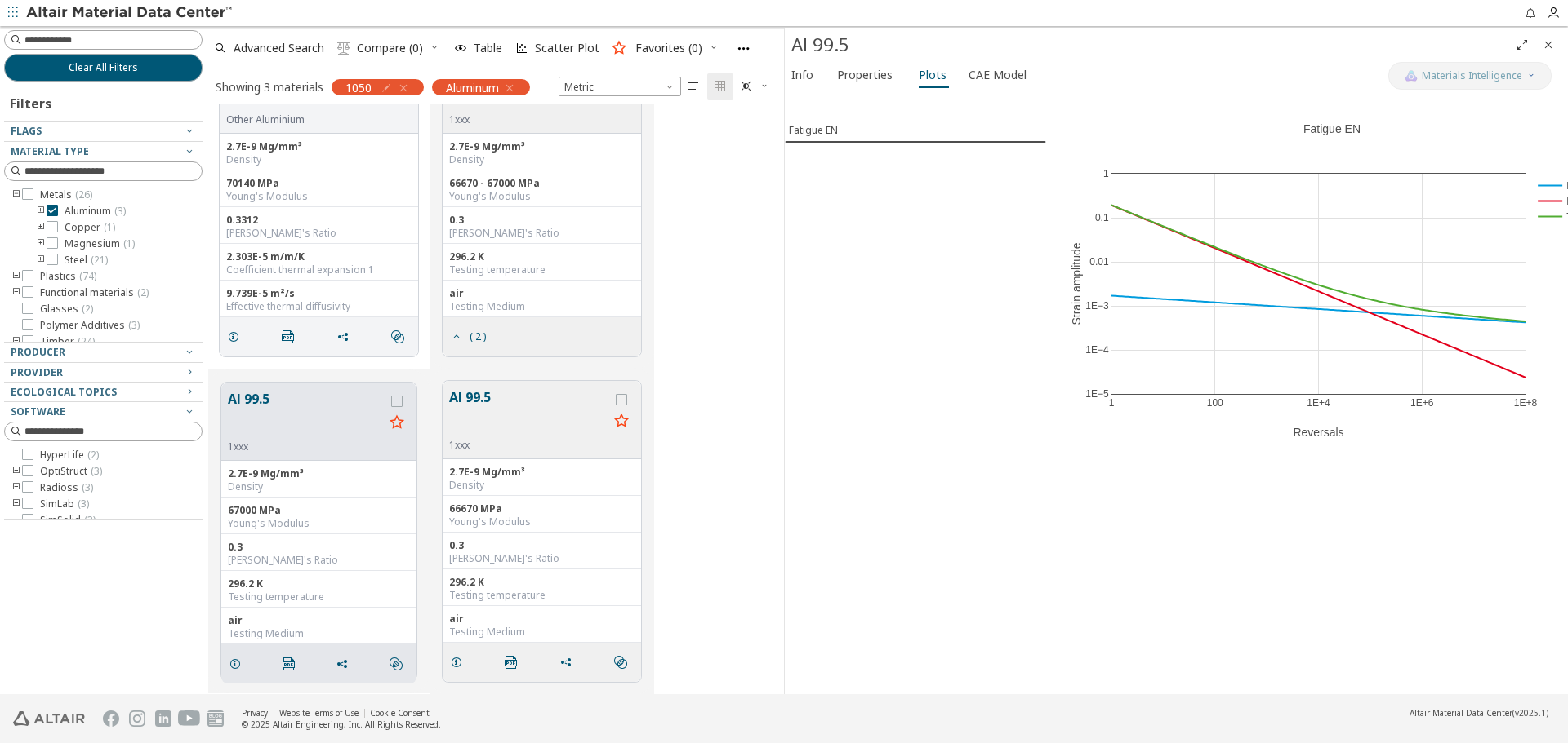
scroll to position [58, 0]
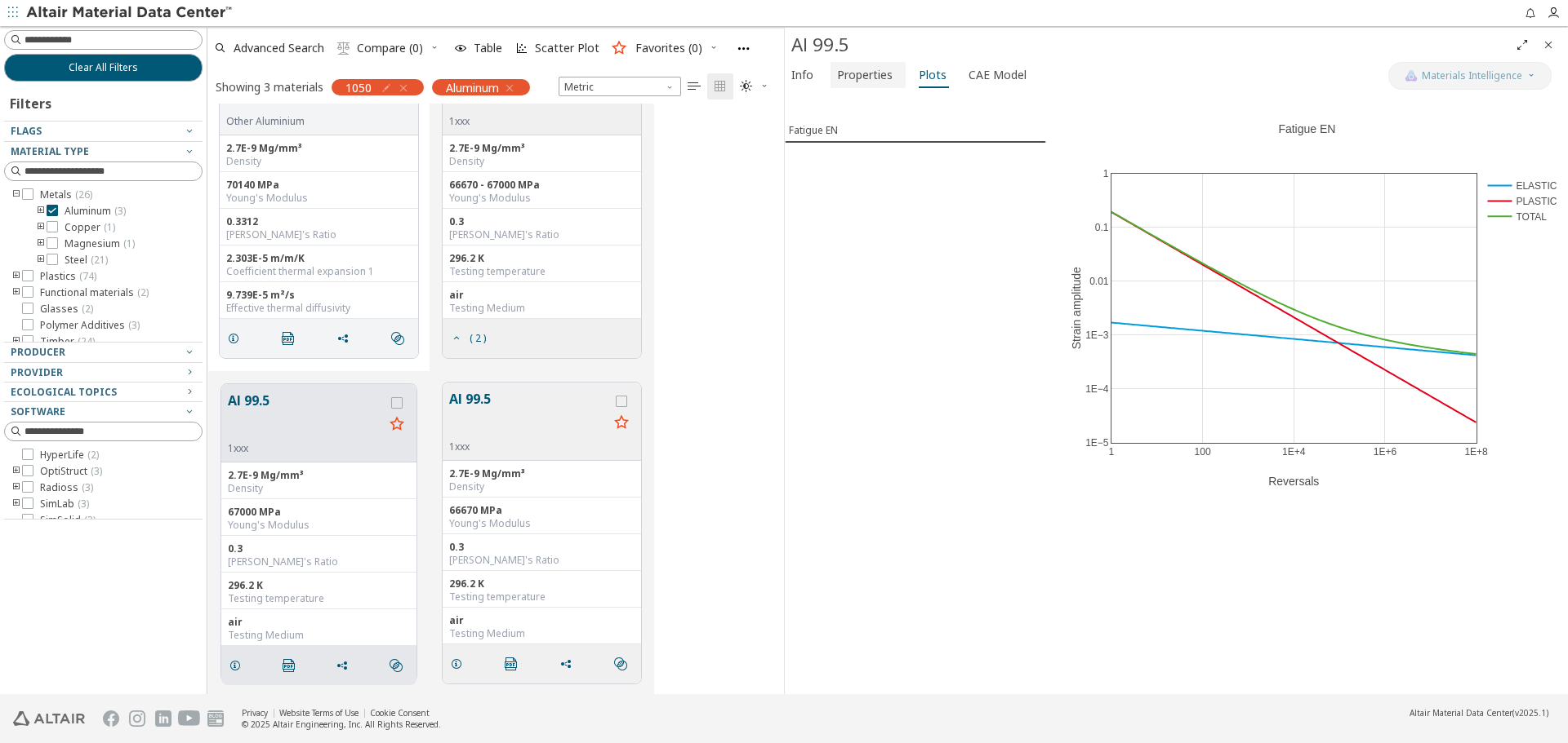
click at [866, 83] on span "Properties" at bounding box center [864, 75] width 56 height 26
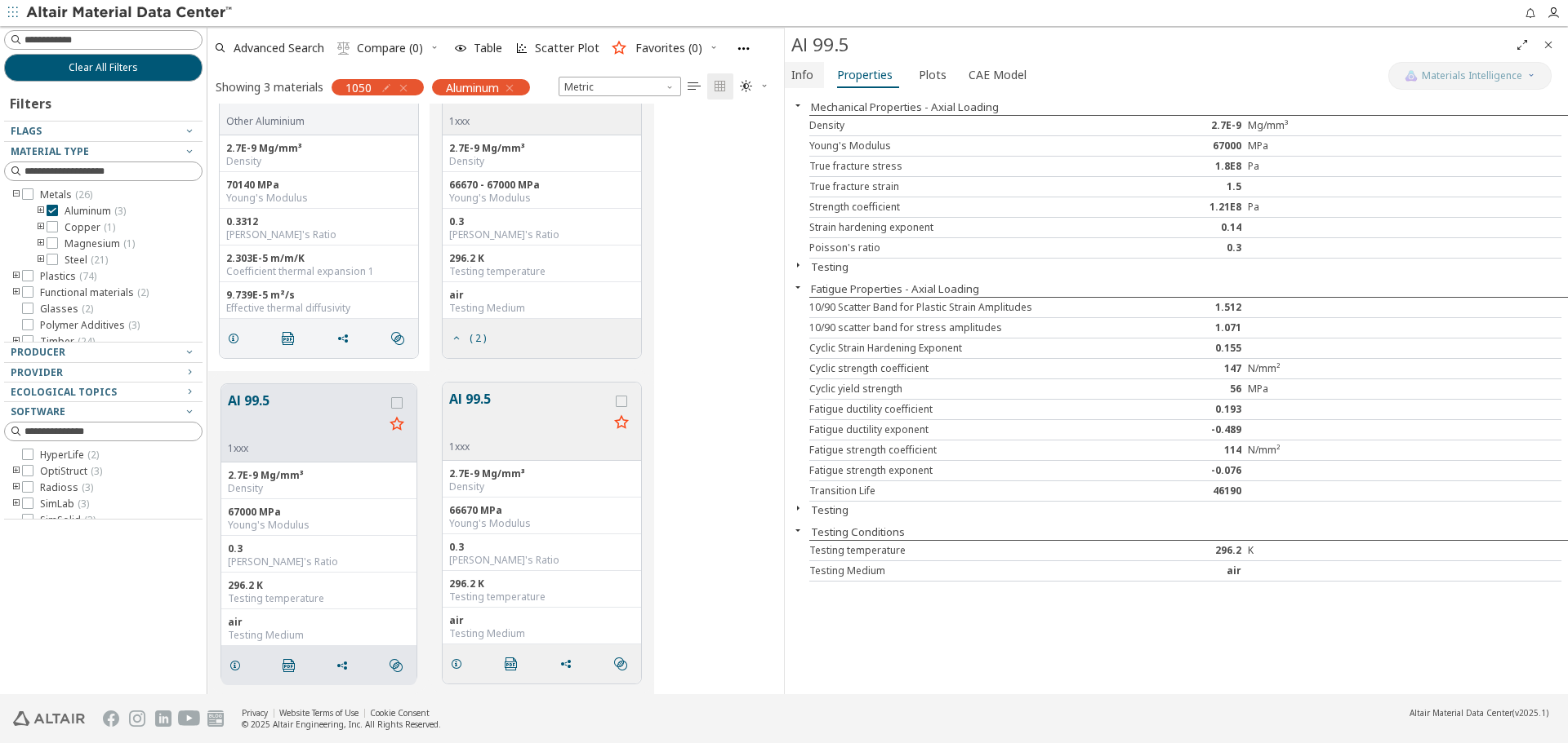
click at [814, 84] on span "Info" at bounding box center [805, 75] width 26 height 26
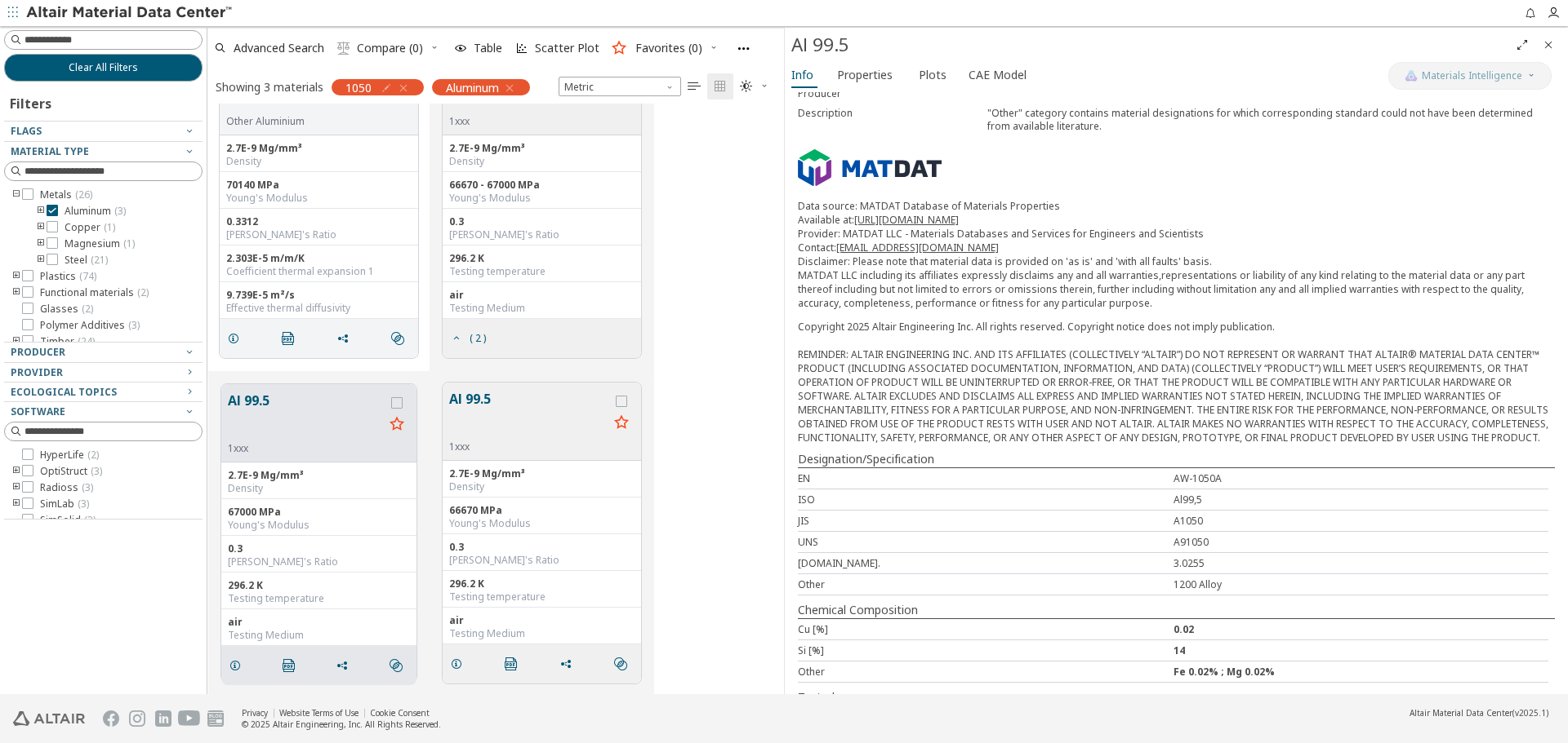
scroll to position [211, 0]
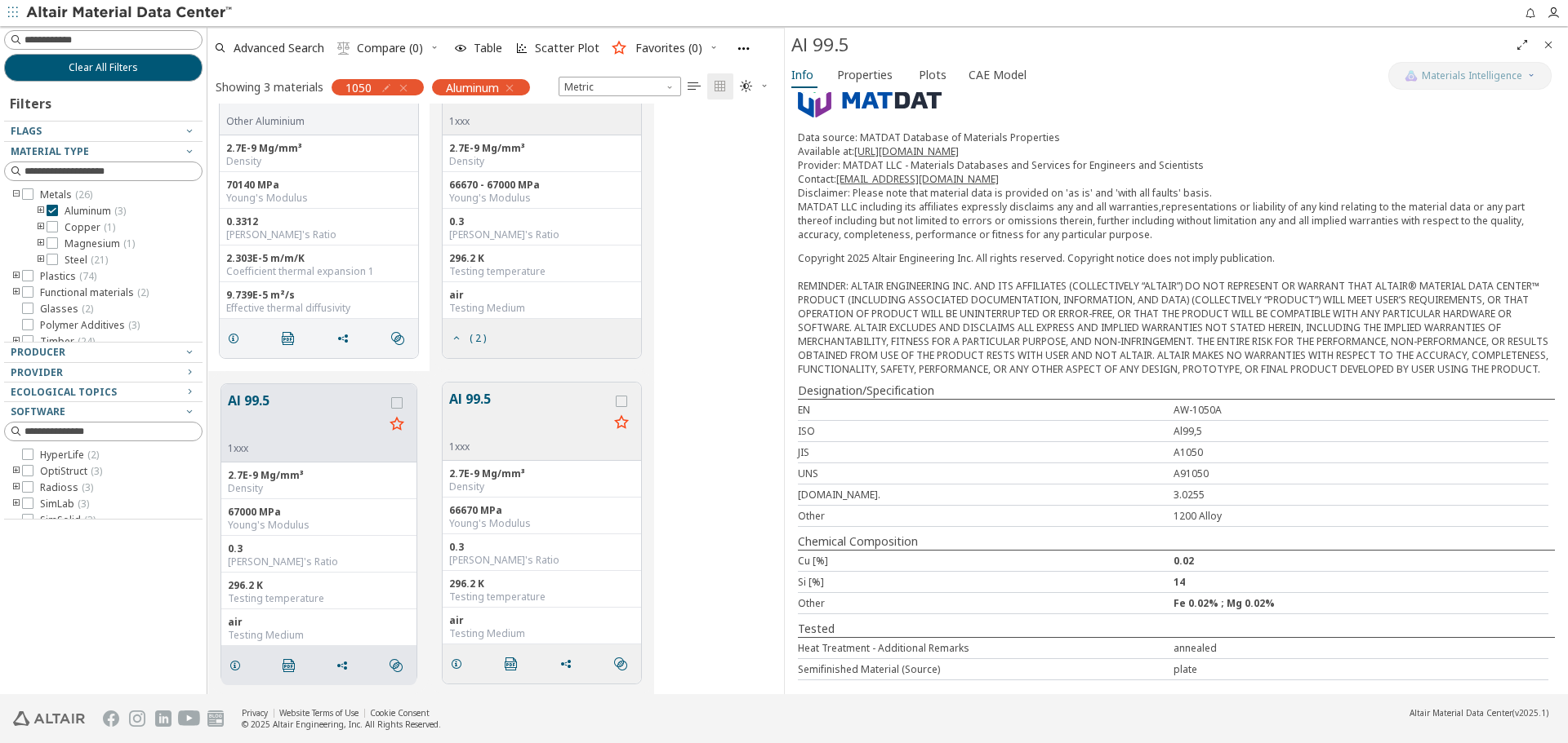
click at [952, 566] on div "Cu [%]" at bounding box center [986, 560] width 376 height 14
click at [456, 661] on icon "grid" at bounding box center [456, 664] width 13 height 13
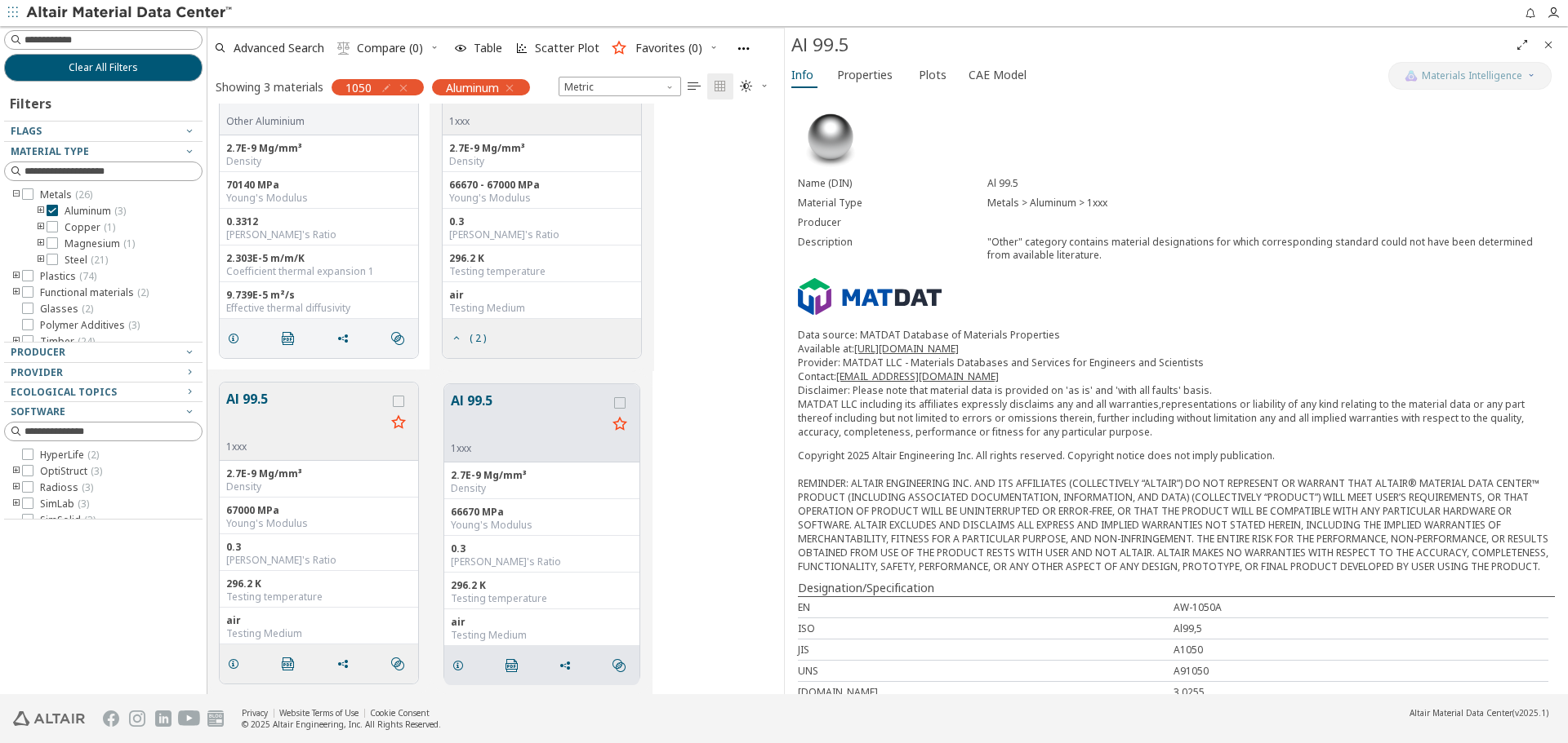
scroll to position [57, 0]
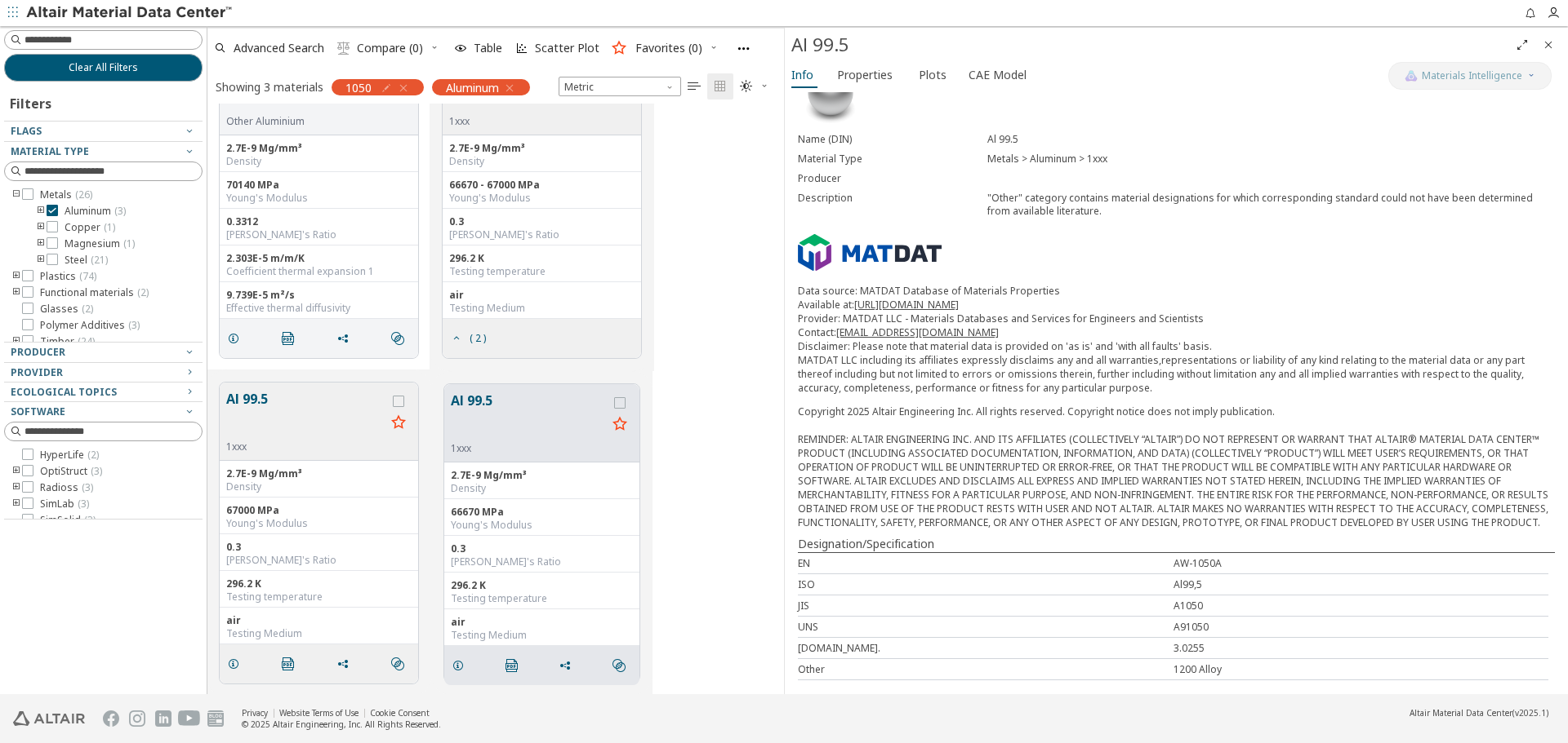
click at [1544, 41] on icon "Close" at bounding box center [1548, 45] width 13 height 13
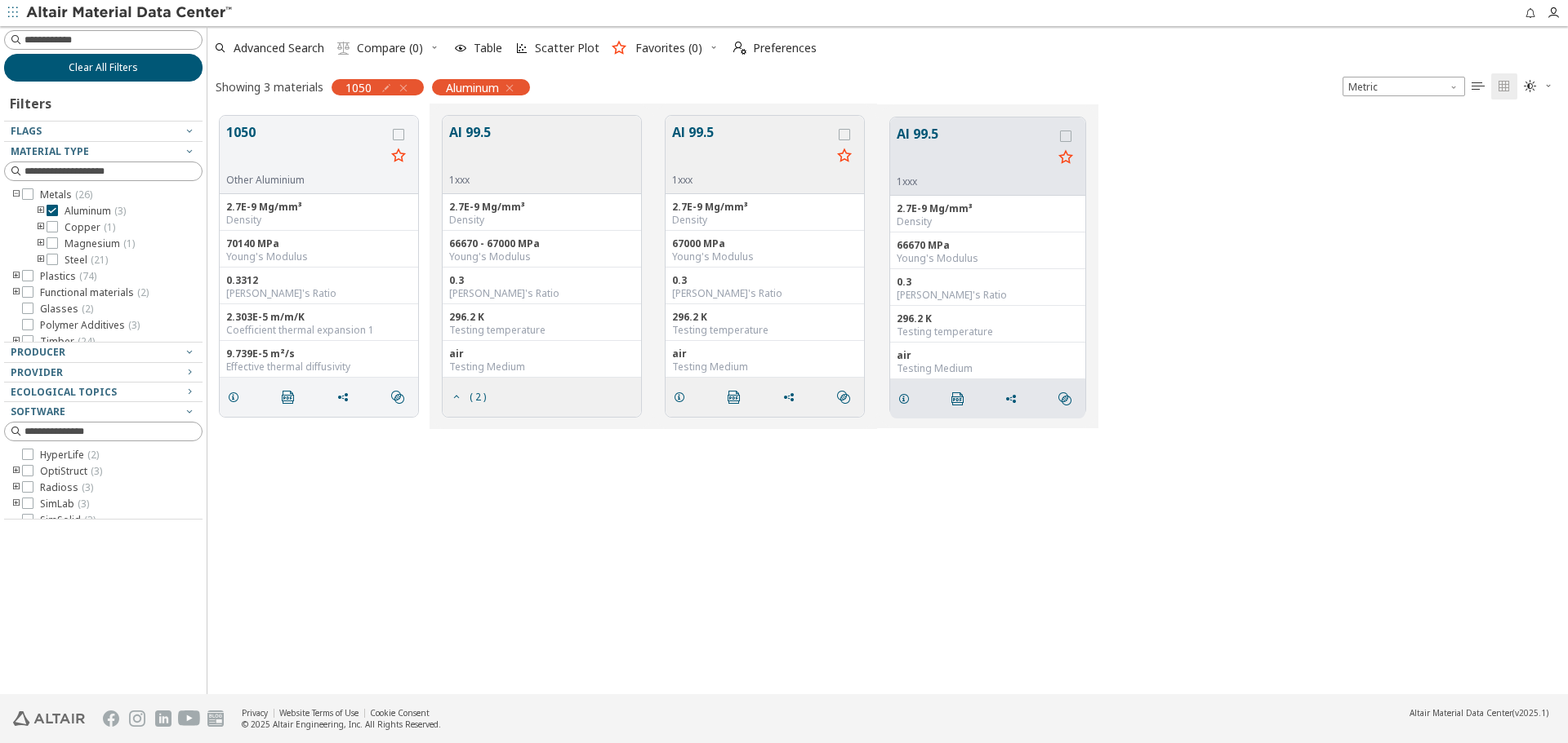
click at [189, 69] on button "Clear All Filters" at bounding box center [103, 67] width 199 height 27
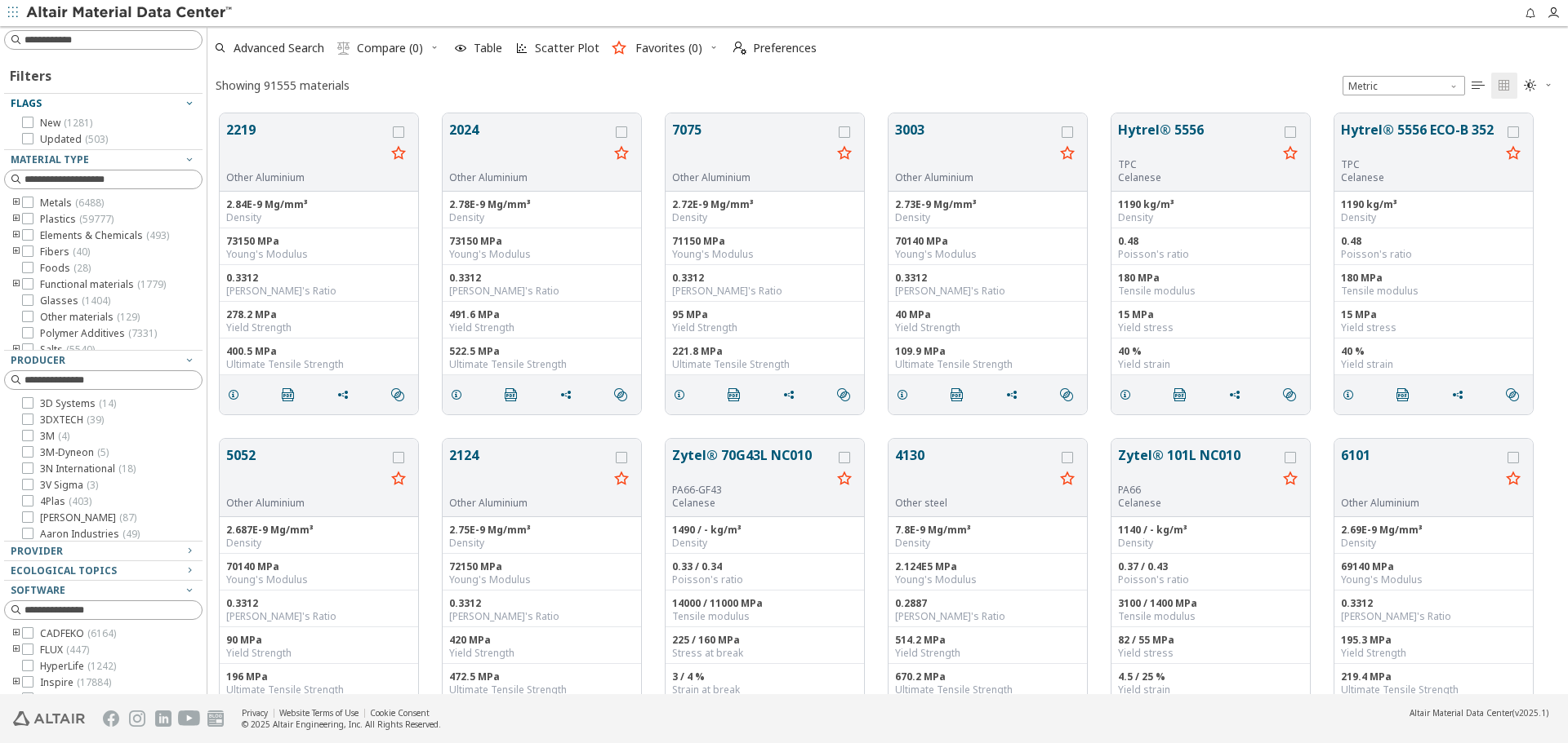
scroll to position [581, 1348]
click at [141, 43] on input at bounding box center [105, 40] width 195 height 18
type input "****"
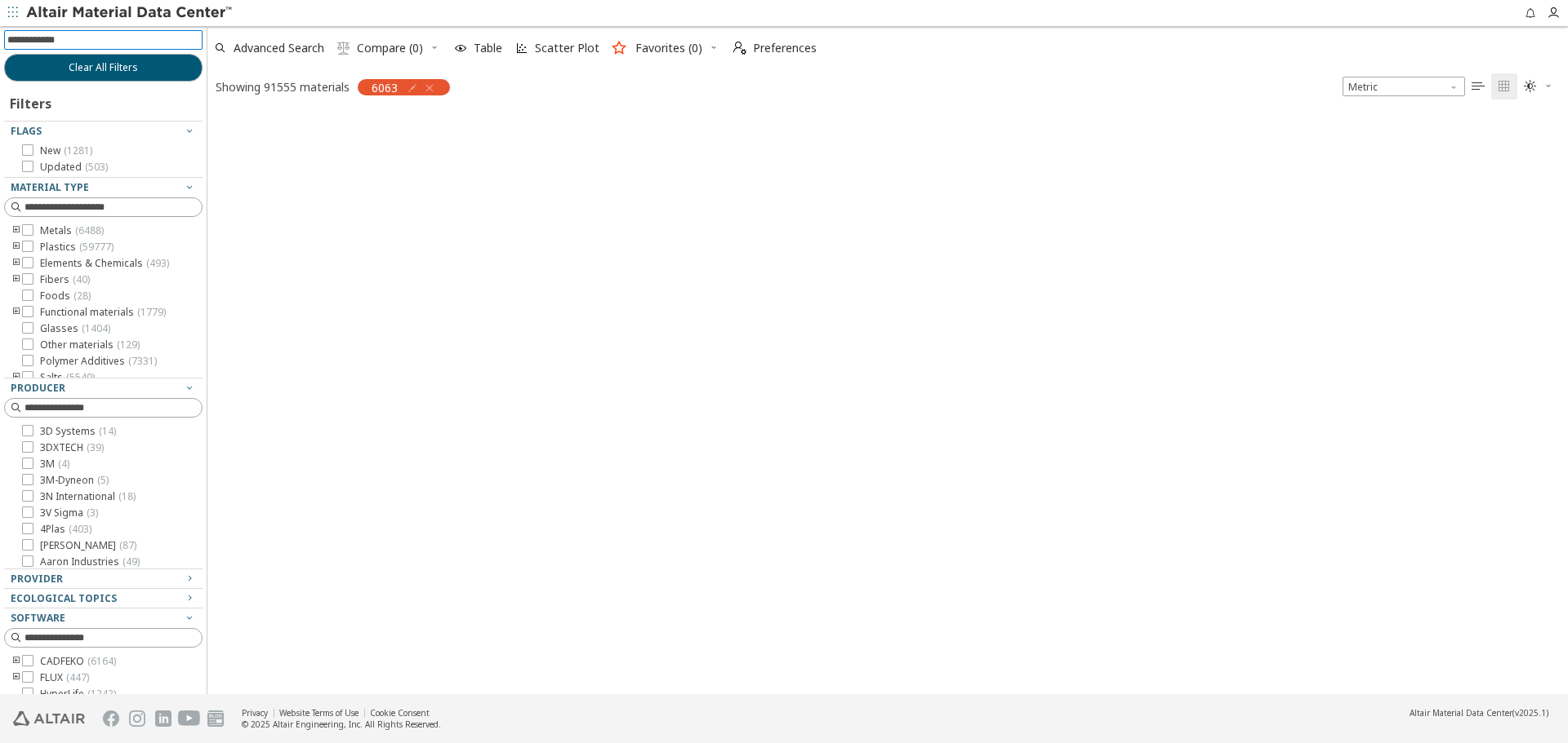
scroll to position [578, 1348]
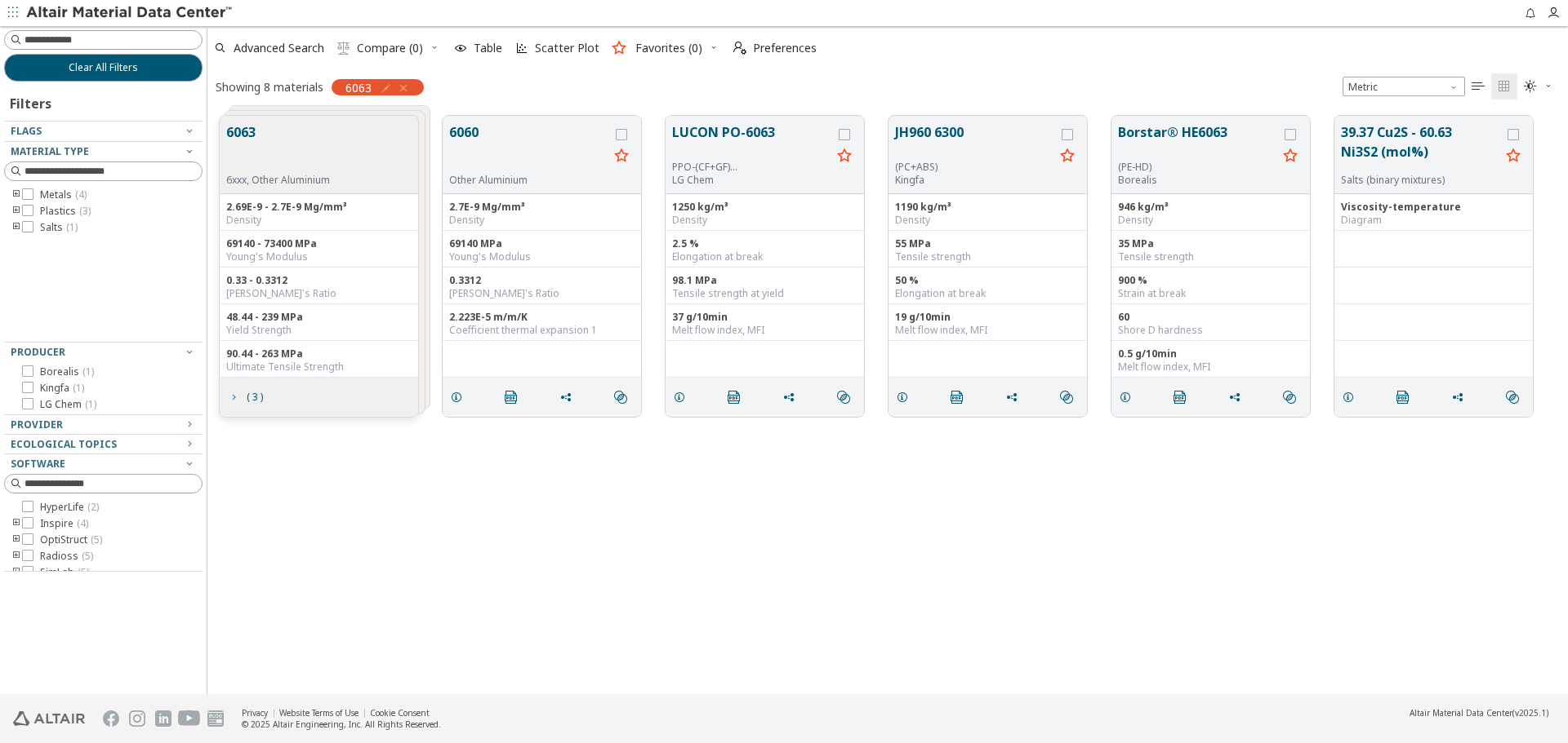
click at [249, 401] on span "( 3 )" at bounding box center [254, 397] width 16 height 9
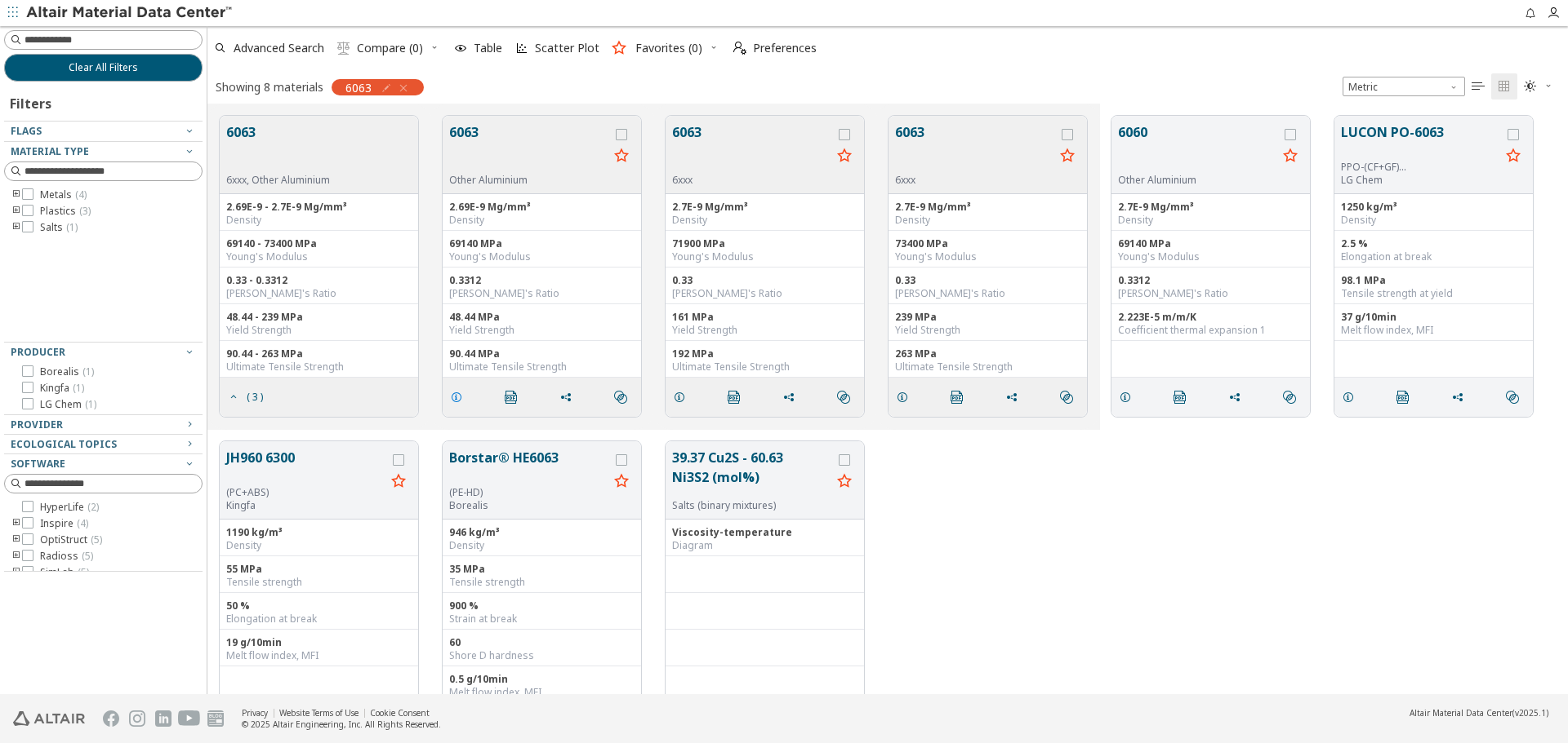
click at [464, 396] on span "grid" at bounding box center [460, 397] width 26 height 31
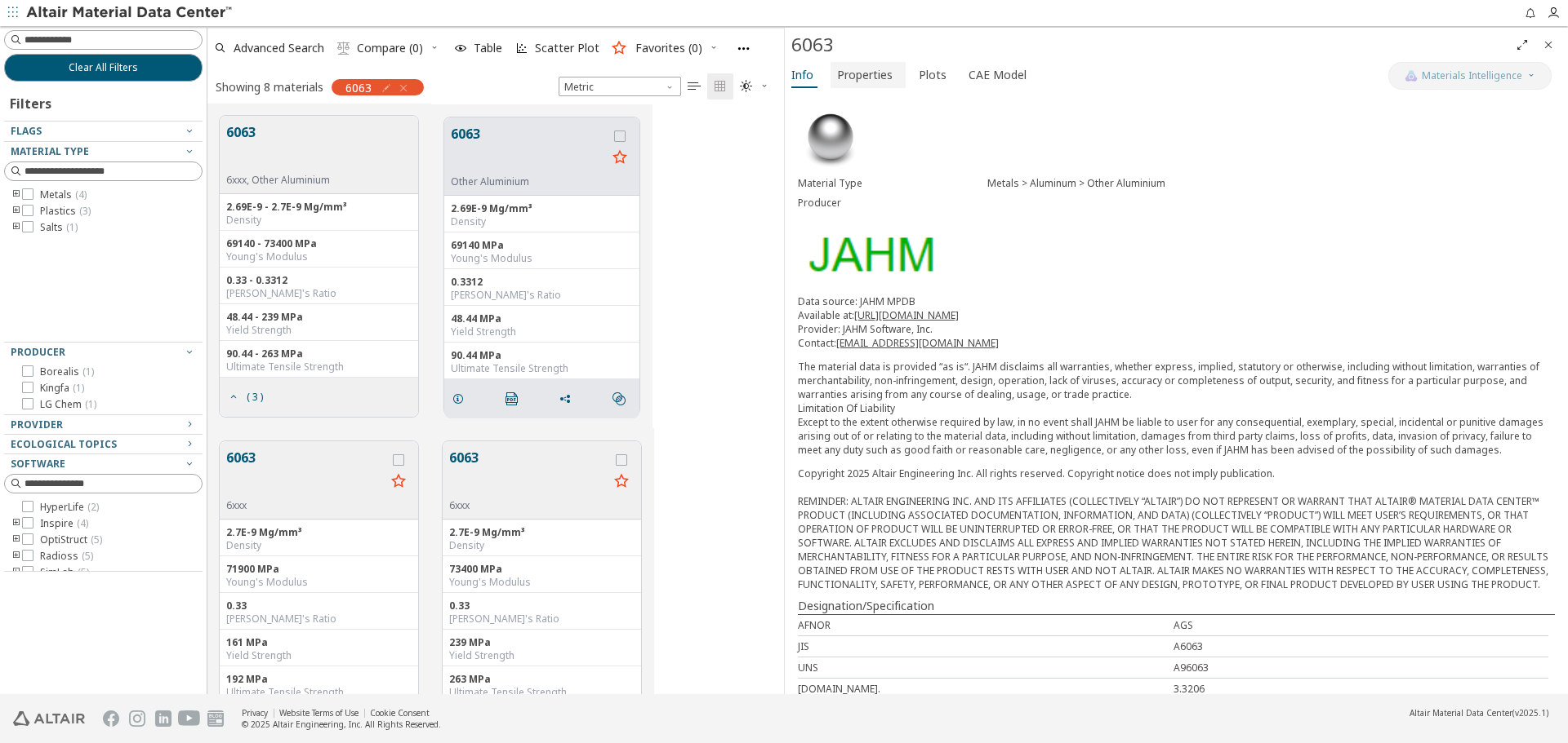
click at [860, 76] on span "Properties" at bounding box center [864, 75] width 56 height 26
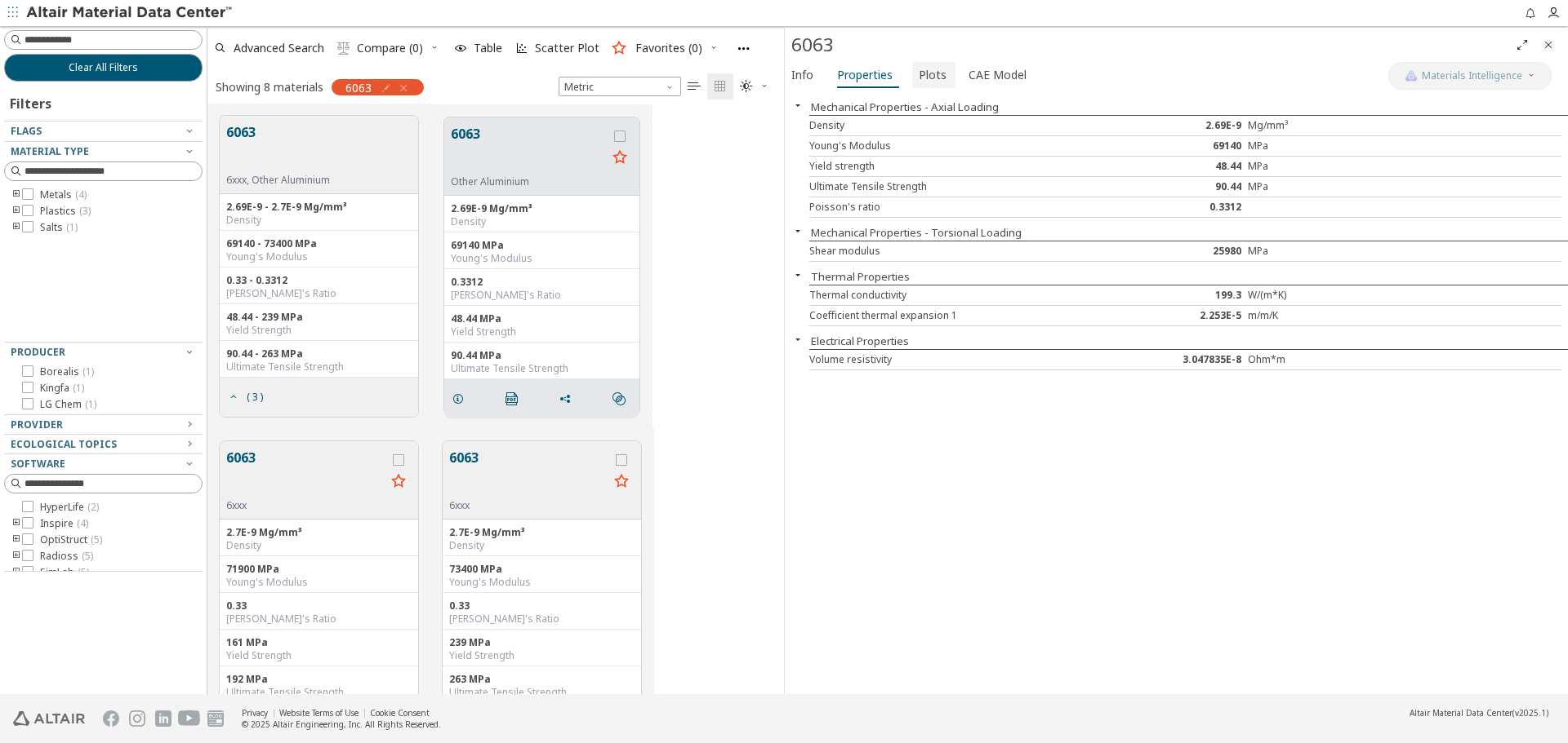
click at [919, 71] on span "Plots" at bounding box center [932, 75] width 27 height 26
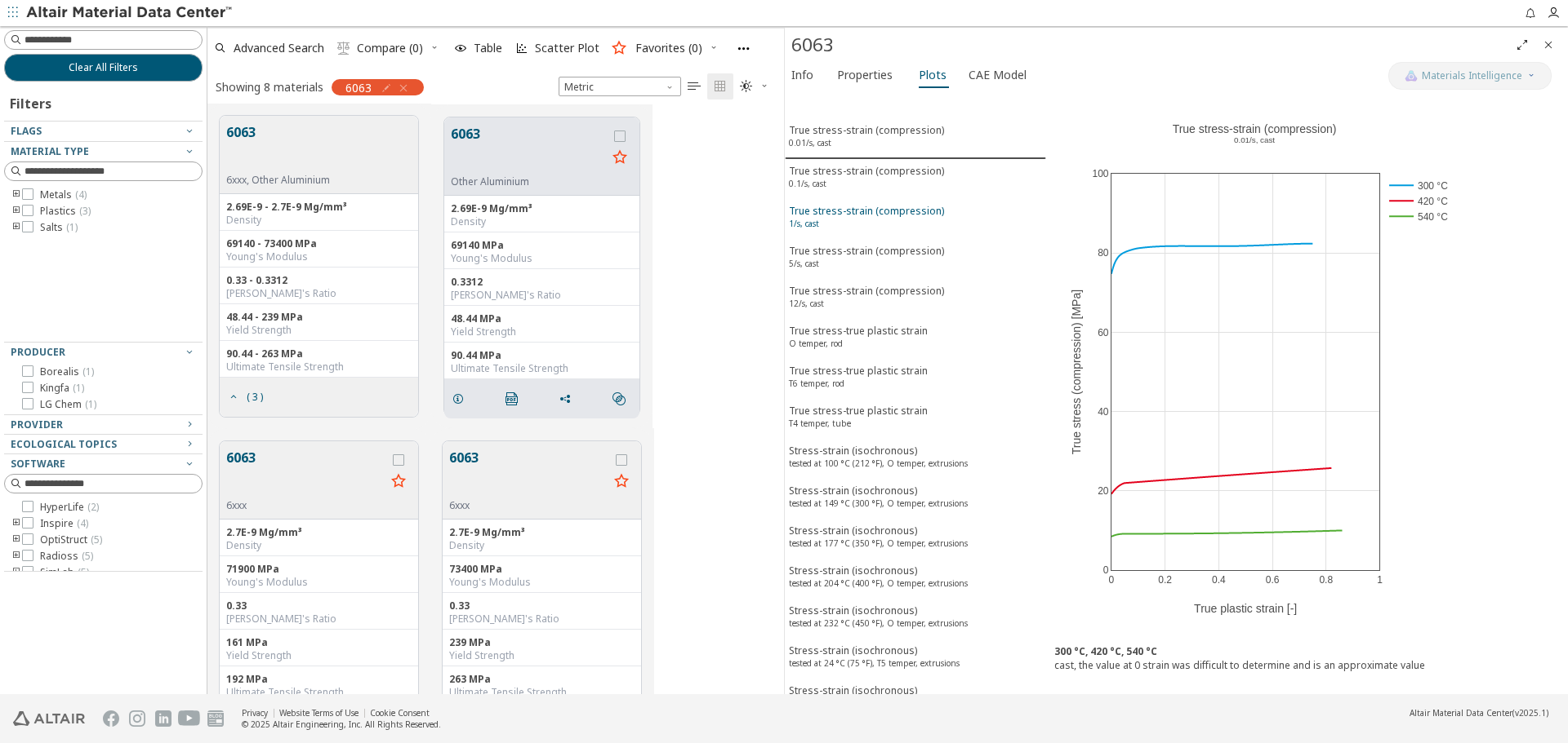
click at [899, 224] on div "True stress-strain (compression) 1/s, cast" at bounding box center [866, 219] width 155 height 30
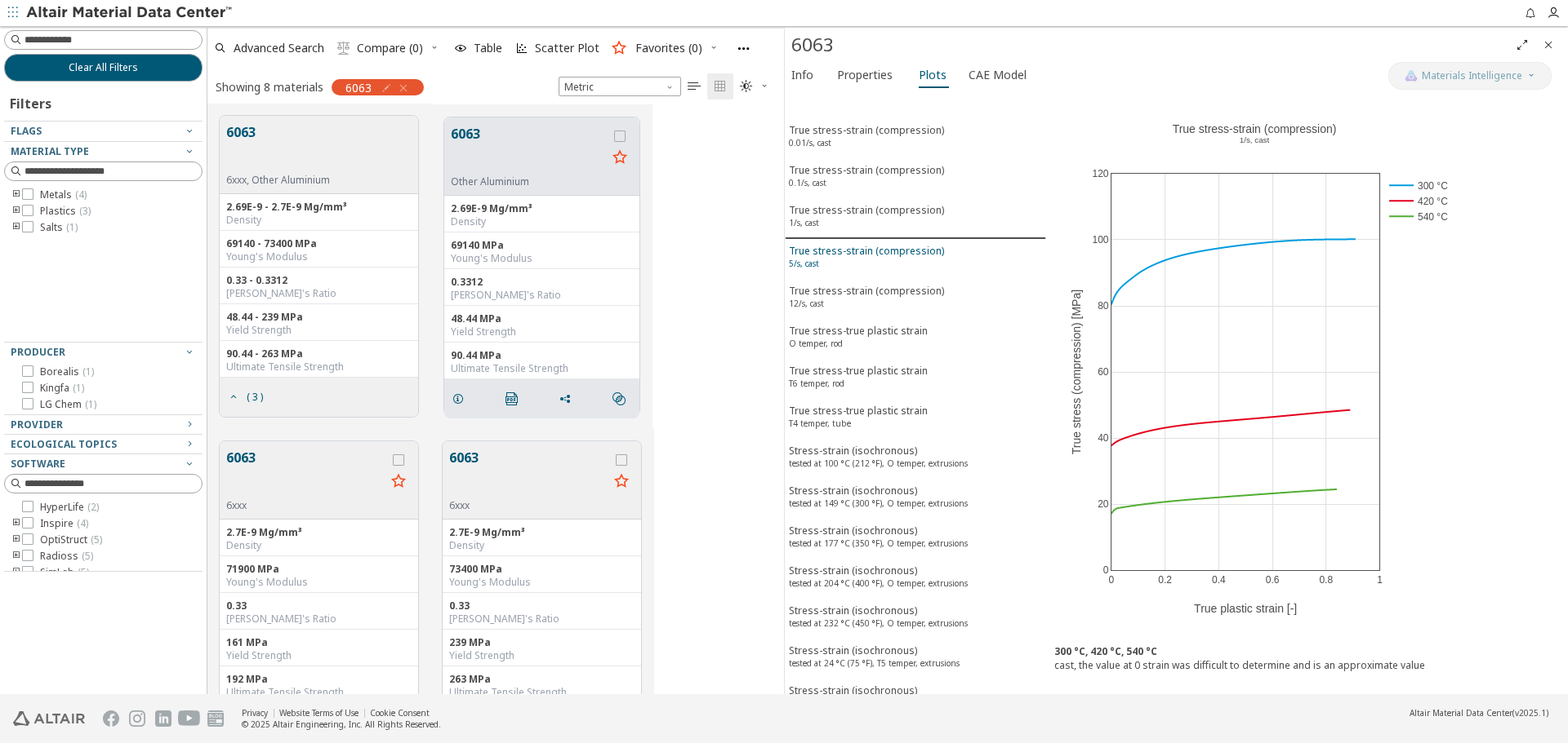
click at [892, 251] on div "True stress-strain (compression) 5/s, cast" at bounding box center [866, 259] width 155 height 30
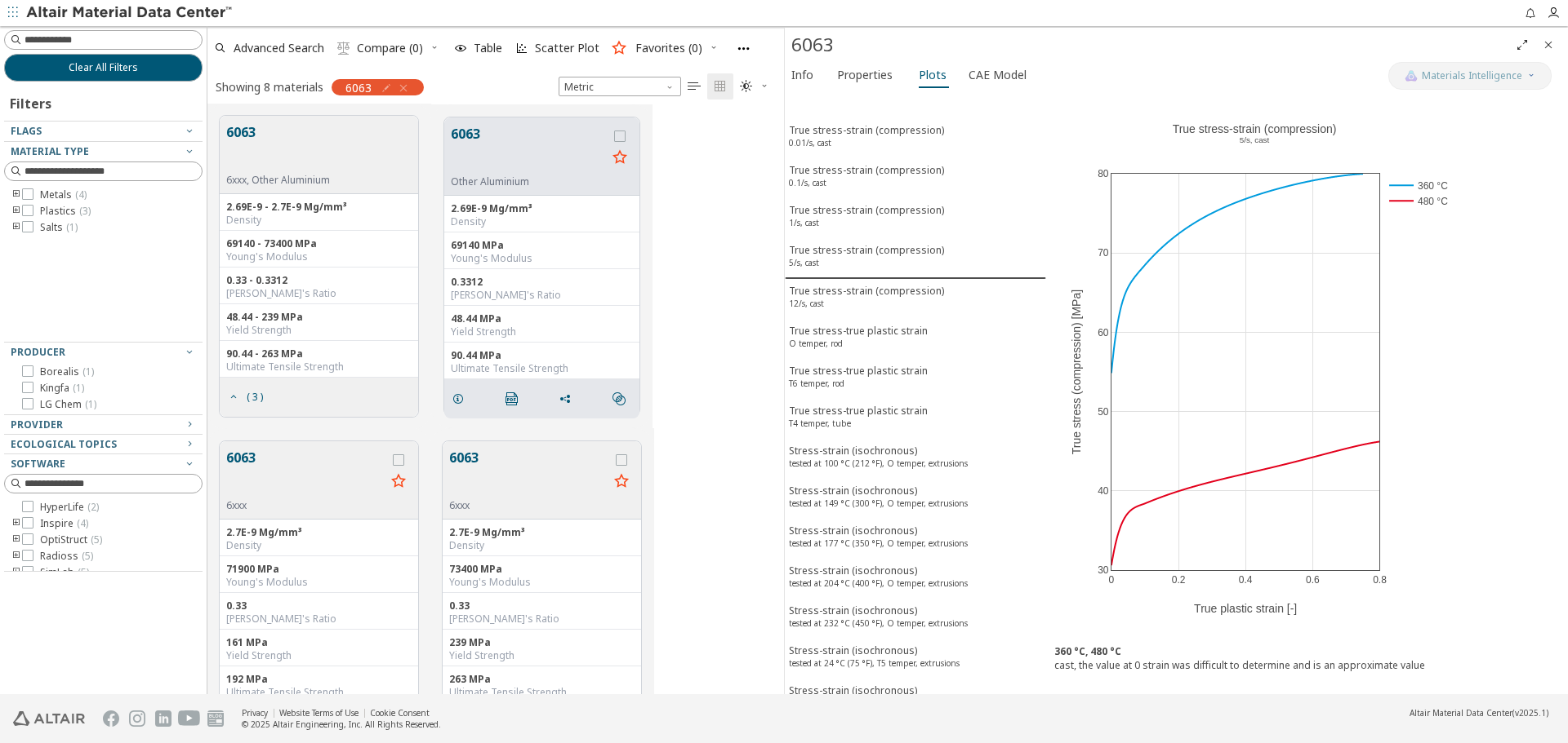
click at [1550, 43] on icon "Close" at bounding box center [1548, 45] width 13 height 13
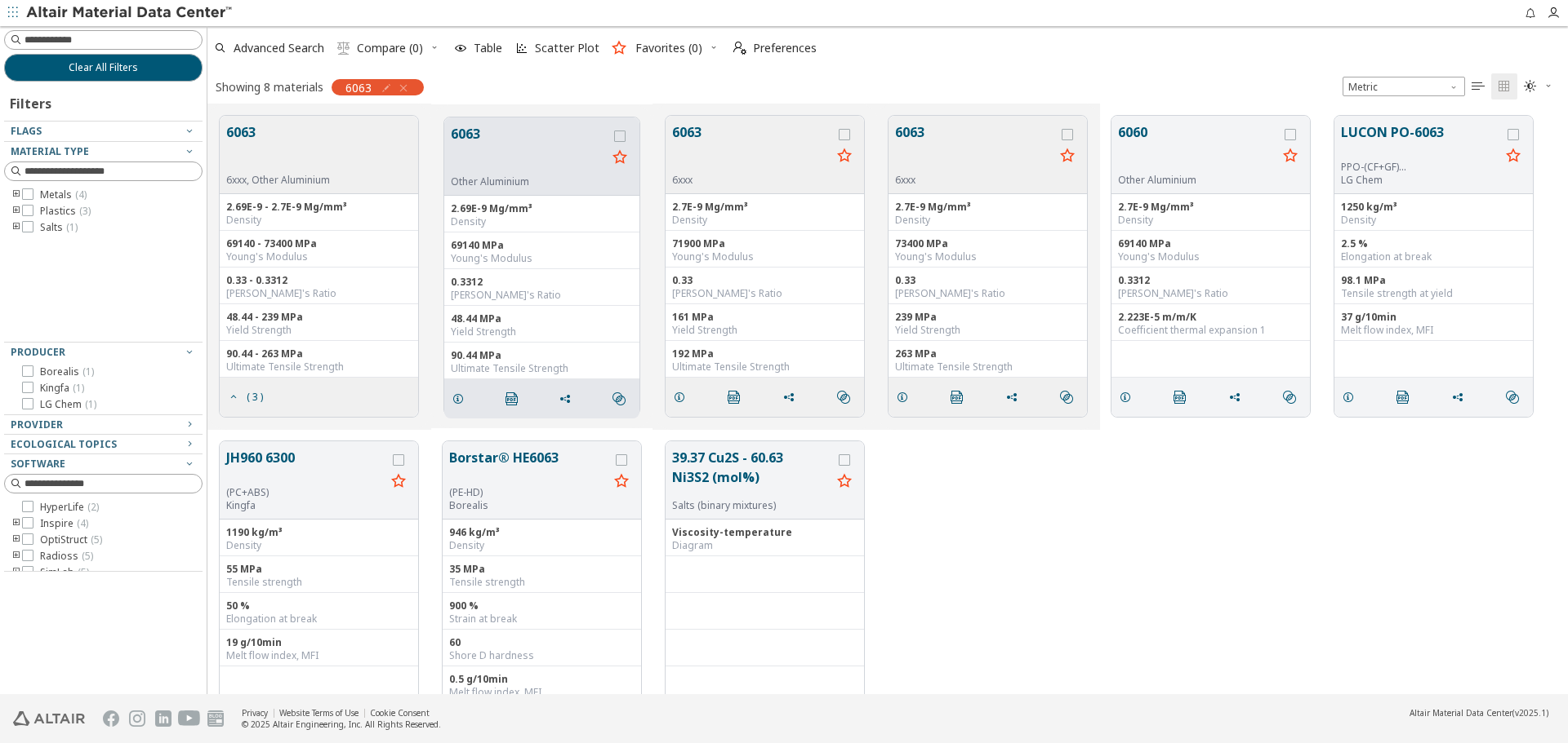
scroll to position [578, 1348]
click at [922, 518] on div "JH960 6300 (PC+ABS) Kingfa 1190 kg/m³ Density 55 MPa Tensile strength 50 % Elon…" at bounding box center [888, 592] width 1361 height 326
click at [181, 75] on button "Clear All Filters" at bounding box center [103, 67] width 199 height 27
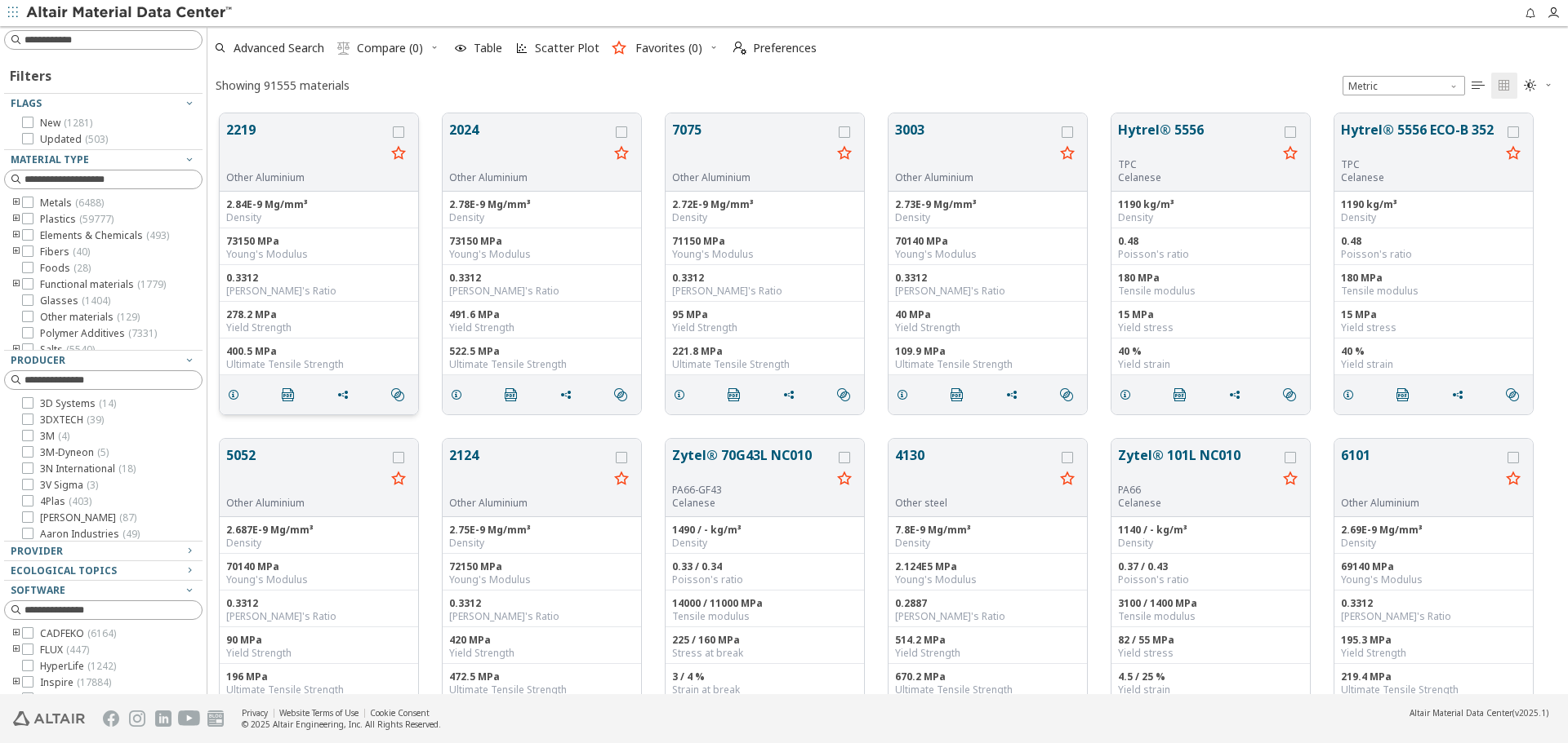
scroll to position [581, 1348]
click at [98, 179] on input at bounding box center [105, 179] width 195 height 18
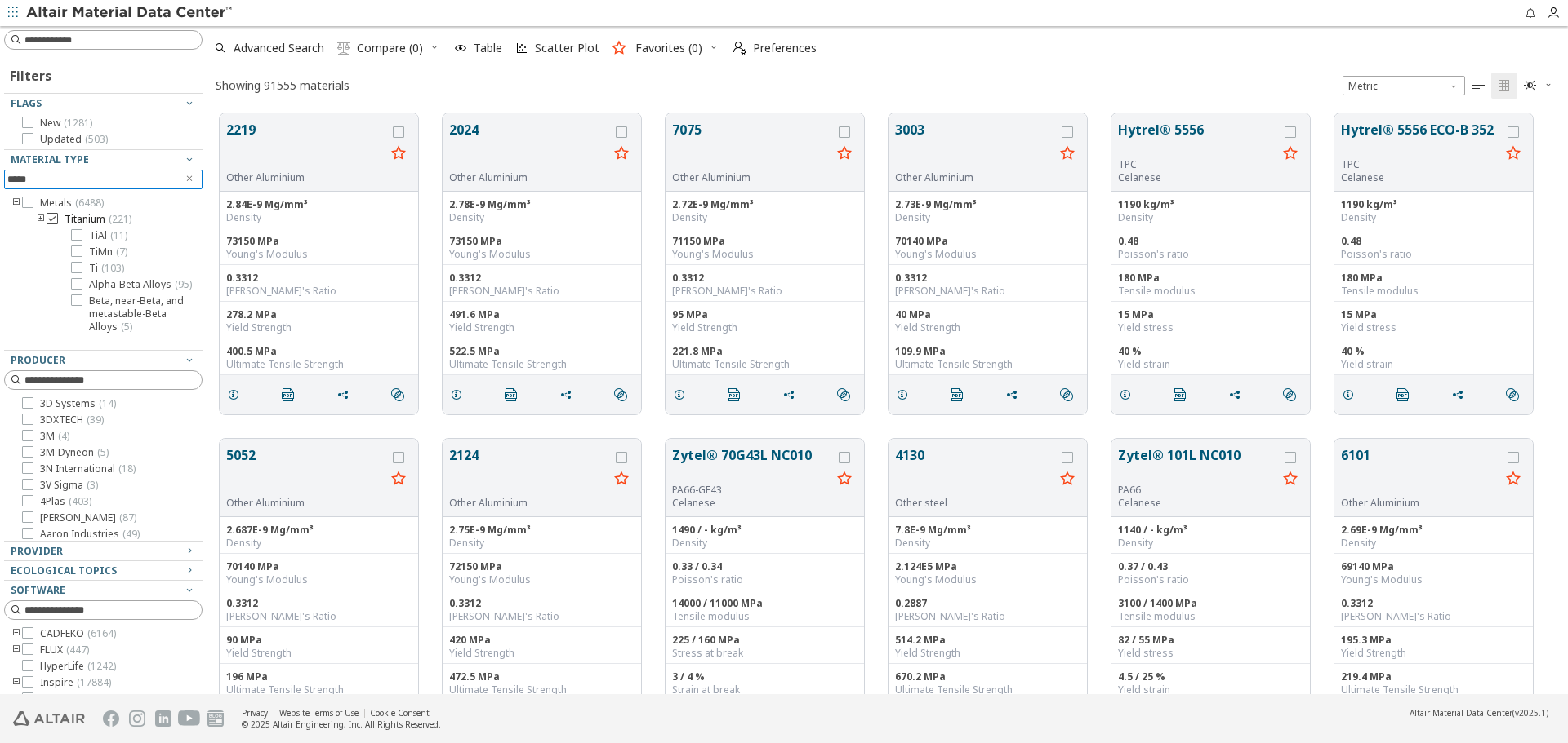
type input "*****"
click at [120, 219] on span "( 221 )" at bounding box center [120, 218] width 23 height 14
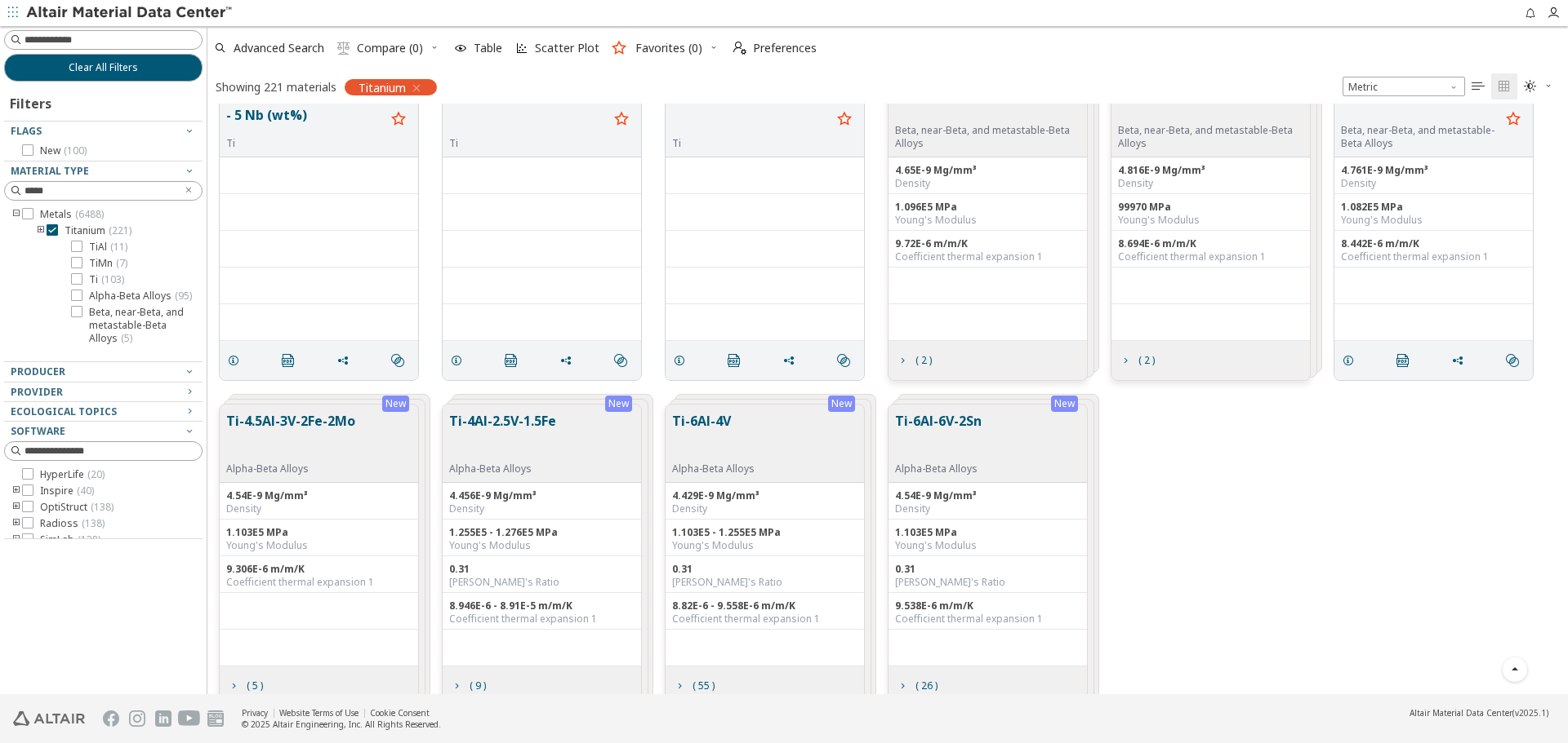
scroll to position [5921, 0]
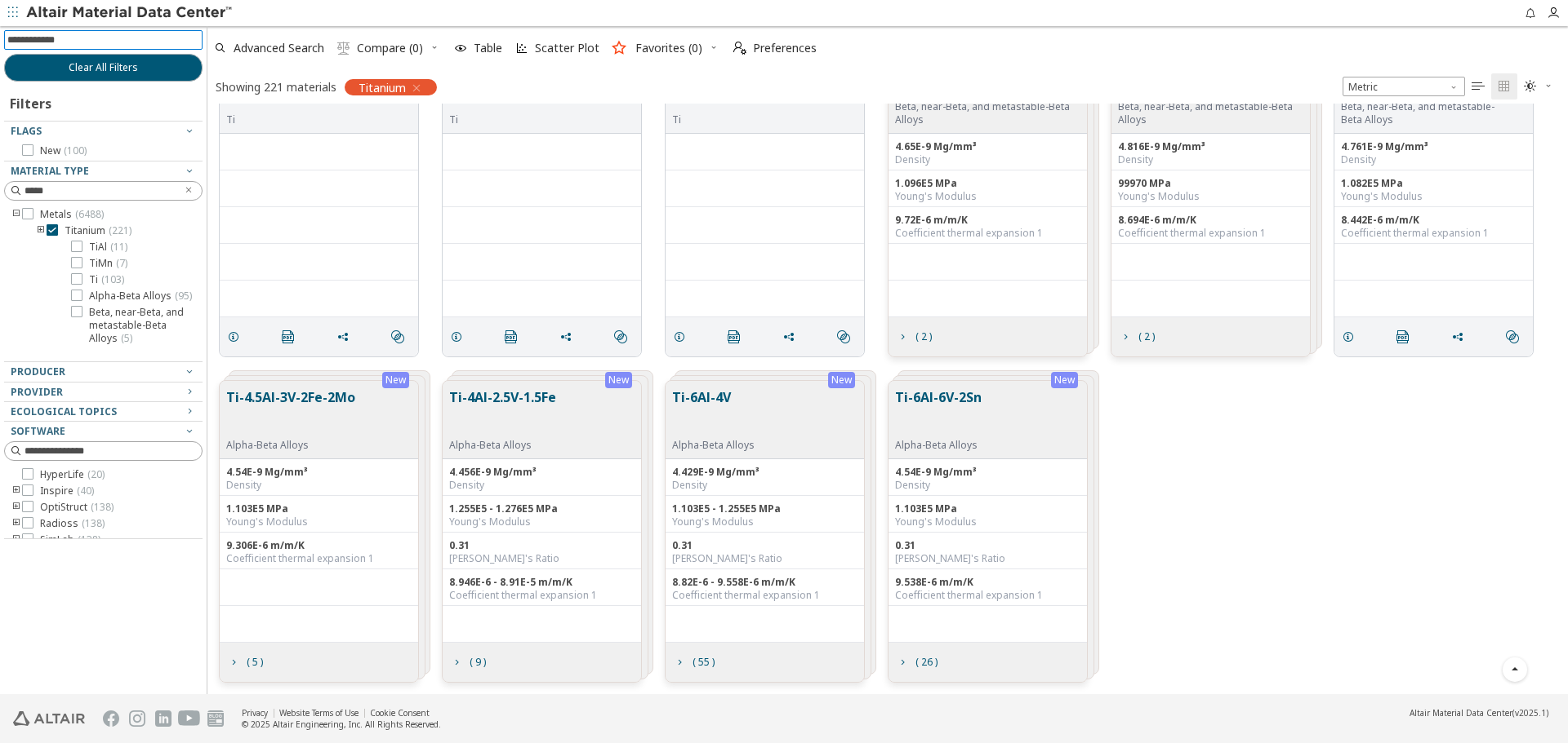
click at [183, 46] on input at bounding box center [105, 40] width 195 height 18
type input "*****"
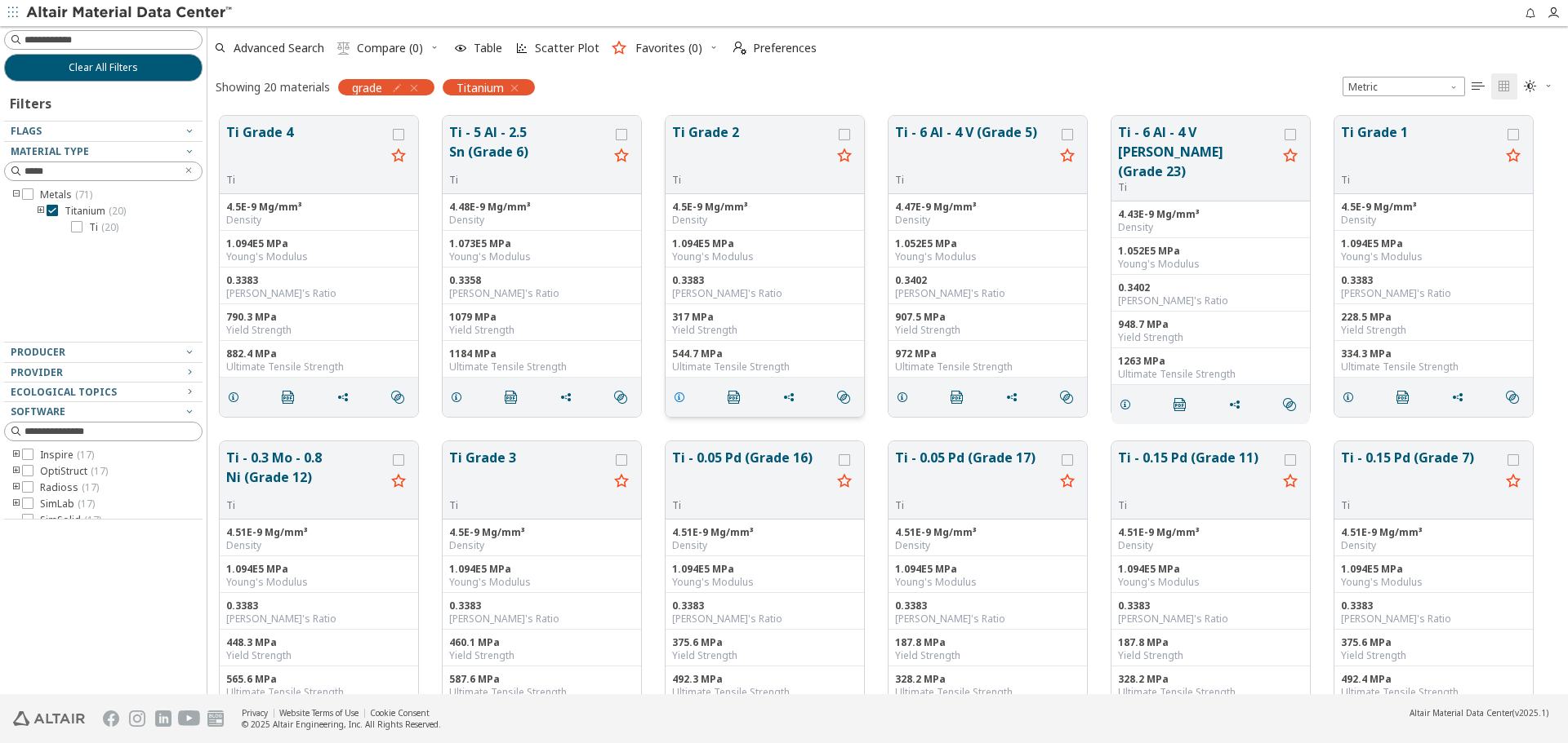
click at [678, 400] on icon "grid" at bounding box center [679, 397] width 13 height 13
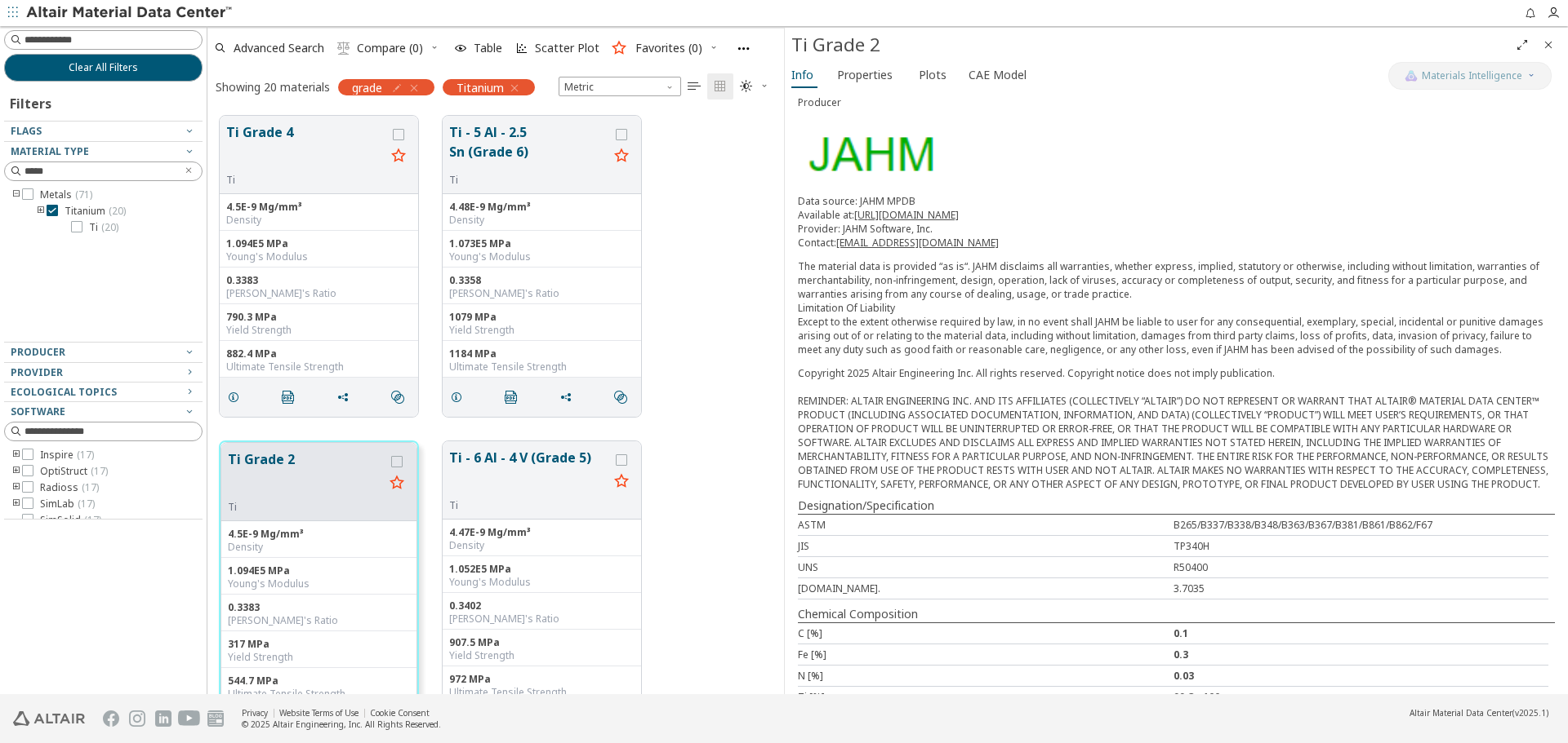
scroll to position [240, 0]
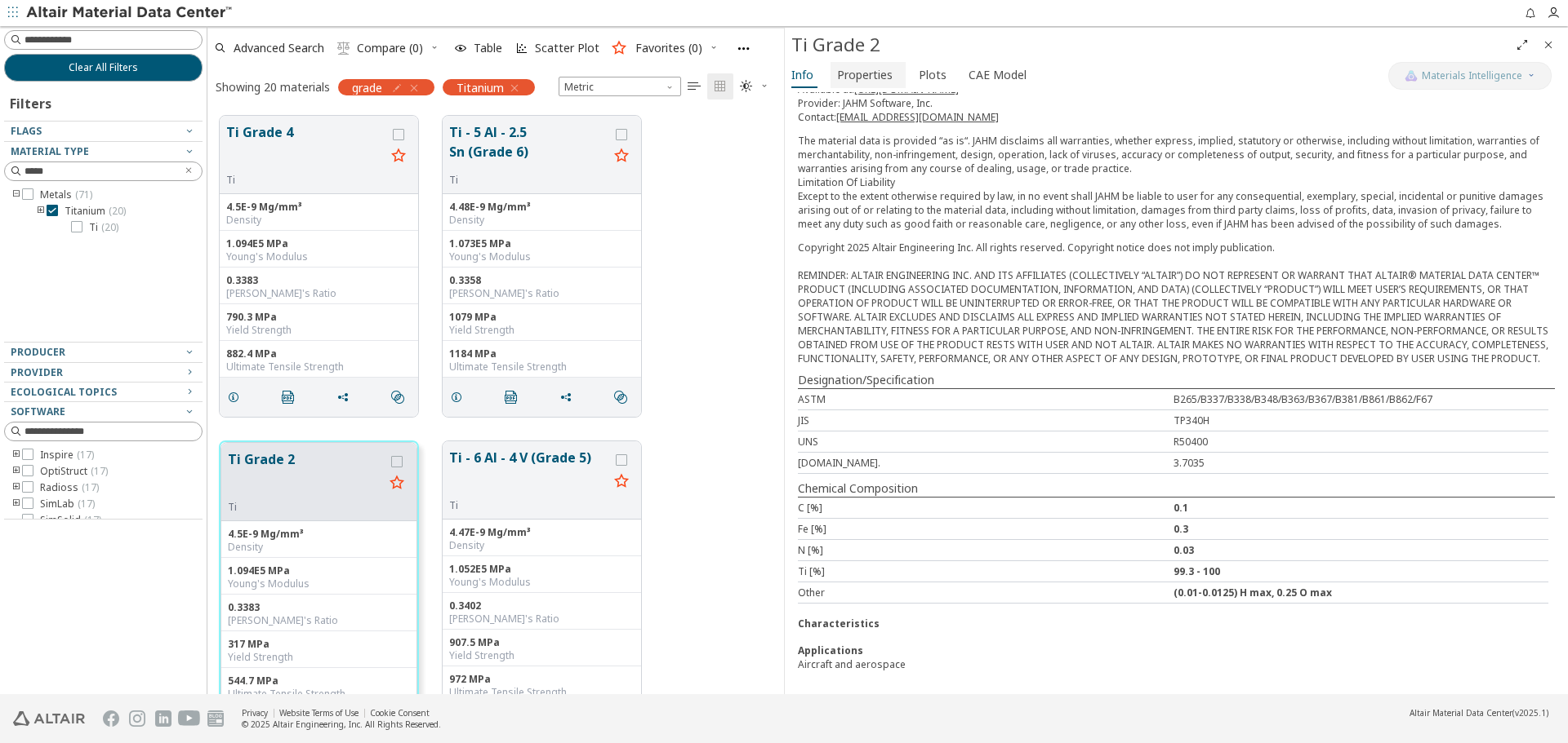
click at [874, 70] on span "Properties" at bounding box center [864, 75] width 56 height 26
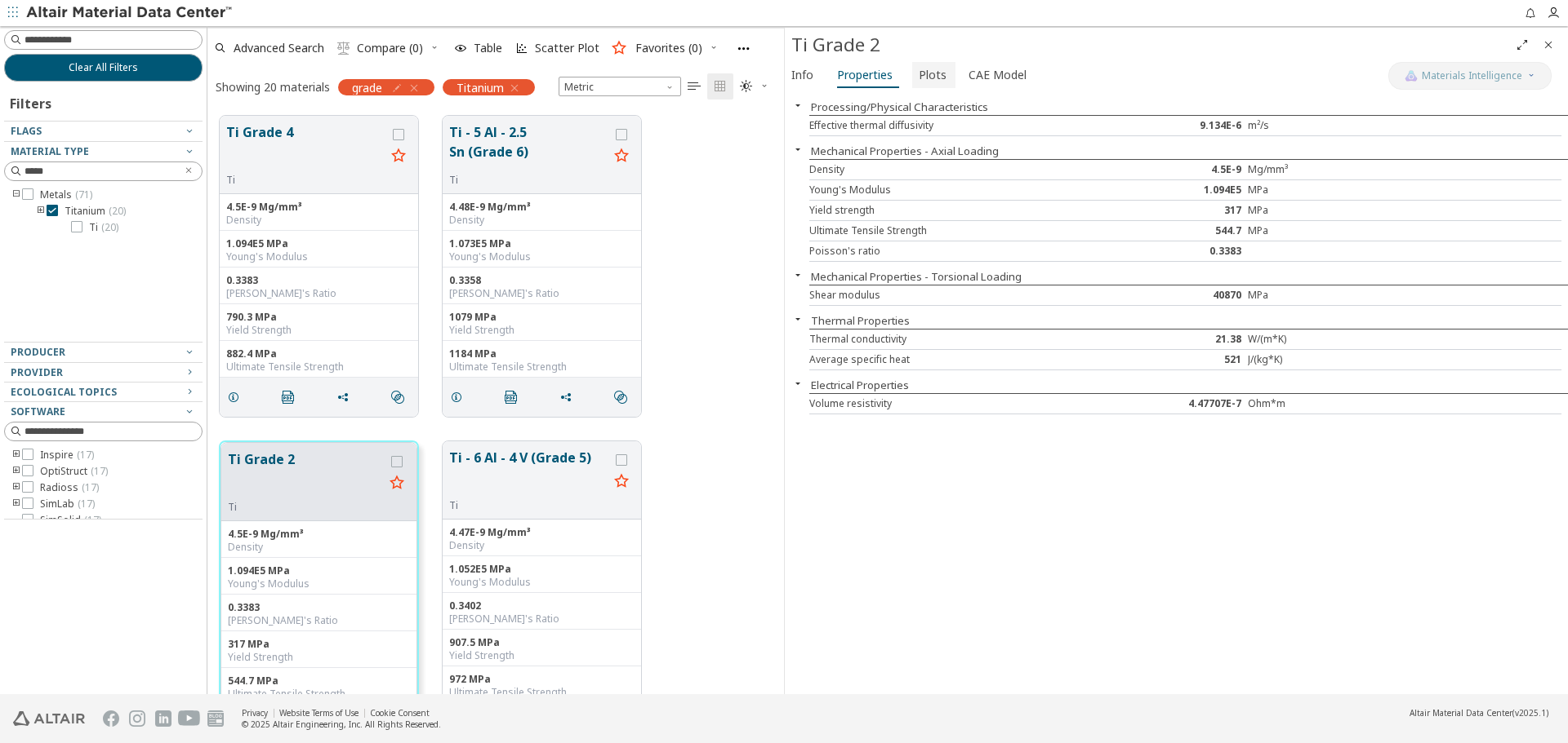
click at [919, 73] on span "Plots" at bounding box center [932, 75] width 27 height 26
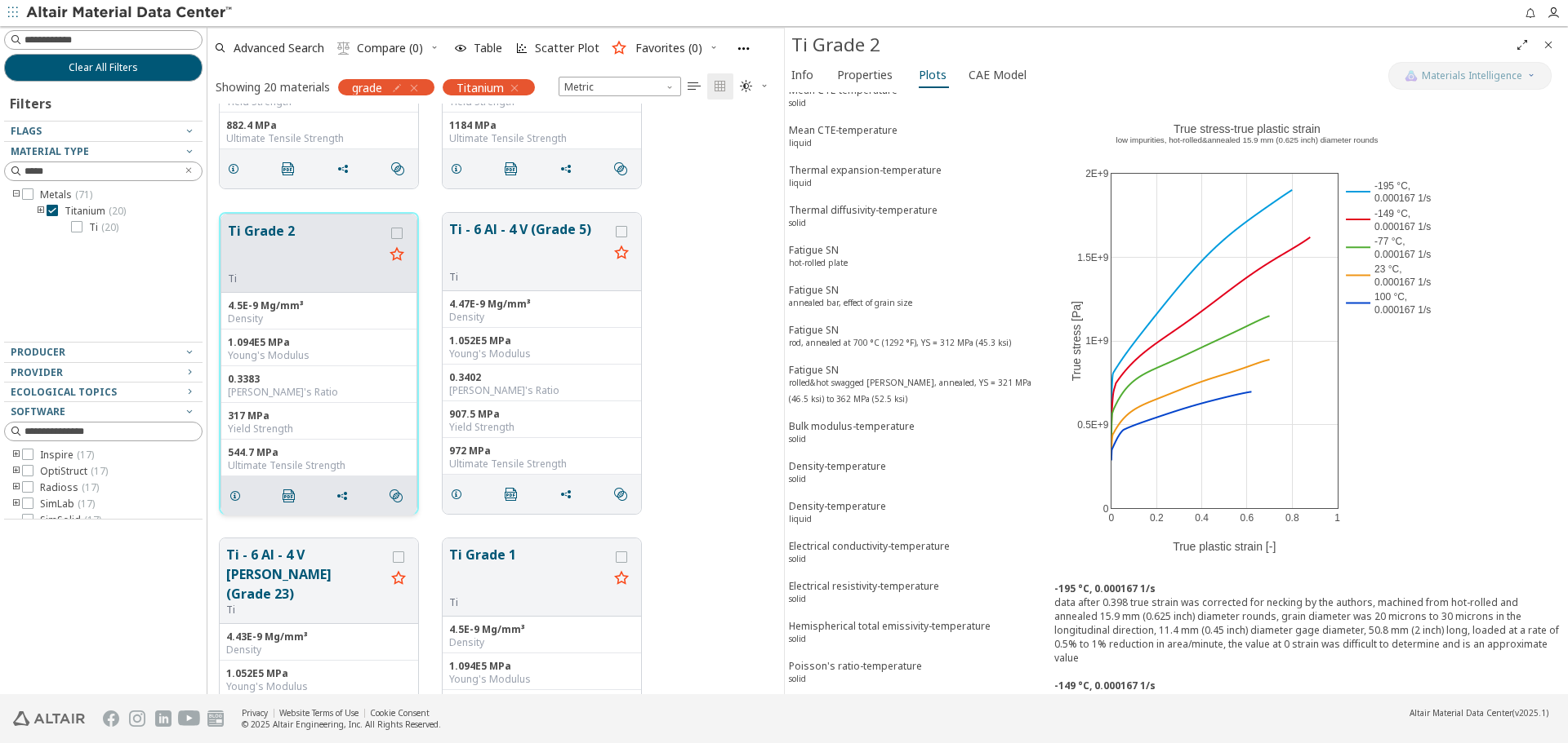
scroll to position [327, 0]
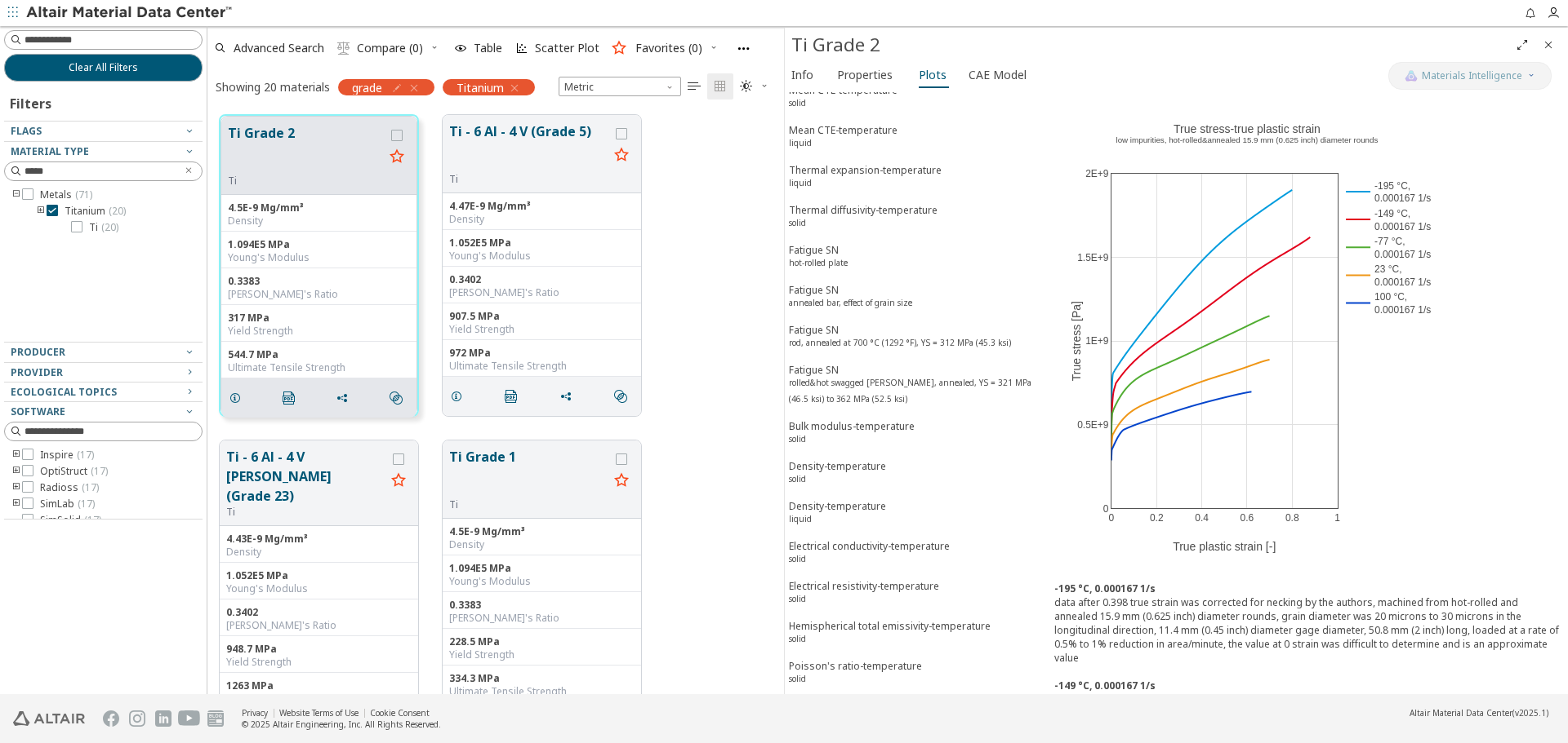
click at [1549, 51] on icon "Close" at bounding box center [1548, 45] width 13 height 13
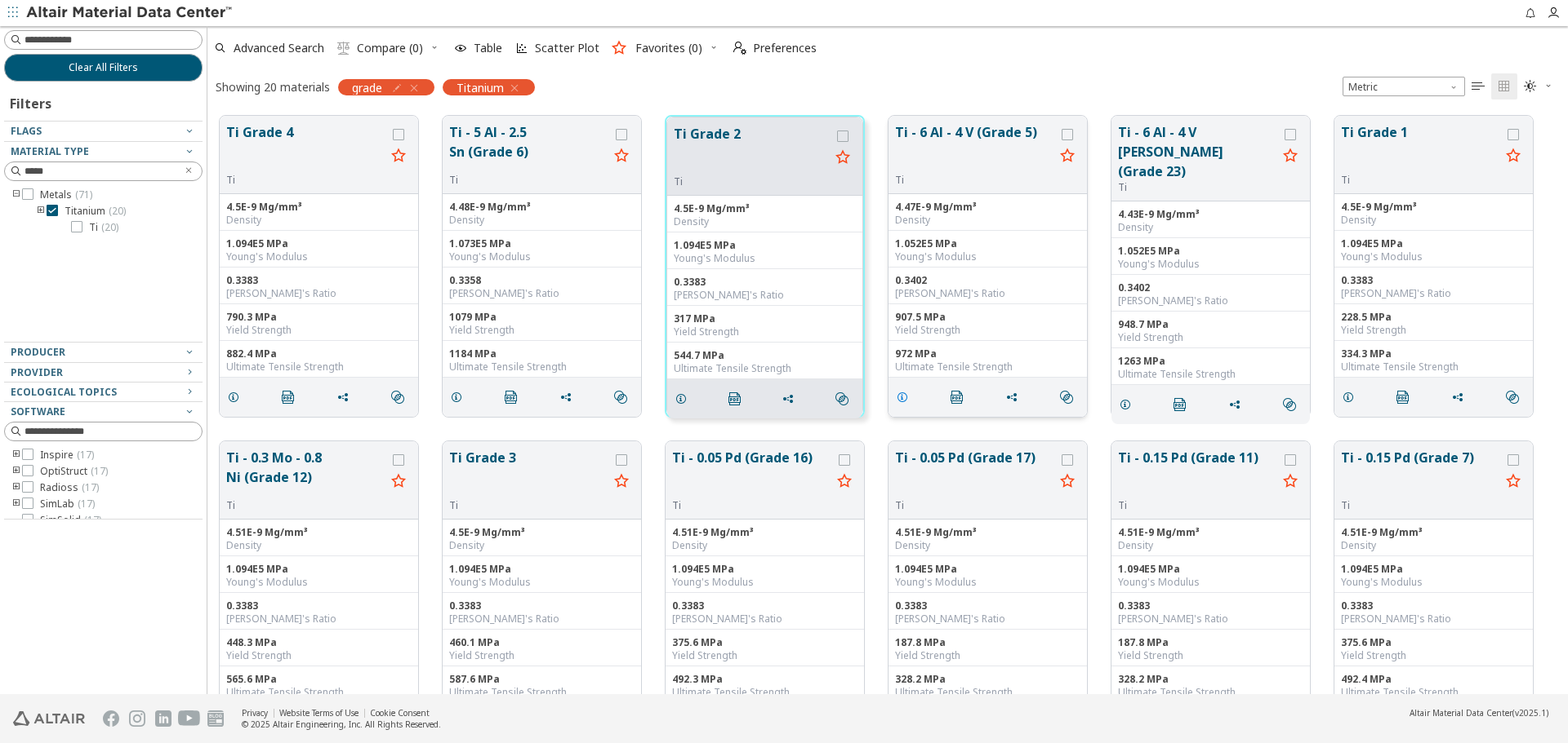
click at [898, 389] on span "grid" at bounding box center [906, 397] width 26 height 31
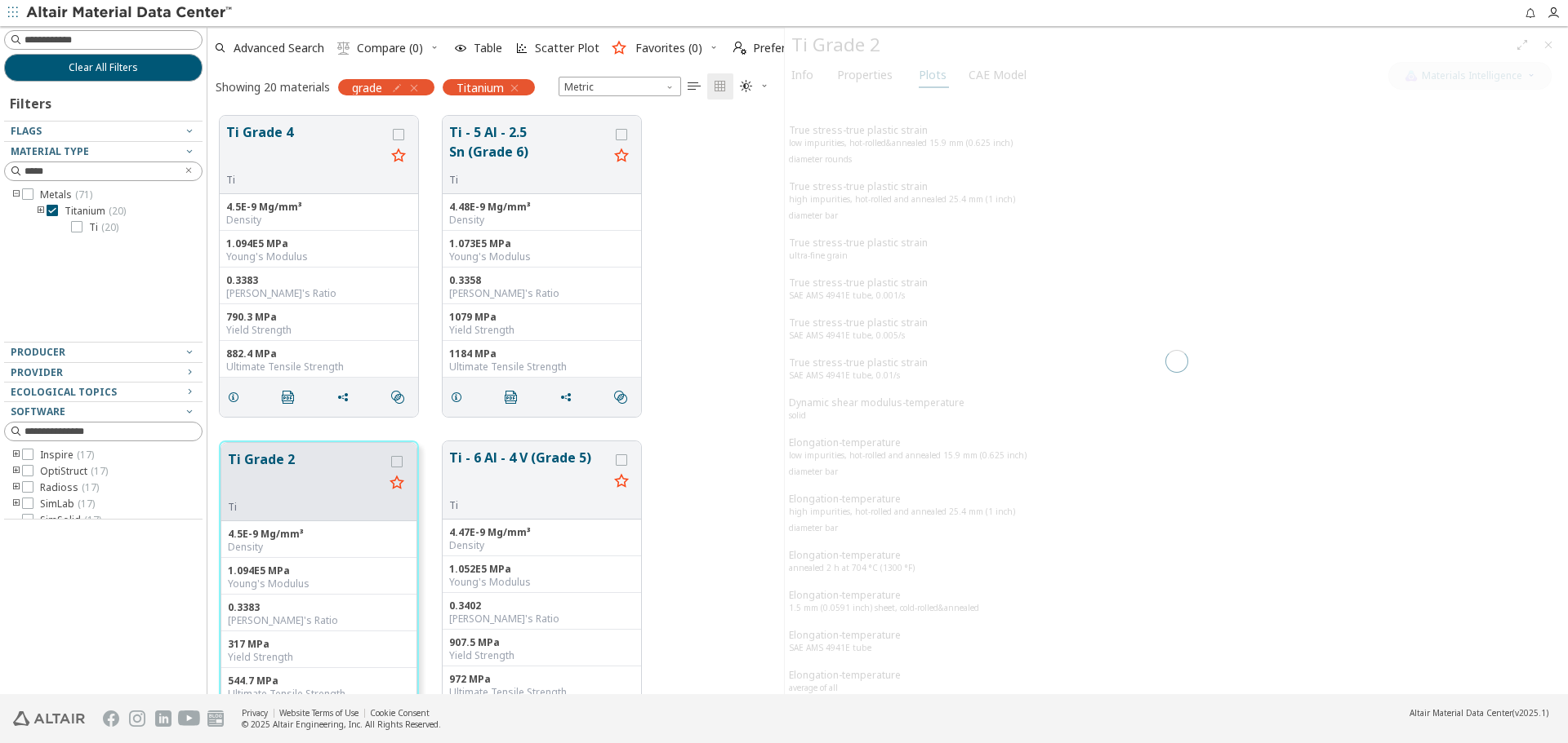
scroll to position [578, 564]
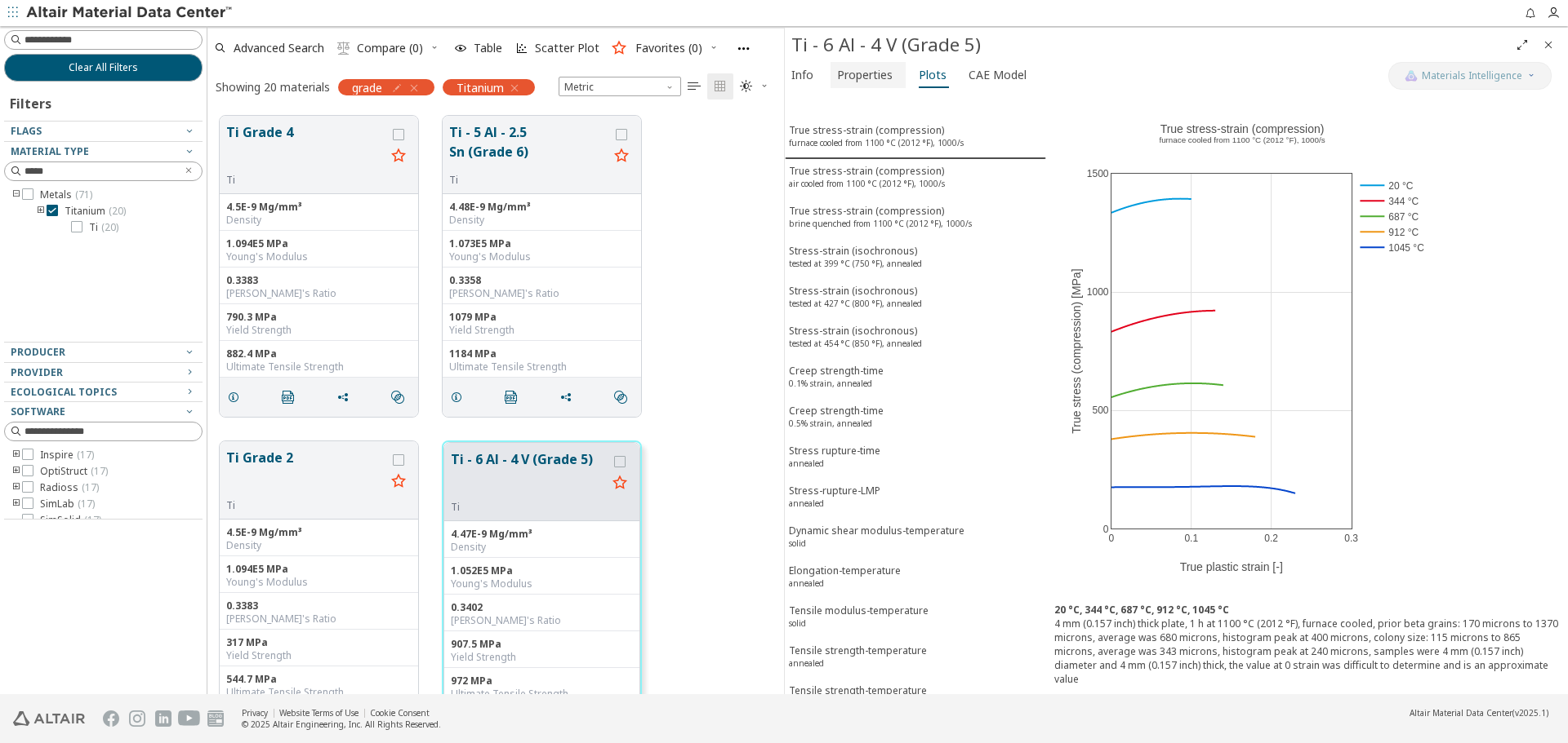
click at [866, 82] on span "Properties" at bounding box center [864, 75] width 56 height 26
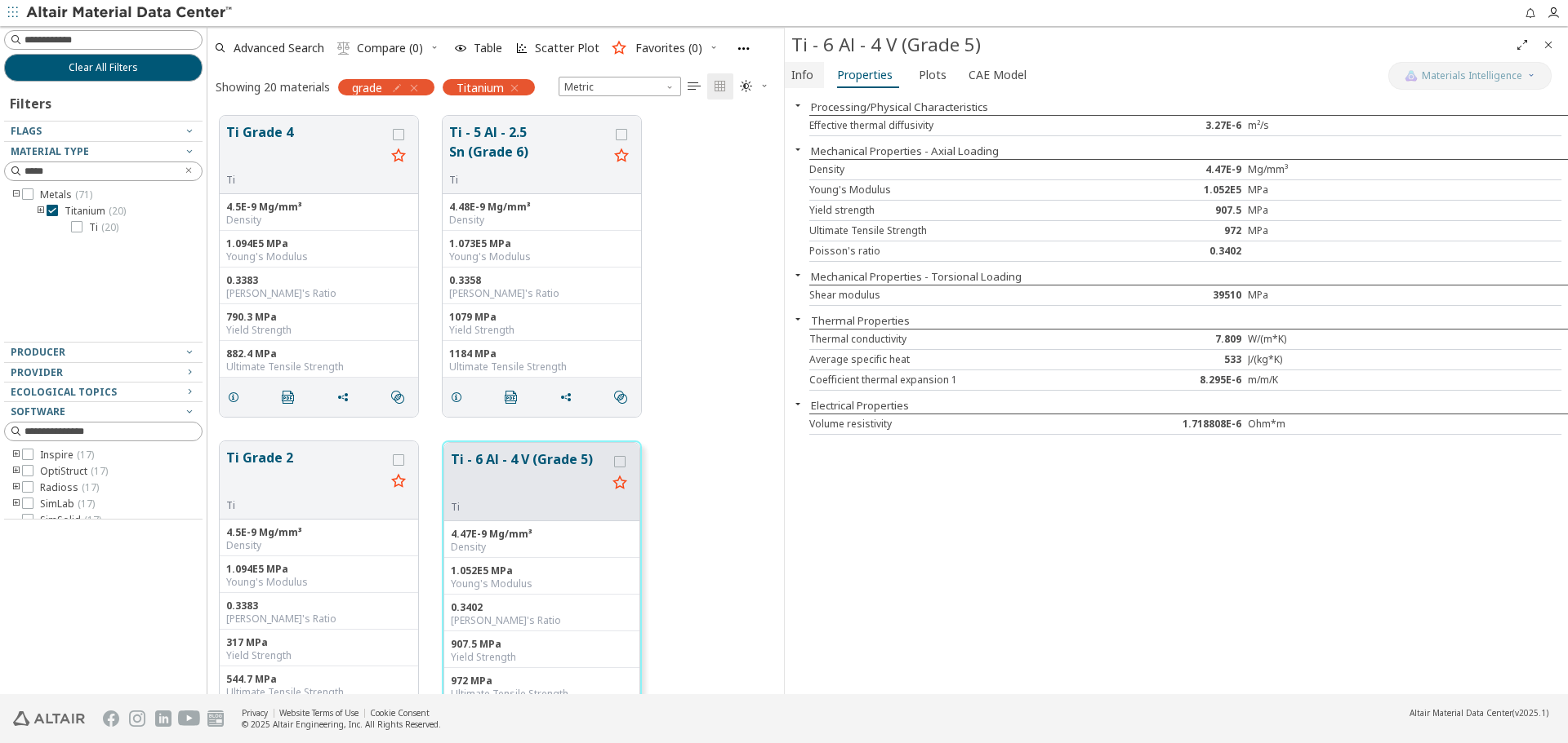
click at [812, 80] on span "Info" at bounding box center [802, 75] width 22 height 26
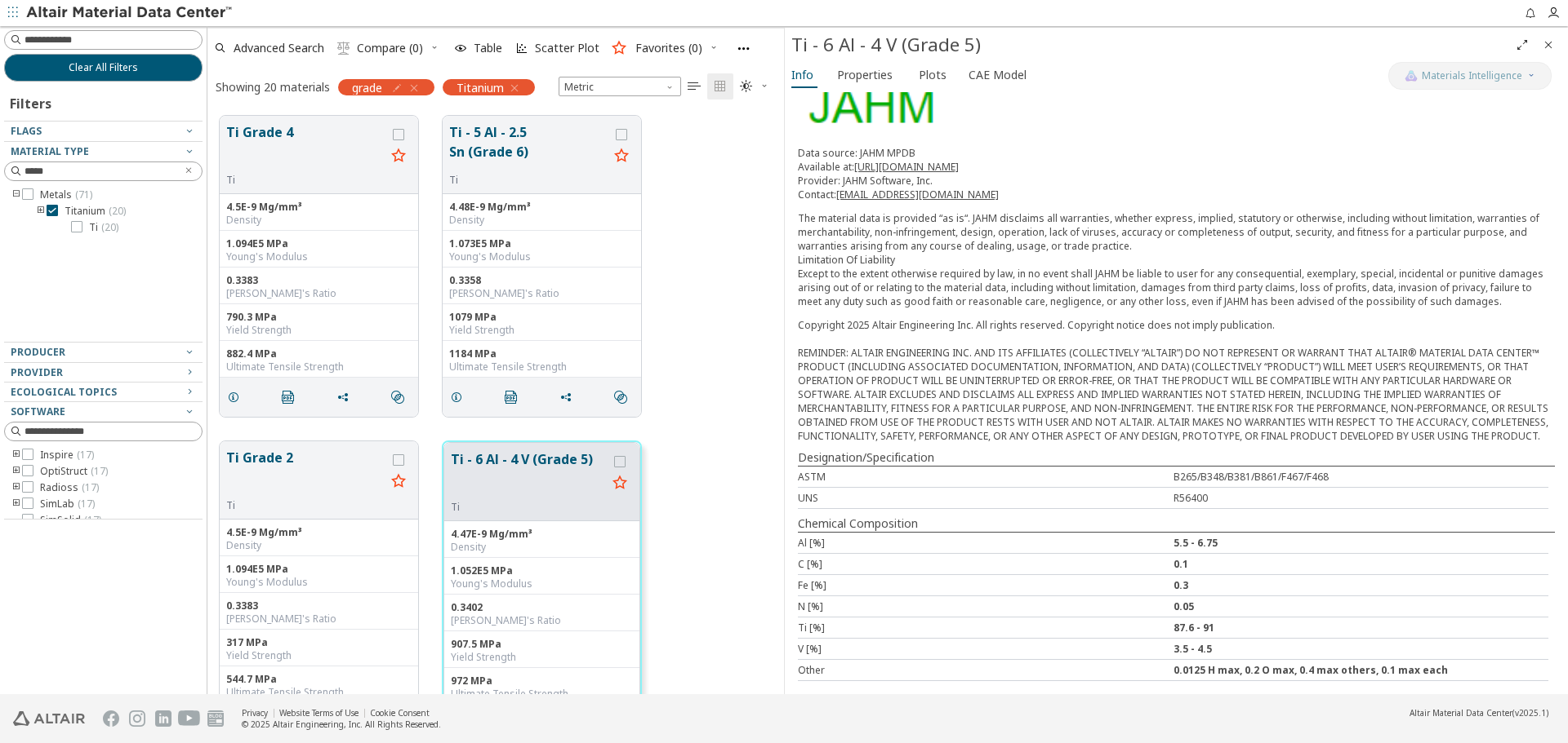
scroll to position [162, 0]
click at [870, 71] on span "Properties" at bounding box center [864, 75] width 56 height 26
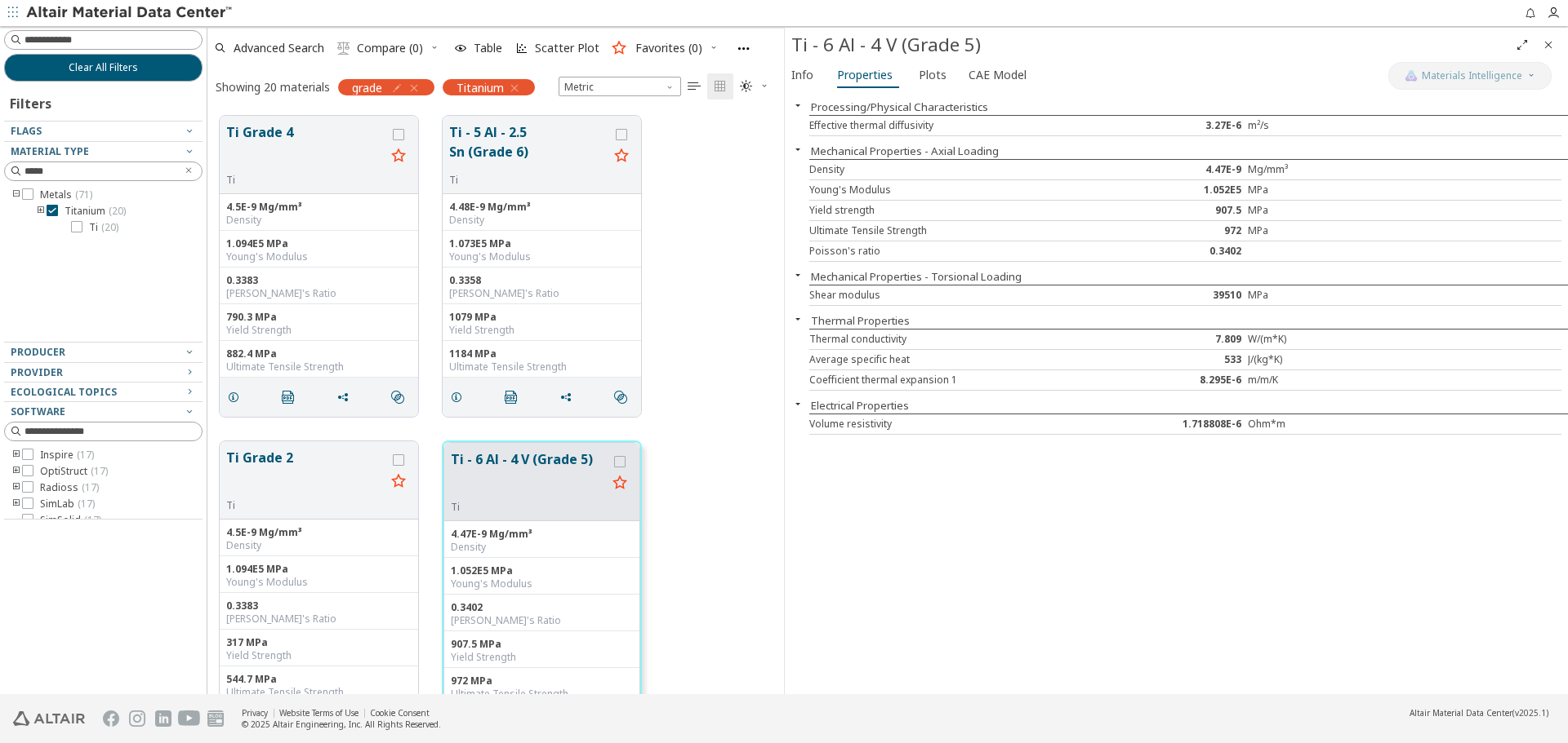
click at [1550, 47] on icon "Close" at bounding box center [1548, 45] width 13 height 13
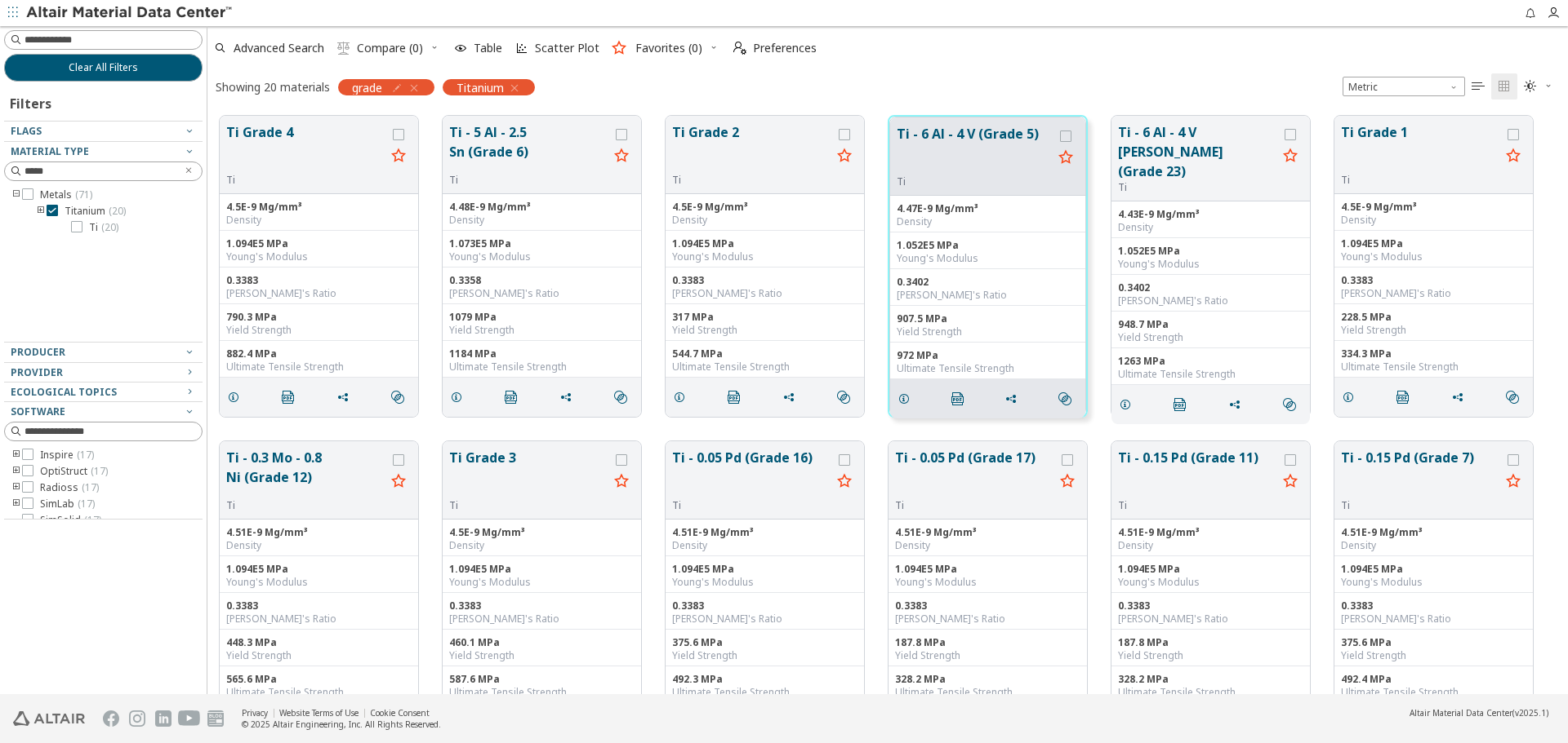
scroll to position [578, 1348]
click at [172, 77] on button "Clear All Filters" at bounding box center [103, 67] width 199 height 27
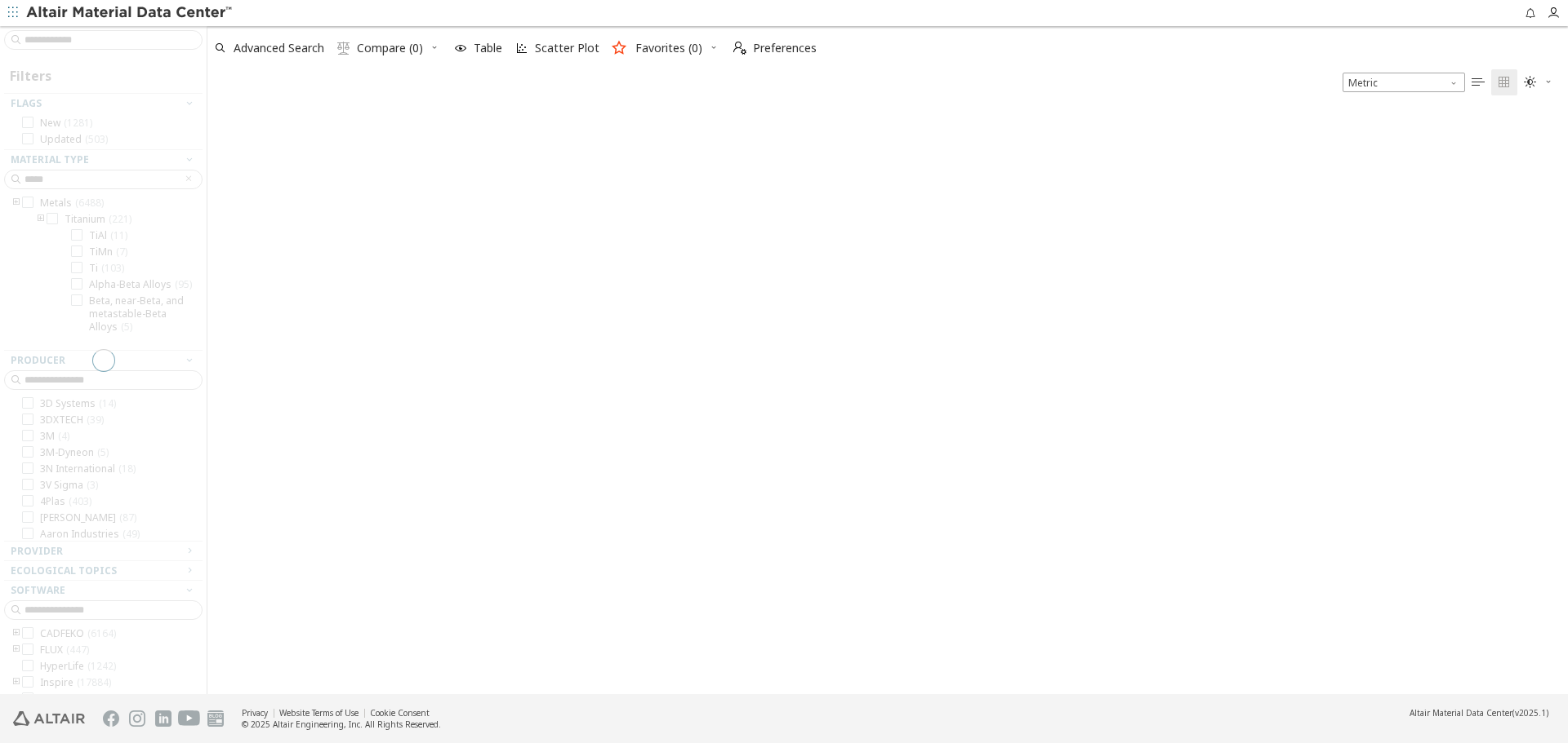
scroll to position [581, 1348]
